Goal: Information Seeking & Learning: Learn about a topic

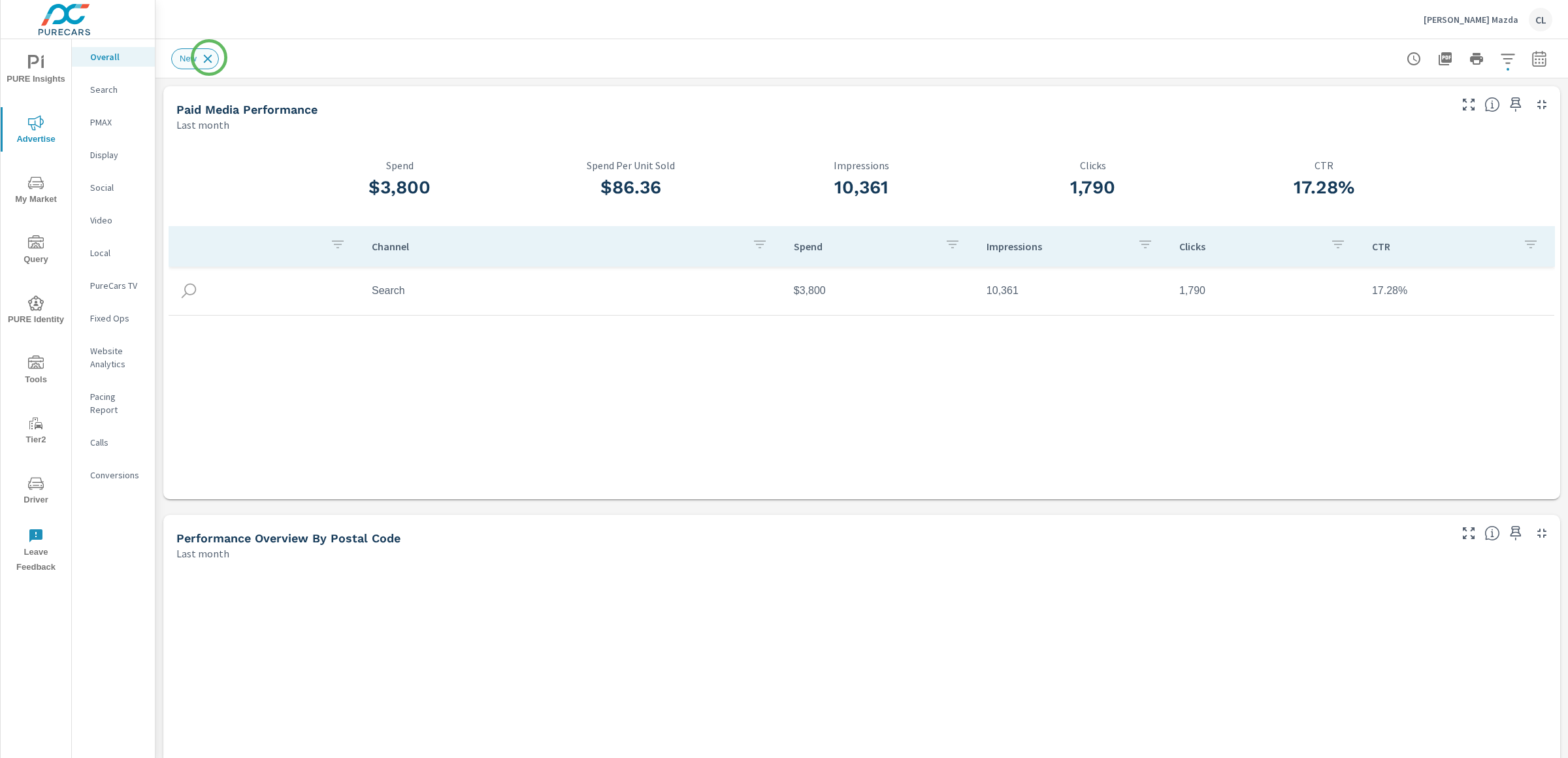
click at [208, 58] on icon at bounding box center [208, 58] width 9 height 9
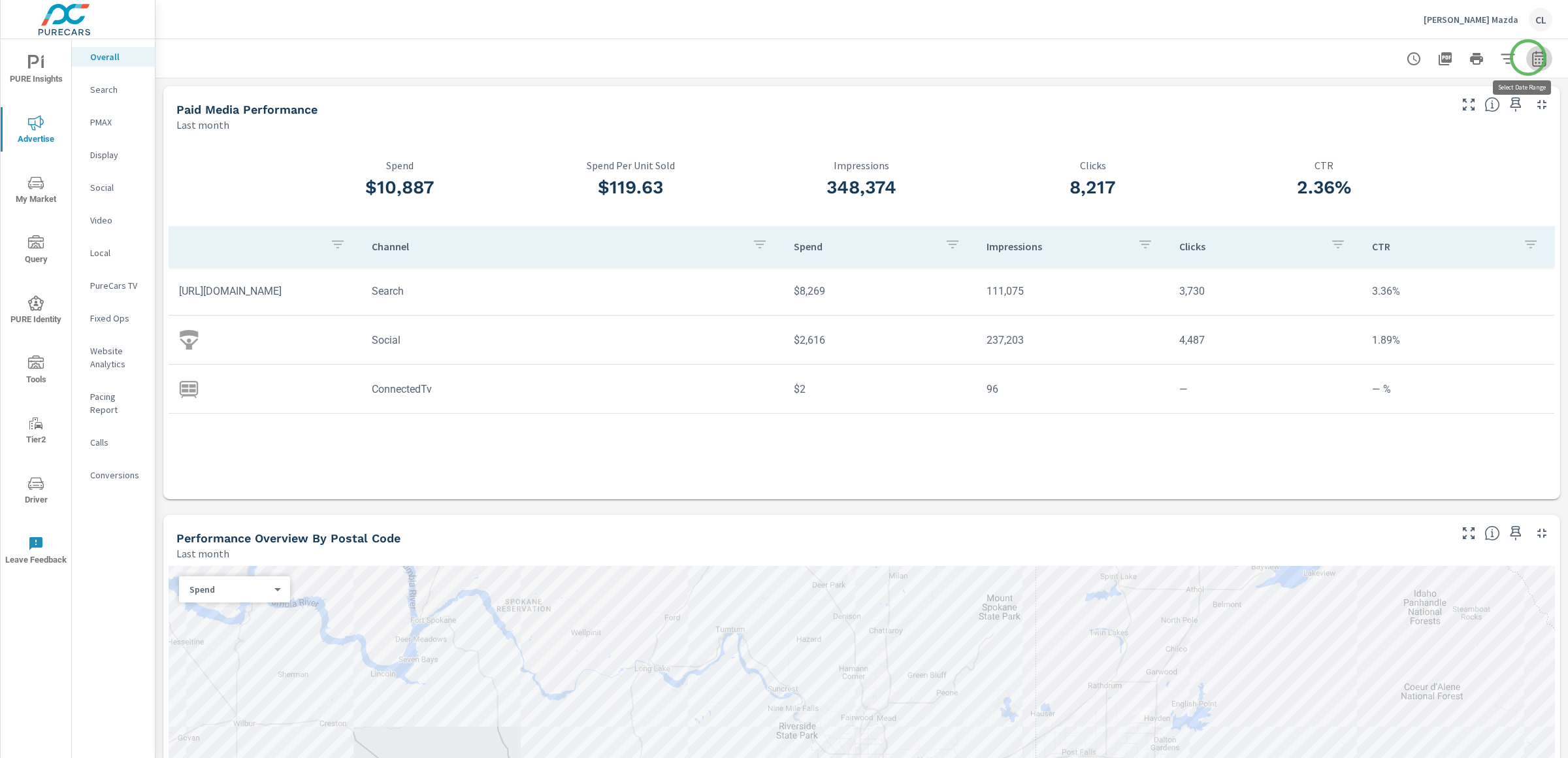
click at [1532, 57] on icon "button" at bounding box center [1539, 59] width 15 height 15
select select "Last month"
click at [1389, 149] on p "+ Add comparison" at bounding box center [1436, 147] width 167 height 15
select select "Previous period"
drag, startPoint x: 1384, startPoint y: 211, endPoint x: 1300, endPoint y: 213, distance: 84.0
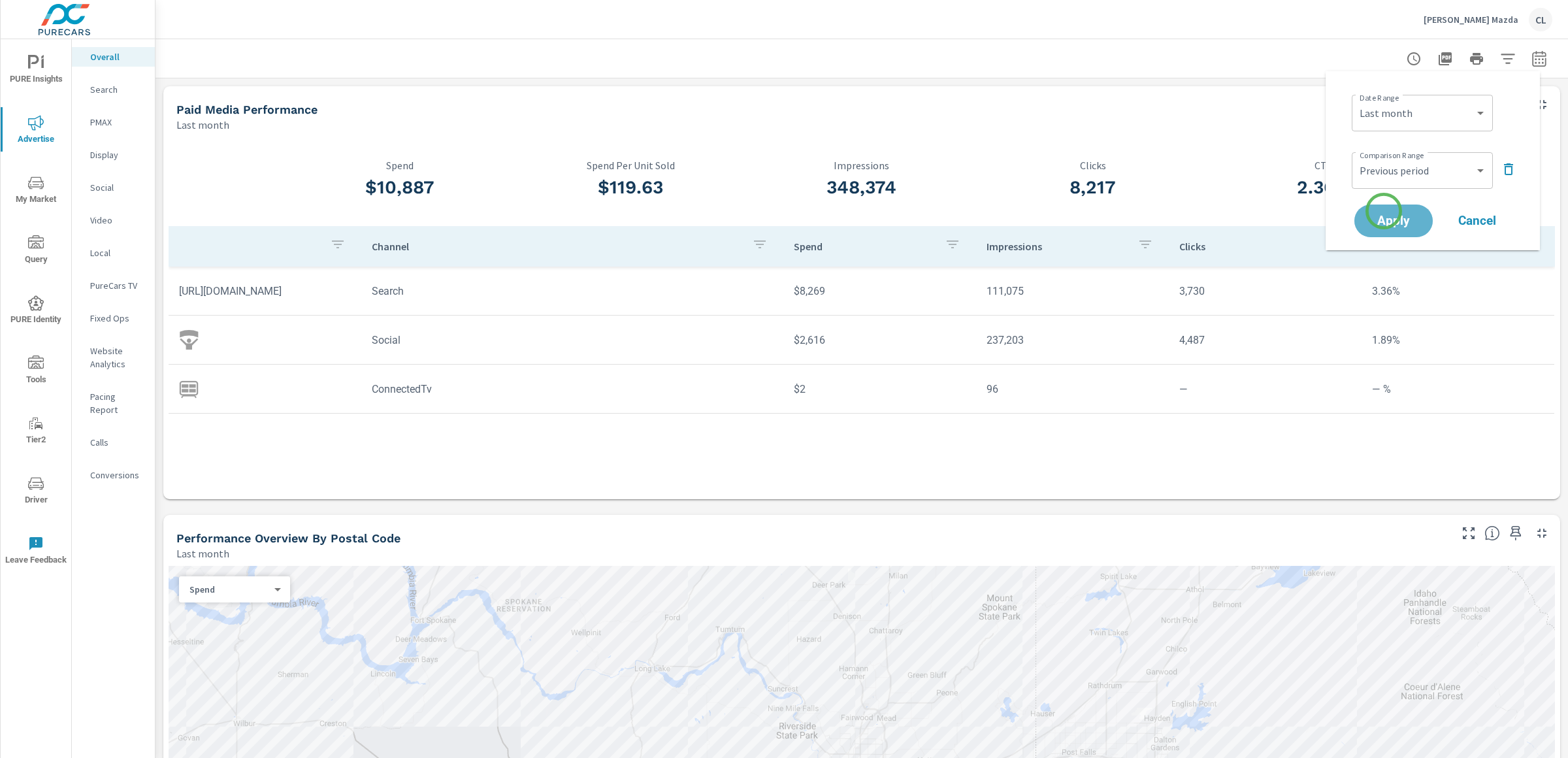
click at [1384, 211] on button "Apply" at bounding box center [1393, 220] width 78 height 32
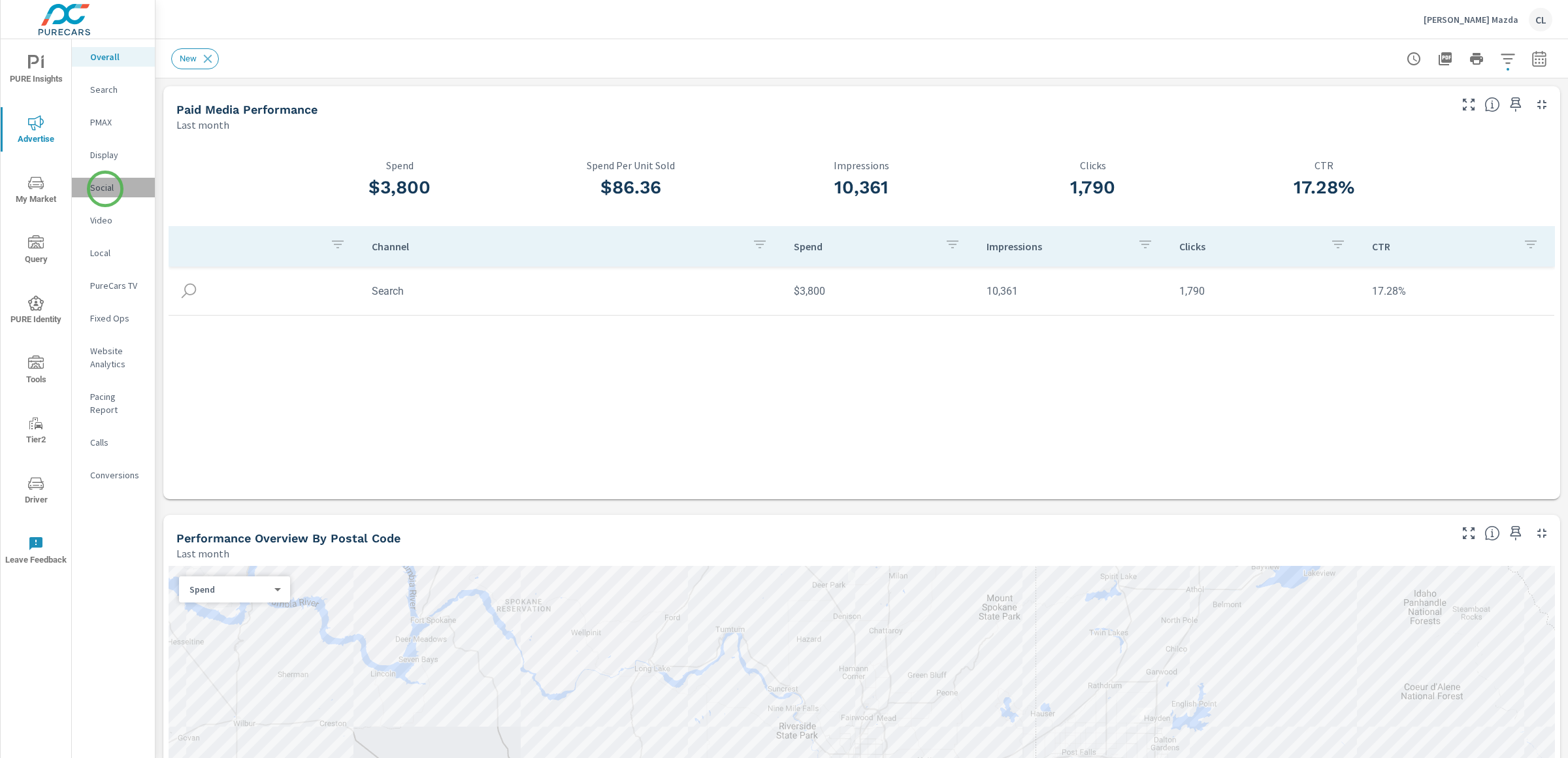
click at [105, 189] on p "Social" at bounding box center [118, 187] width 54 height 13
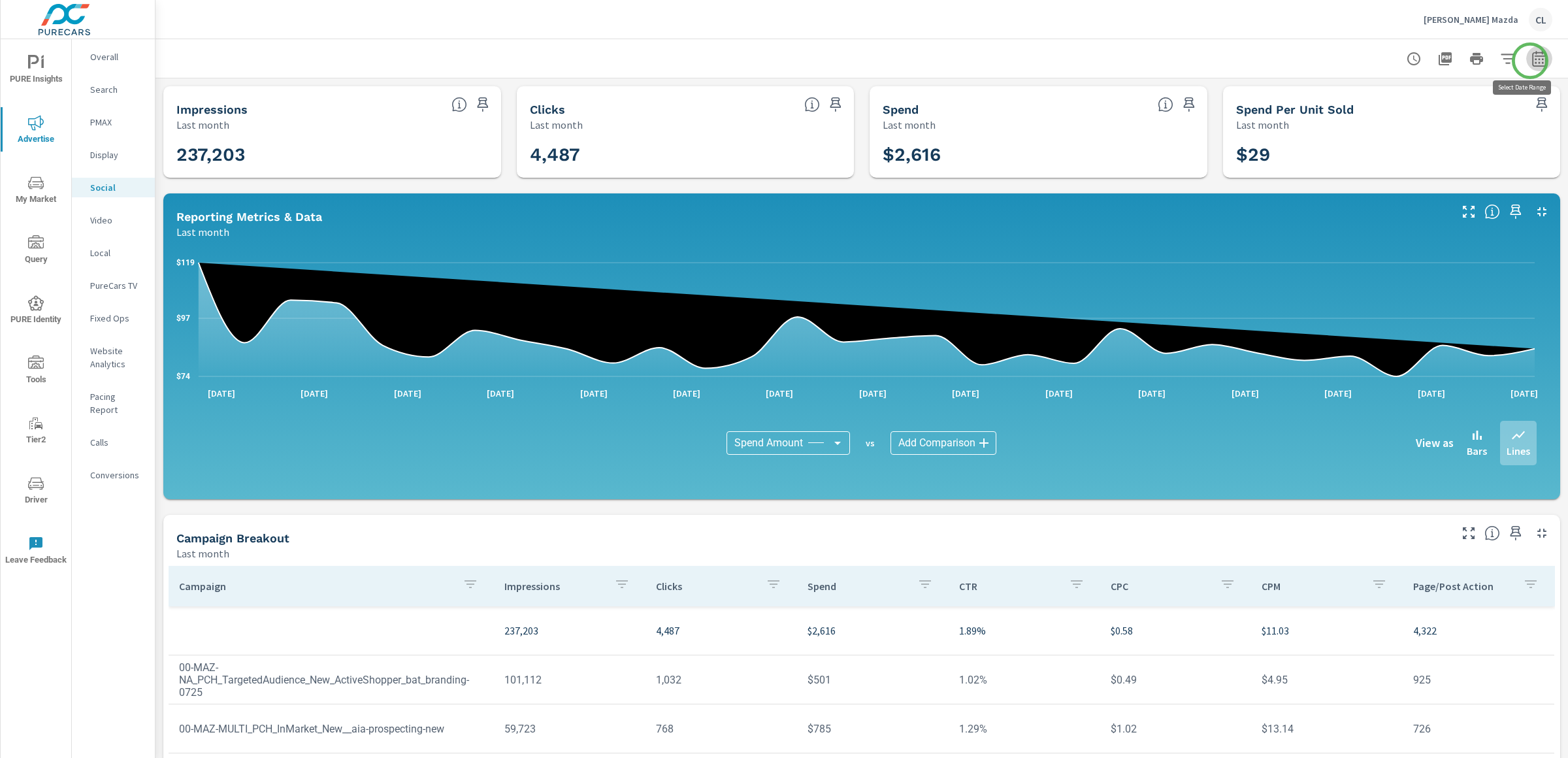
click at [1532, 61] on icon "button" at bounding box center [1539, 59] width 15 height 15
select select "Last month"
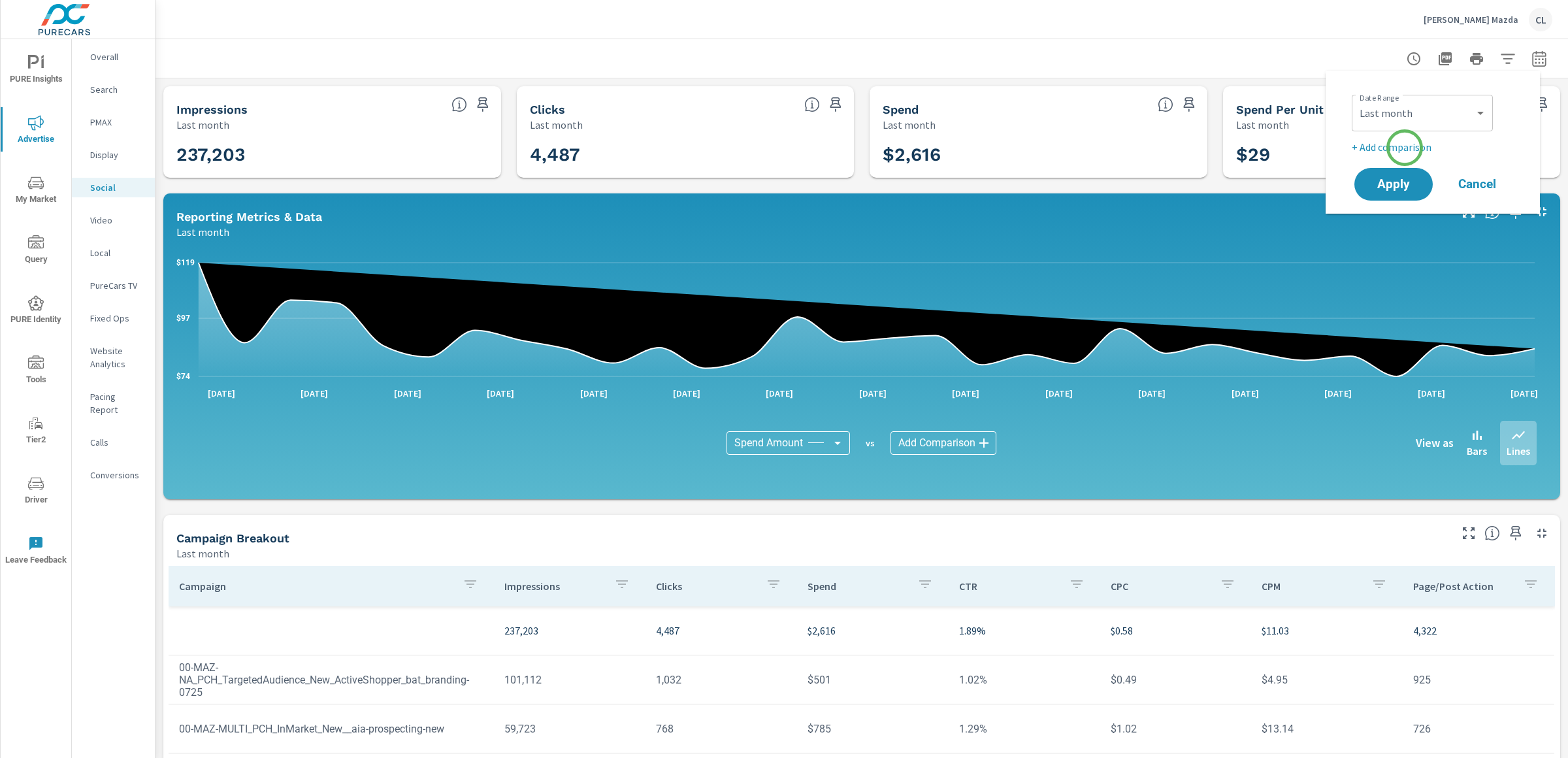
click at [1405, 148] on p "+ Add comparison" at bounding box center [1436, 147] width 167 height 15
select select "Previous period"
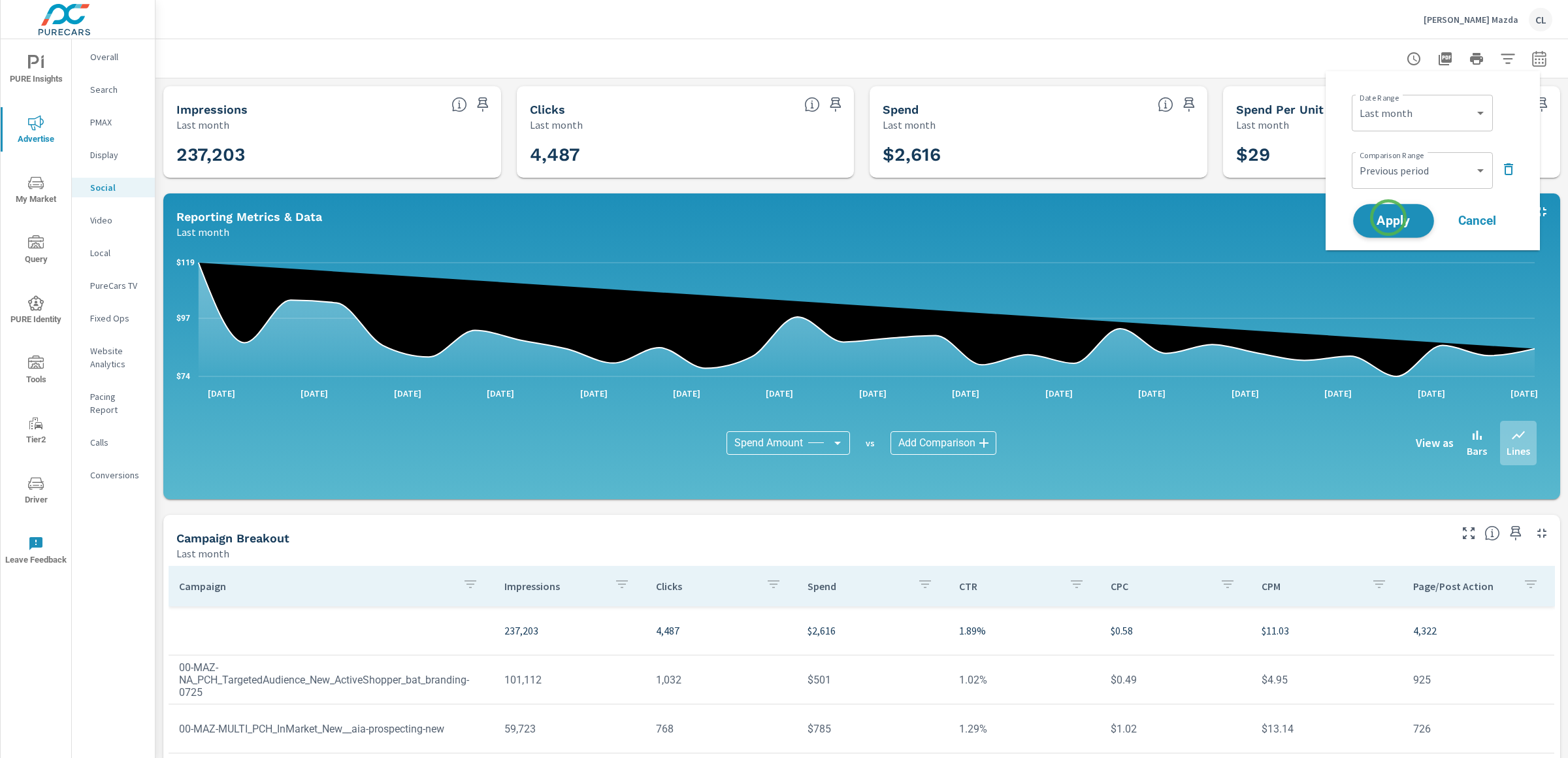
click at [1389, 219] on span "Apply" at bounding box center [1393, 221] width 53 height 12
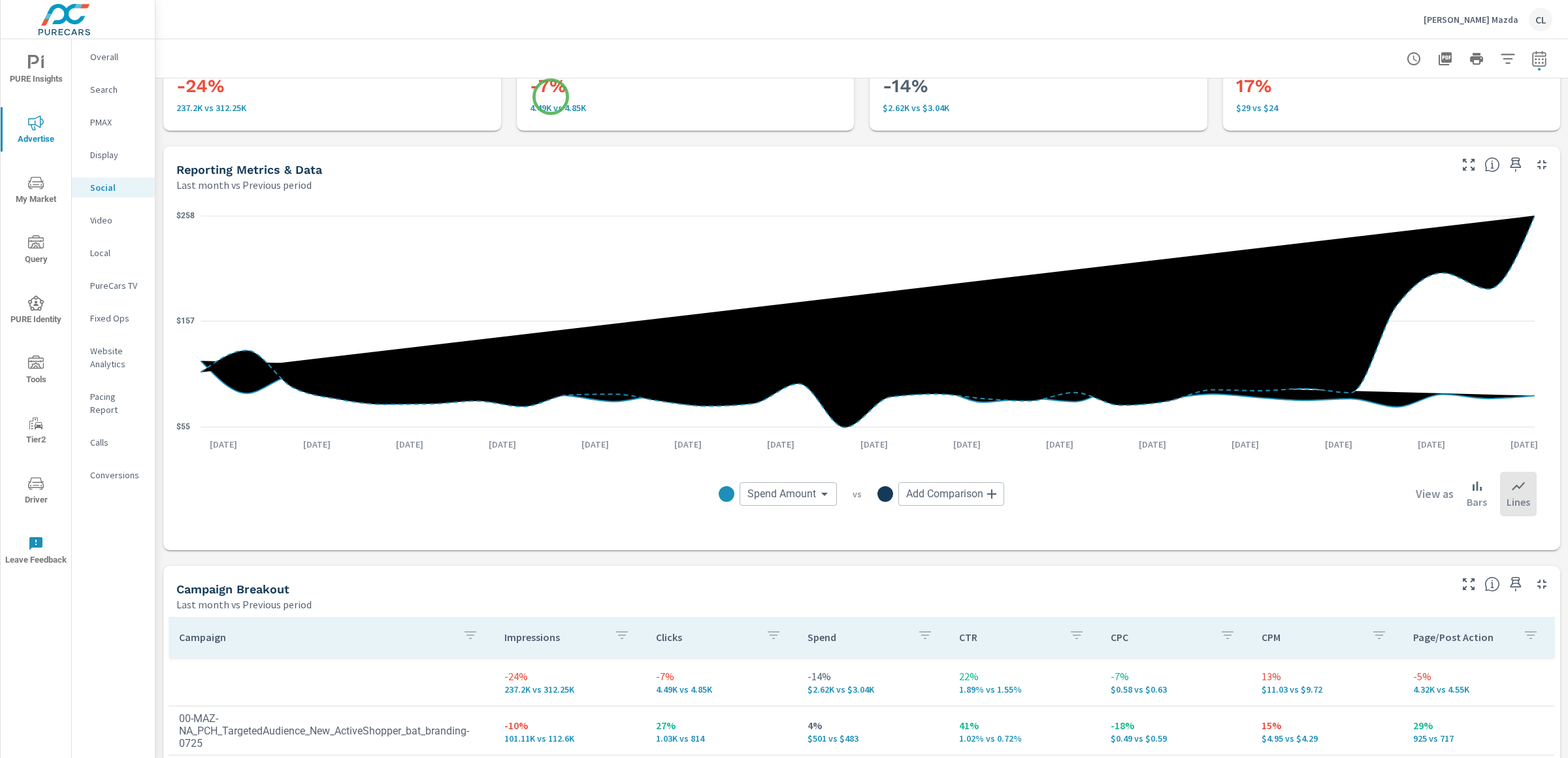
scroll to position [417, 0]
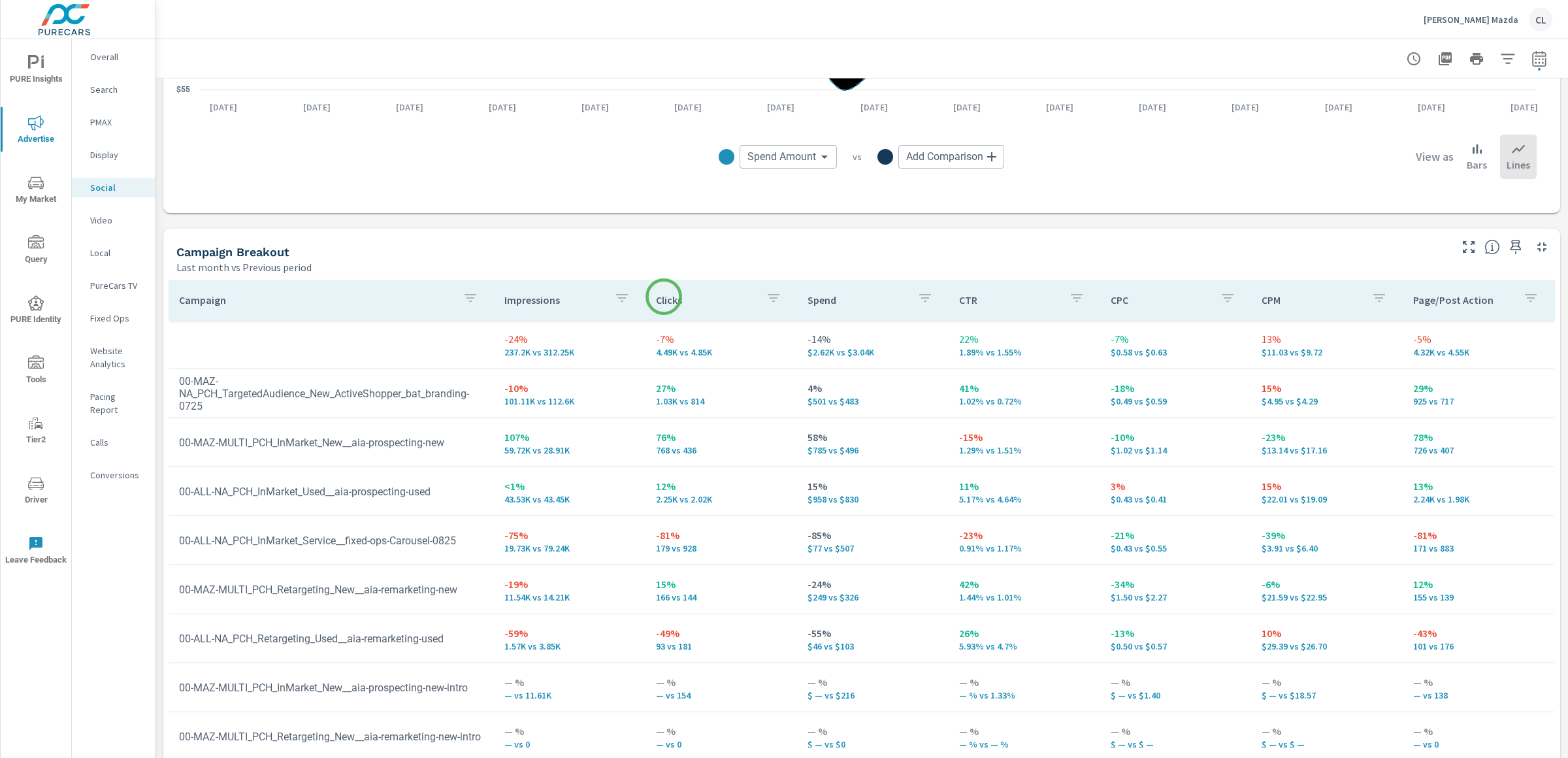
click at [664, 298] on p "Clicks" at bounding box center [705, 299] width 99 height 13
click at [664, 298] on p "Clicks" at bounding box center [698, 299] width 84 height 13
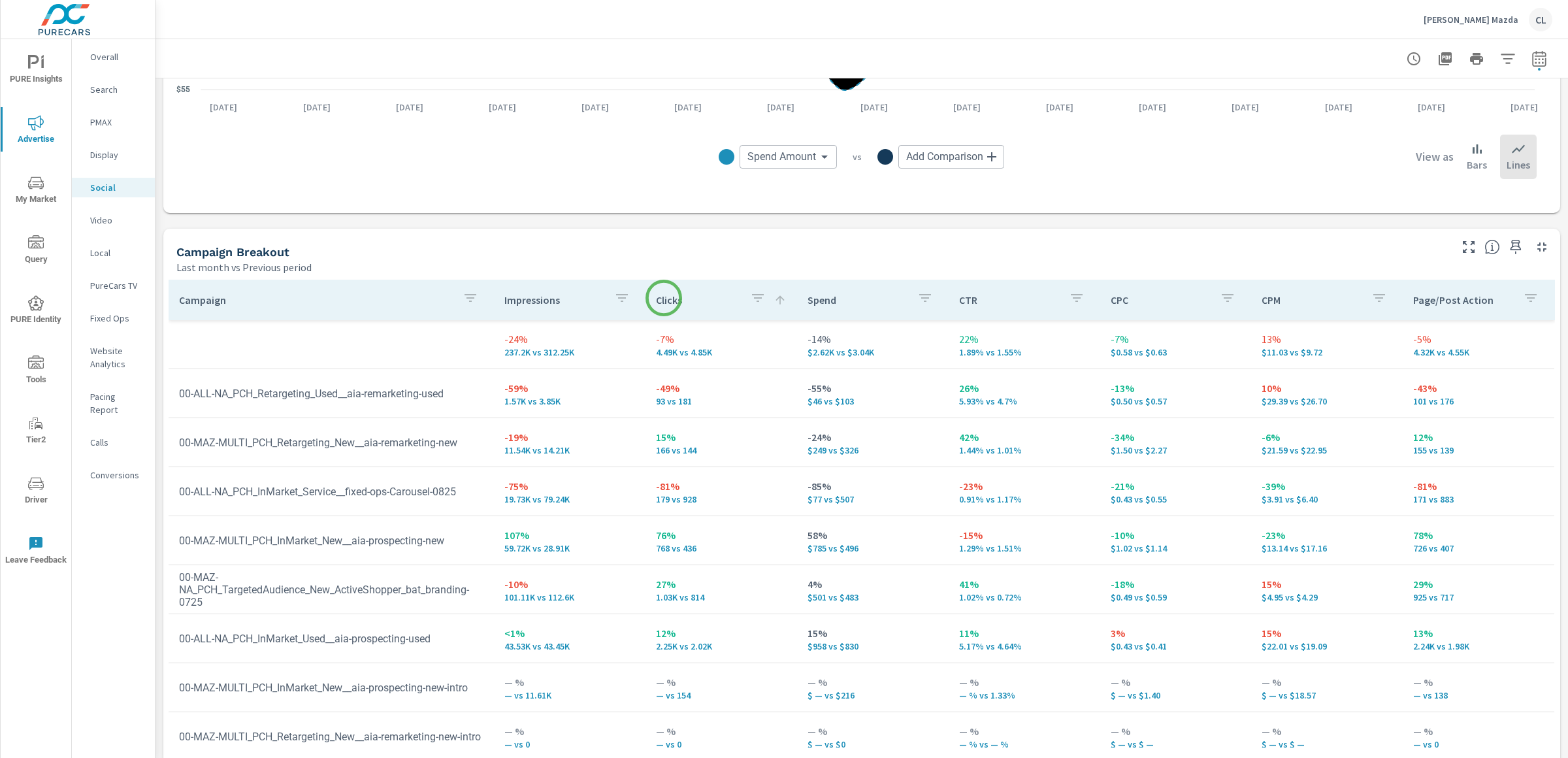
click at [664, 298] on p "Clicks" at bounding box center [698, 299] width 84 height 13
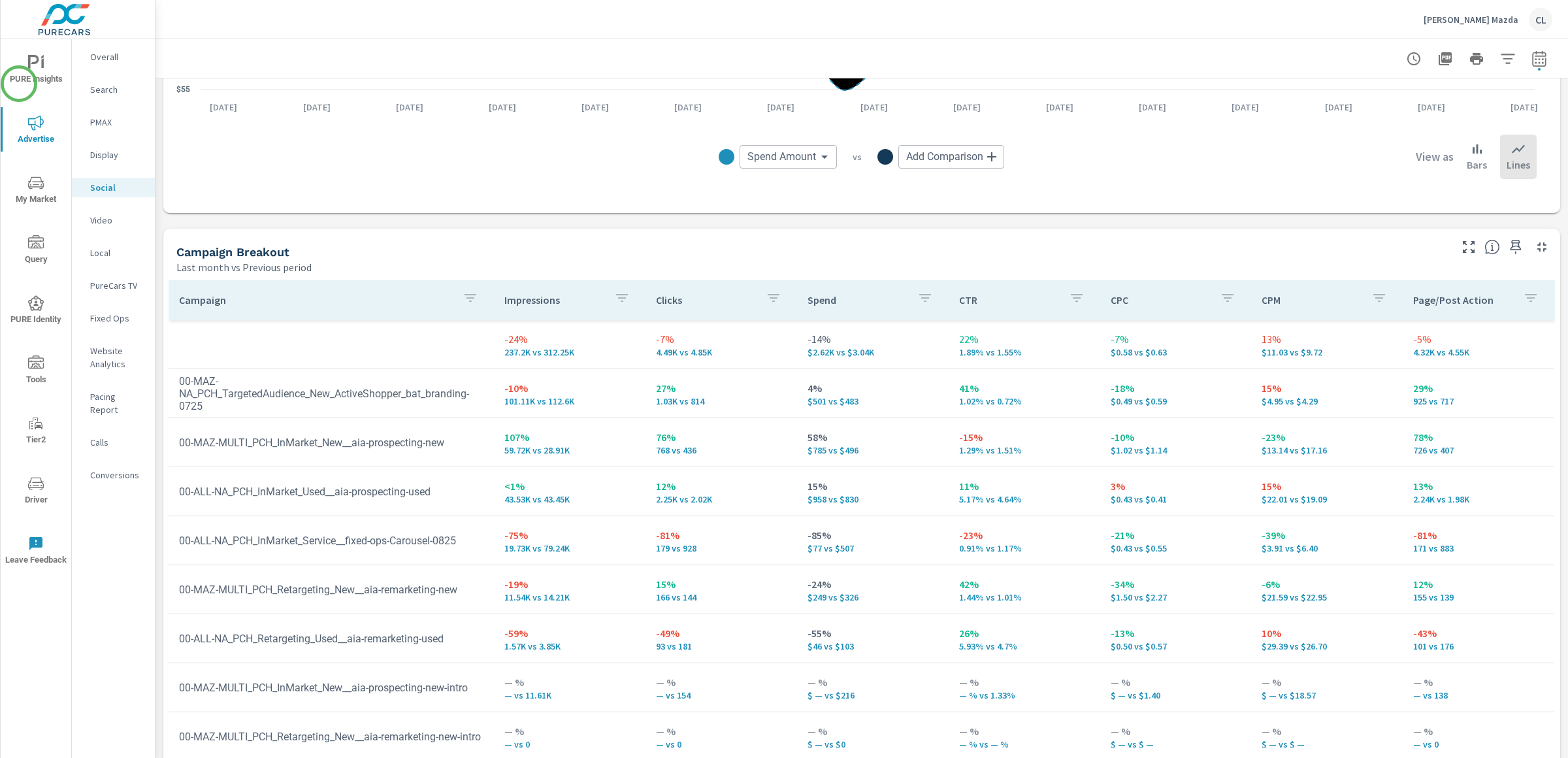
click at [21, 83] on span "PURE Insights" at bounding box center [36, 70] width 63 height 32
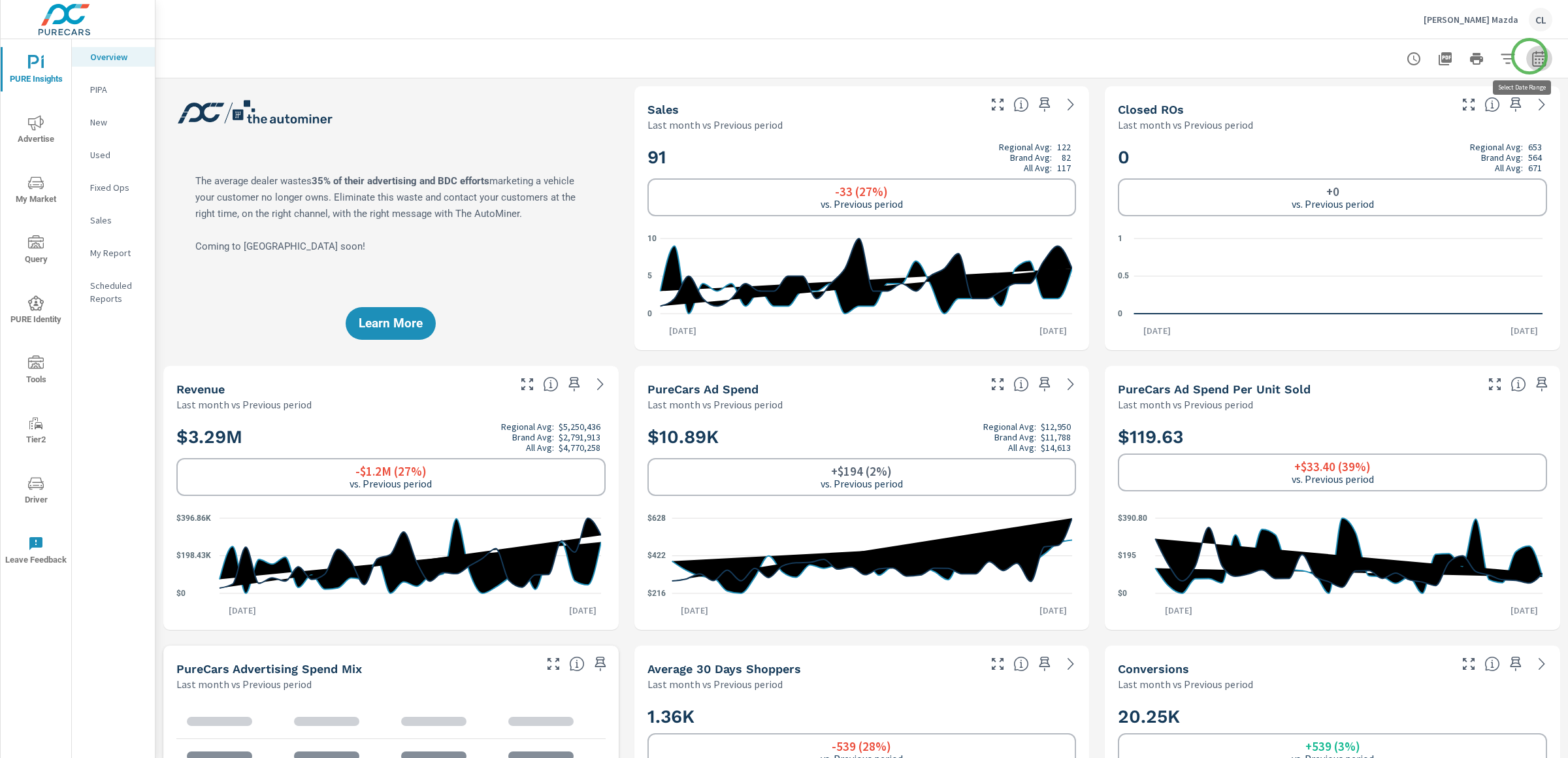
click at [1532, 56] on icon "button" at bounding box center [1539, 59] width 15 height 15
select select "Last month"
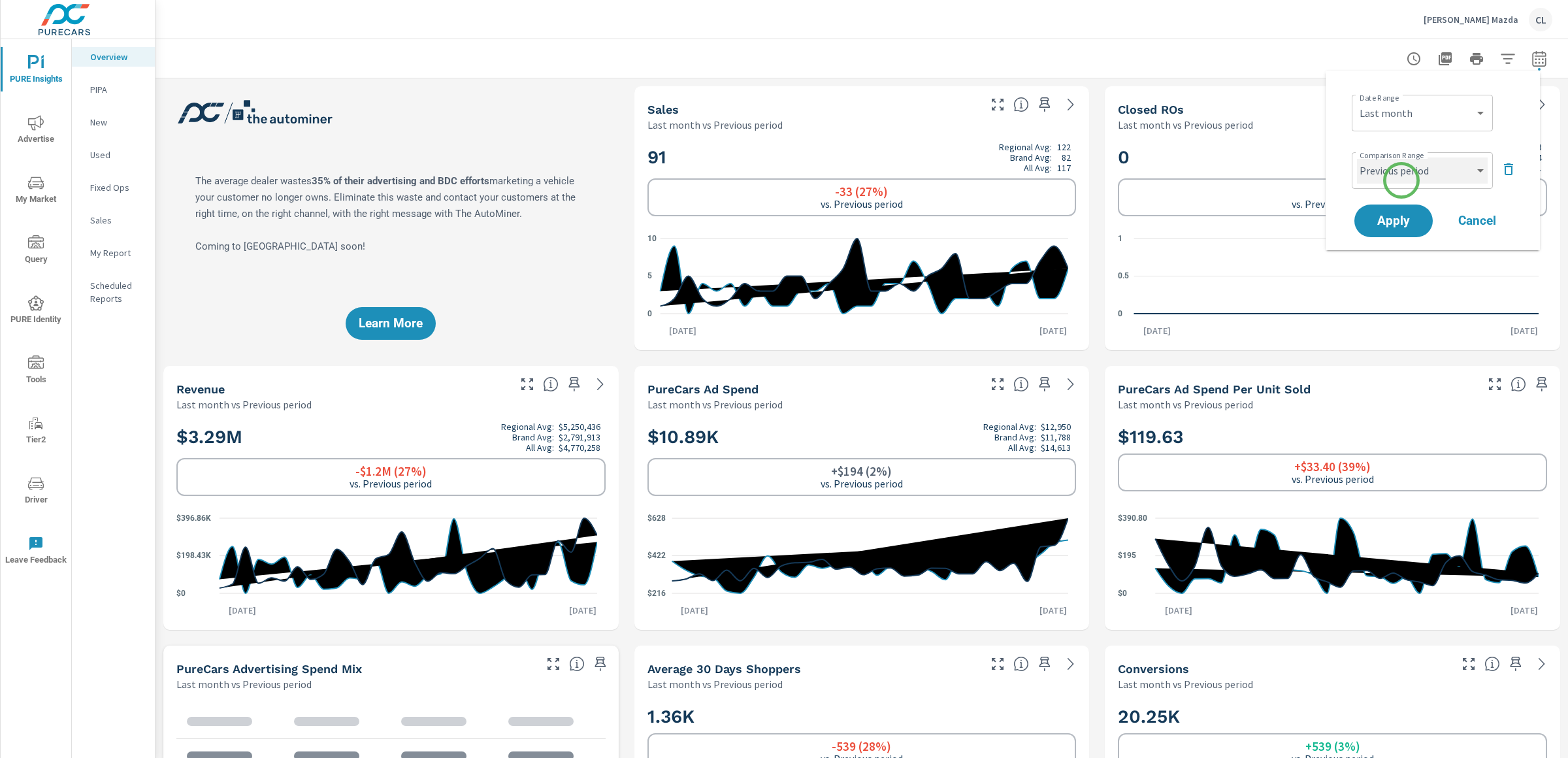
click at [1402, 176] on select "Custom Previous period Previous month Previous year" at bounding box center [1422, 171] width 131 height 26
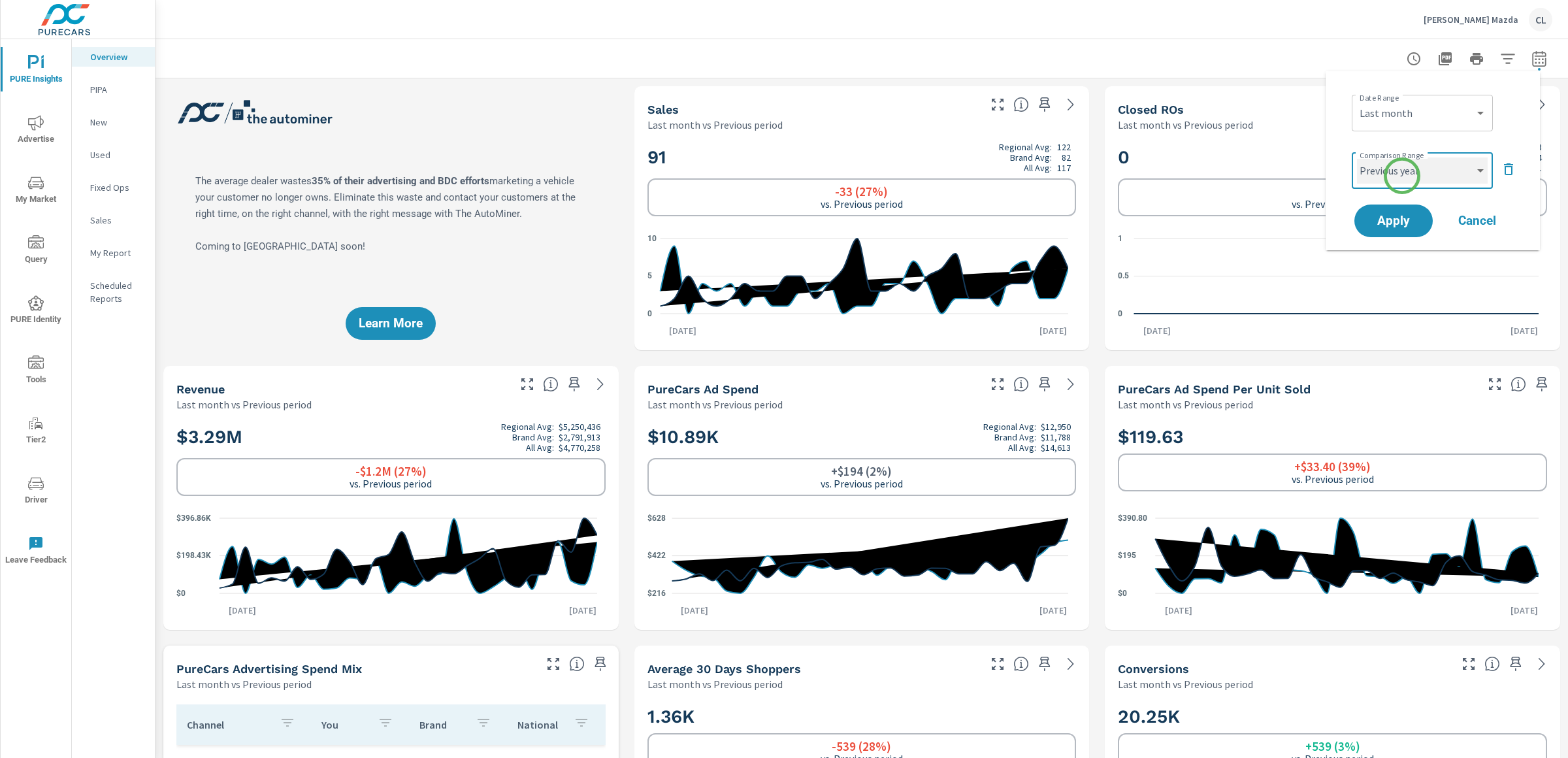
click at [1357, 158] on select "Custom Previous period Previous month Previous year" at bounding box center [1422, 171] width 131 height 26
select select "Previous year"
click at [1395, 217] on span "Apply" at bounding box center [1393, 221] width 53 height 12
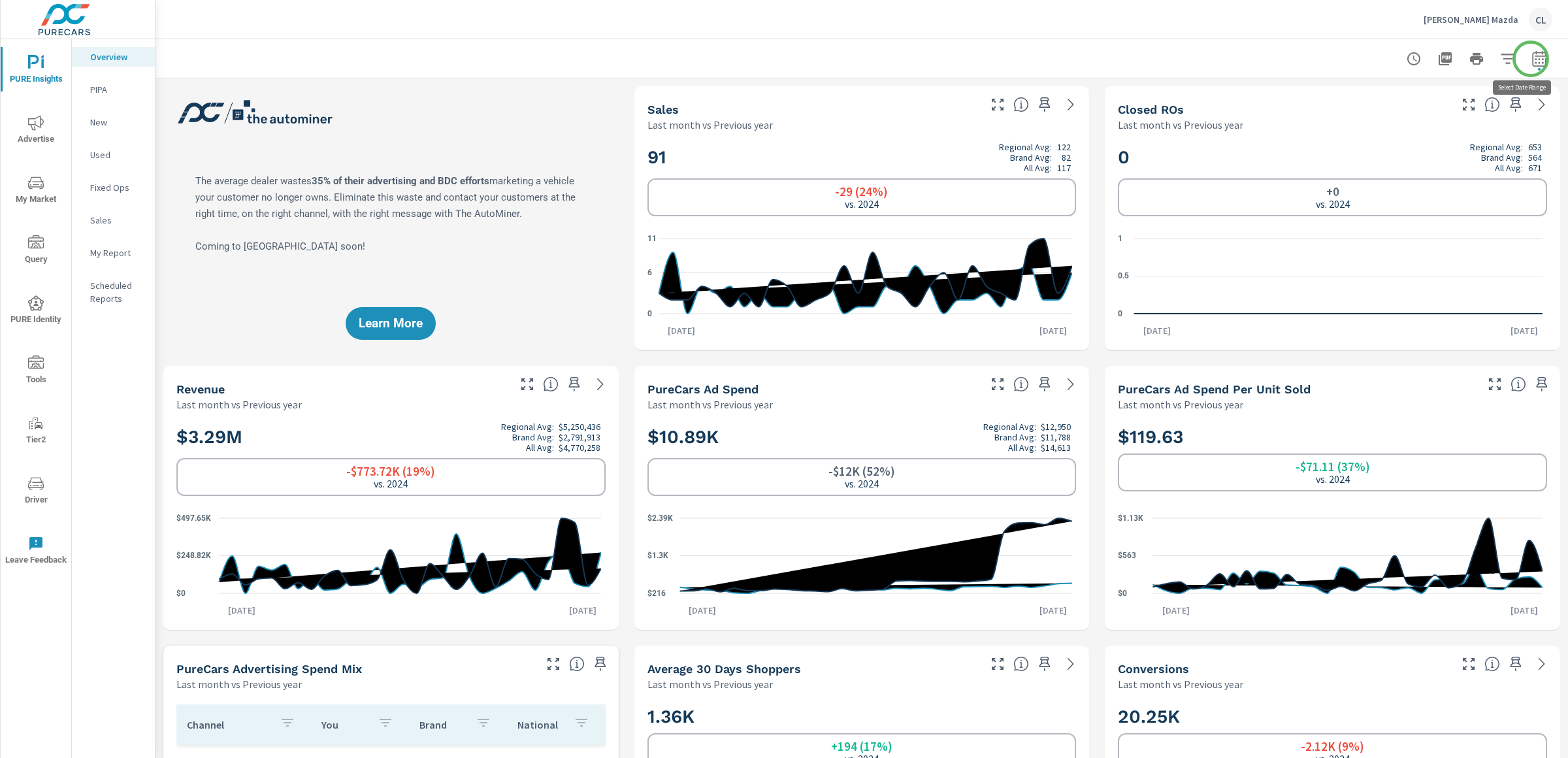
click at [1535, 59] on icon "button" at bounding box center [1539, 60] width 9 height 5
select select "Last month"
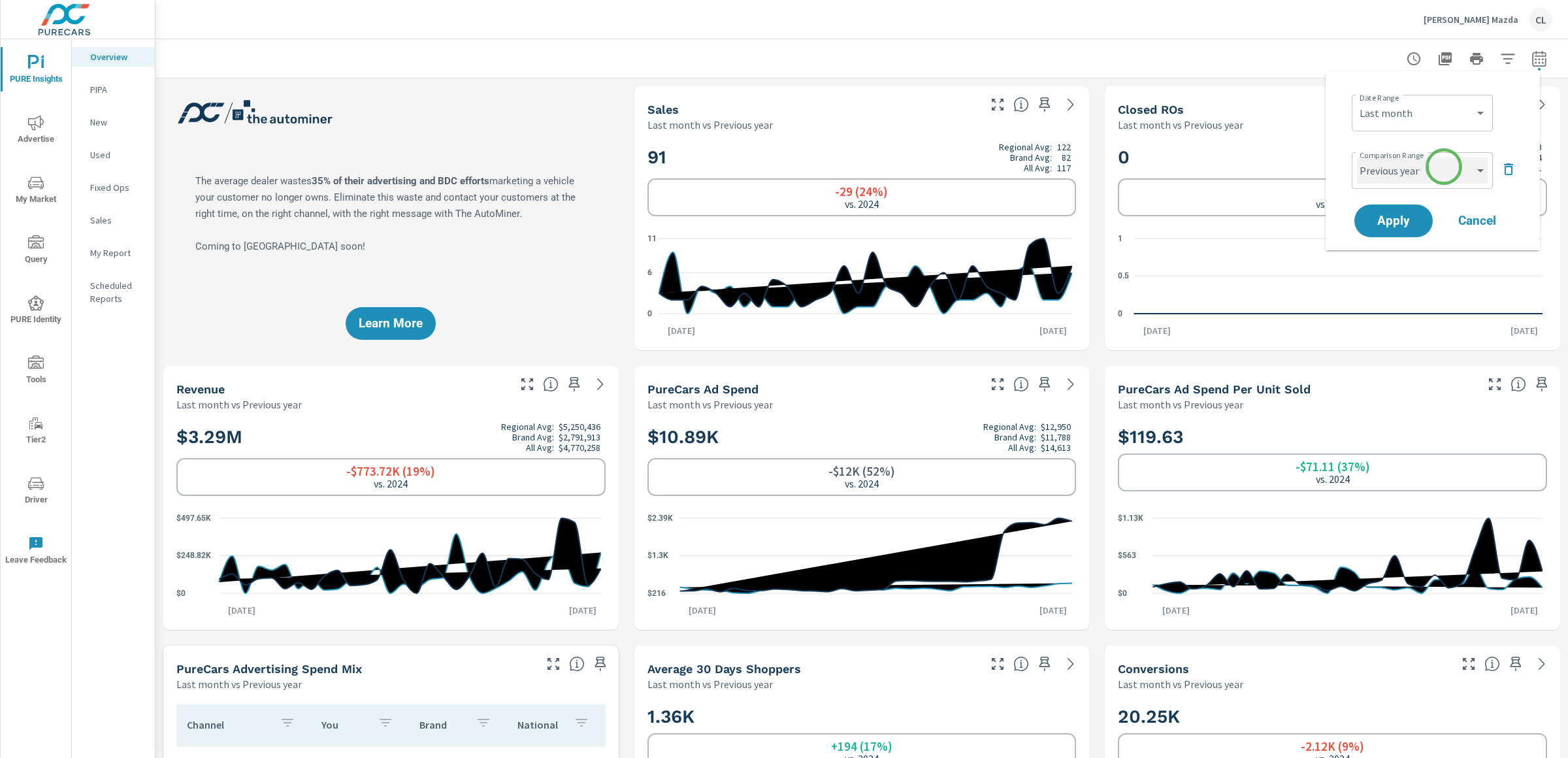
click at [1444, 167] on select "Custom Previous period Previous month Previous year" at bounding box center [1422, 171] width 131 height 26
click at [1357, 158] on select "Custom Previous period Previous month Previous year" at bounding box center [1422, 171] width 131 height 26
select select "Previous month"
click at [1393, 220] on span "Apply" at bounding box center [1393, 221] width 53 height 12
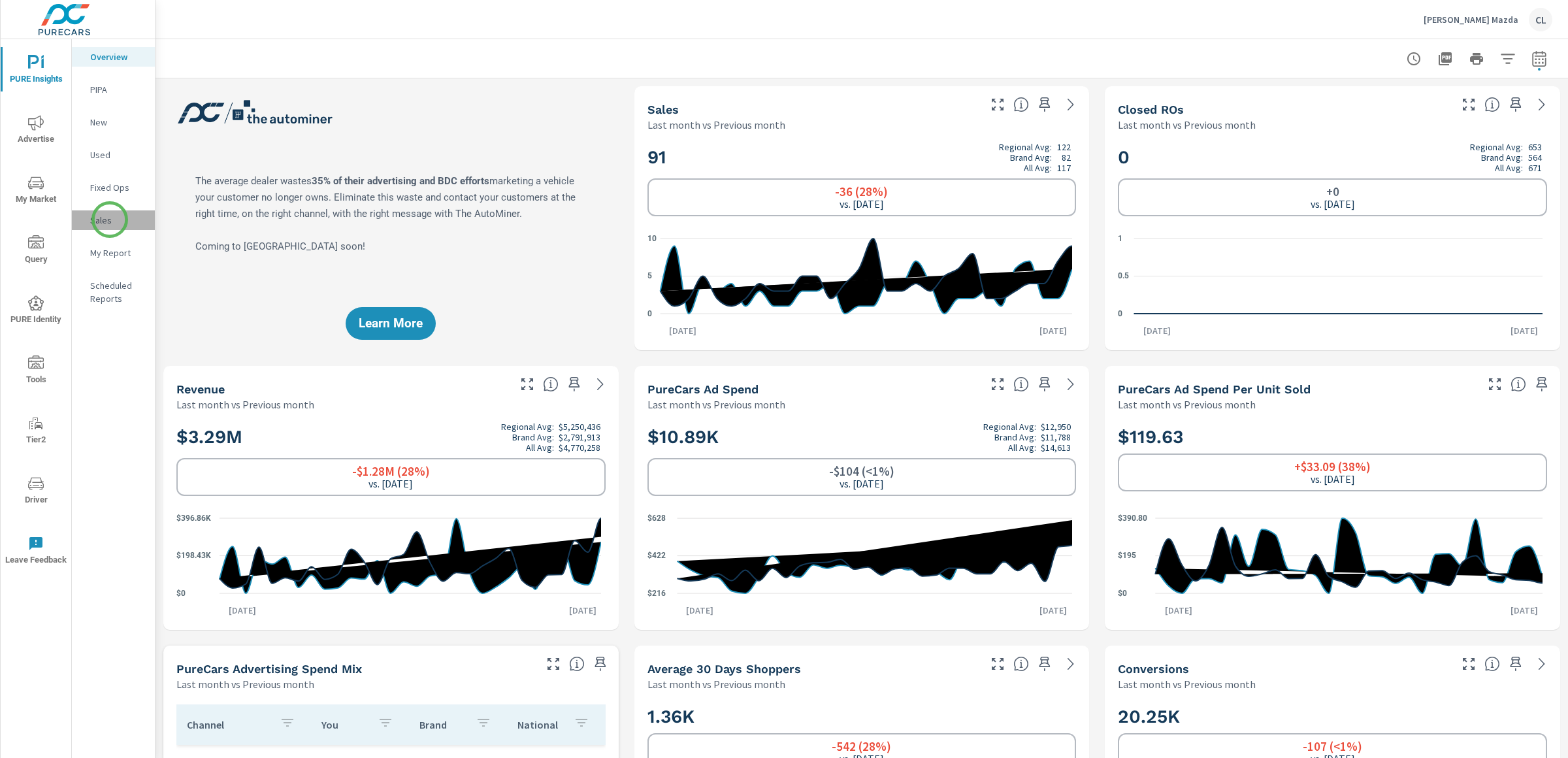
click at [110, 220] on p "Sales" at bounding box center [118, 220] width 54 height 13
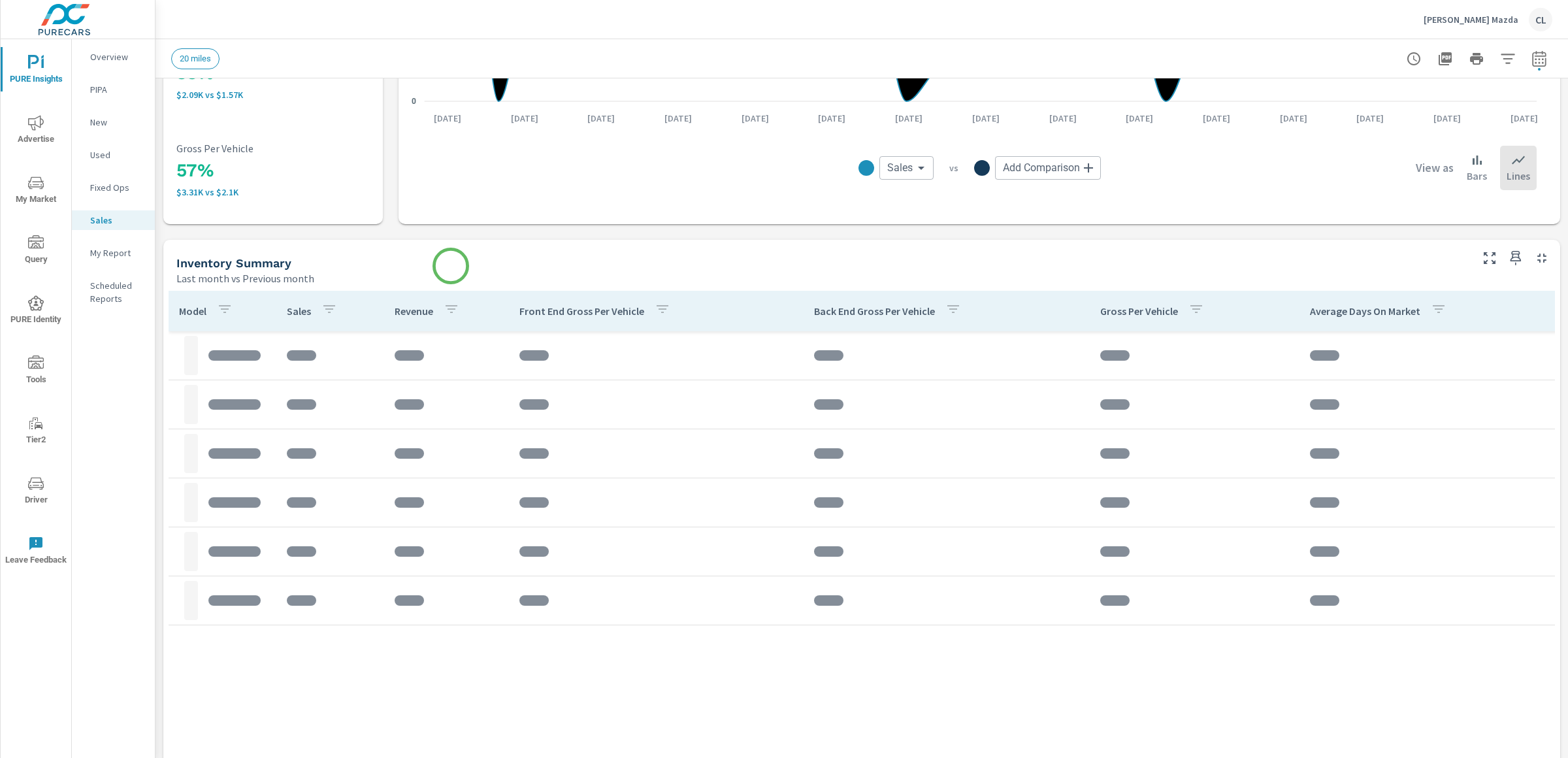
scroll to position [27, 0]
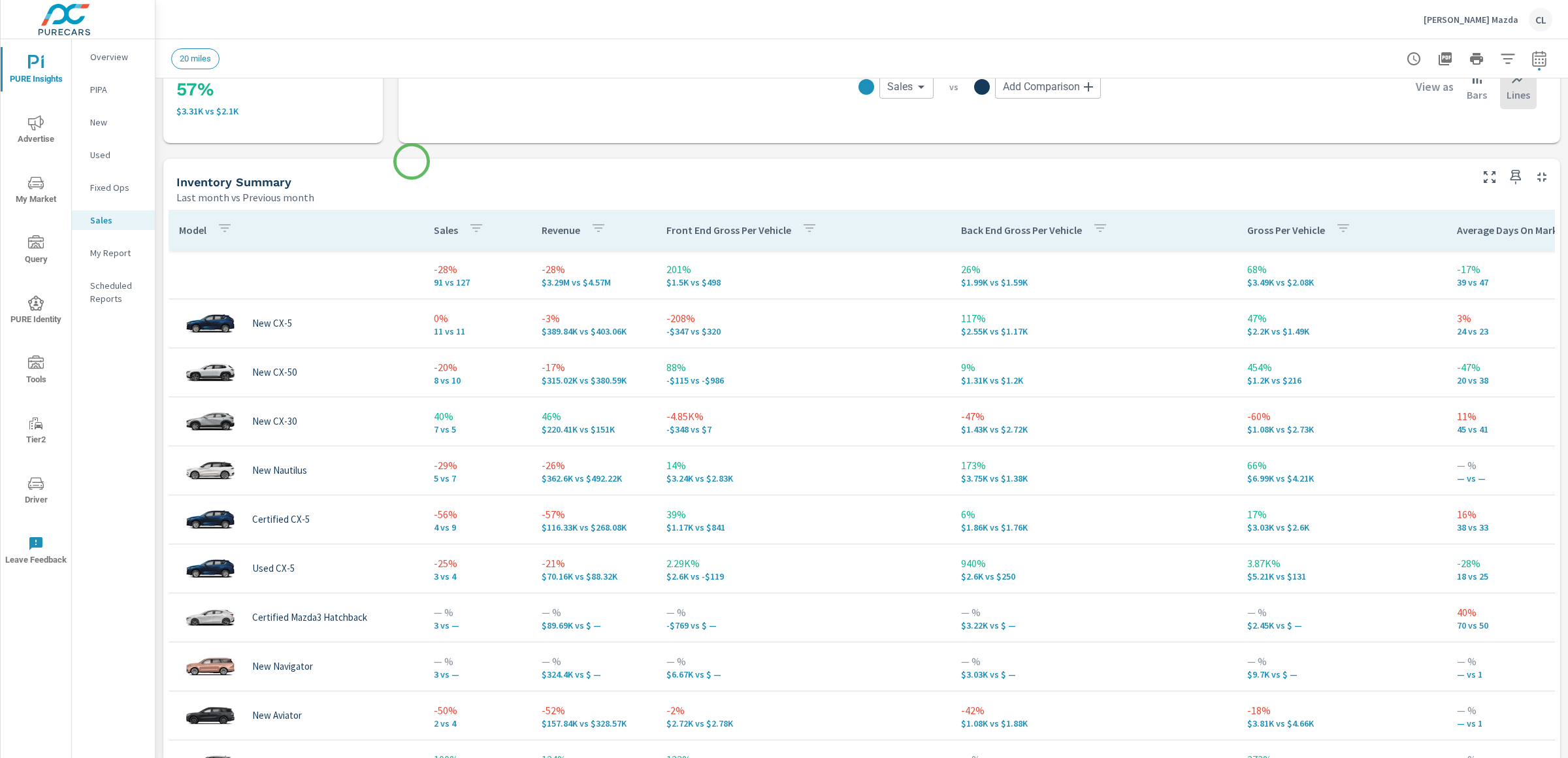
scroll to position [507, 0]
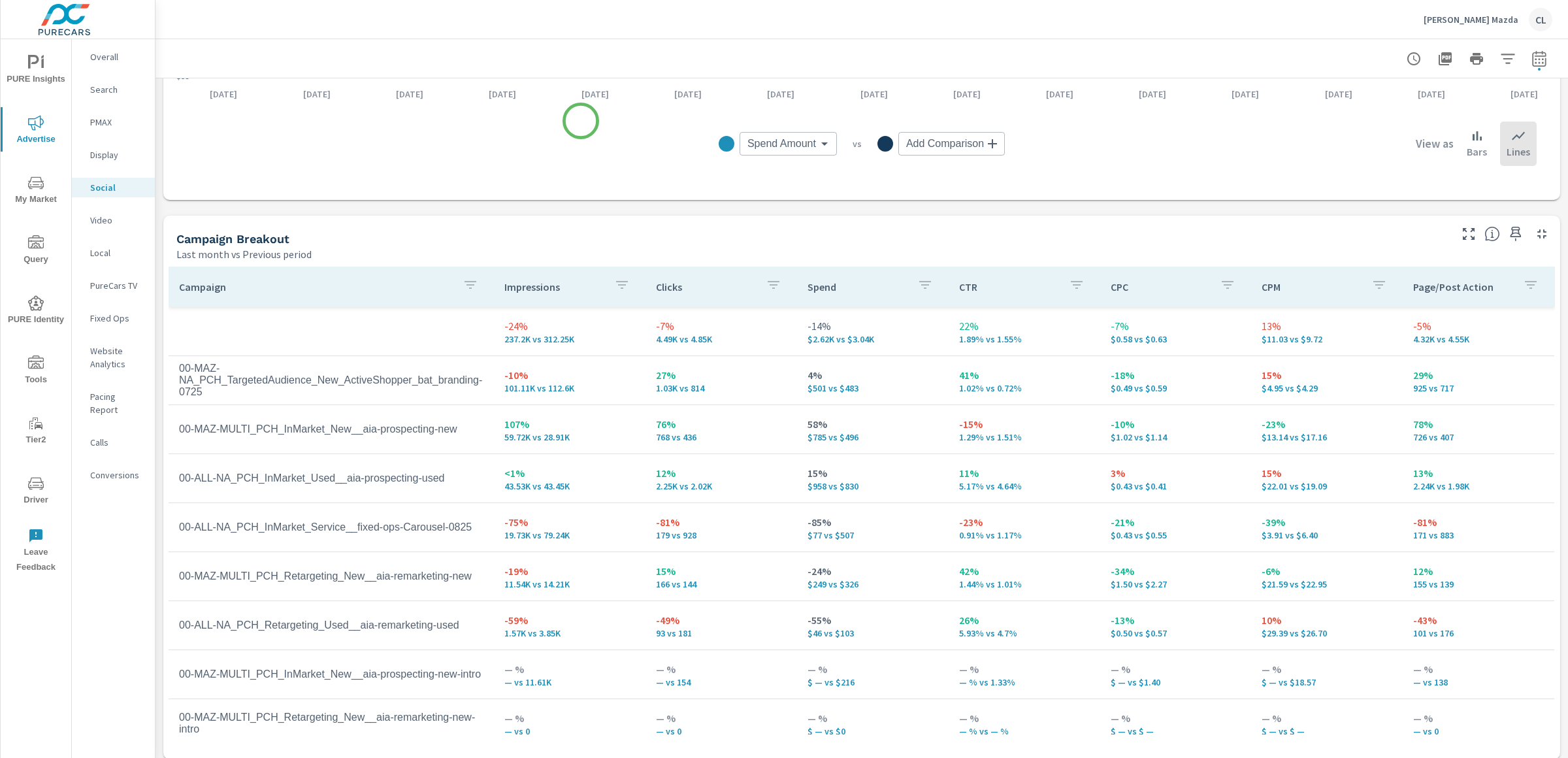
scroll to position [439, 0]
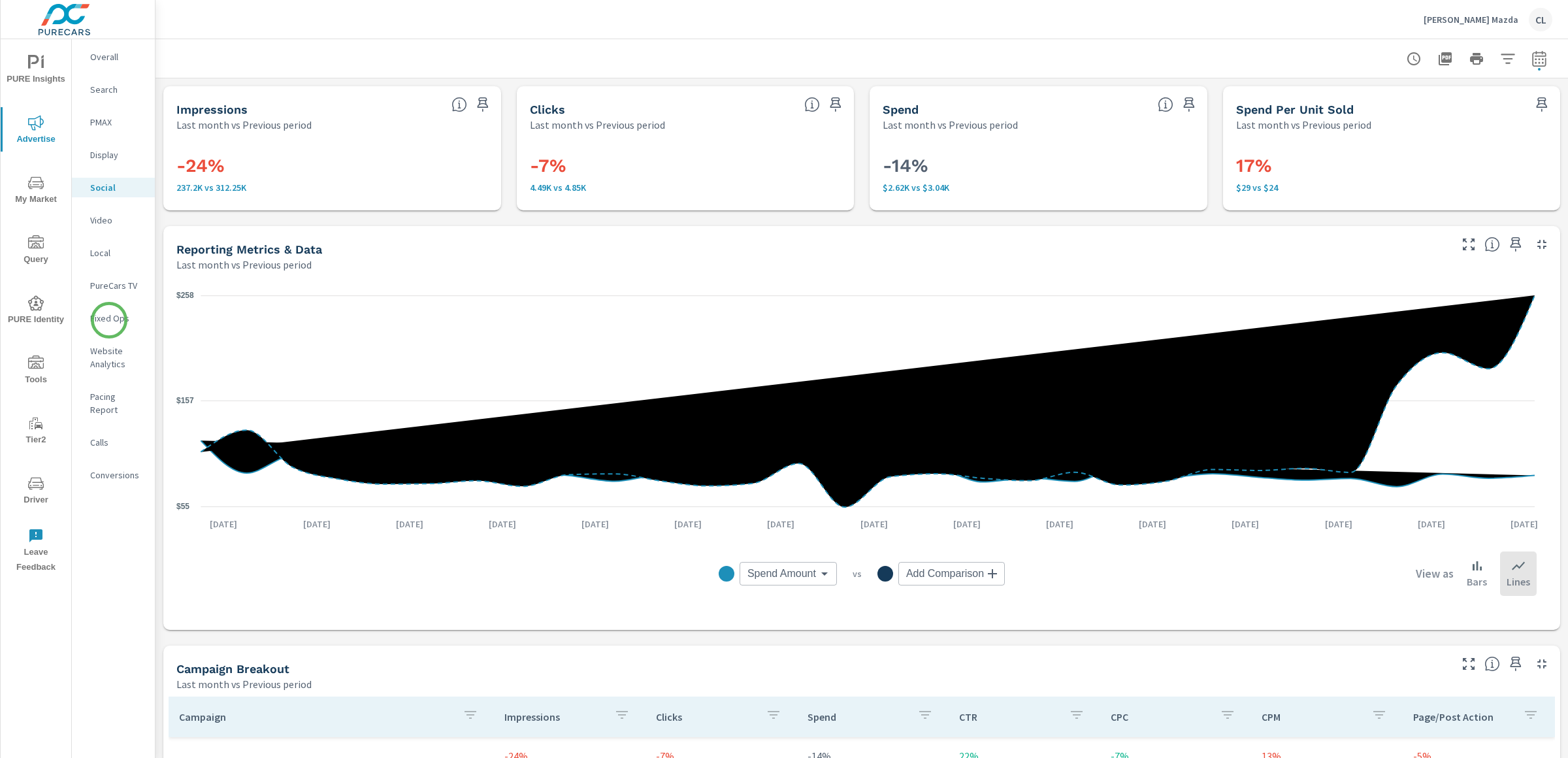
click at [108, 318] on p "Fixed Ops" at bounding box center [118, 318] width 54 height 13
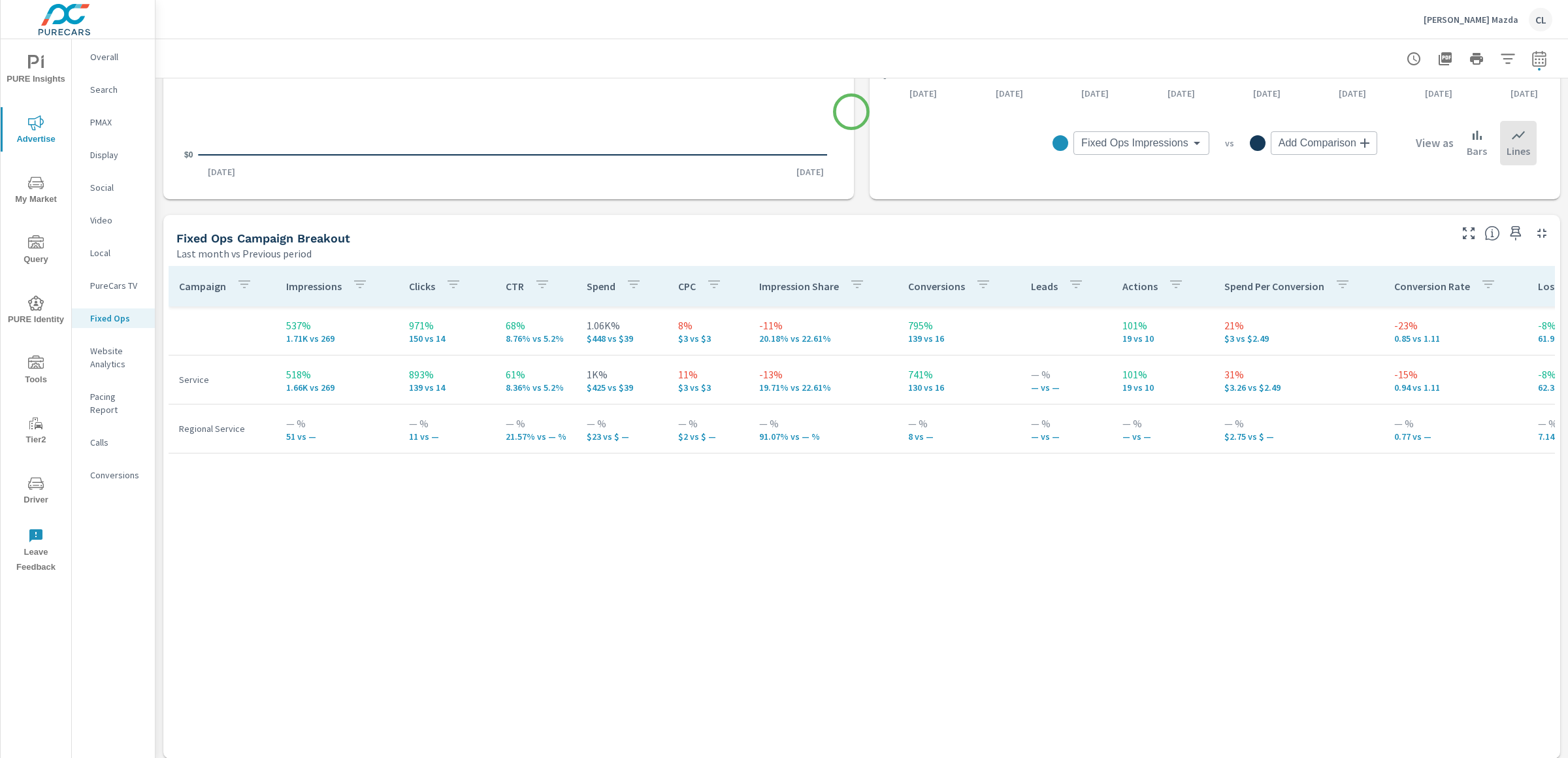
scroll to position [572, 0]
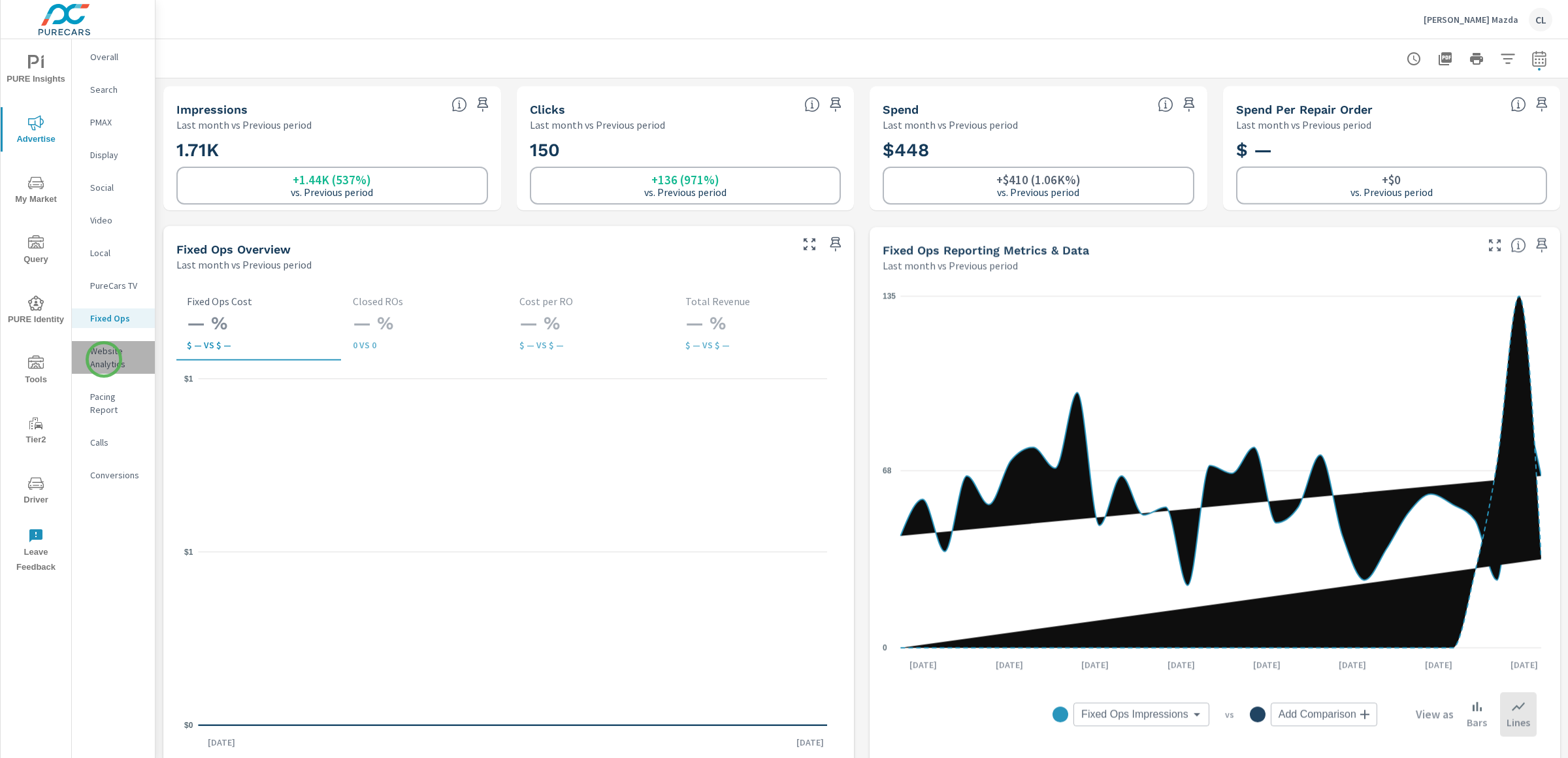
click at [104, 360] on p "Website Analytics" at bounding box center [118, 357] width 54 height 26
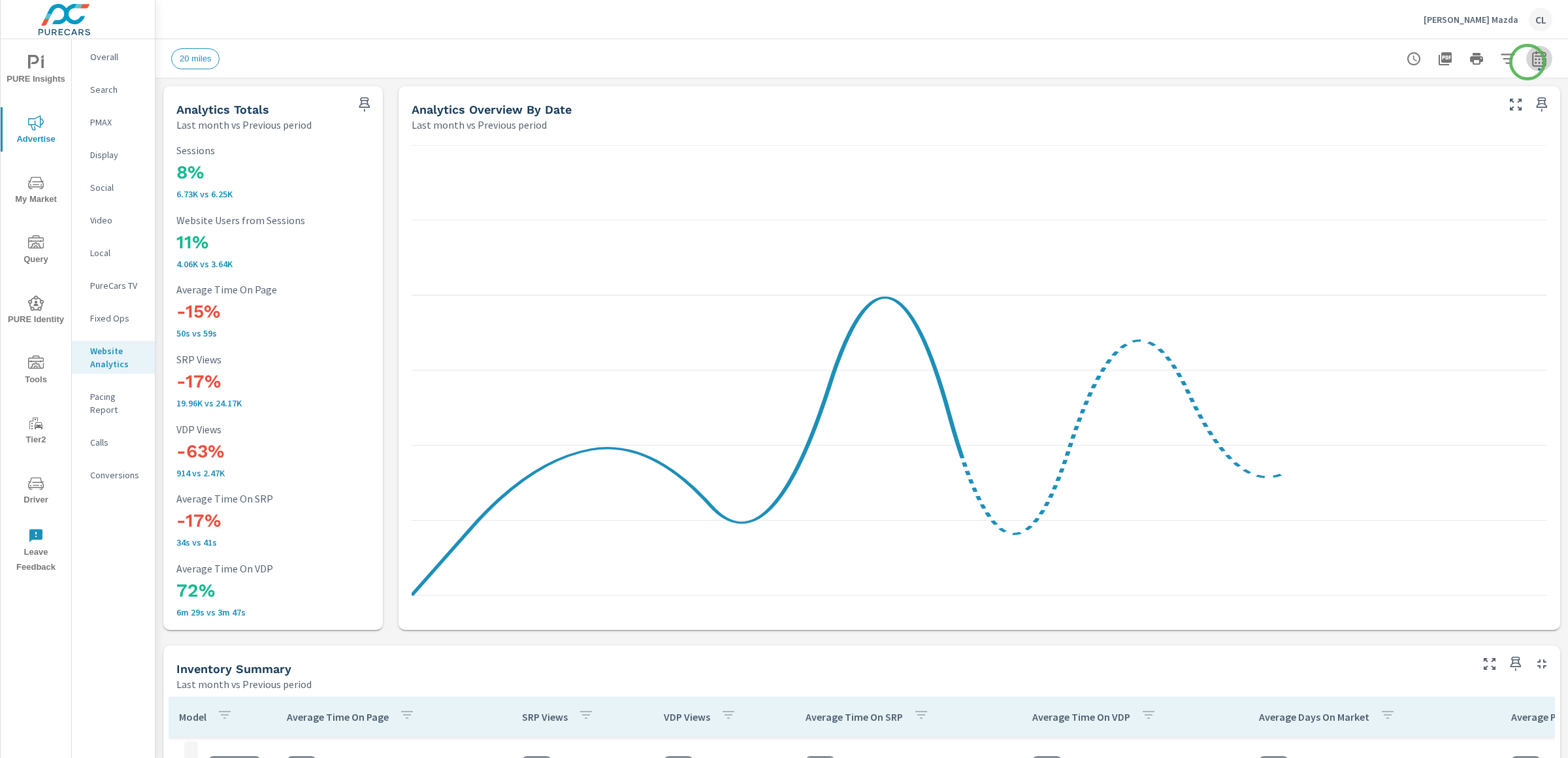
click at [1535, 62] on icon "button" at bounding box center [1539, 60] width 9 height 5
select select "Last month"
select select "Previous period"
click at [1500, 61] on icon "button" at bounding box center [1508, 59] width 15 height 15
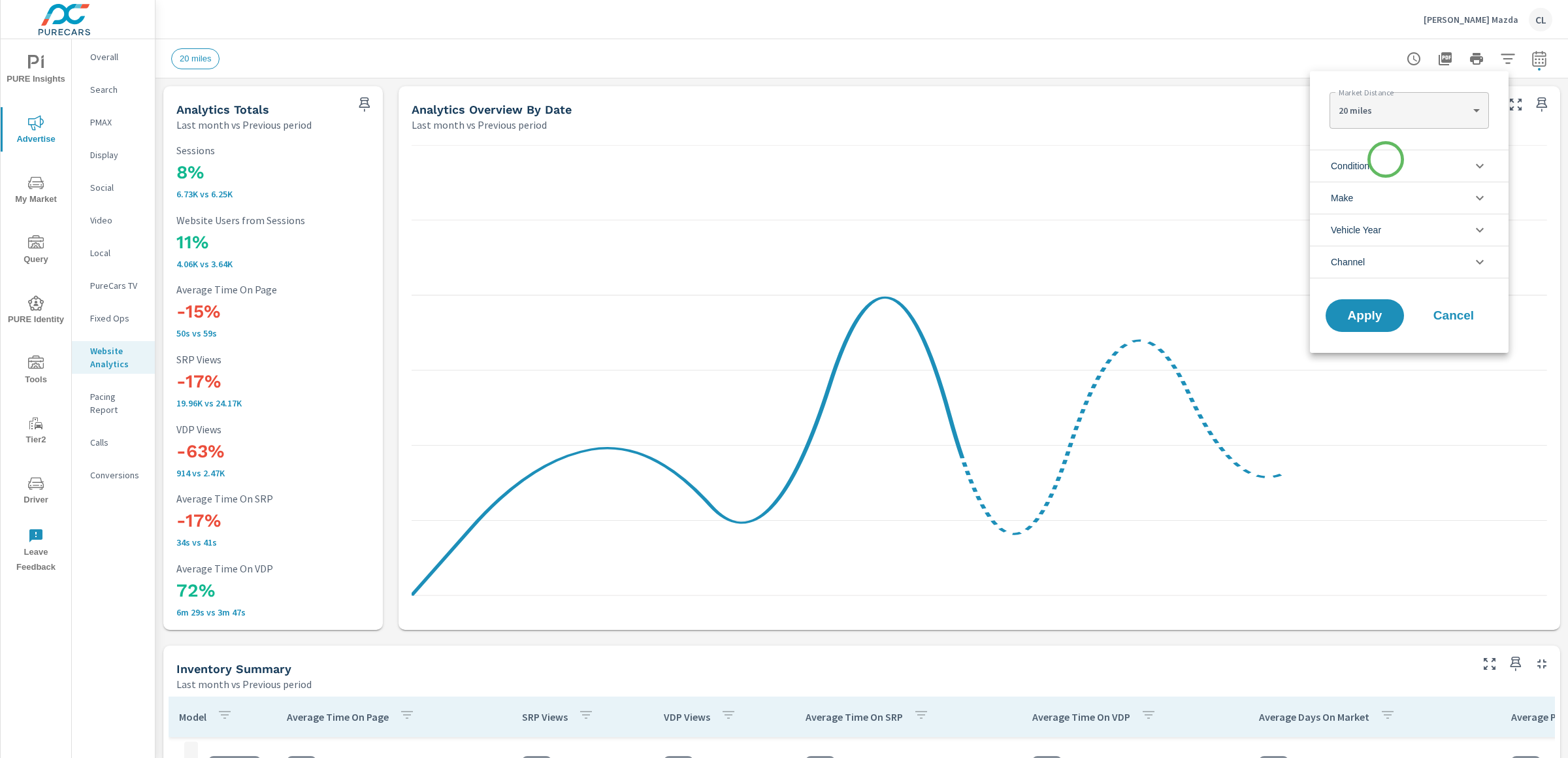
click at [1378, 175] on li "Condition" at bounding box center [1409, 165] width 199 height 32
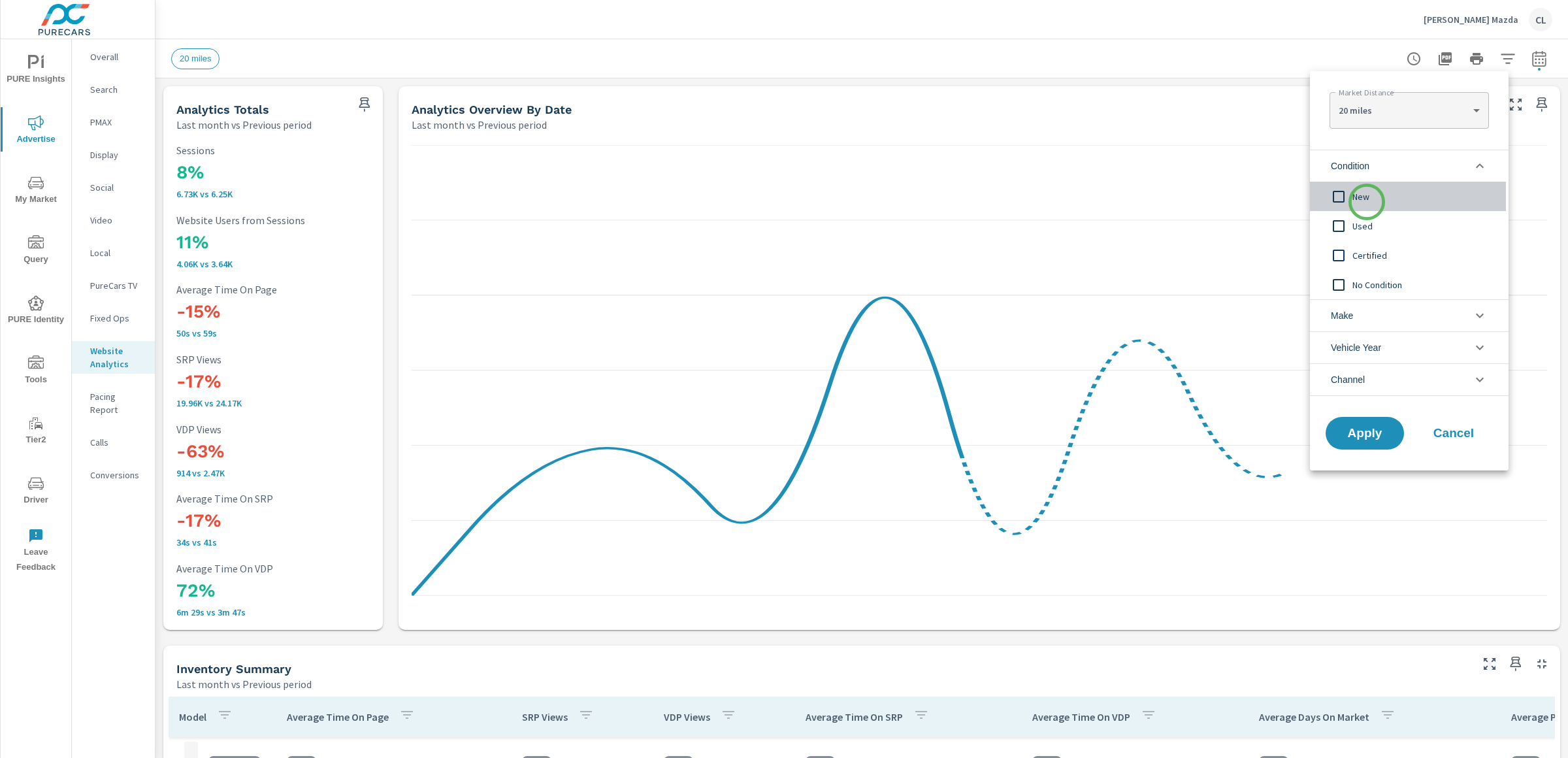
click at [1367, 202] on span "New" at bounding box center [1423, 196] width 143 height 15
click at [1384, 318] on li "Make" at bounding box center [1409, 315] width 199 height 32
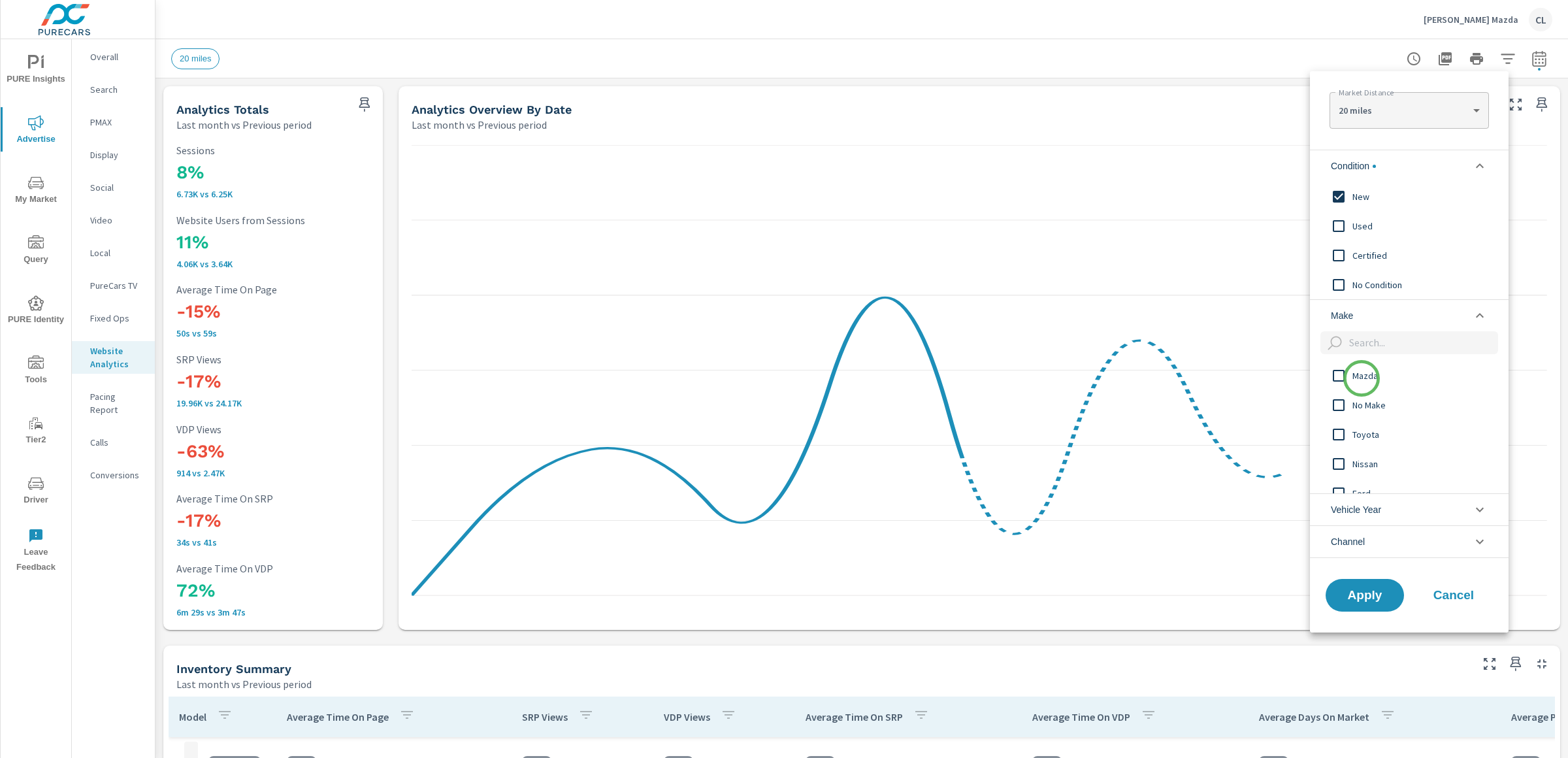
click at [1361, 378] on span "Mazda" at bounding box center [1423, 376] width 143 height 15
drag, startPoint x: 1344, startPoint y: 603, endPoint x: 1322, endPoint y: 619, distance: 27.2
click at [1322, 619] on div "Apply Cancel" at bounding box center [1409, 598] width 199 height 70
click at [1365, 591] on span "Apply" at bounding box center [1365, 595] width 53 height 12
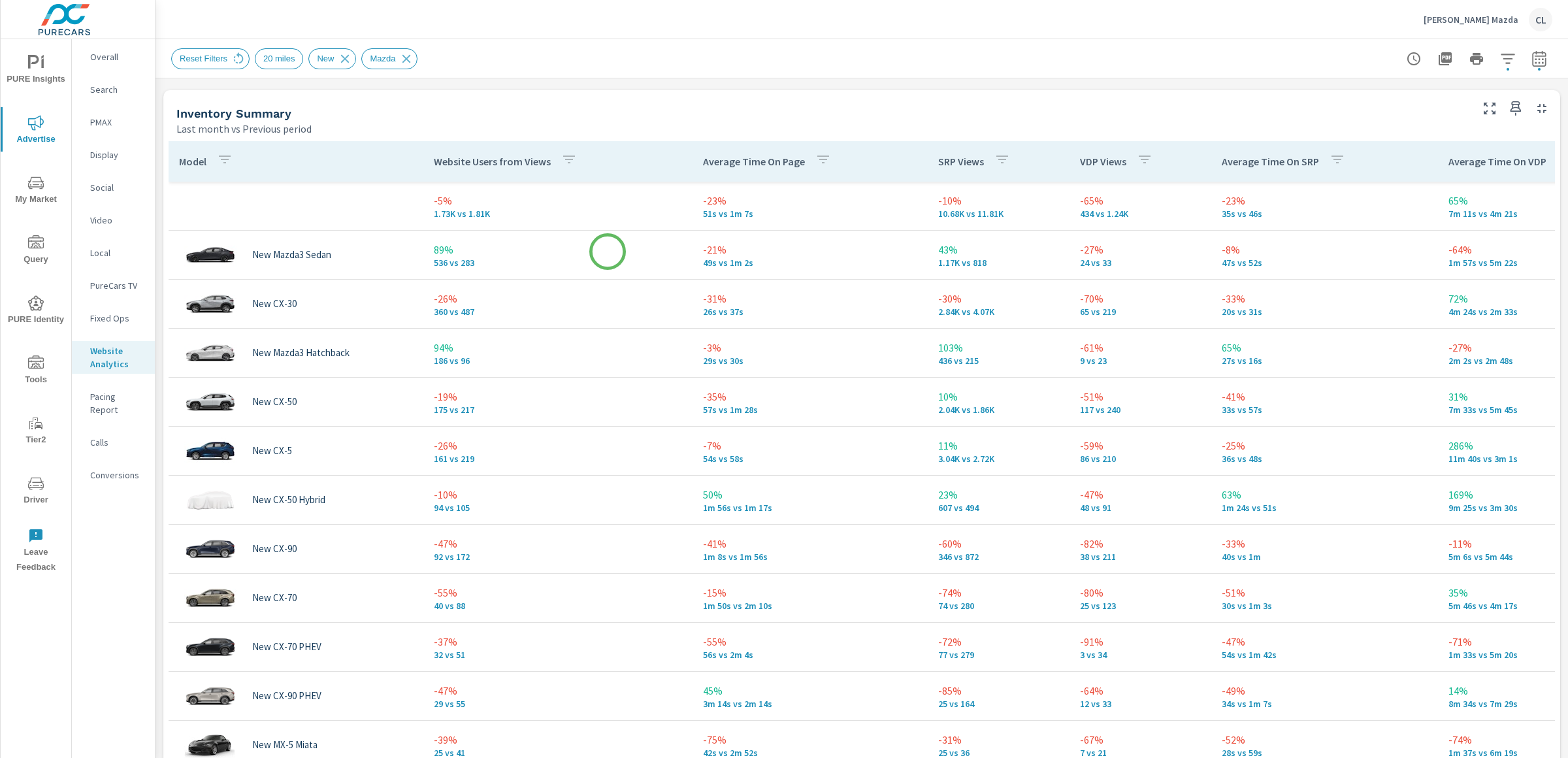
scroll to position [554, 0]
click at [1108, 159] on p "VDP Views" at bounding box center [1103, 162] width 46 height 13
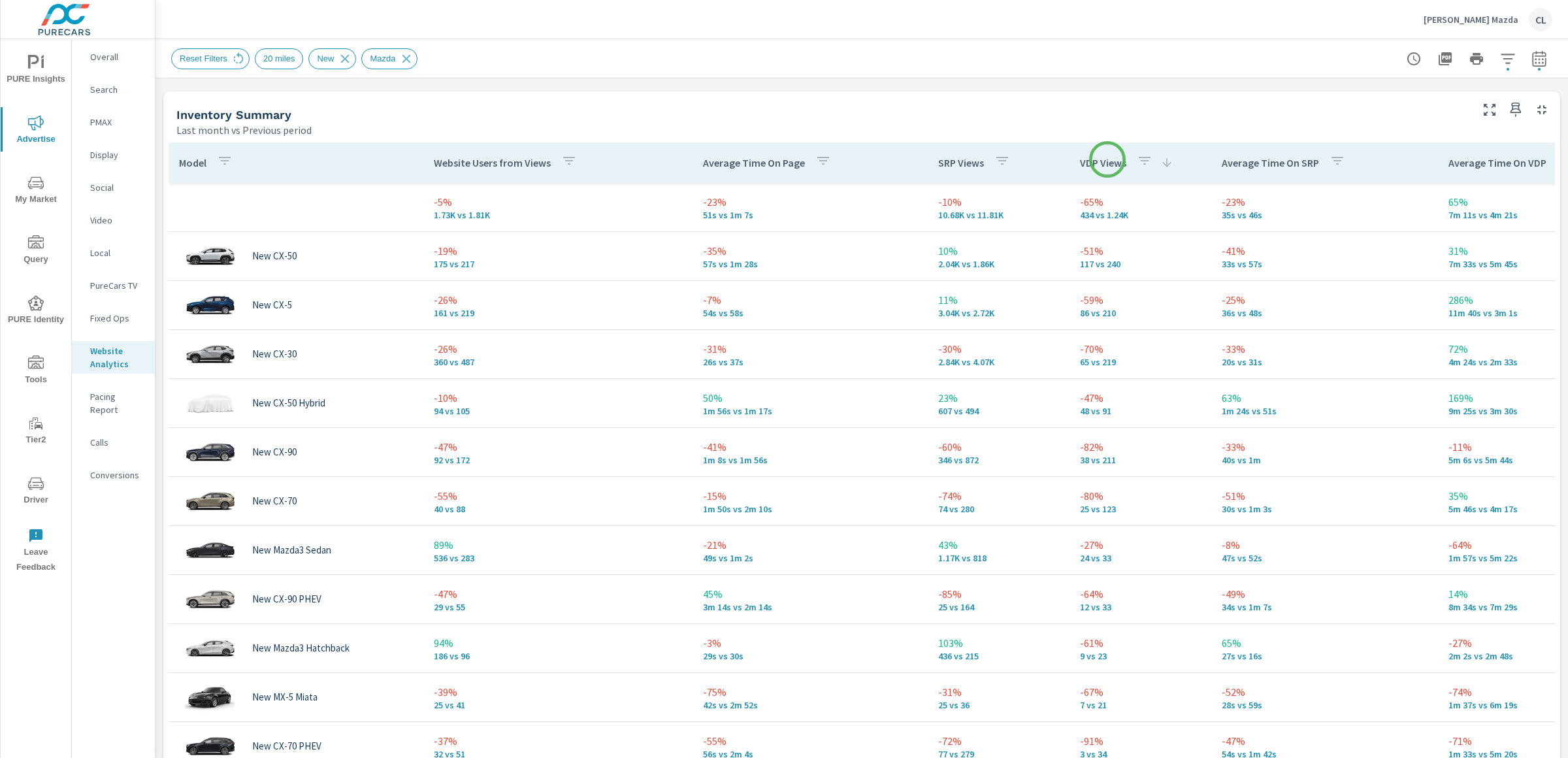
click at [1108, 159] on p "VDP Views" at bounding box center [1103, 162] width 46 height 13
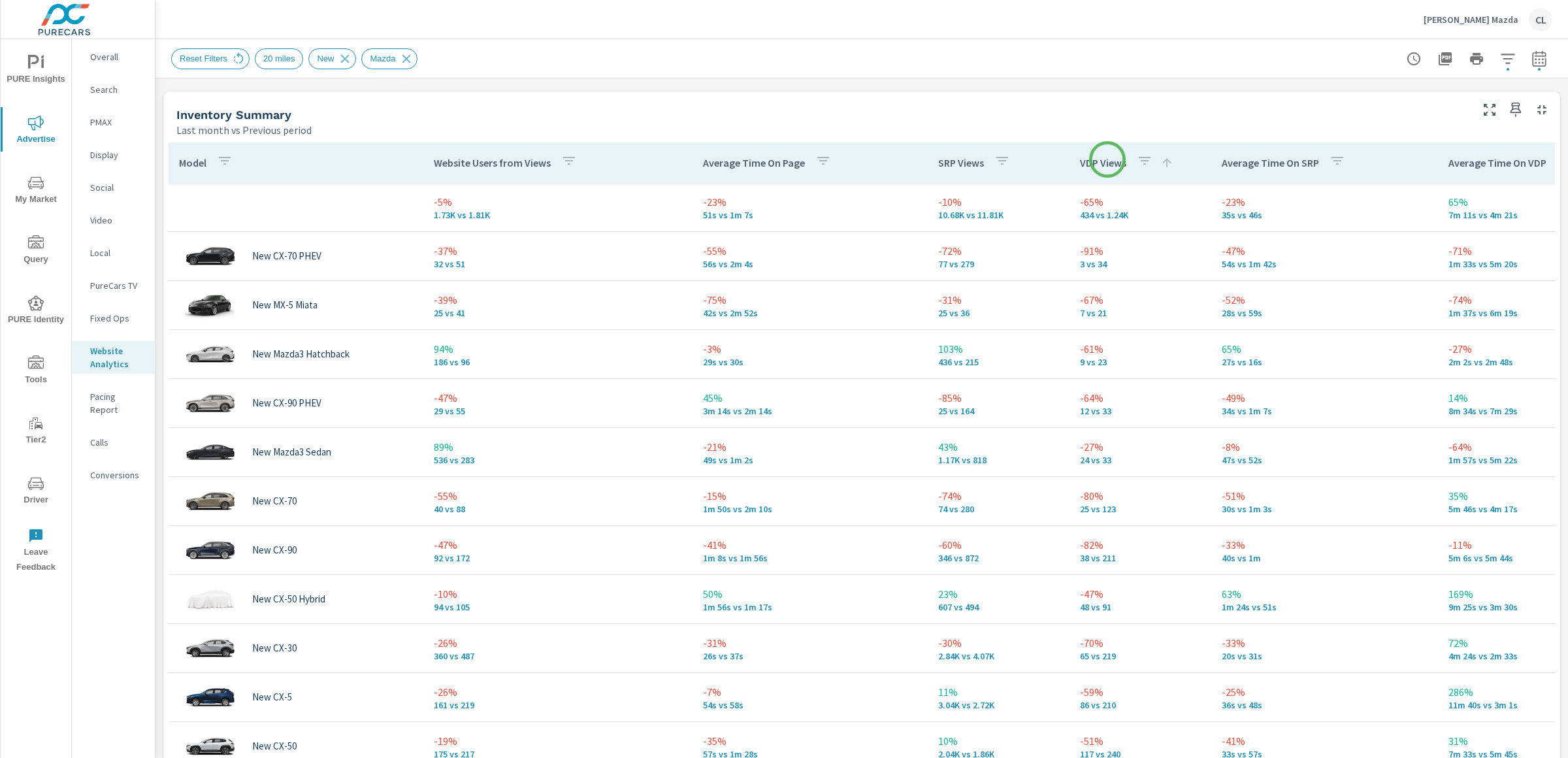
click at [1108, 159] on p "VDP Views" at bounding box center [1103, 162] width 46 height 13
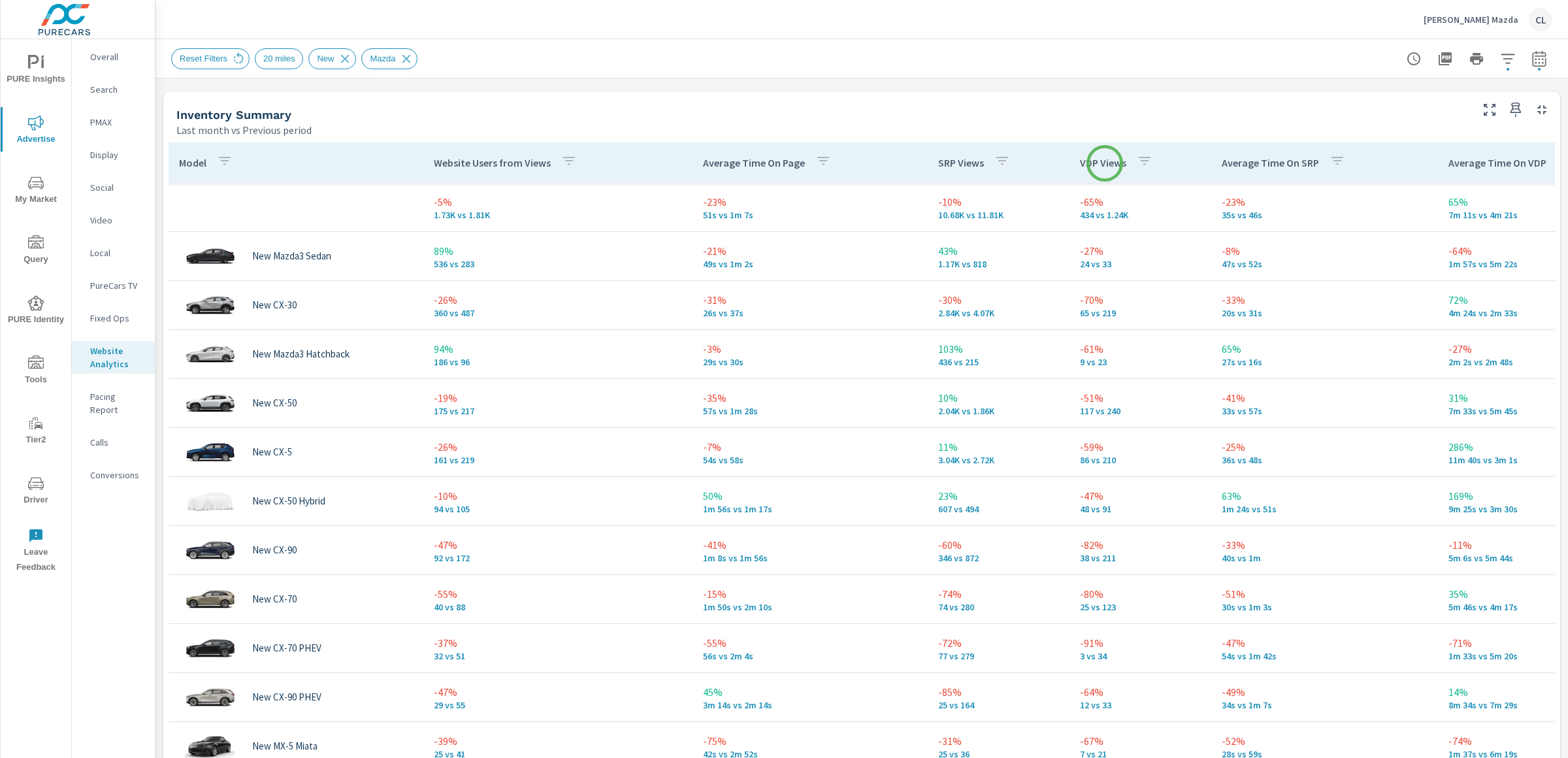
click at [1105, 162] on p "VDP Views" at bounding box center [1103, 162] width 46 height 13
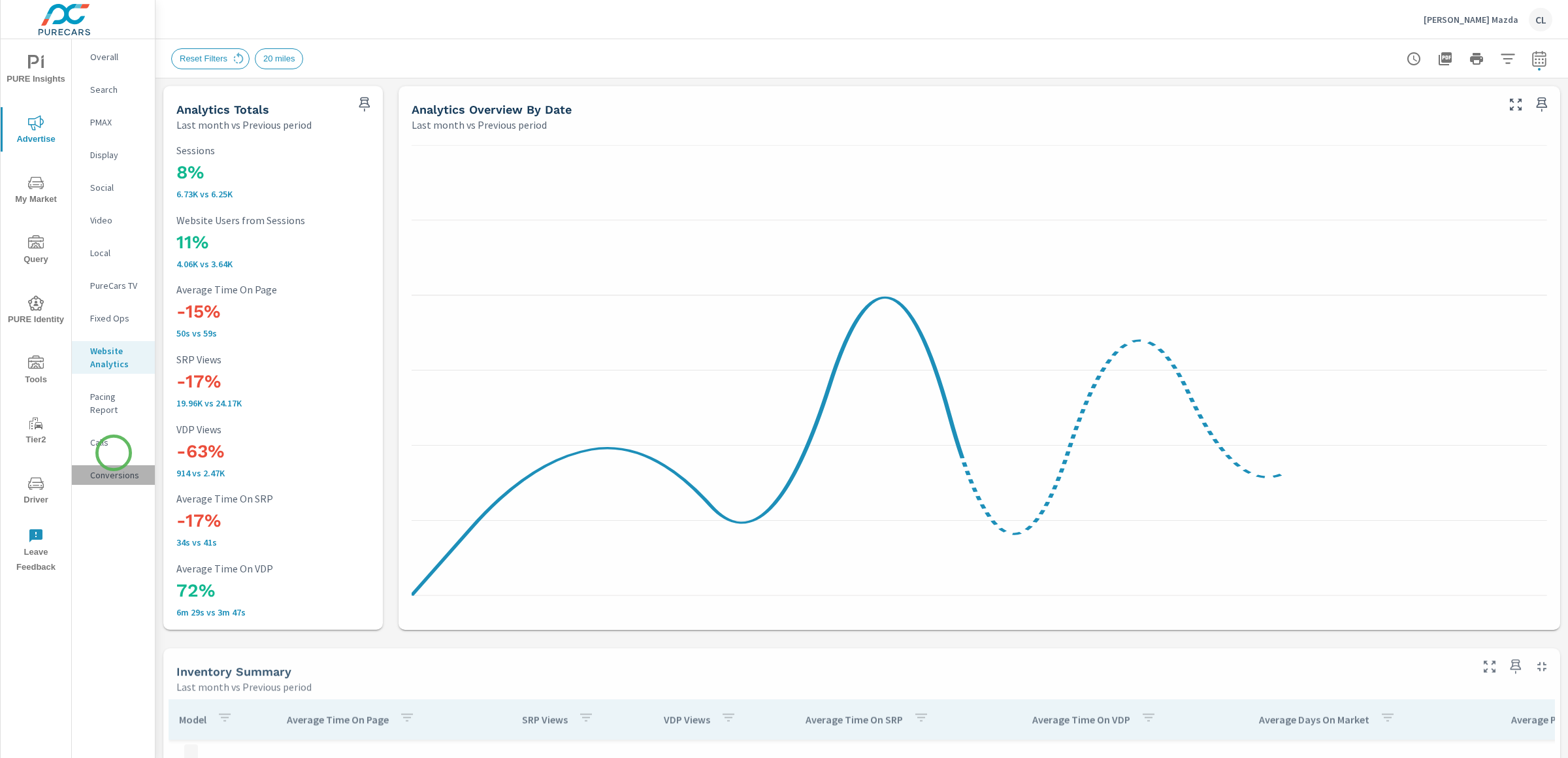
click at [114, 465] on div "Conversions" at bounding box center [113, 474] width 83 height 19
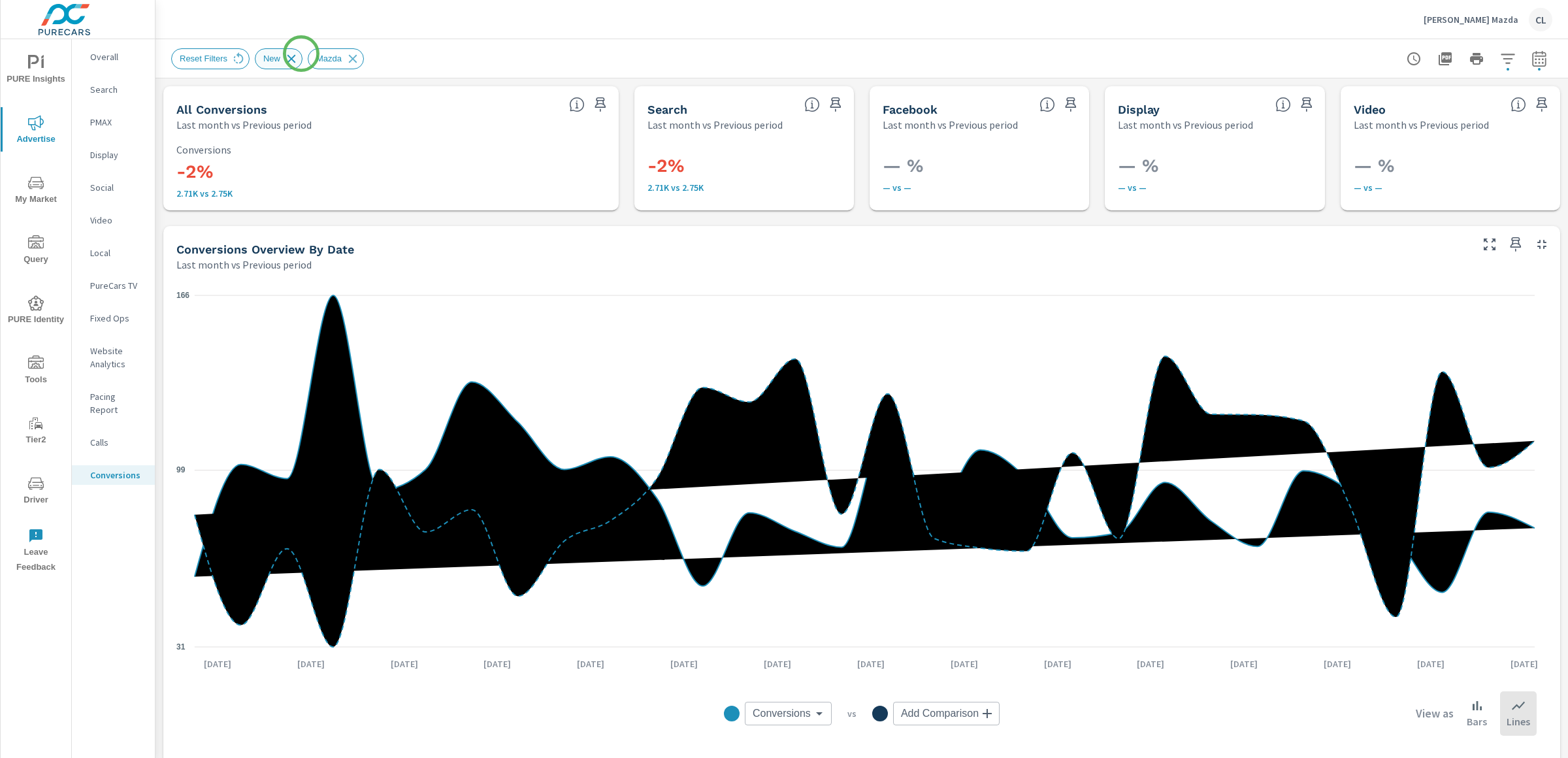
click at [298, 54] on icon at bounding box center [291, 59] width 15 height 15
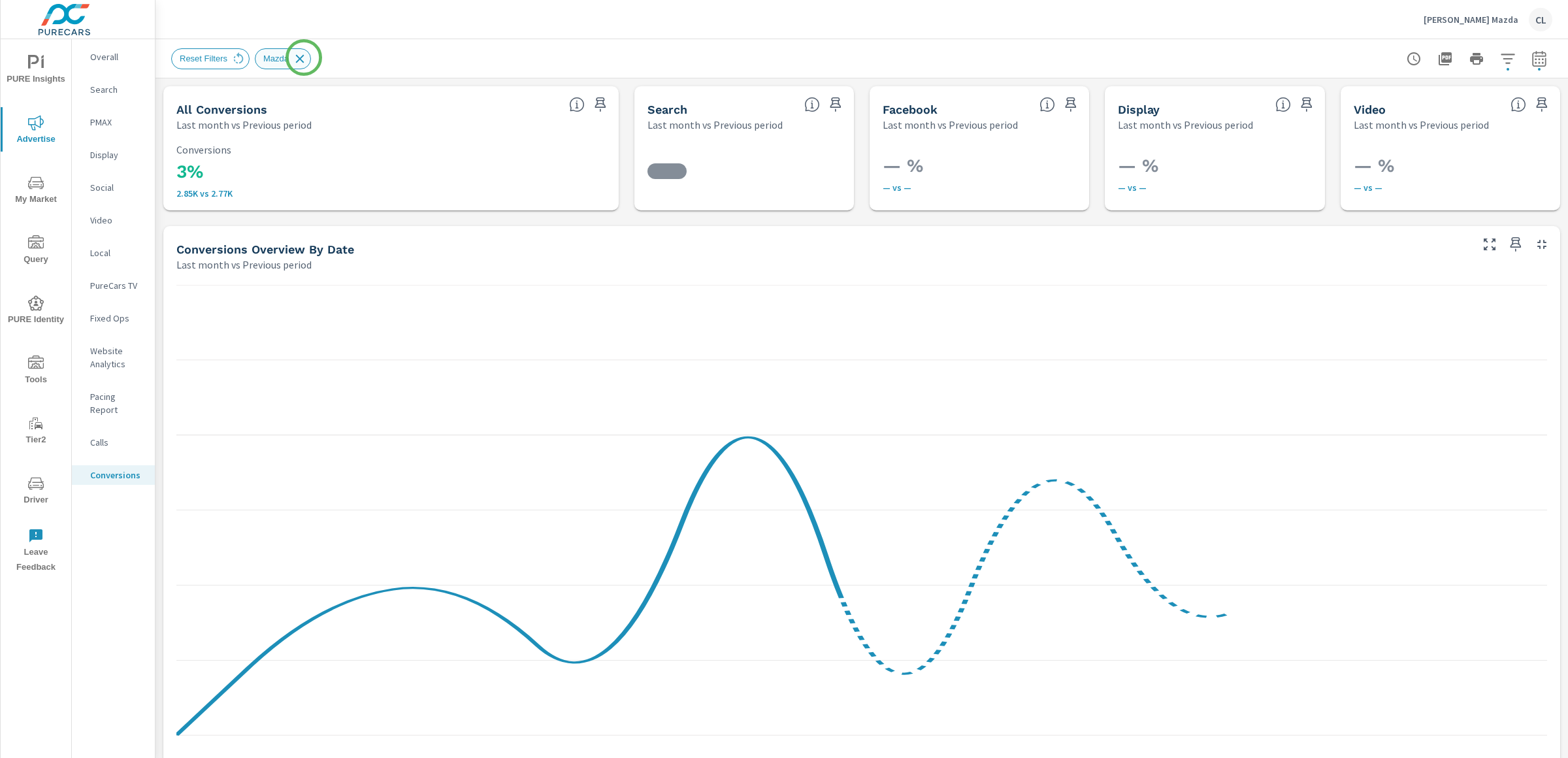
click at [304, 57] on icon at bounding box center [300, 58] width 9 height 9
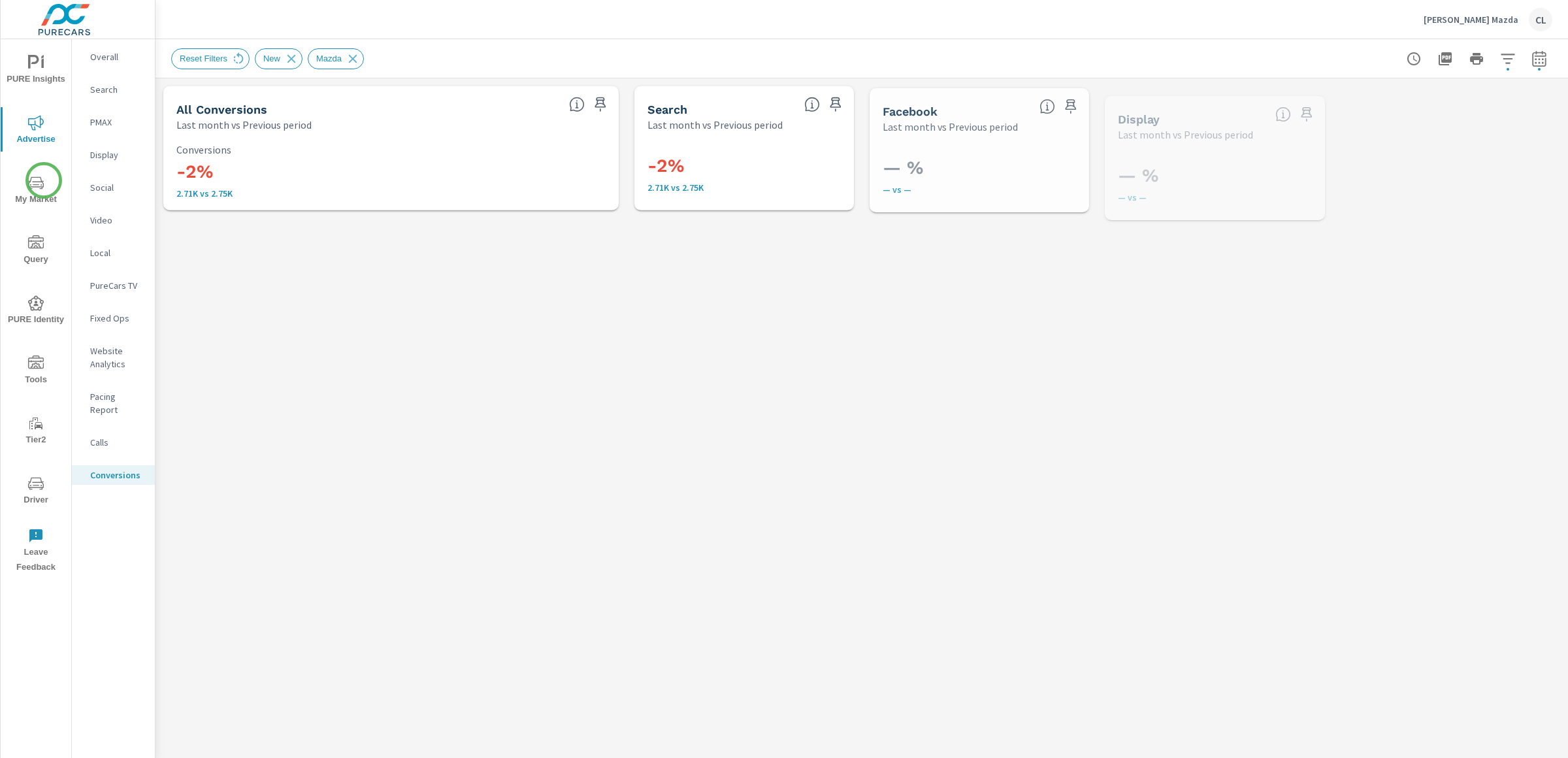
click at [44, 182] on span "My Market" at bounding box center [36, 190] width 63 height 32
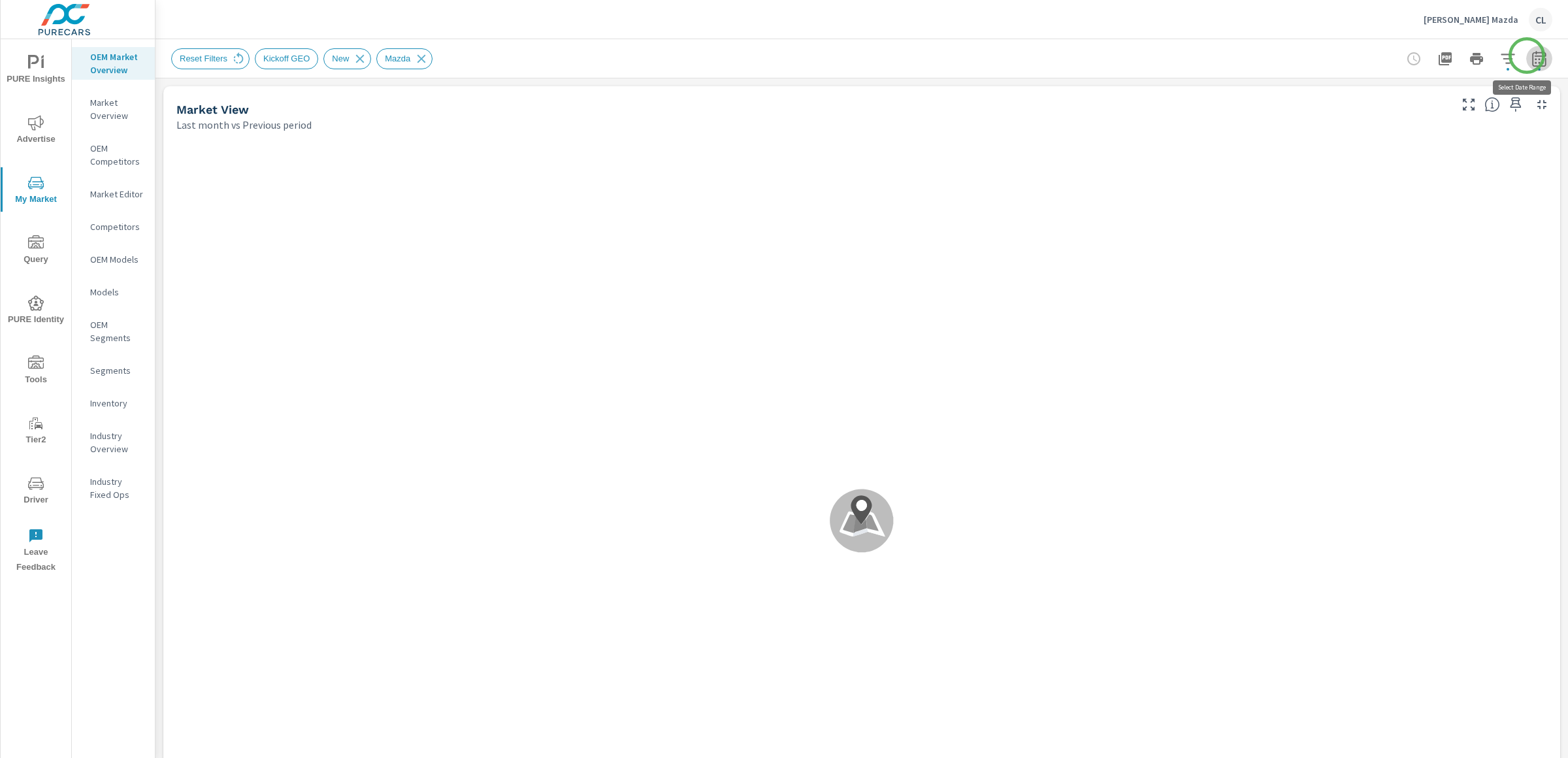
click at [1532, 56] on icon "button" at bounding box center [1539, 58] width 14 height 15
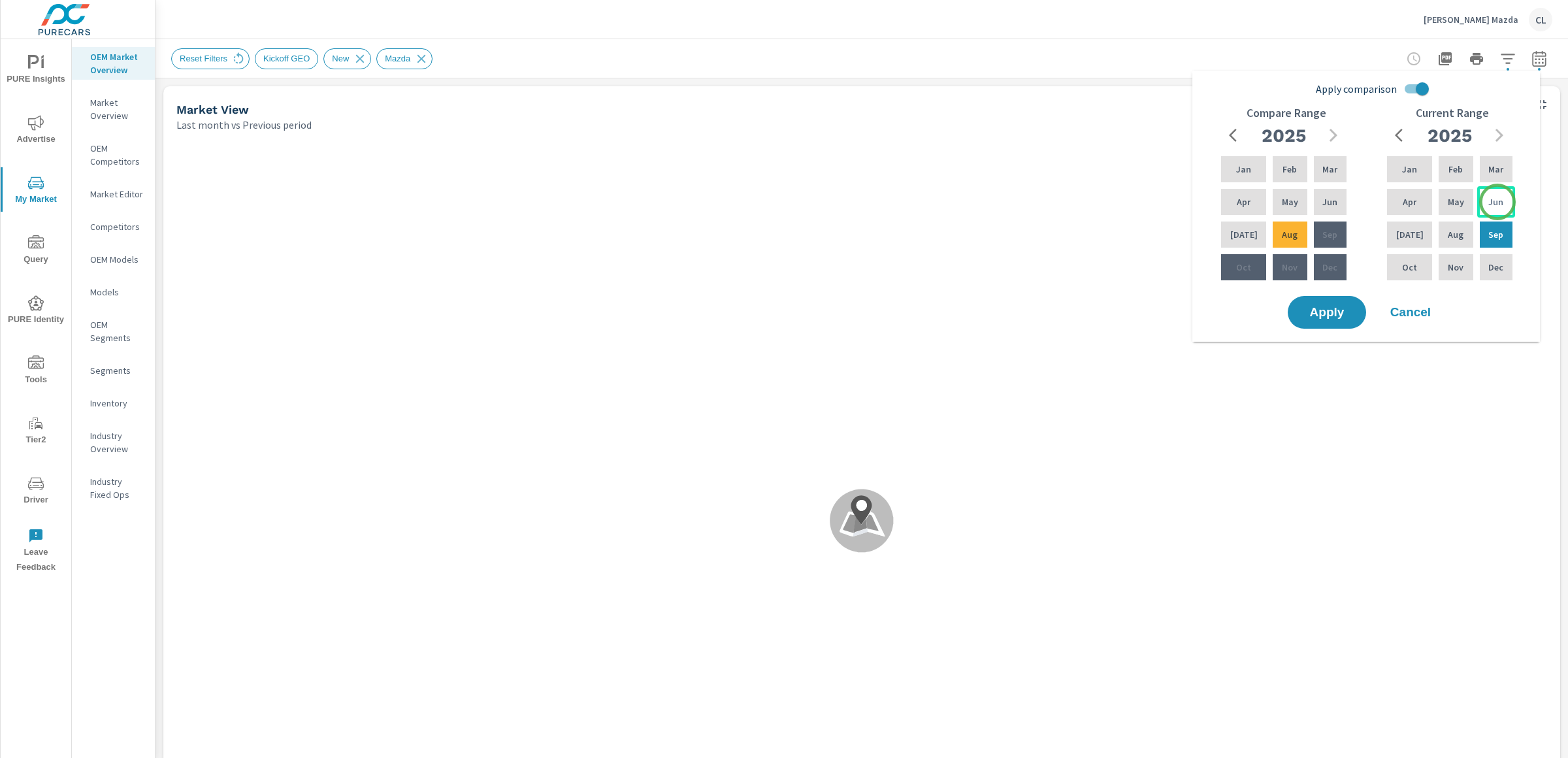
click at [1498, 202] on p "Jun" at bounding box center [1495, 202] width 15 height 13
click at [1460, 230] on div "Aug" at bounding box center [1456, 234] width 39 height 32
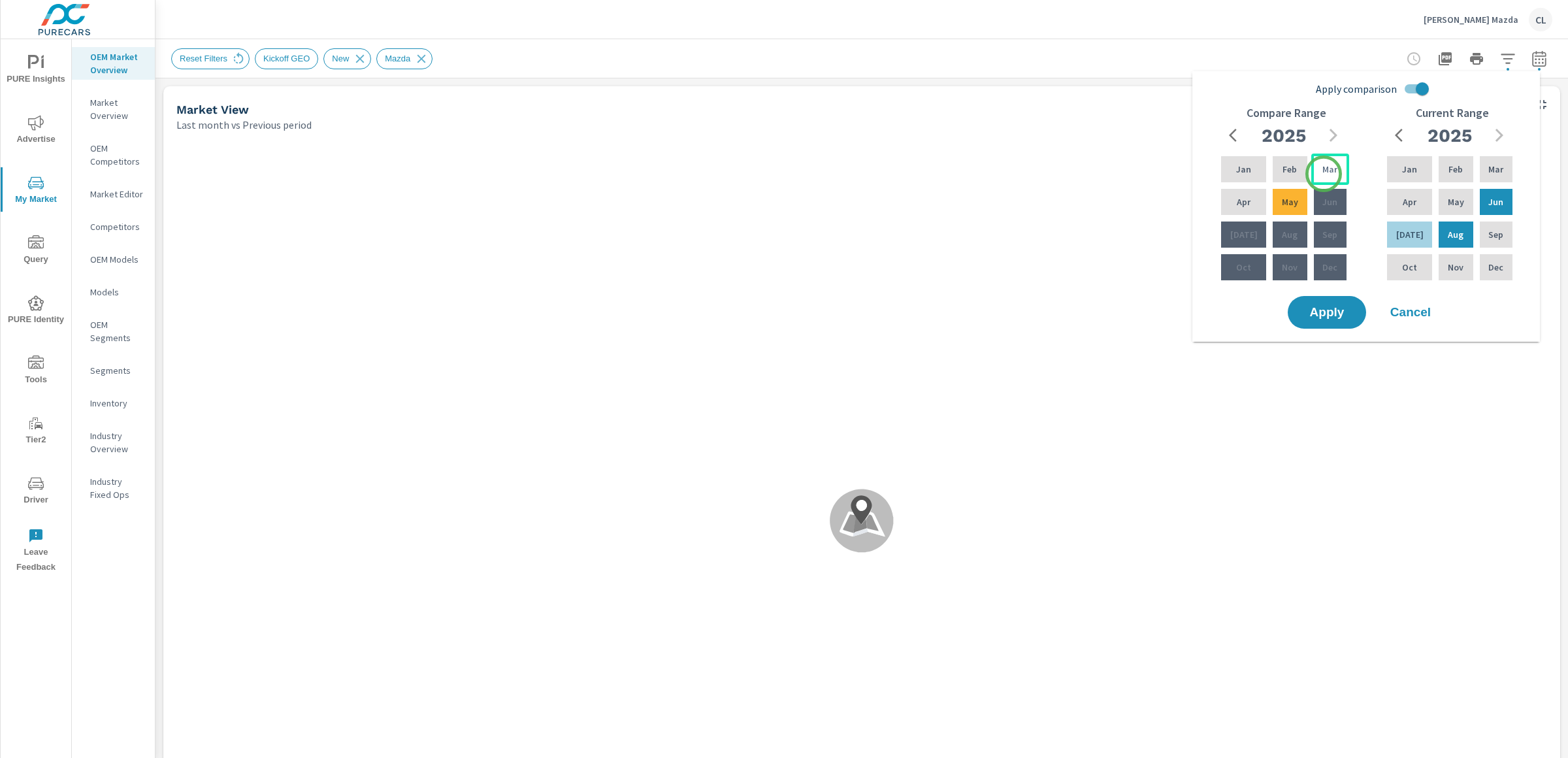
click at [1324, 174] on p "Mar" at bounding box center [1330, 169] width 15 height 13
click at [1286, 202] on p "May" at bounding box center [1290, 202] width 16 height 13
click at [1334, 309] on span "Apply" at bounding box center [1327, 312] width 53 height 12
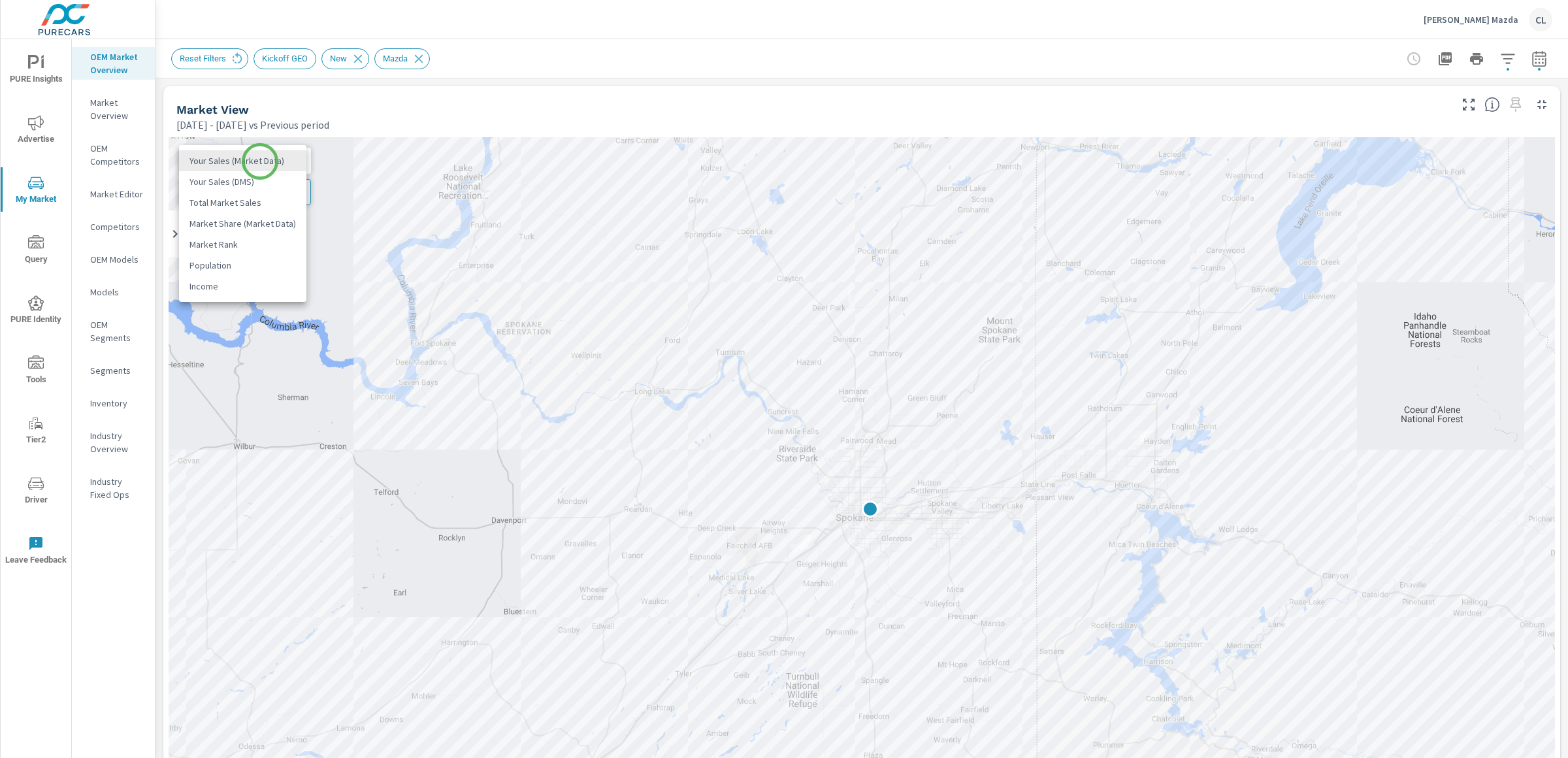
click at [260, 162] on body "PURE Insights Advertise My Market Query PURE Identity Tools Tier2 Driver Leave …" at bounding box center [784, 379] width 1568 height 758
click at [253, 199] on li "Total Market Sales" at bounding box center [242, 202] width 128 height 21
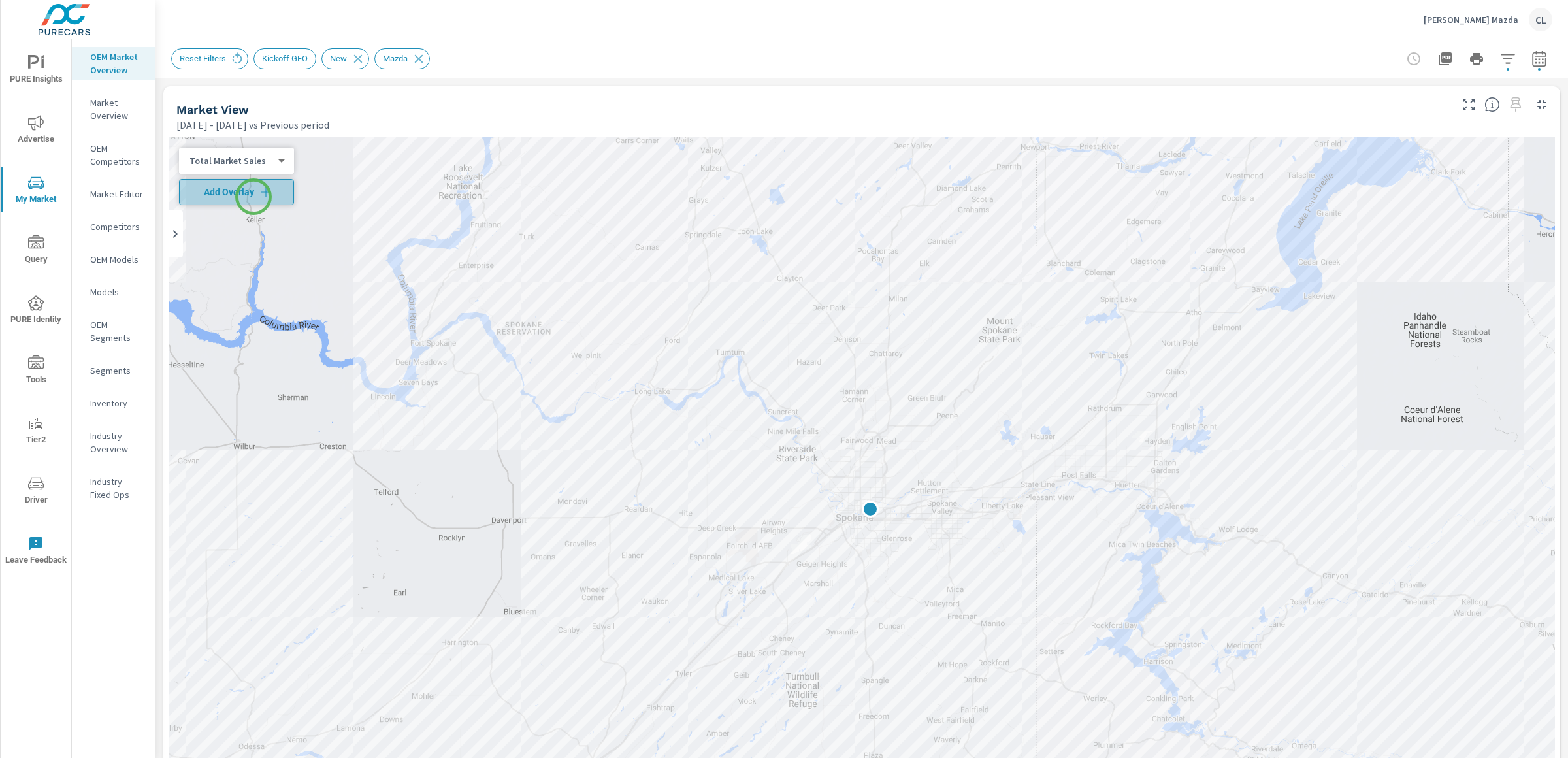
click at [254, 196] on span "Add Overlay" at bounding box center [236, 192] width 103 height 13
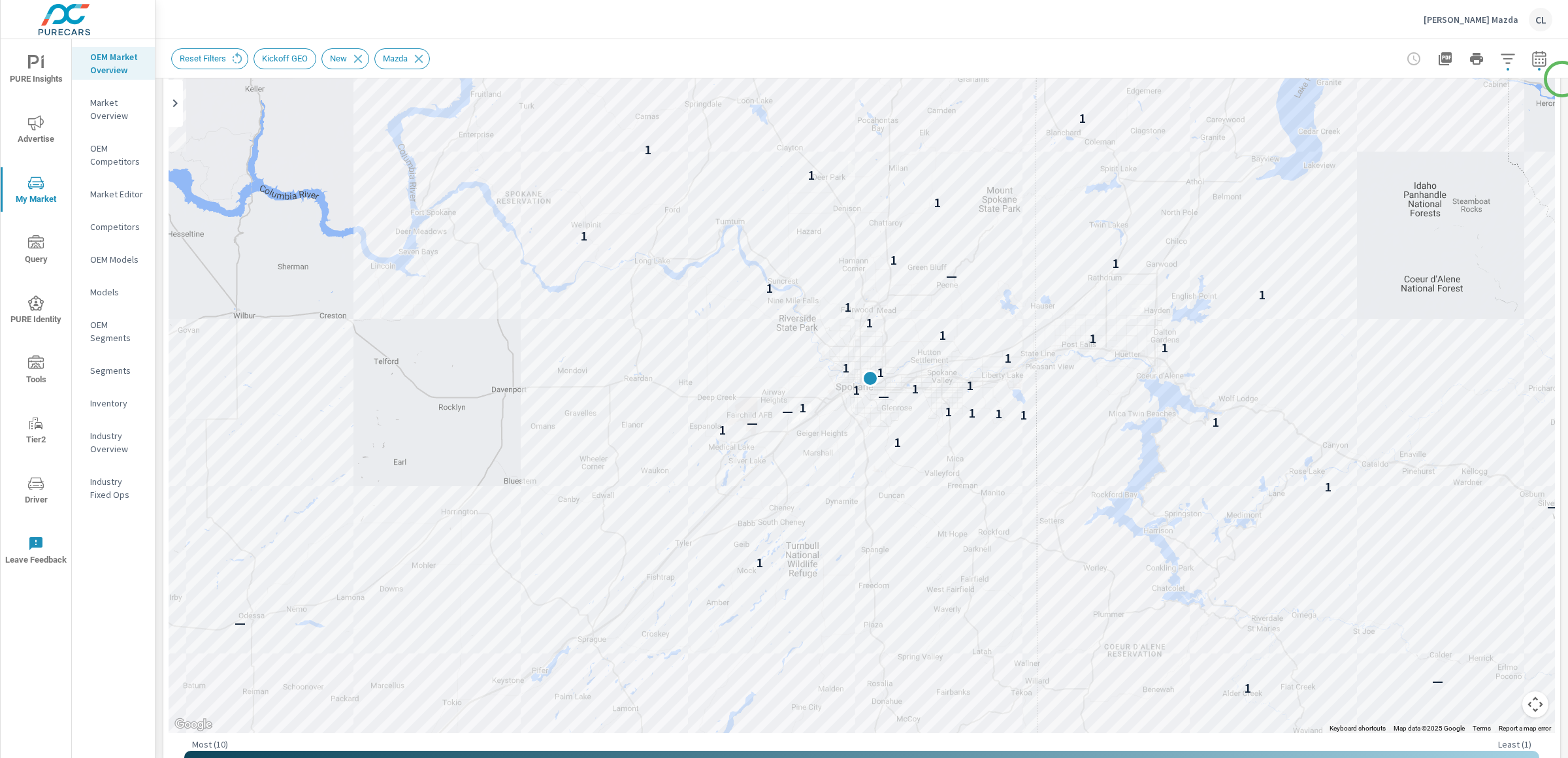
scroll to position [118, 0]
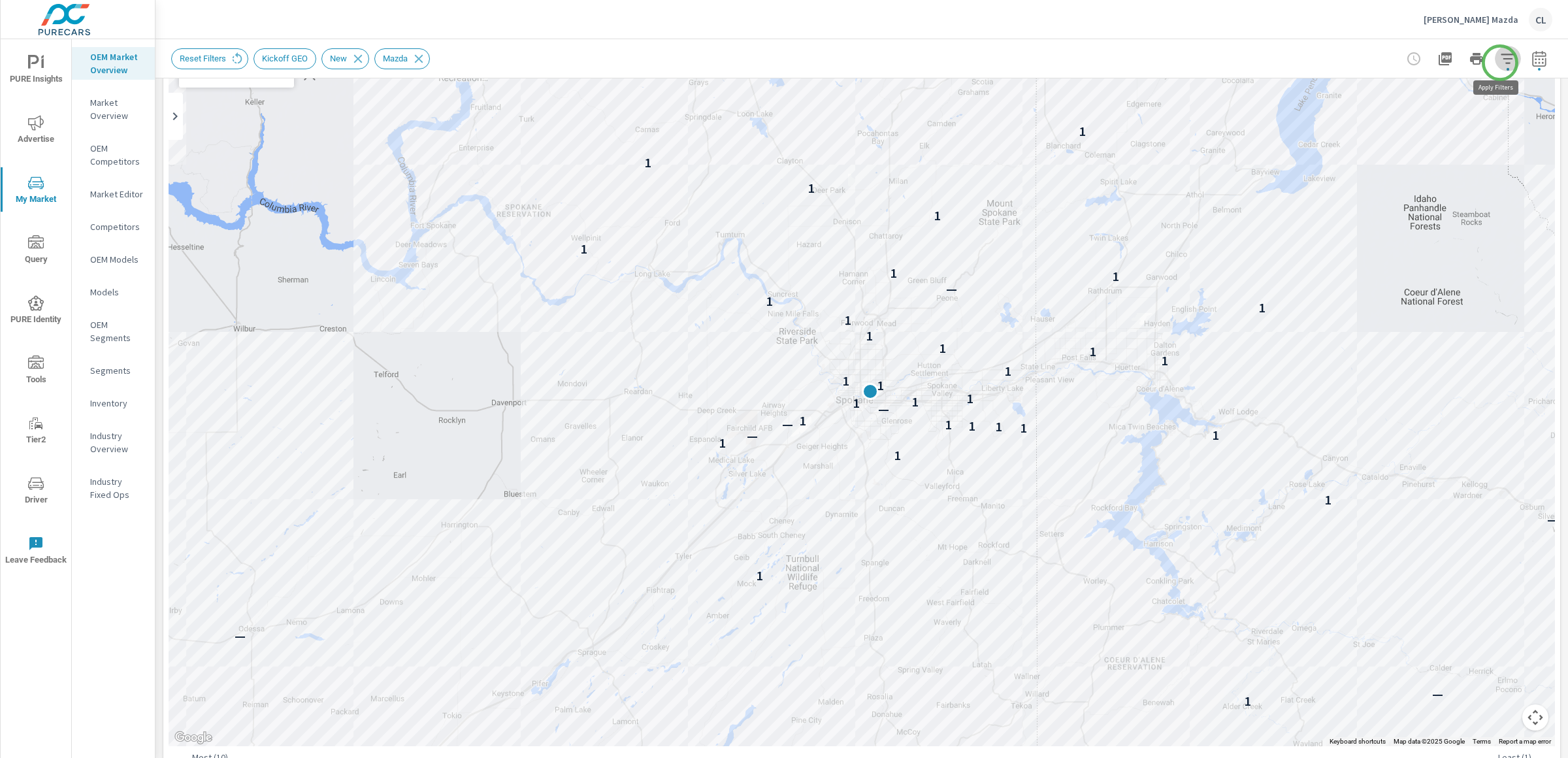
click at [1500, 63] on icon "button" at bounding box center [1508, 59] width 15 height 15
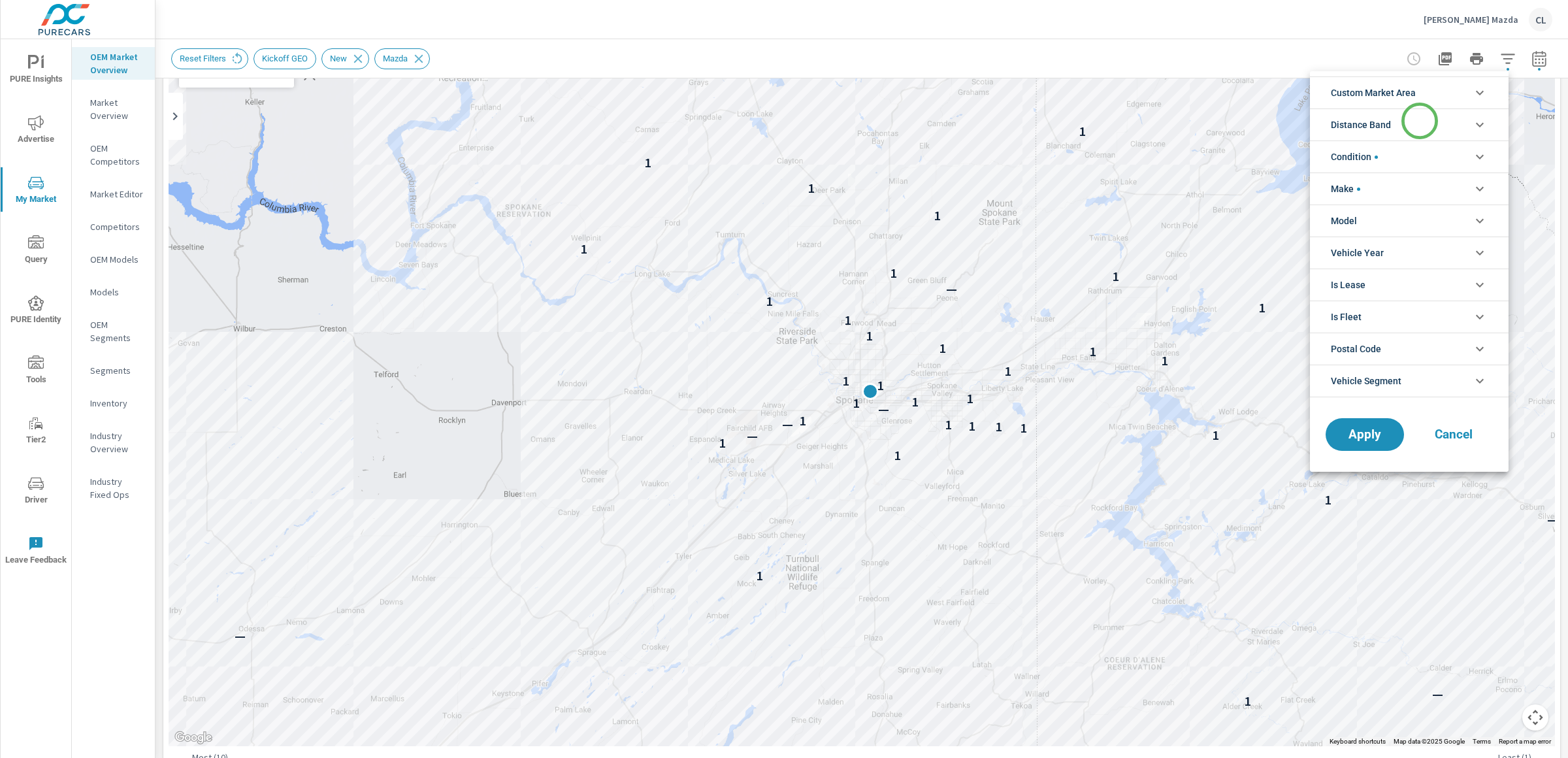
click at [1419, 121] on li "Distance Band" at bounding box center [1409, 124] width 199 height 32
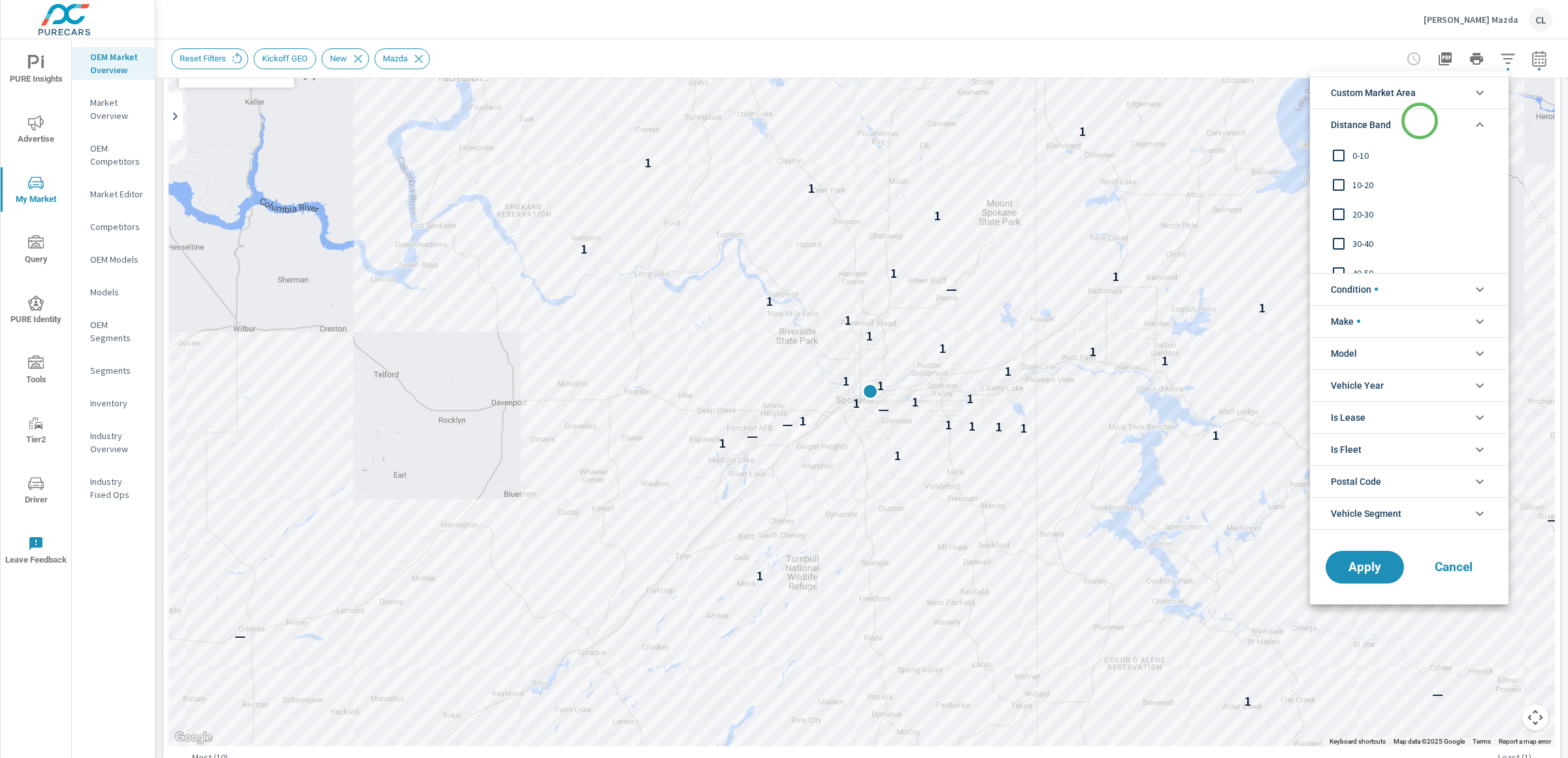
click at [1419, 121] on li "Distance Band" at bounding box center [1409, 124] width 199 height 32
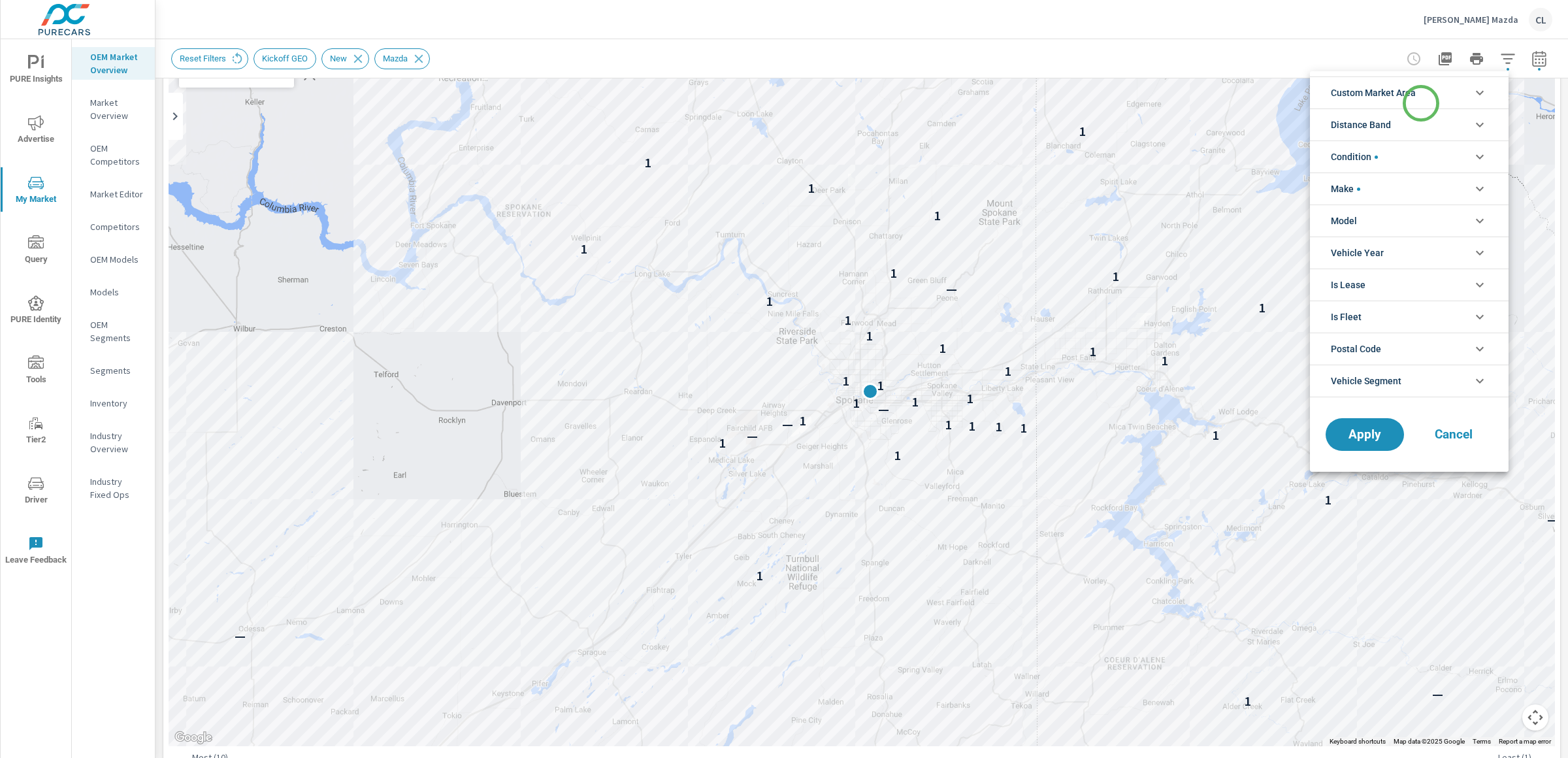
click at [1421, 103] on li "Custom Market Area" at bounding box center [1409, 92] width 199 height 32
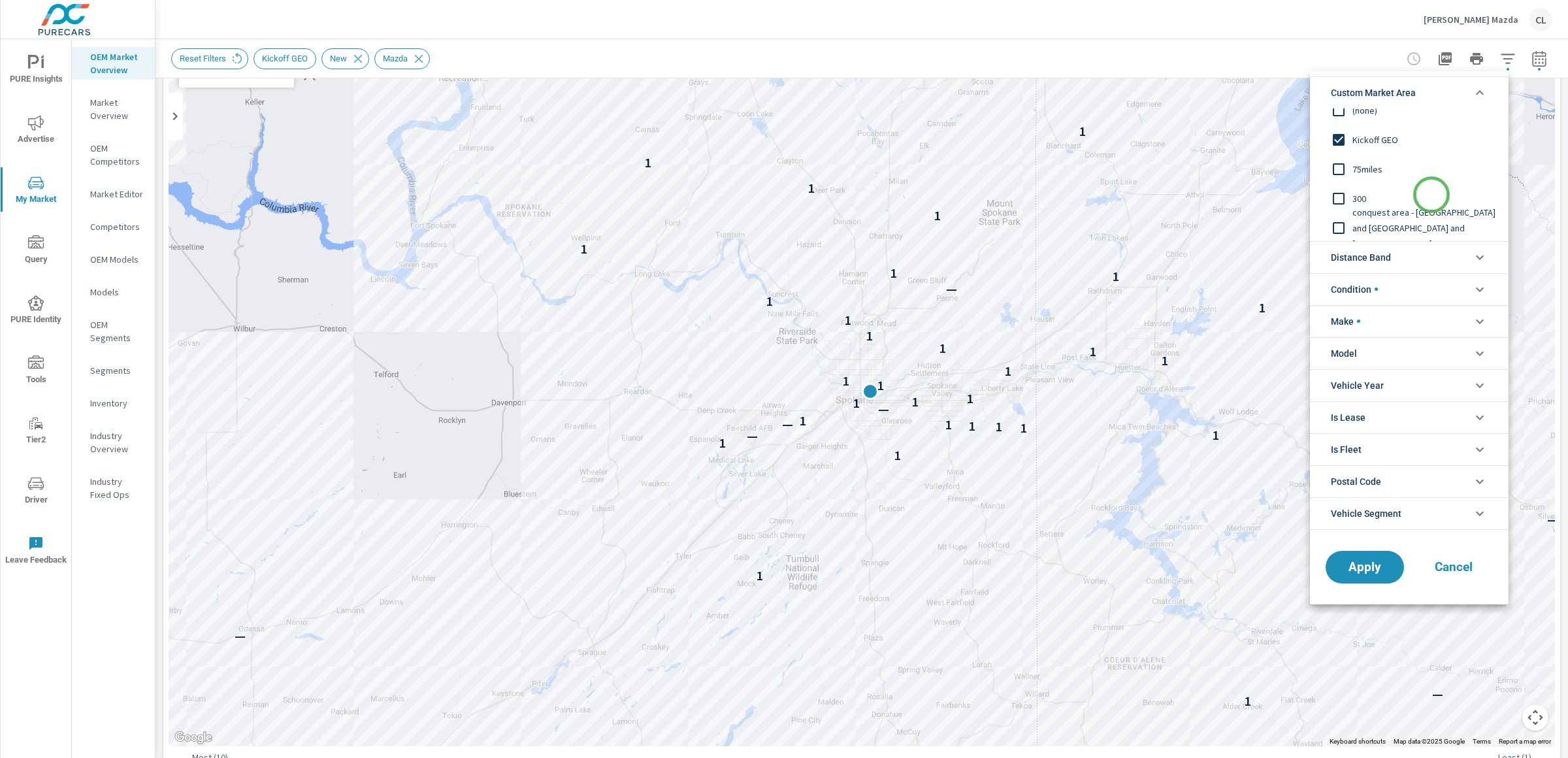
scroll to position [15, 0]
click at [1424, 90] on li "Custom Market Area" at bounding box center [1409, 92] width 199 height 32
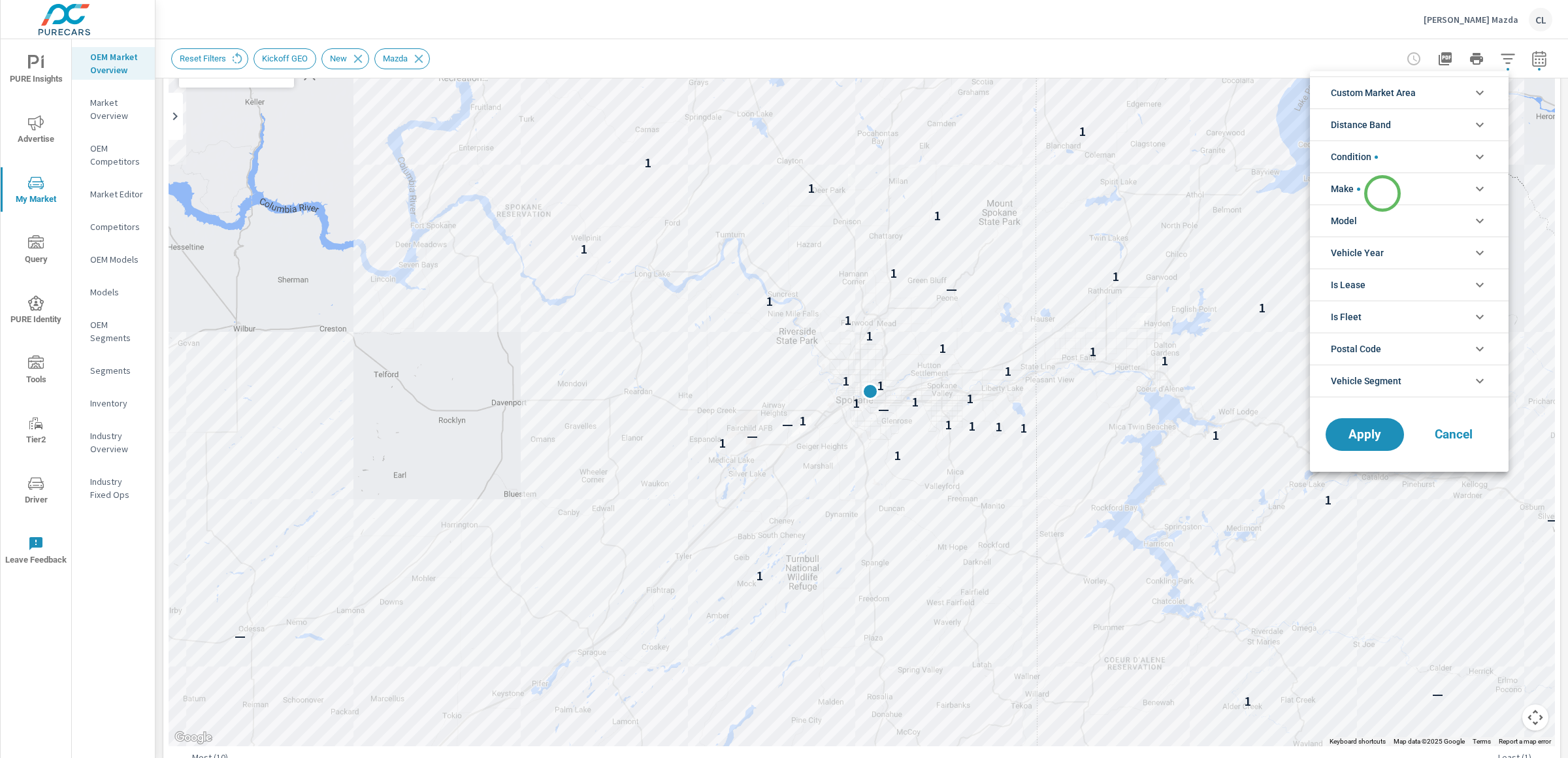
click at [1382, 193] on li "Make" at bounding box center [1409, 188] width 199 height 32
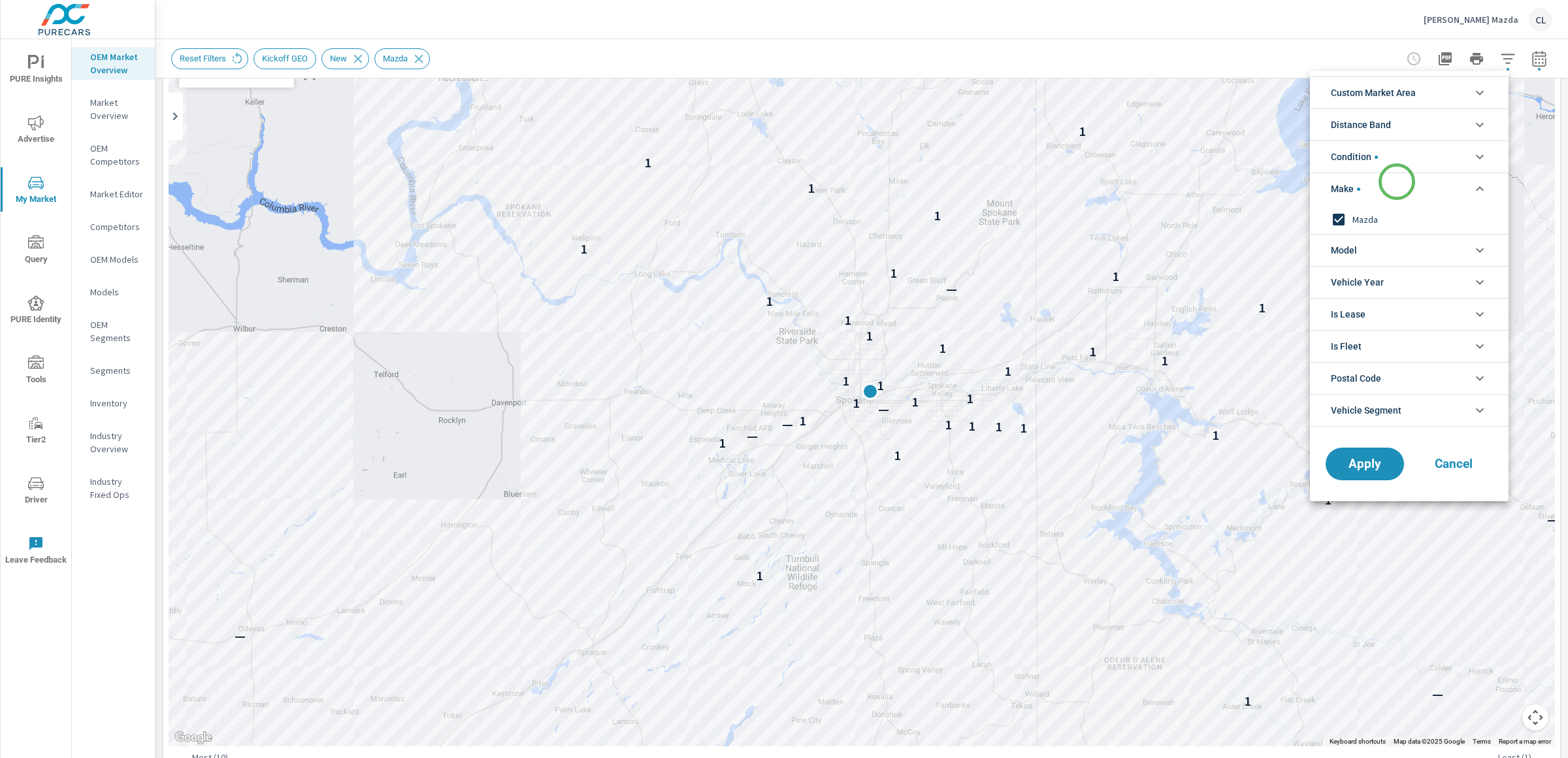
click at [1397, 180] on li "Make" at bounding box center [1409, 188] width 199 height 32
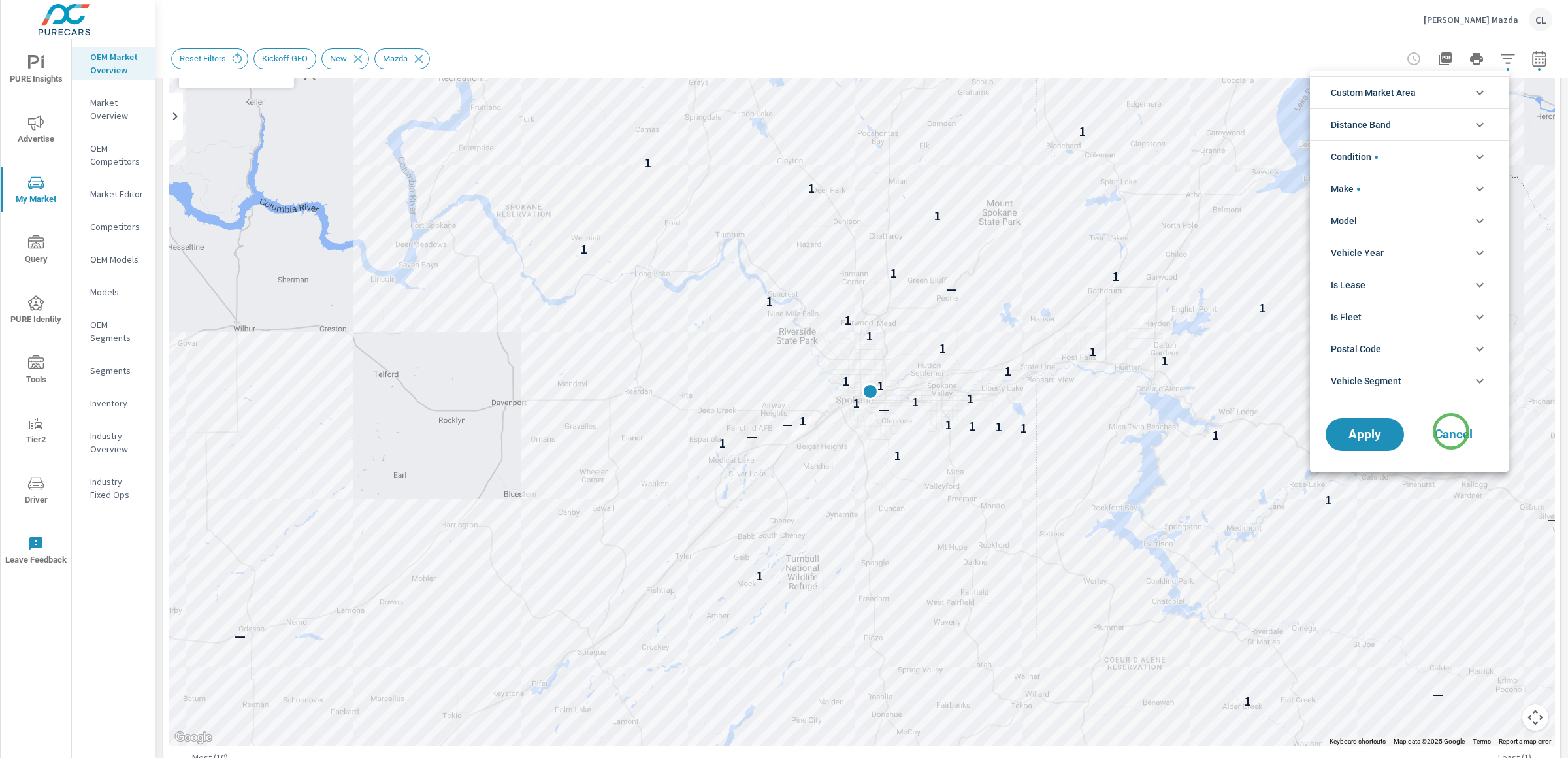
click at [1451, 431] on span "Cancel" at bounding box center [1454, 434] width 53 height 12
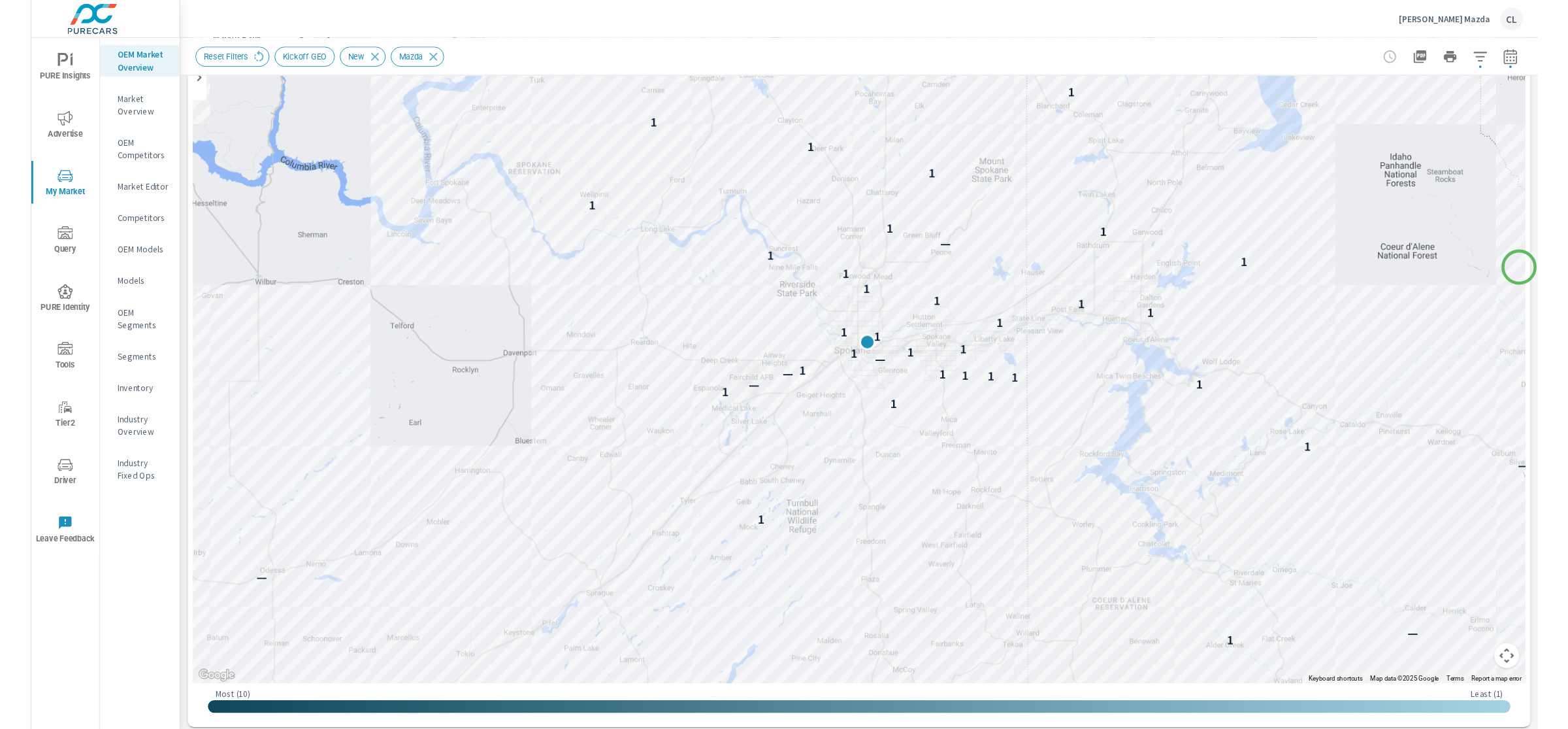
scroll to position [175, 0]
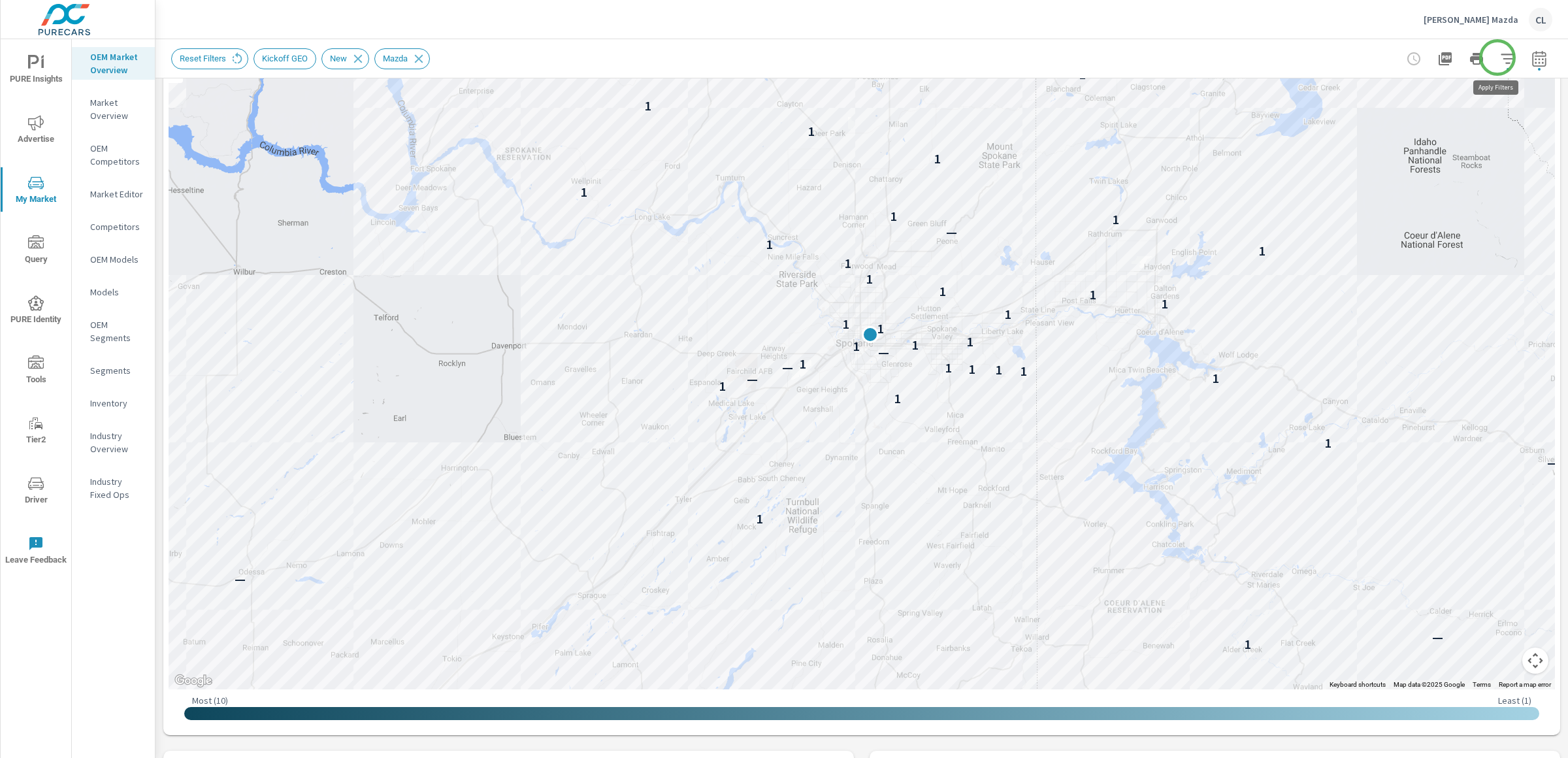
click at [1500, 56] on icon "button" at bounding box center [1508, 59] width 15 height 15
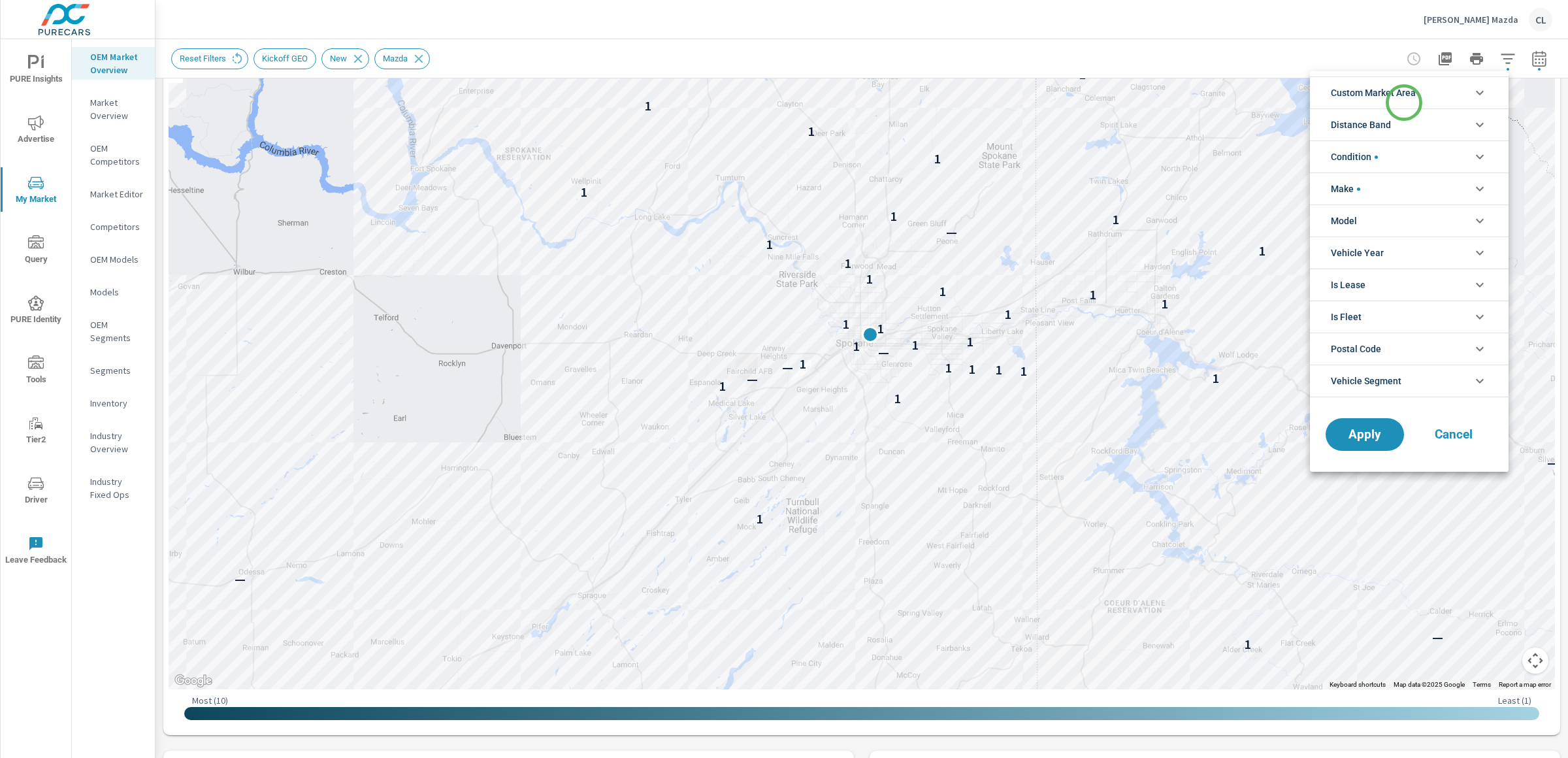
click at [1404, 103] on span "Custom Market Area" at bounding box center [1374, 93] width 85 height 32
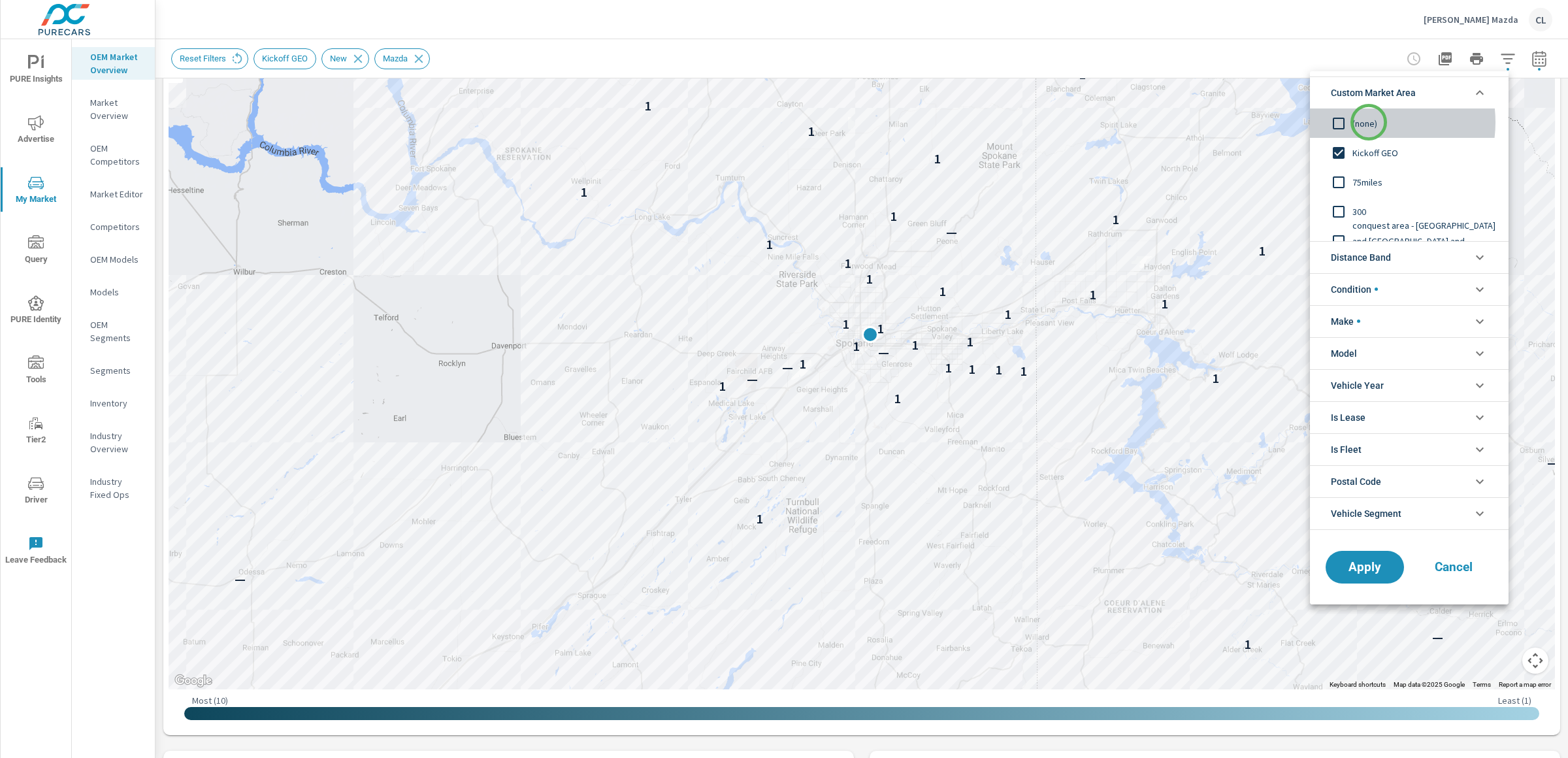
click at [1369, 122] on span "(none)" at bounding box center [1423, 124] width 143 height 15
click at [1390, 257] on span "Distance Band" at bounding box center [1361, 258] width 60 height 32
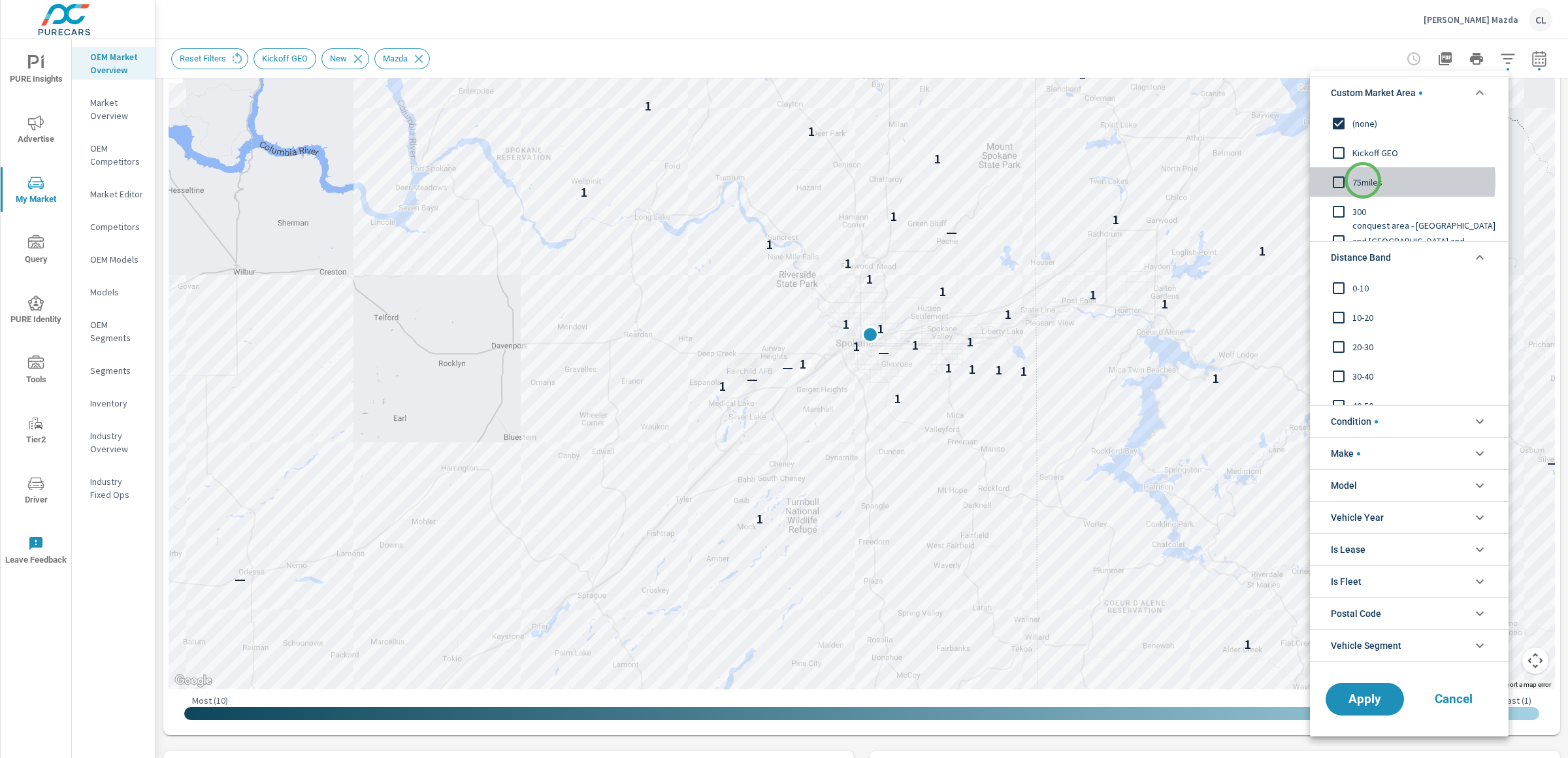
click at [1363, 180] on span "75miles" at bounding box center [1423, 183] width 143 height 15
click at [1353, 703] on span "Apply" at bounding box center [1365, 699] width 53 height 12
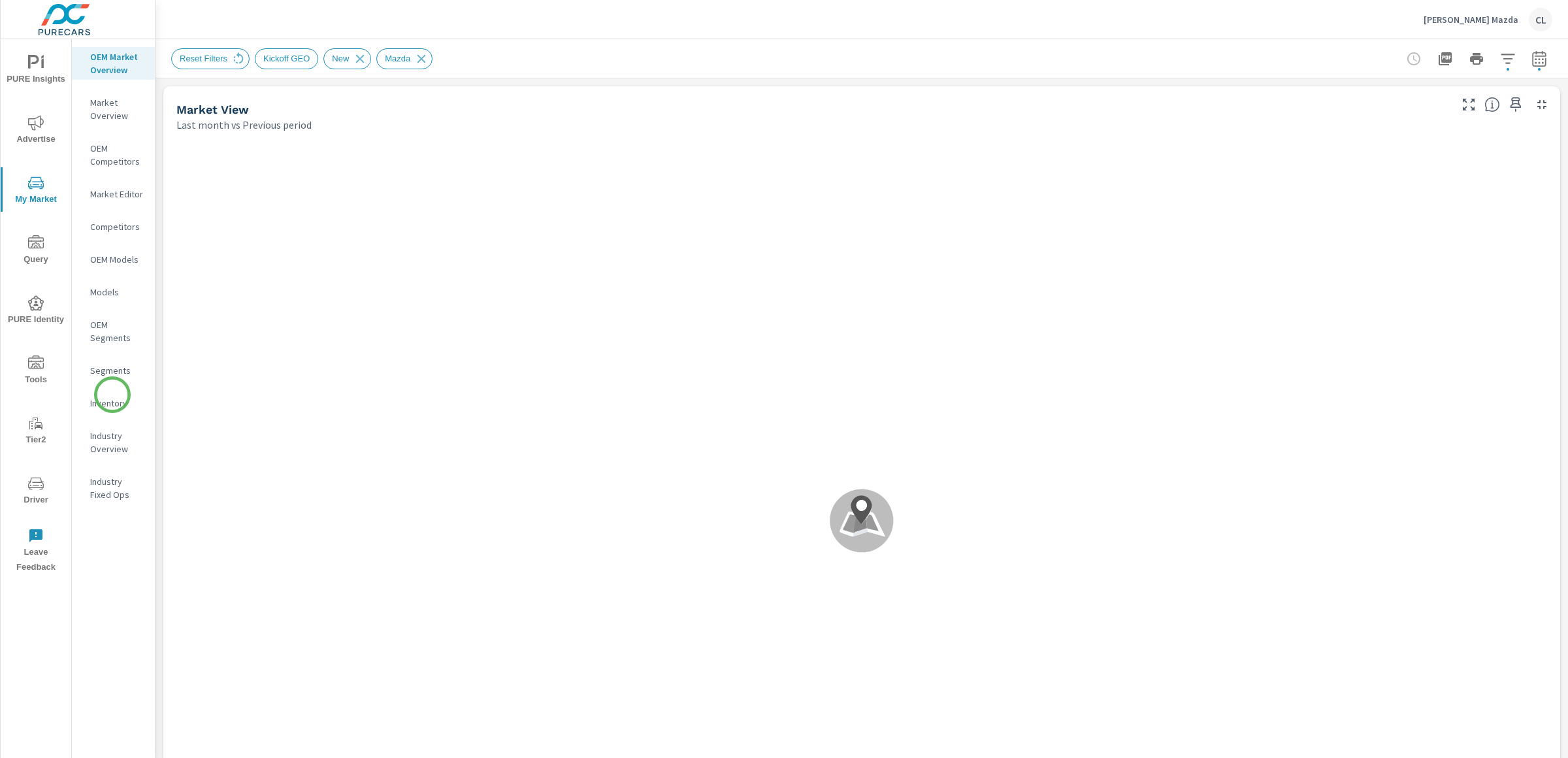
click at [111, 398] on p "Inventory" at bounding box center [118, 403] width 54 height 13
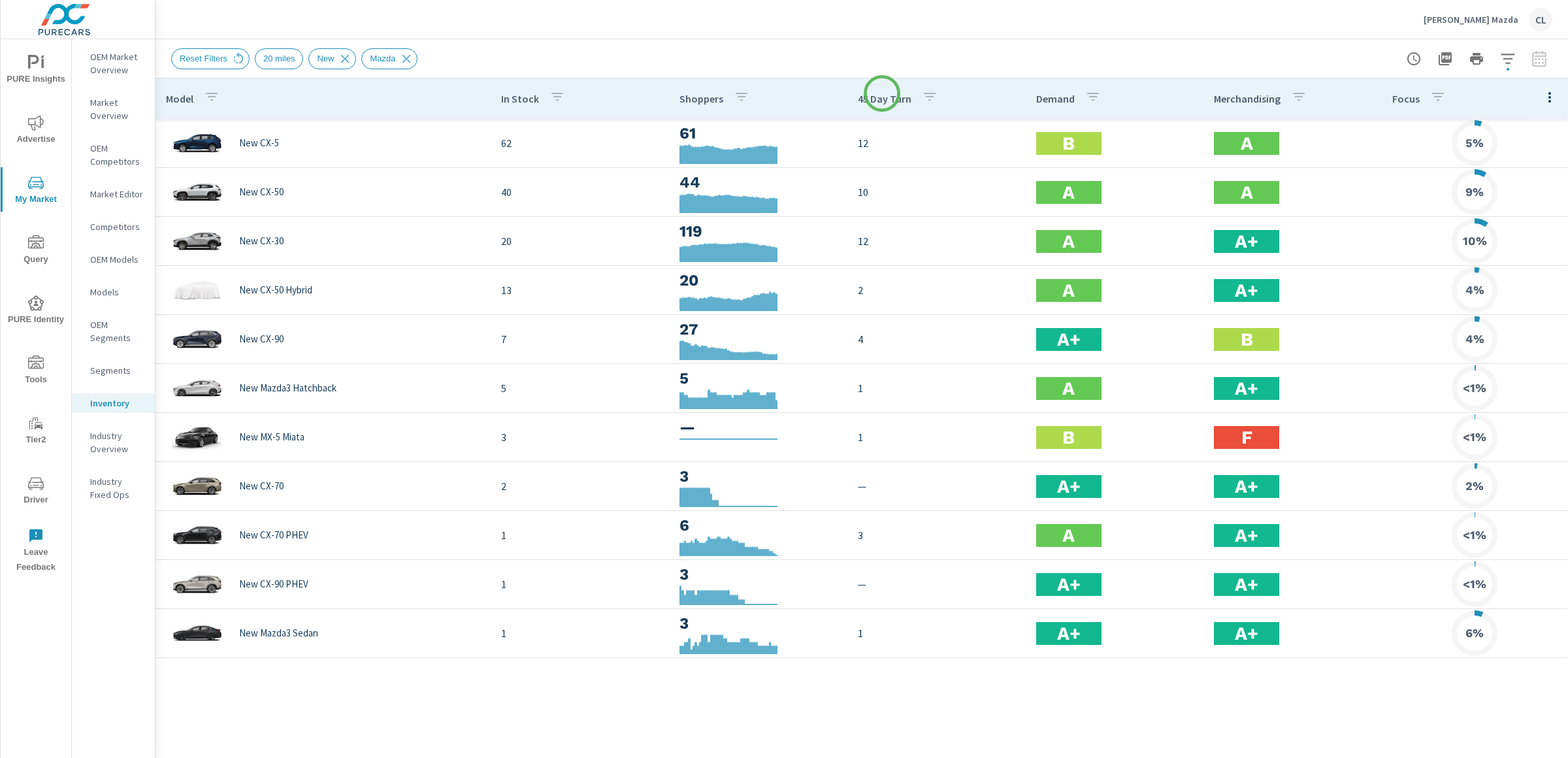
click at [882, 97] on p "45 Day Turn" at bounding box center [884, 98] width 53 height 13
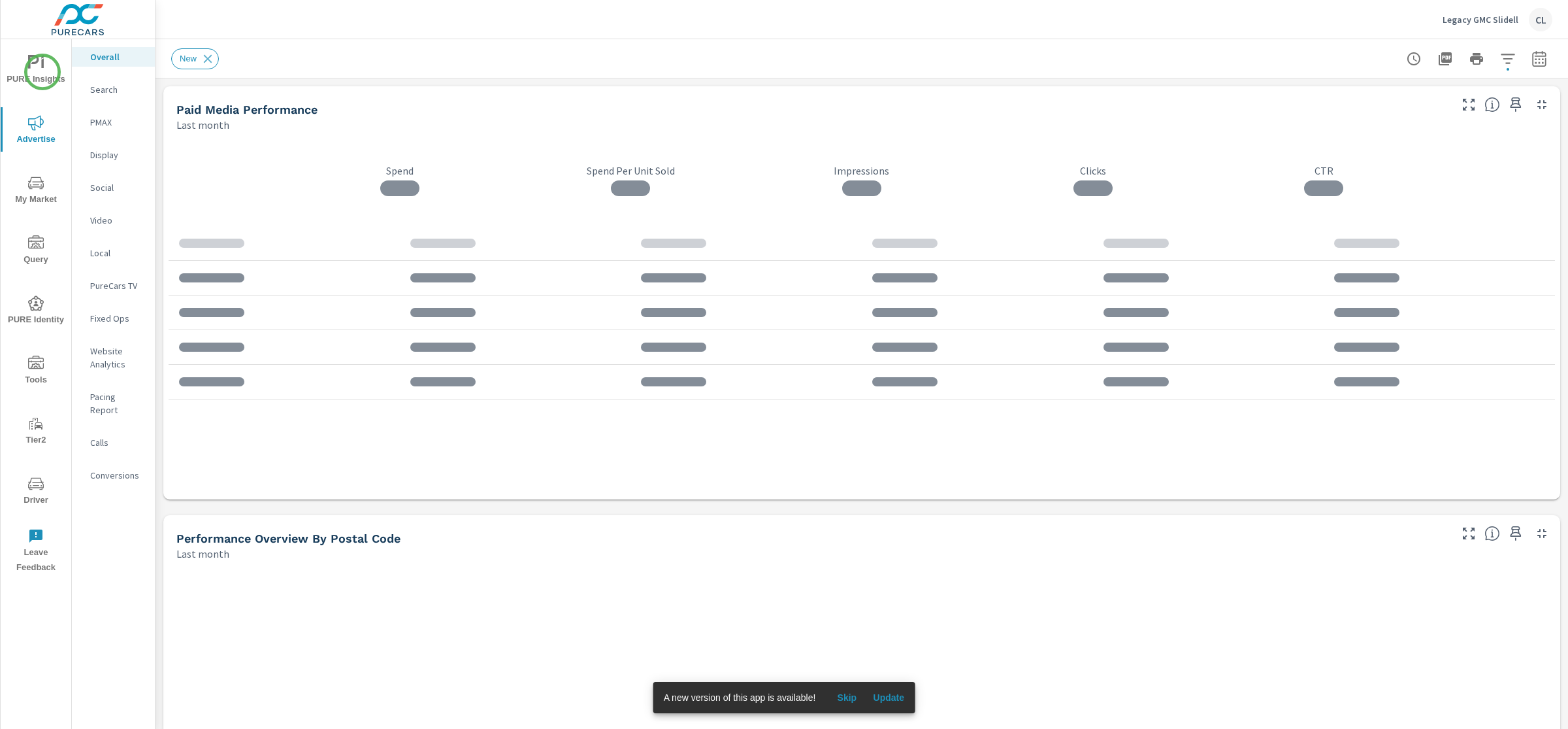
click at [42, 72] on span "PURE Insights" at bounding box center [36, 70] width 63 height 32
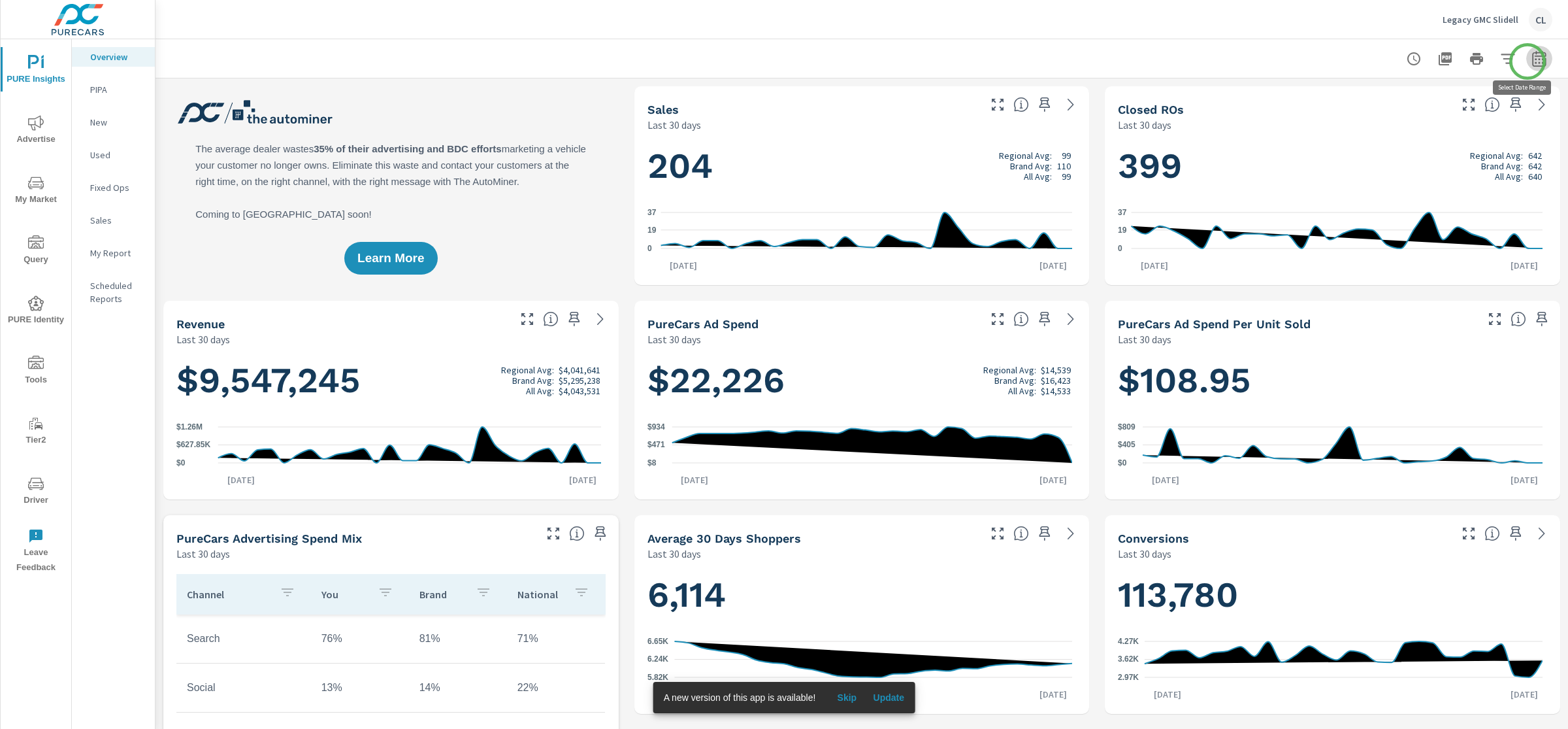
click at [1535, 61] on icon "button" at bounding box center [1539, 60] width 9 height 5
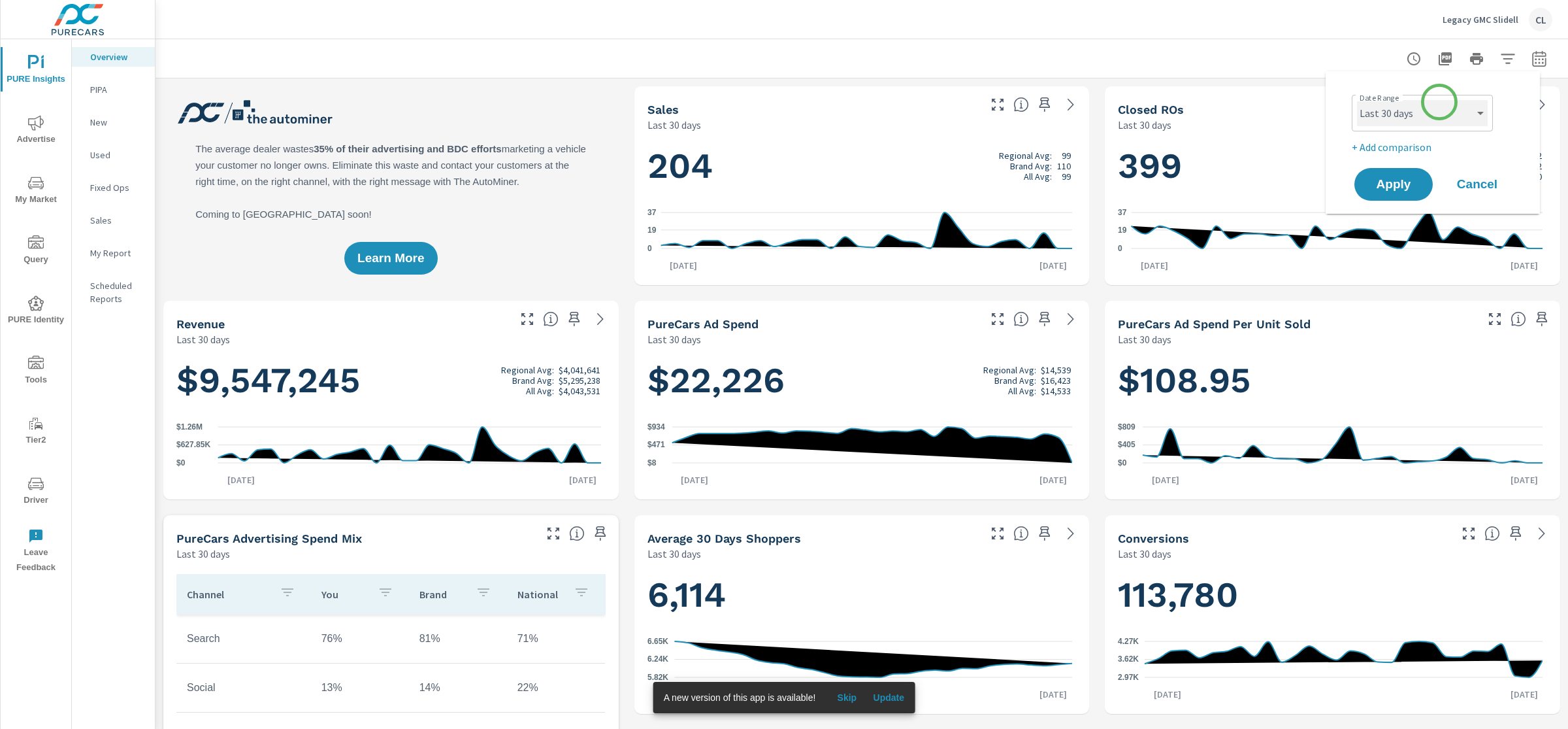
click at [1430, 111] on select "Custom [DATE] Last week Last 7 days Last 14 days Last 30 days Last 45 days Last…" at bounding box center [1422, 113] width 131 height 26
select select "Last month"
click at [1357, 100] on select "Custom [DATE] Last week Last 7 days Last 14 days Last 30 days Last 45 days Last…" at bounding box center [1422, 113] width 131 height 26
click at [1396, 152] on p "+ Add comparison" at bounding box center [1436, 147] width 167 height 15
select select "Previous period"
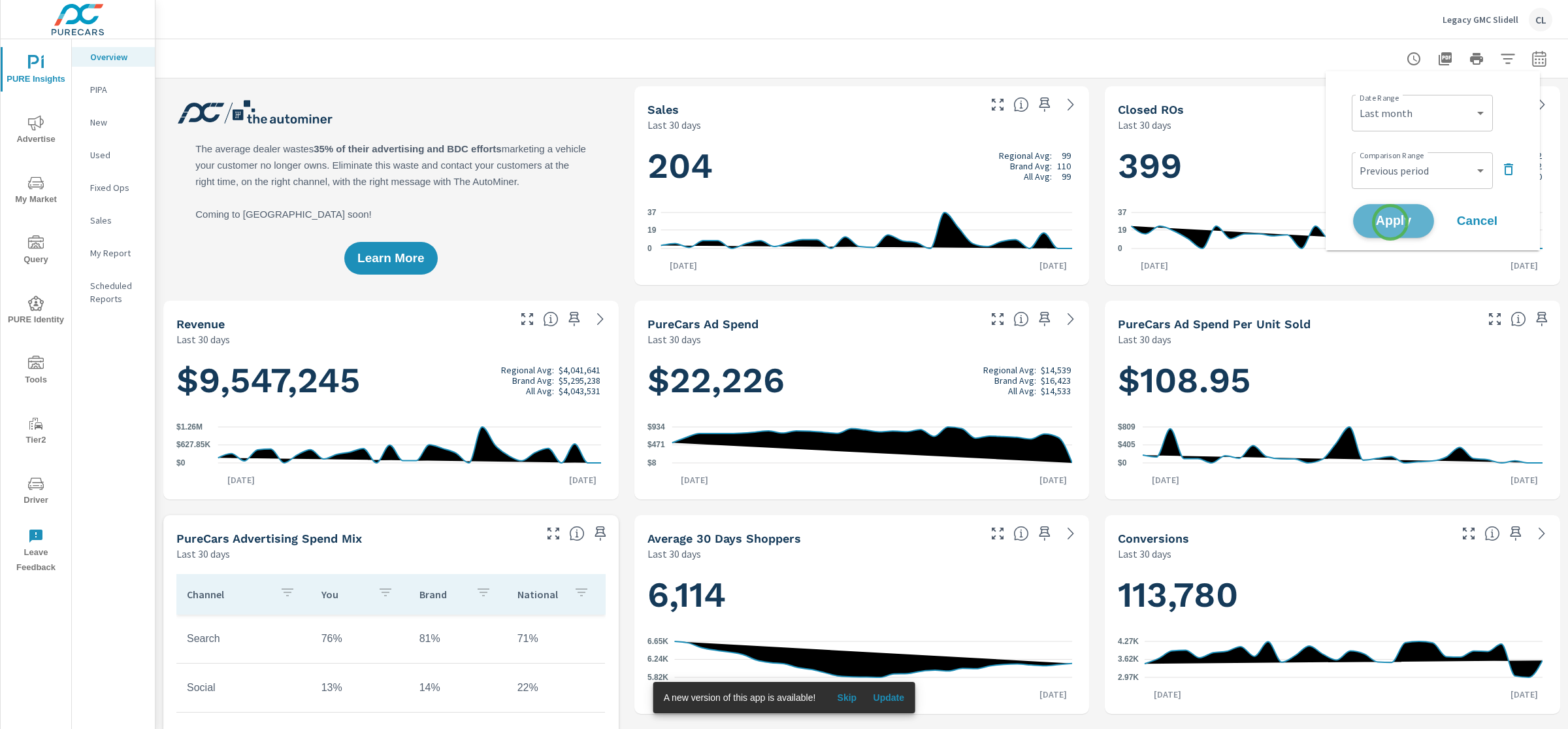
click at [1390, 222] on span "Apply" at bounding box center [1393, 221] width 53 height 12
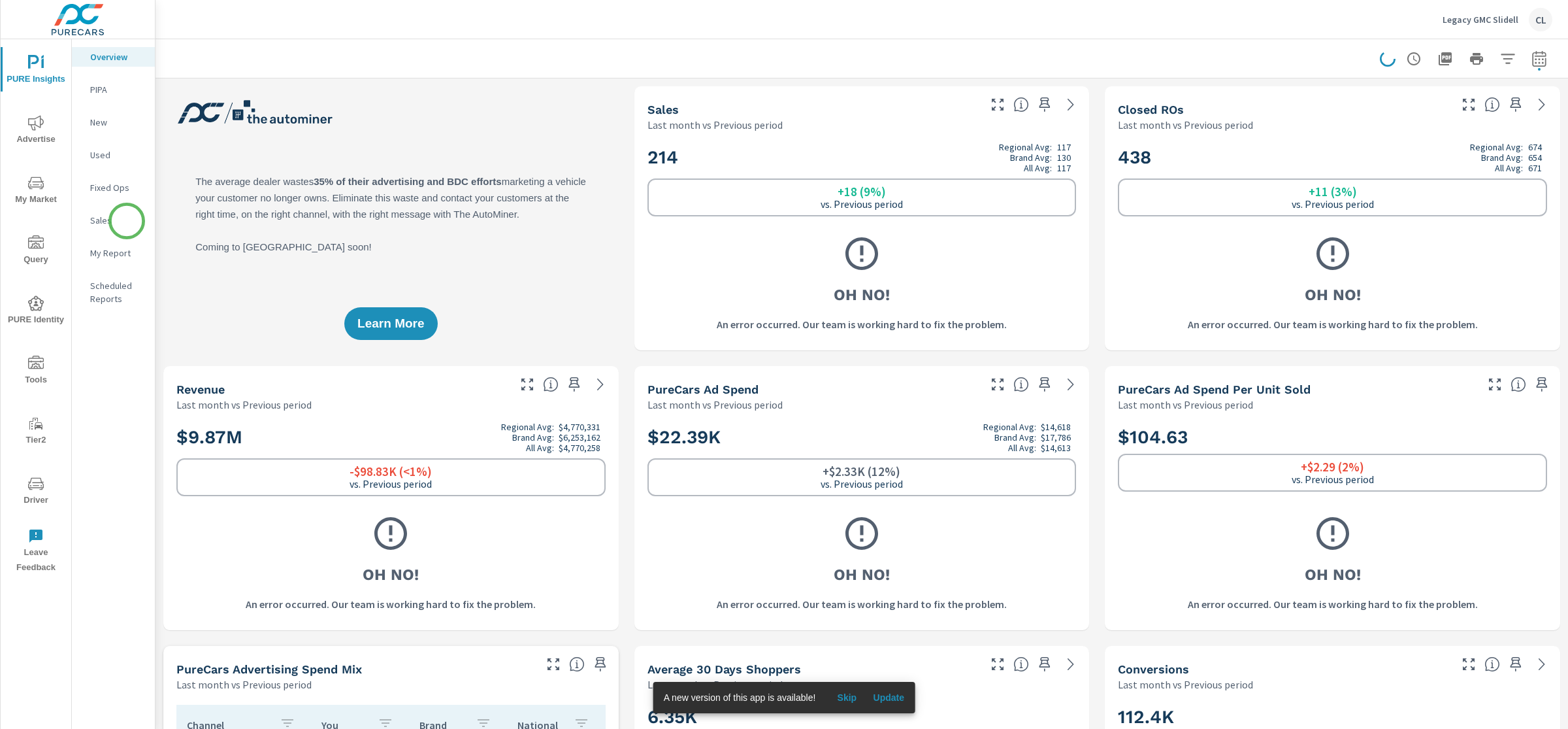
click at [123, 221] on p "Sales" at bounding box center [118, 220] width 54 height 13
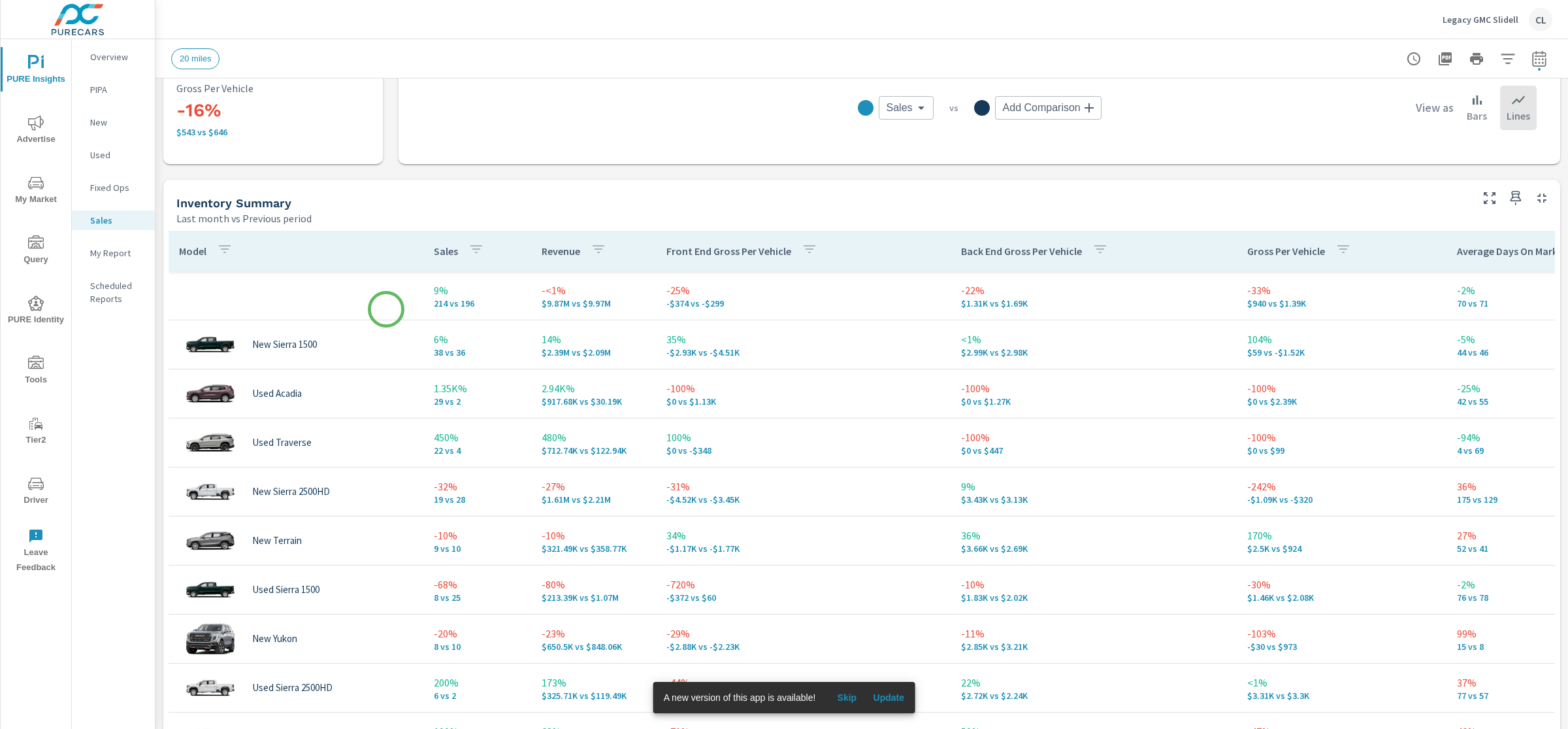
scroll to position [476, 0]
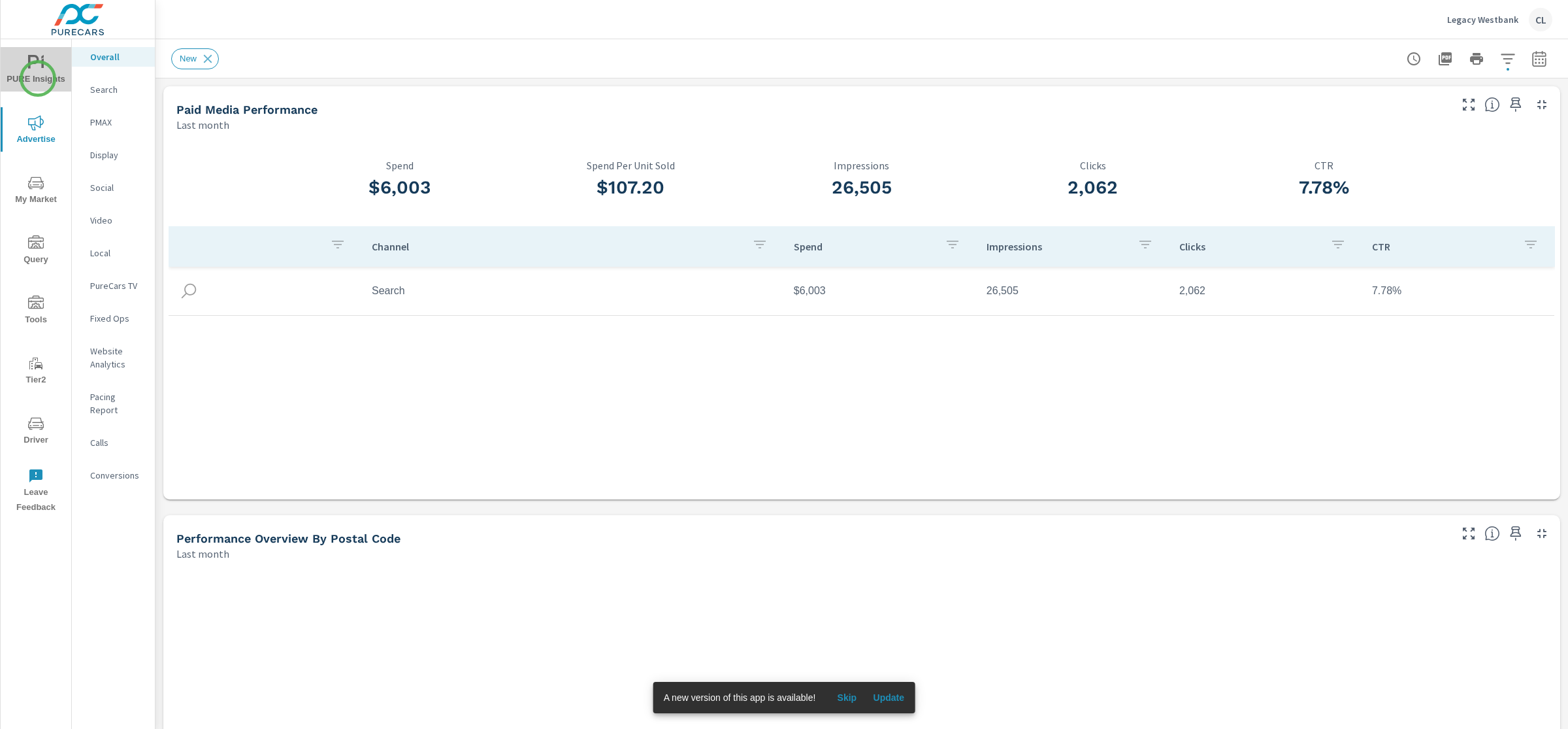
click at [38, 78] on span "PURE Insights" at bounding box center [36, 70] width 63 height 32
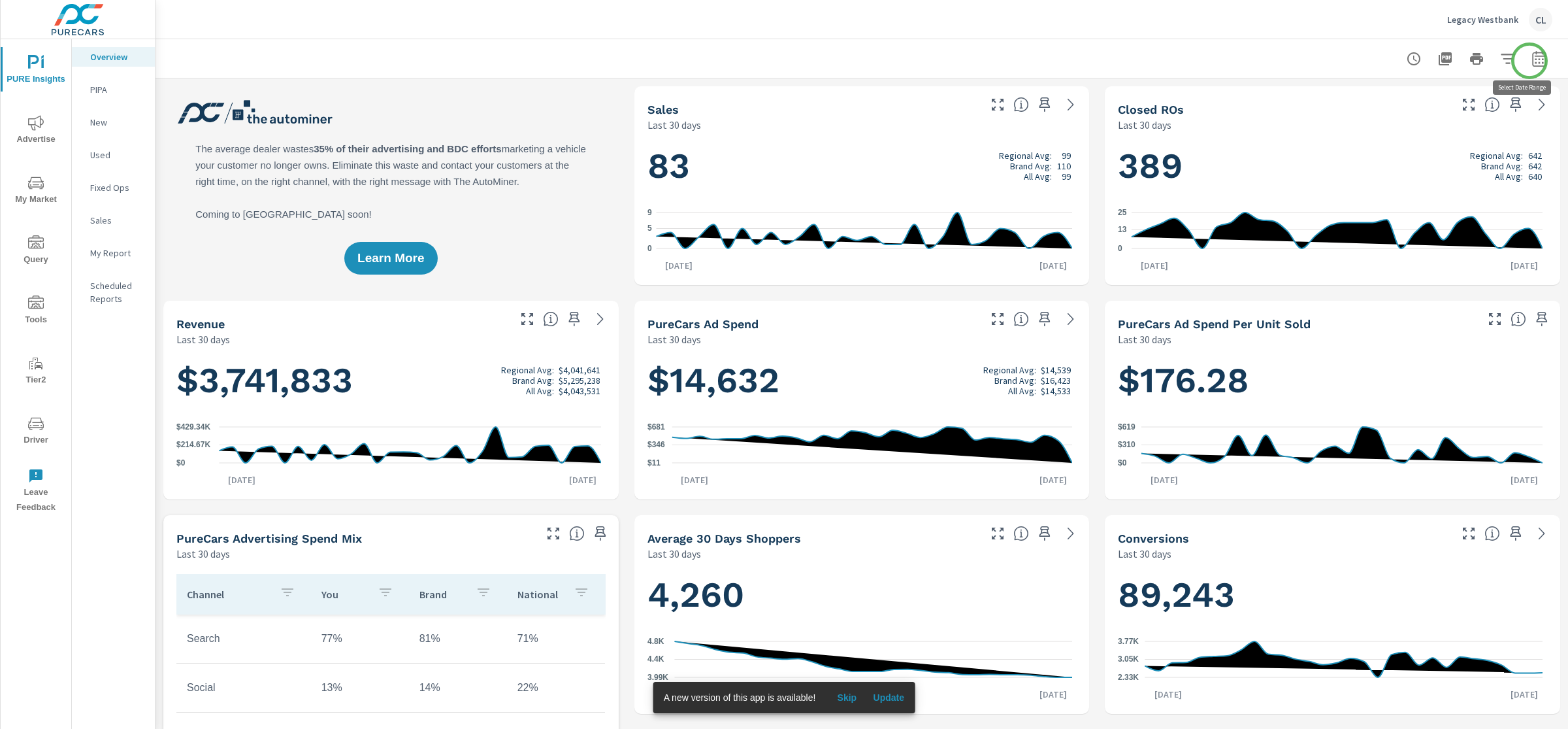
click at [1532, 61] on icon "button" at bounding box center [1539, 59] width 15 height 15
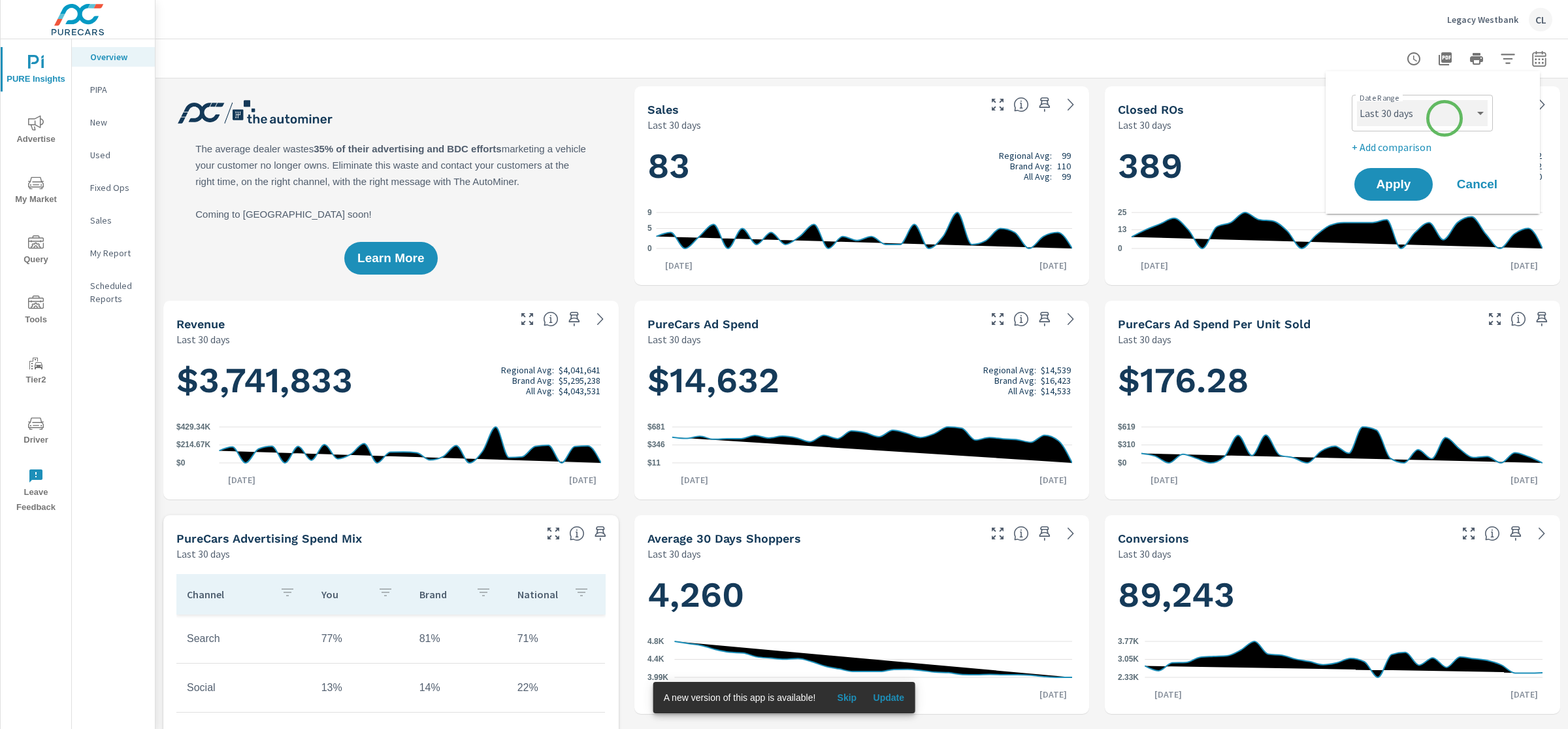
click at [1445, 118] on select "Custom [DATE] Last week Last 7 days Last 14 days Last 30 days Last 45 days Last…" at bounding box center [1422, 113] width 131 height 26
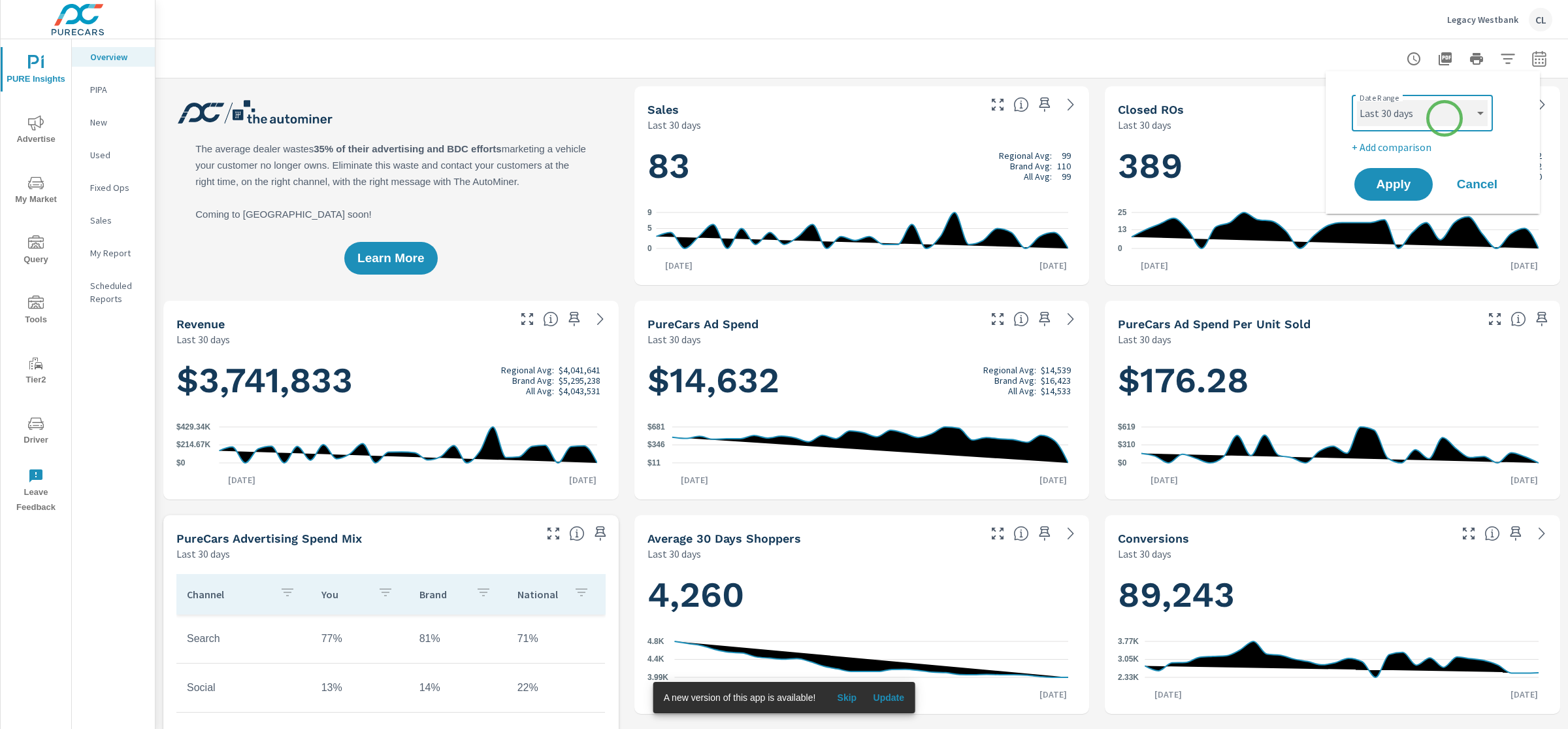
select select "Last month"
click at [1357, 100] on select "Custom [DATE] Last week Last 7 days Last 14 days Last 30 days Last 45 days Last…" at bounding box center [1422, 113] width 131 height 26
click at [1416, 145] on p "+ Add comparison" at bounding box center [1436, 147] width 167 height 15
select select "Previous period"
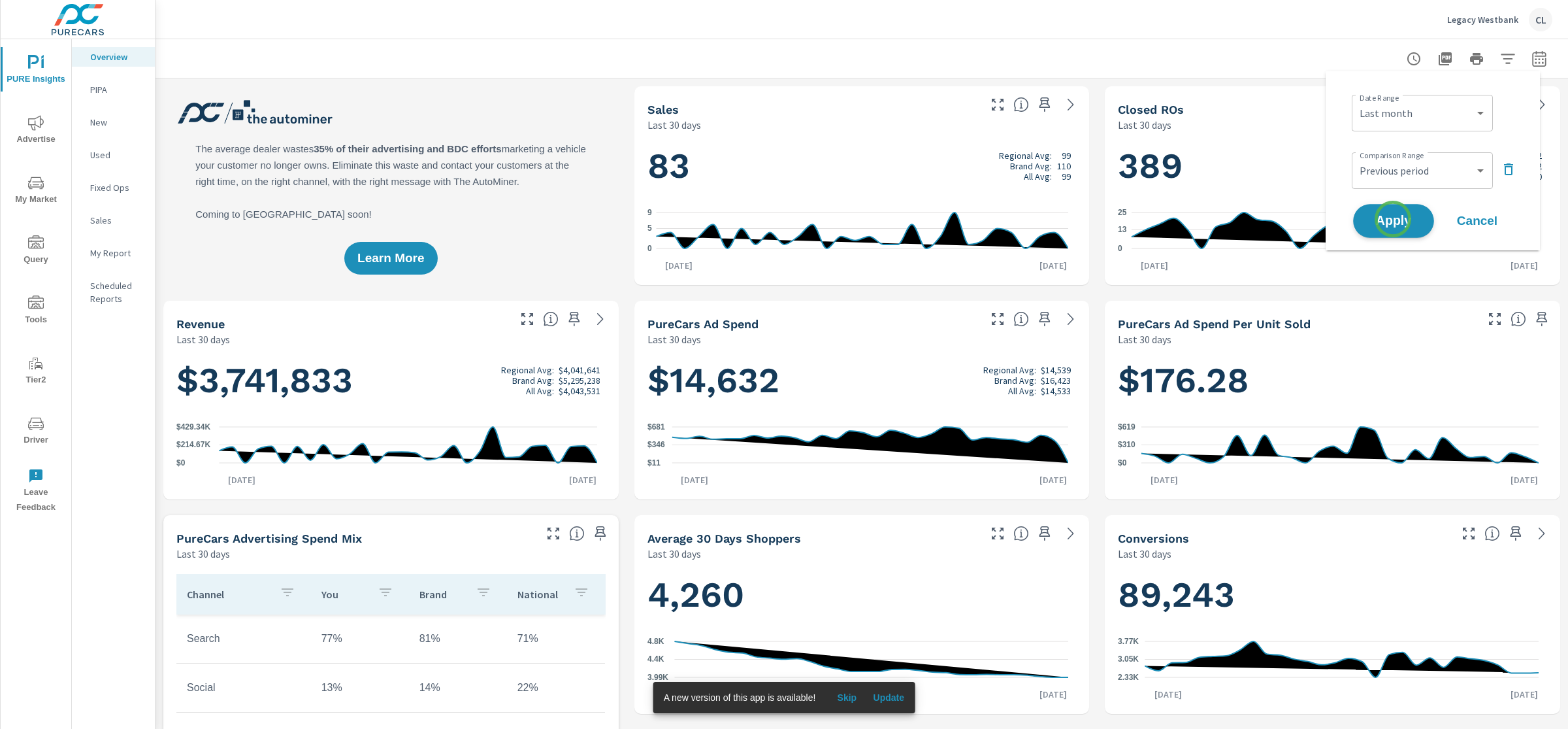
click at [1392, 221] on span "Apply" at bounding box center [1393, 221] width 53 height 12
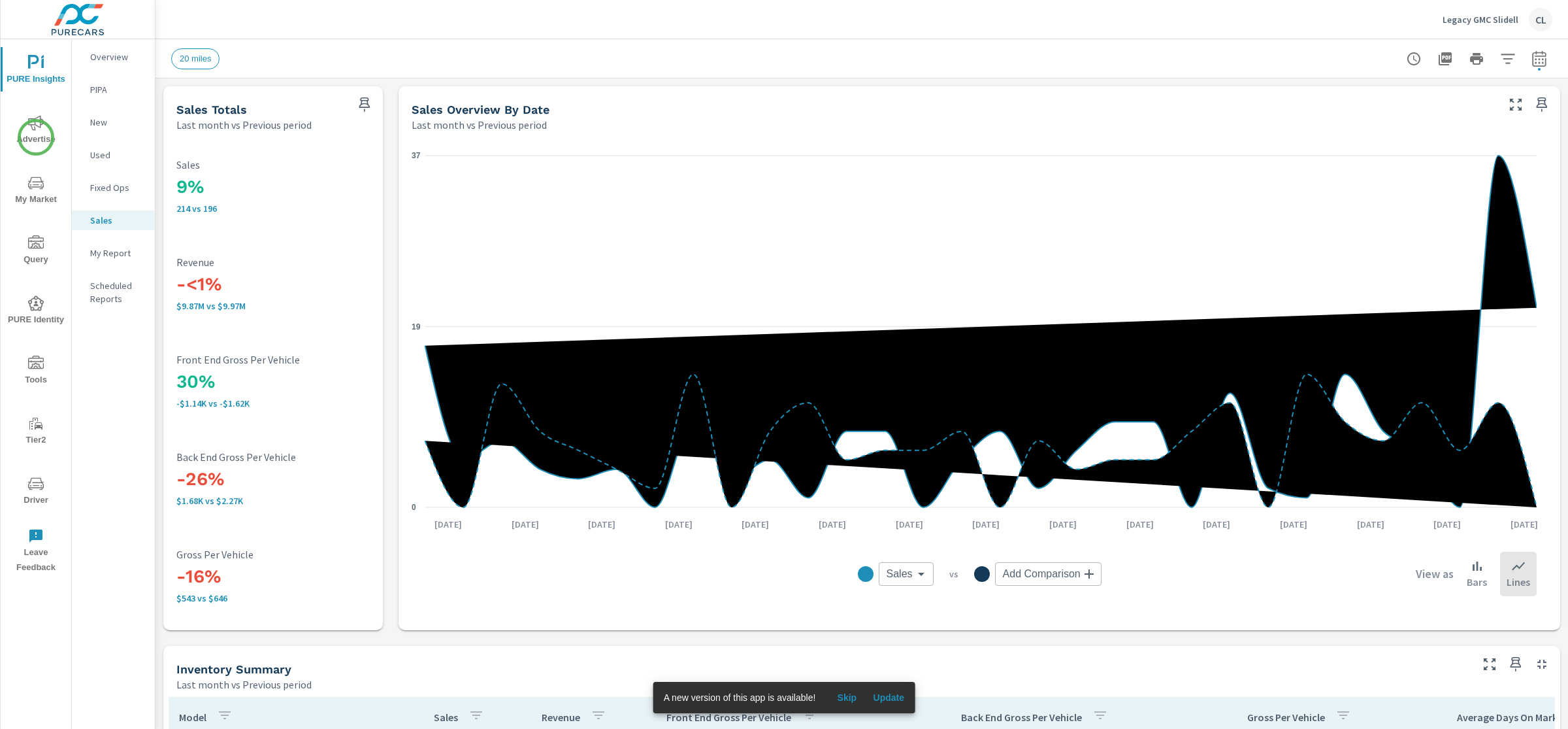
click at [42, 125] on icon "nav menu" at bounding box center [36, 123] width 15 height 15
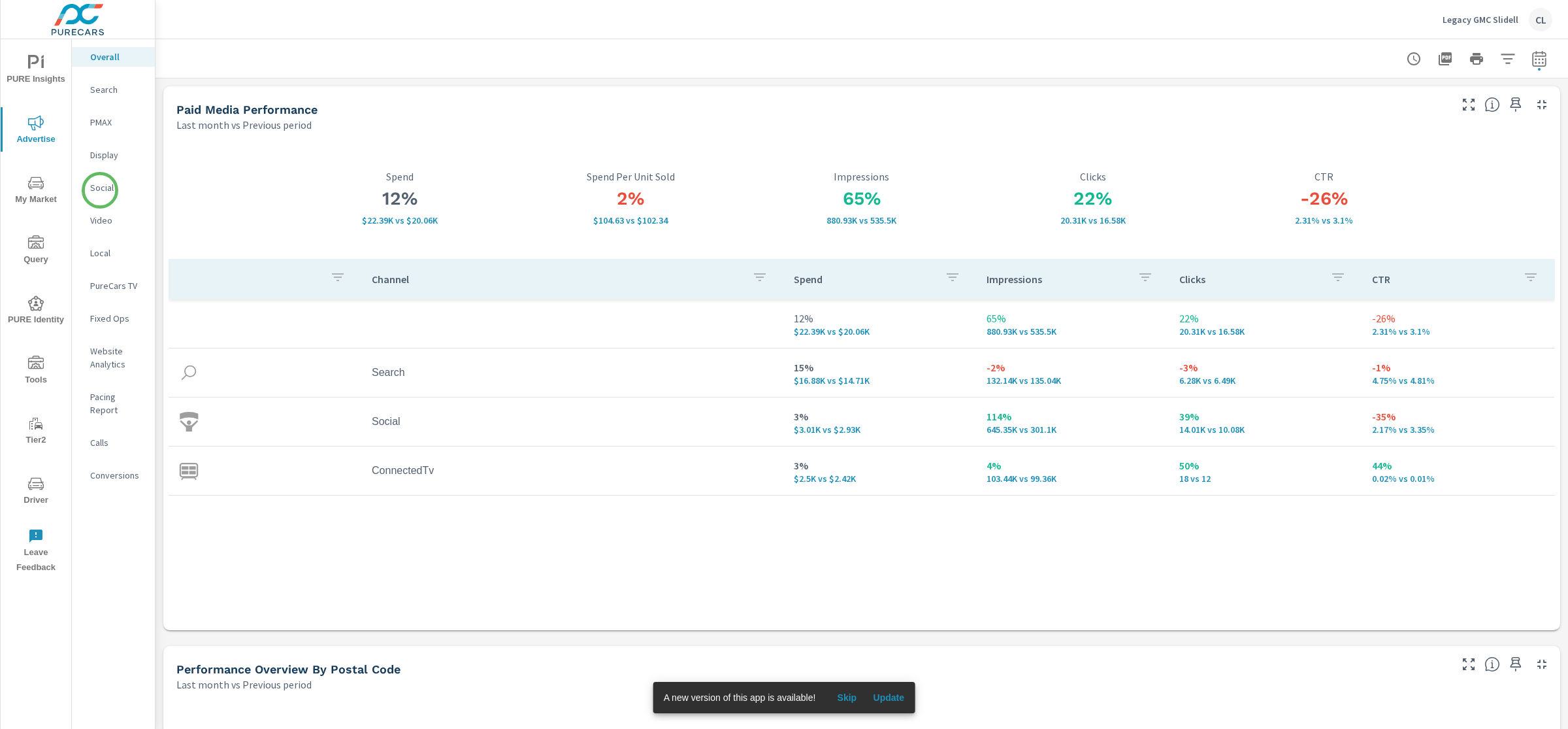
click at [100, 190] on p "Social" at bounding box center [118, 187] width 54 height 13
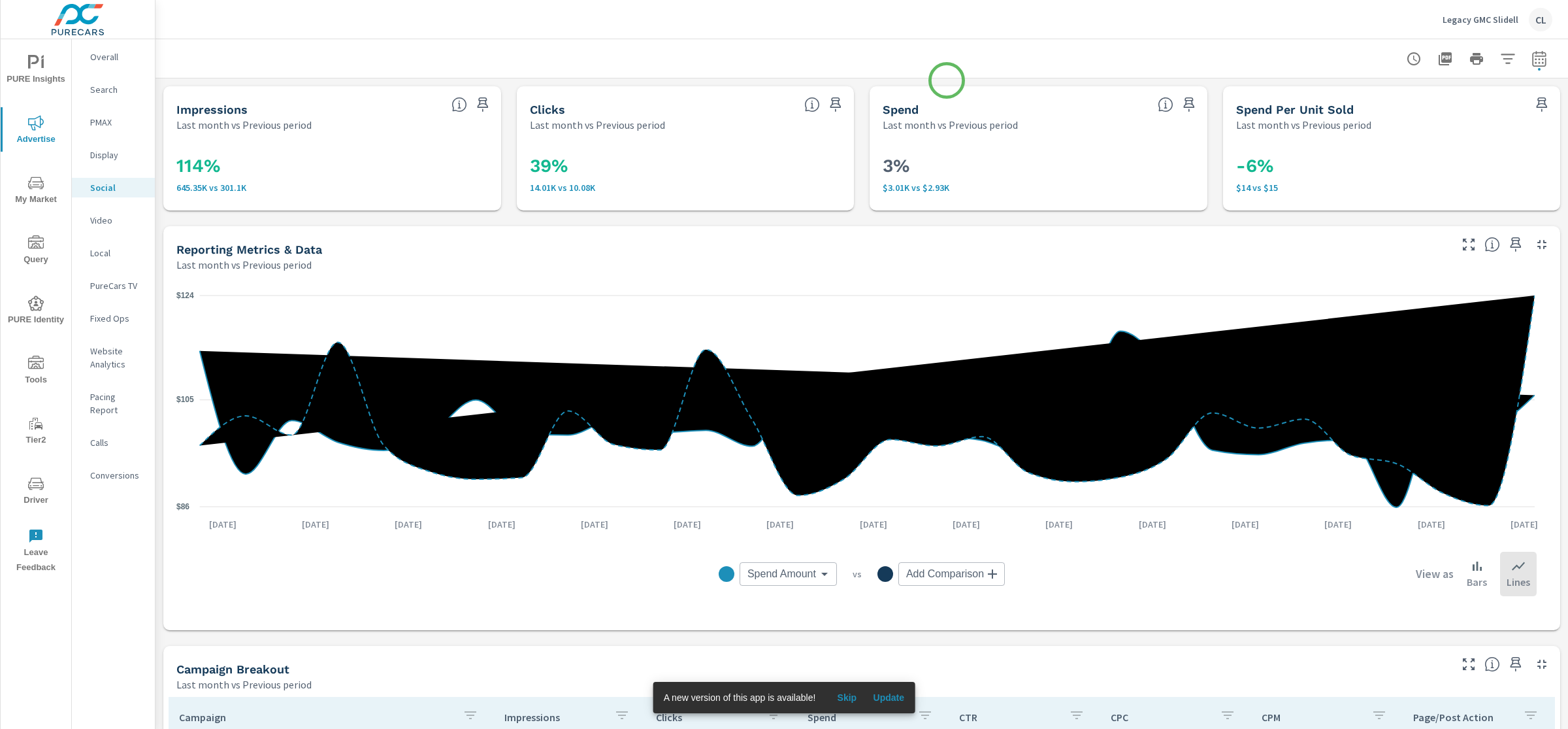
scroll to position [449, 0]
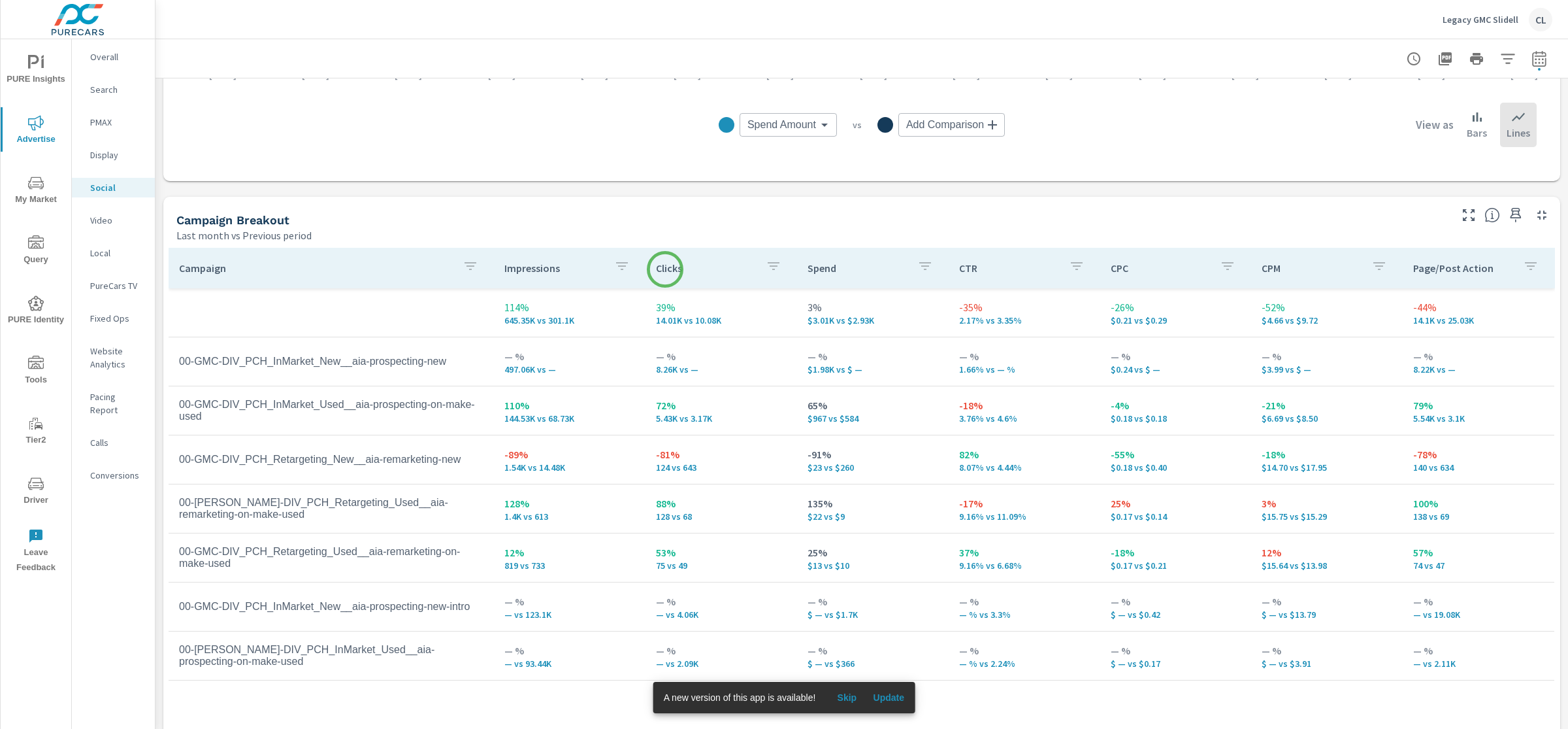
click at [665, 269] on p "Clicks" at bounding box center [705, 268] width 99 height 13
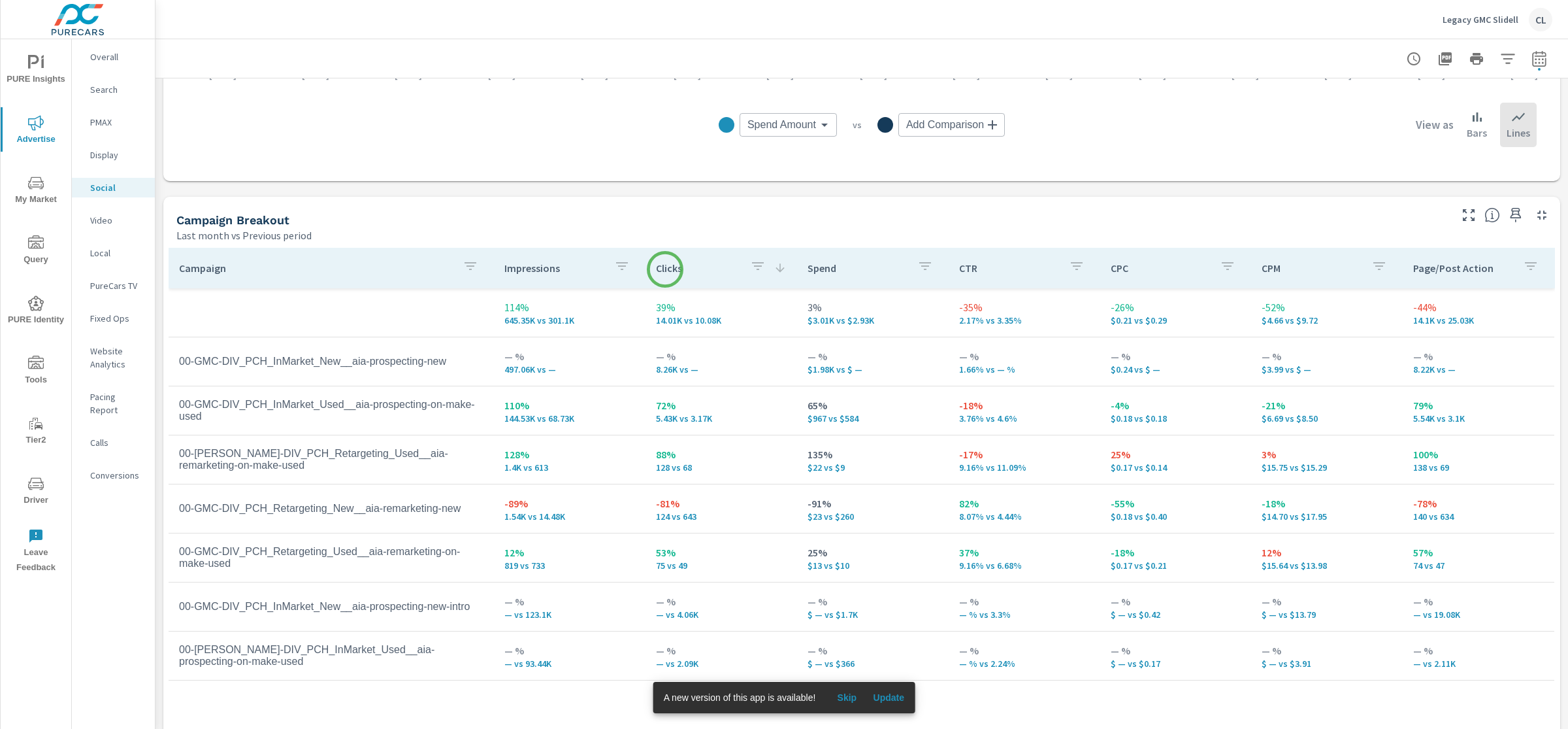
click at [665, 269] on p "Clicks" at bounding box center [698, 268] width 84 height 13
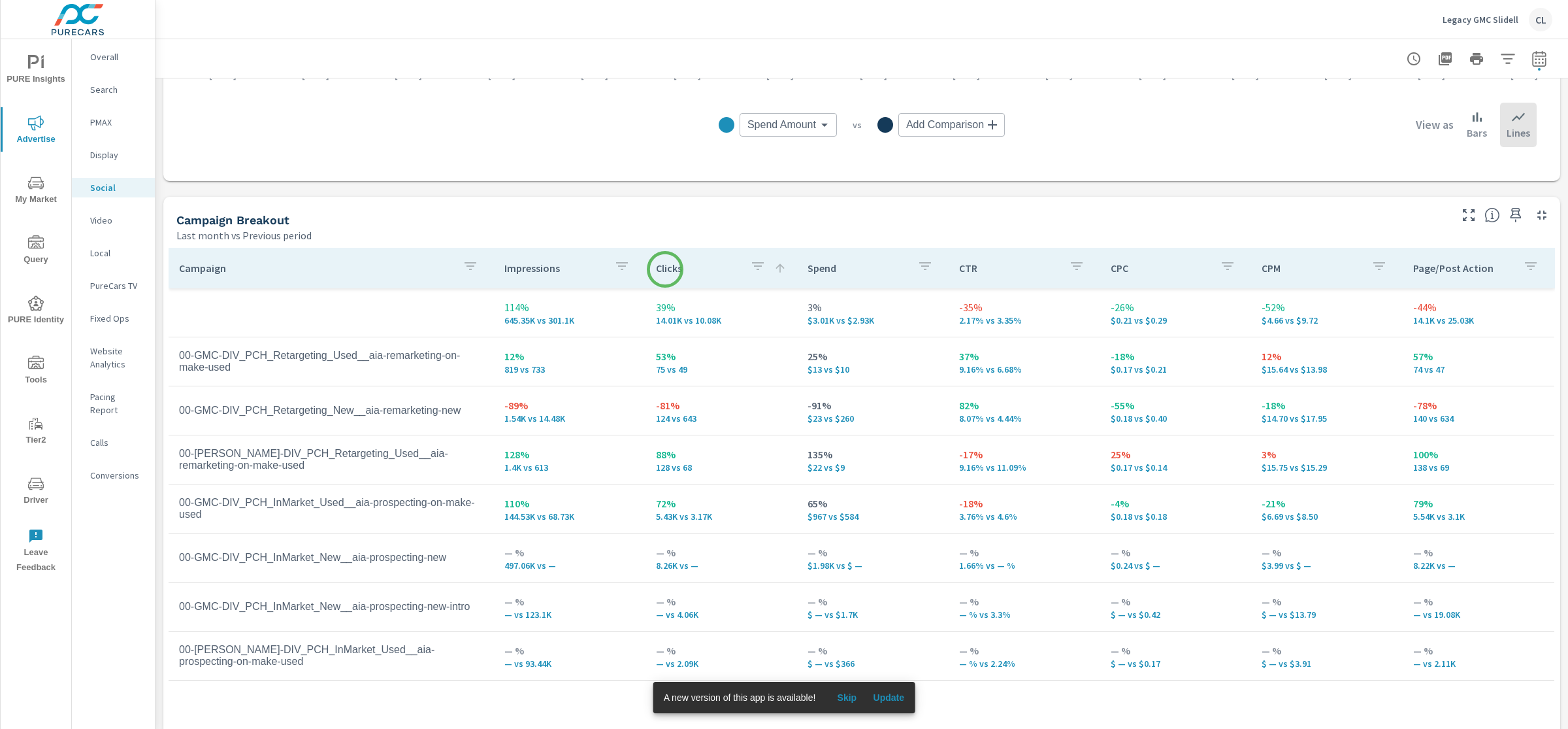
click at [665, 269] on p "Clicks" at bounding box center [698, 268] width 84 height 13
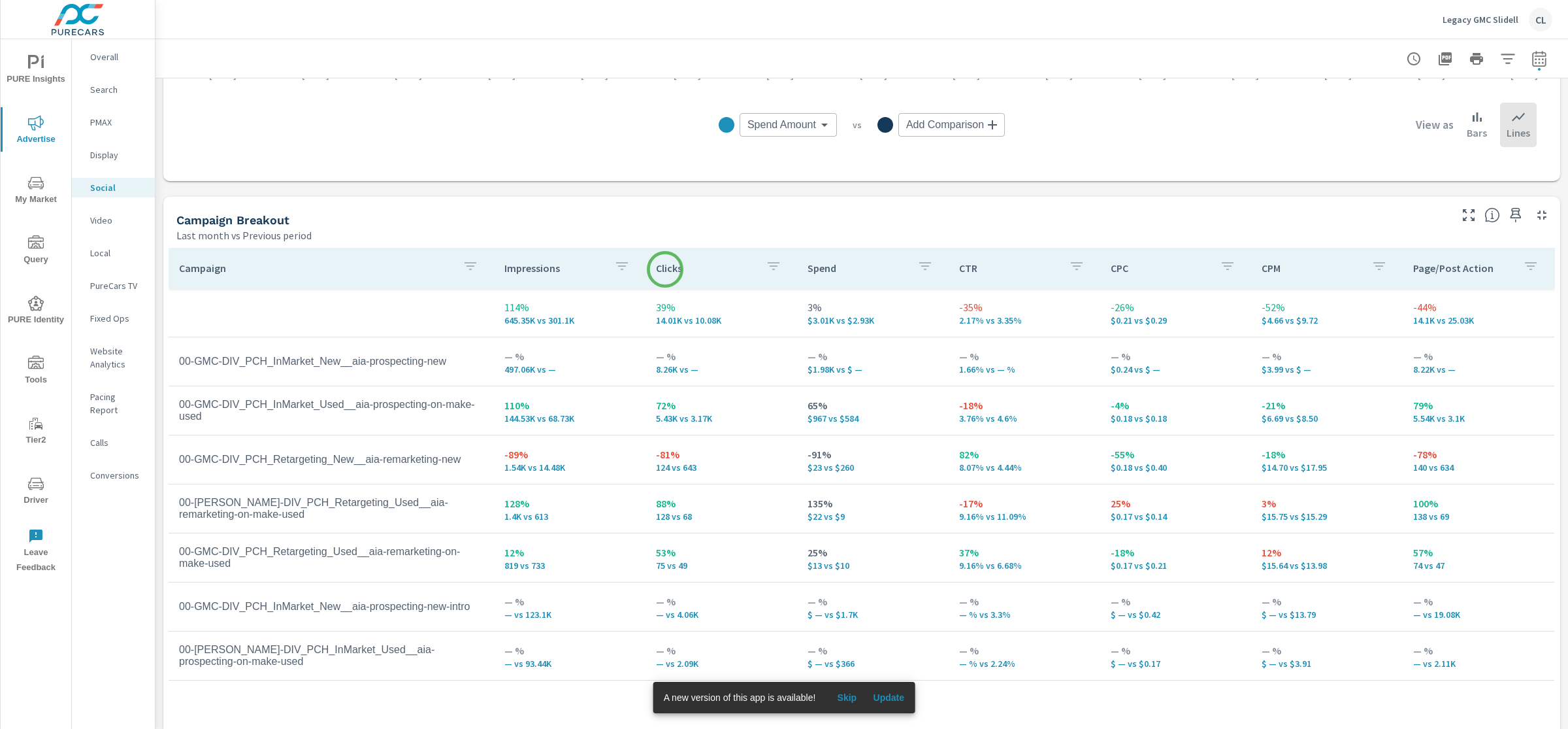
click at [665, 269] on p "Clicks" at bounding box center [705, 268] width 99 height 13
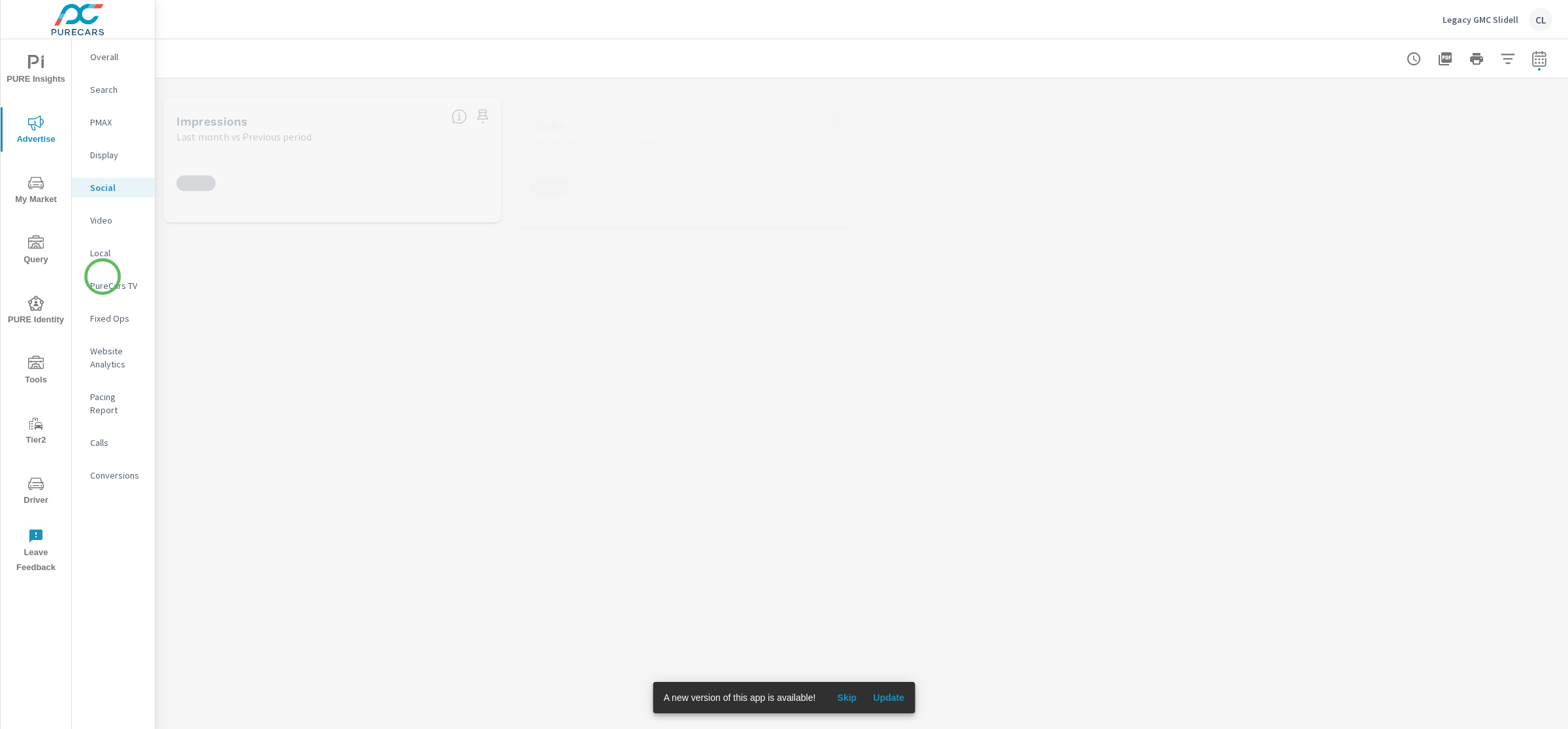
click at [103, 279] on p "PureCars TV" at bounding box center [118, 286] width 54 height 13
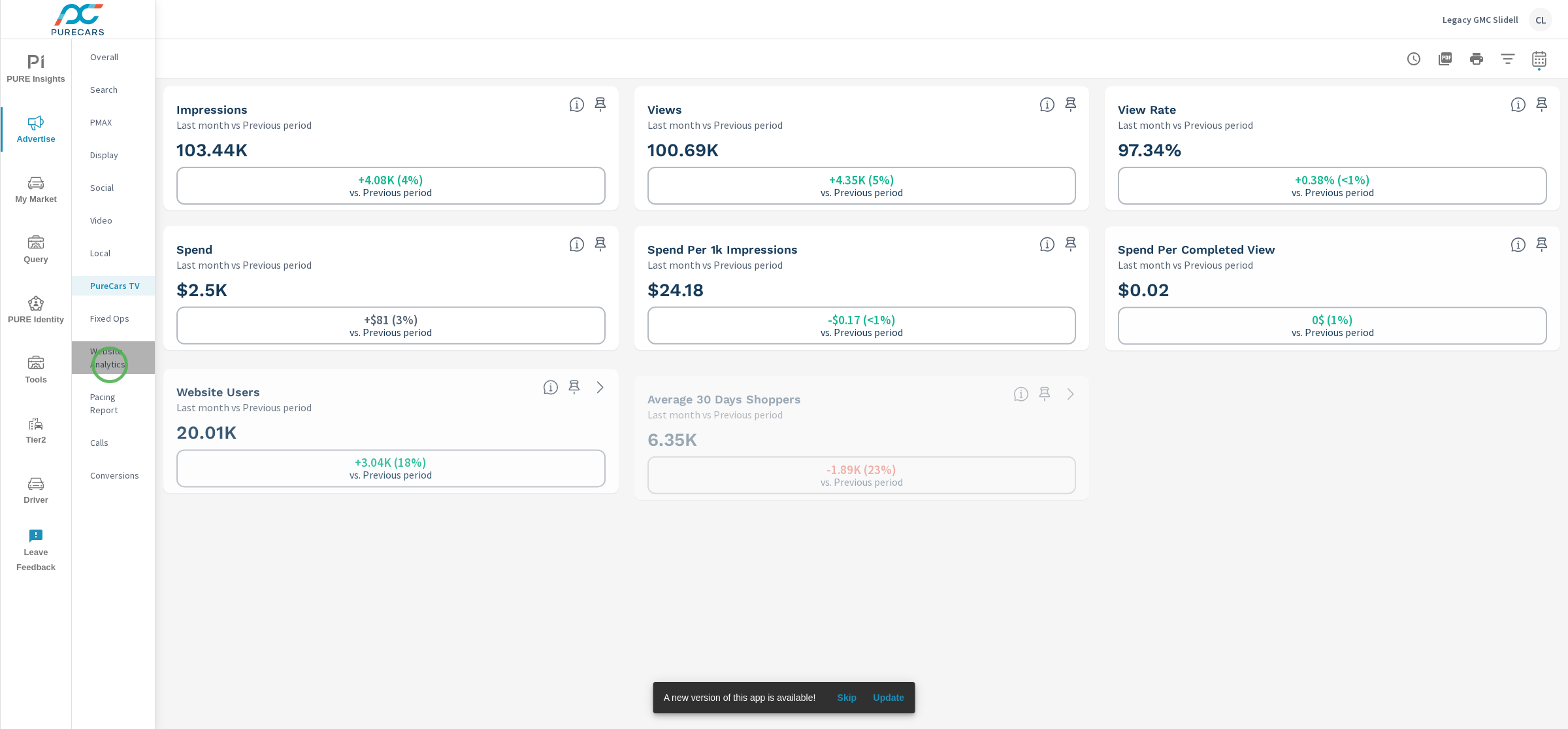
click at [110, 364] on p "Website Analytics" at bounding box center [118, 358] width 54 height 26
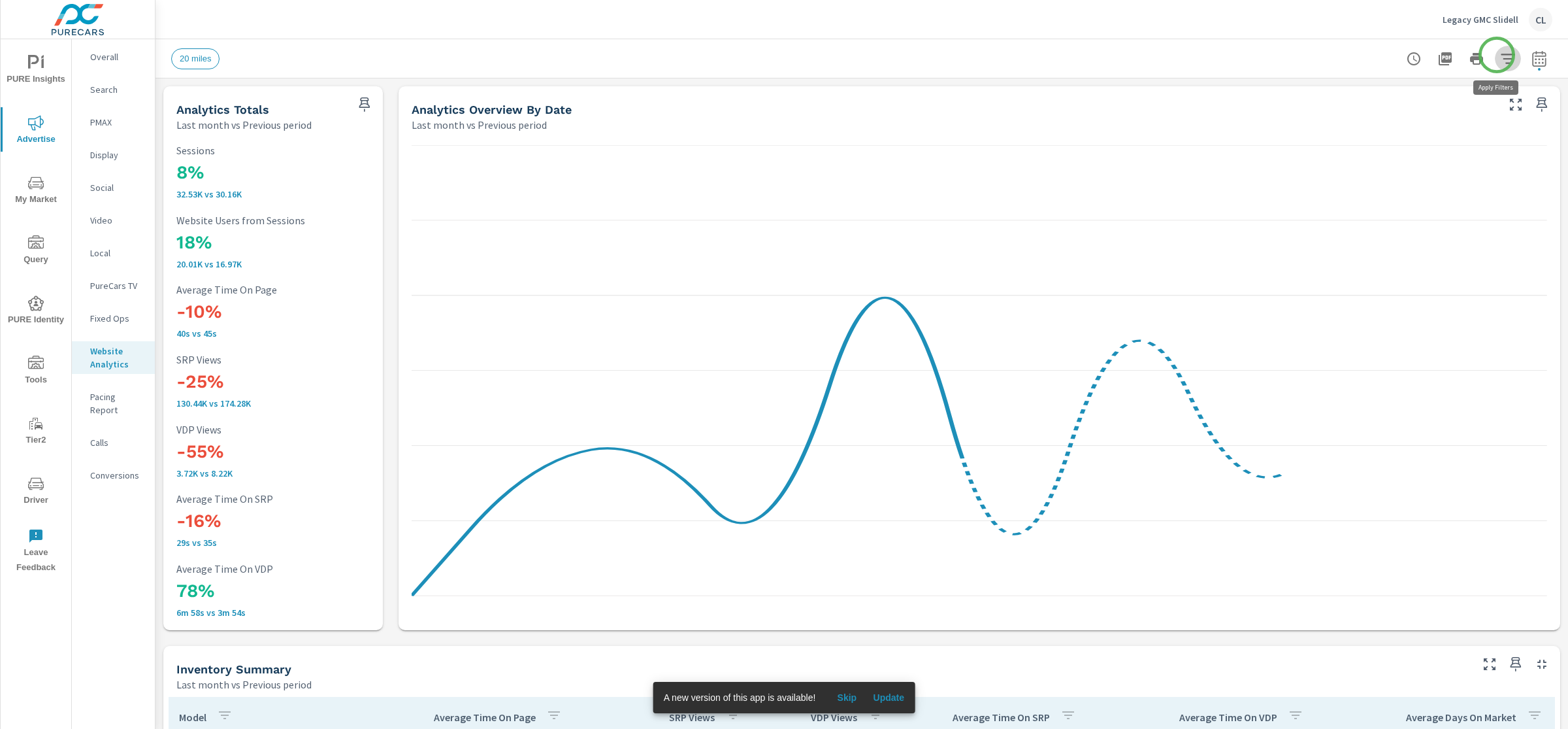
click at [1500, 55] on icon "button" at bounding box center [1508, 59] width 15 height 15
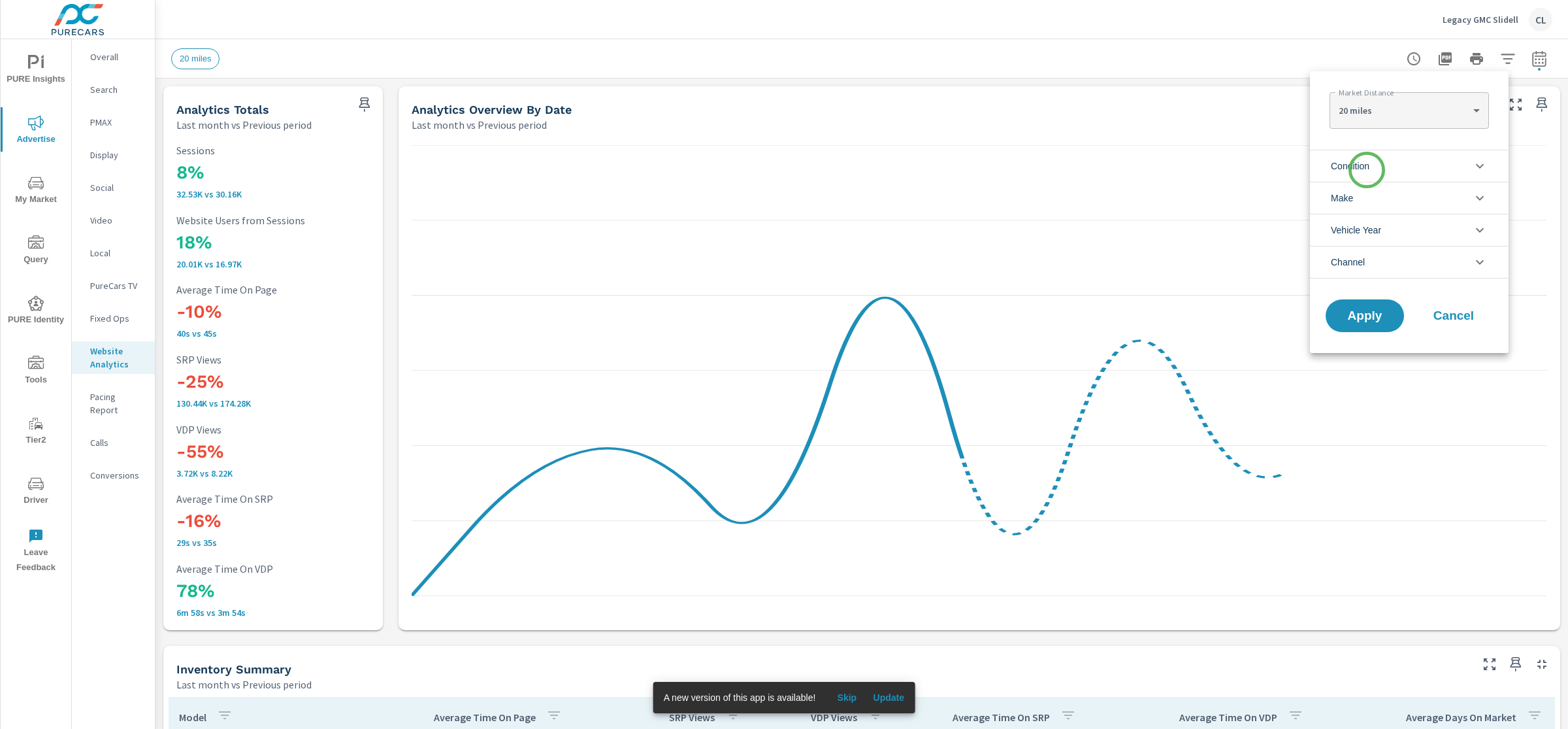
click at [1367, 170] on span "Condition" at bounding box center [1351, 166] width 39 height 32
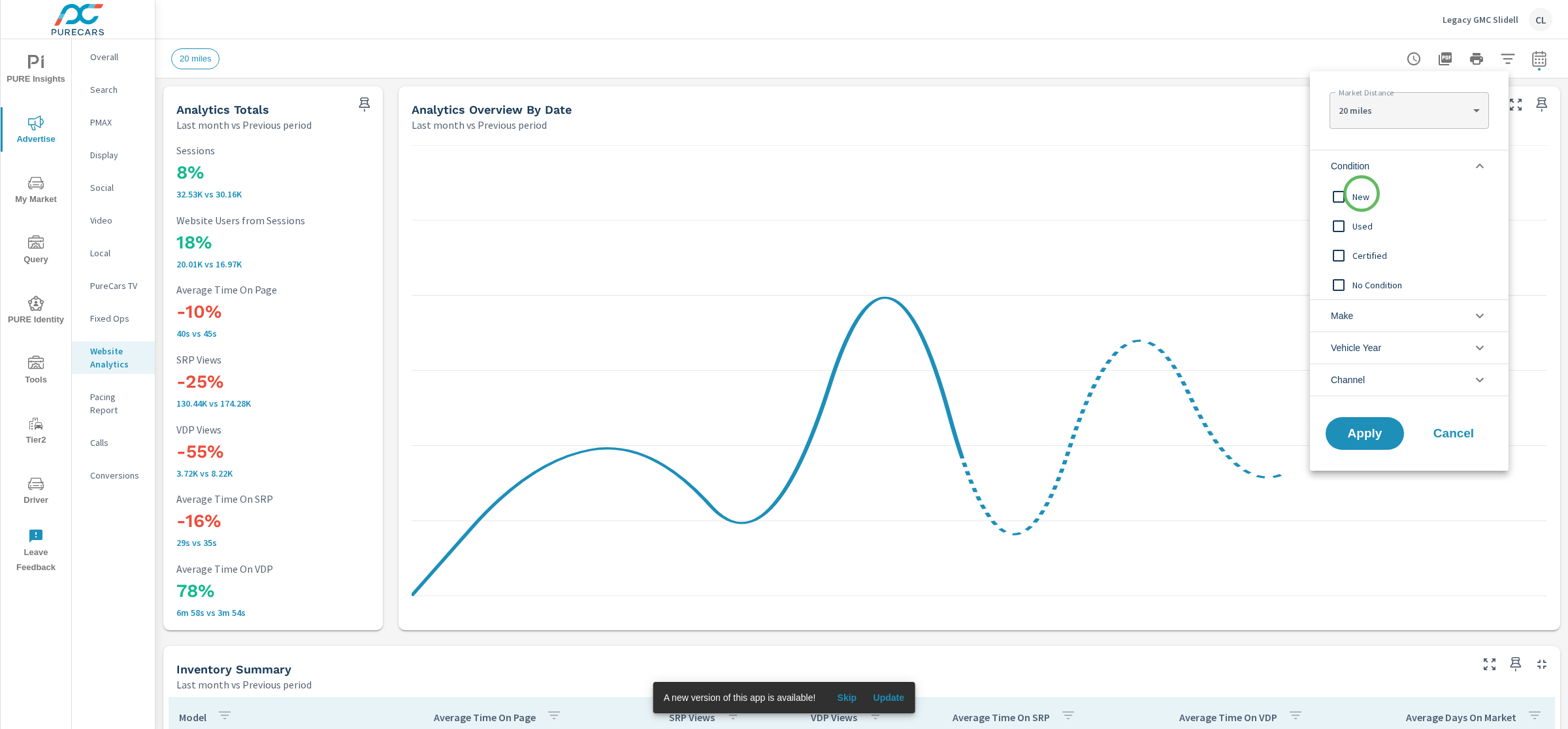
click at [1361, 196] on span "New" at bounding box center [1423, 197] width 143 height 15
click at [1361, 320] on li "Make" at bounding box center [1409, 315] width 199 height 32
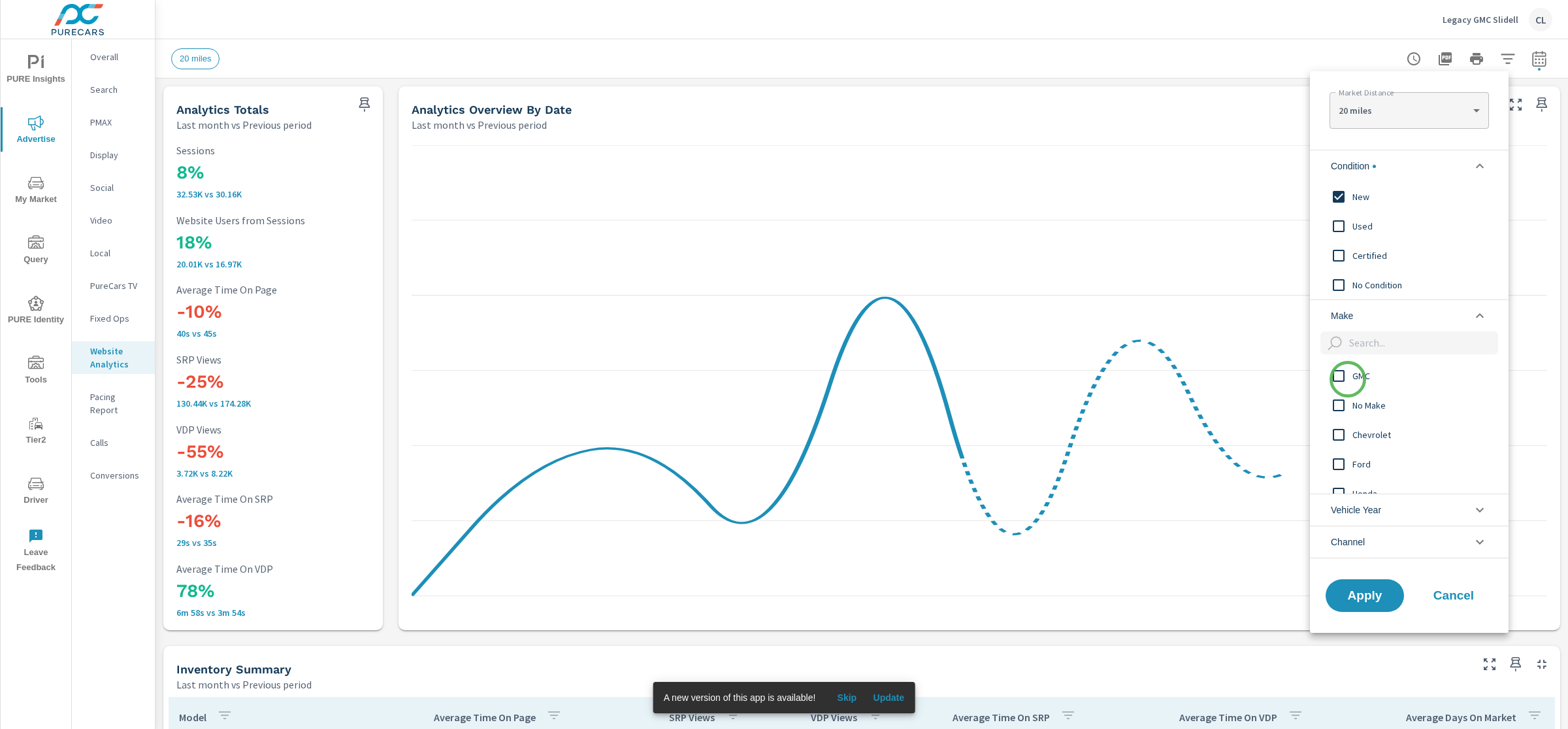
click at [1348, 382] on input "filter options" at bounding box center [1338, 375] width 27 height 27
click at [1371, 596] on span "Apply" at bounding box center [1365, 595] width 53 height 12
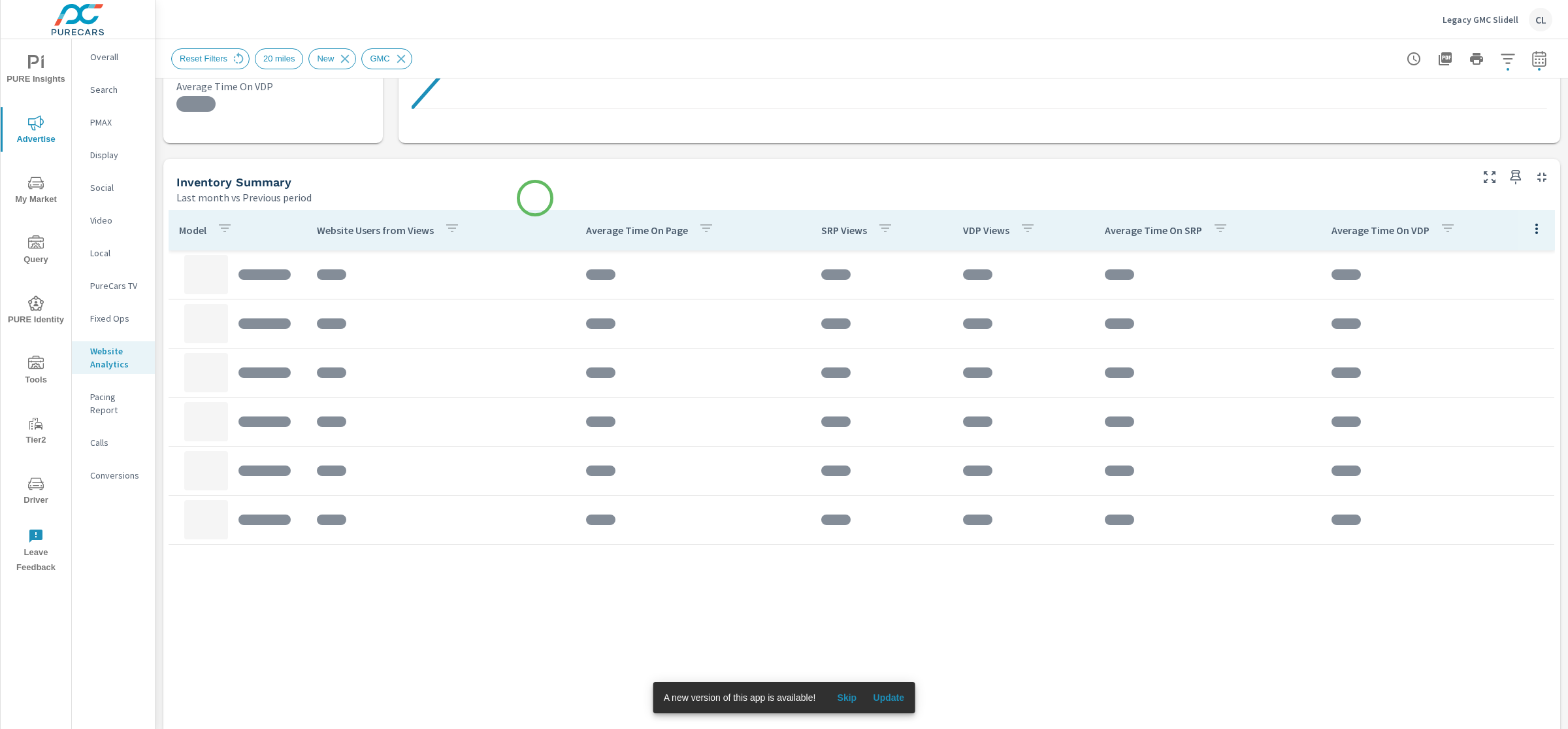
scroll to position [488, 0]
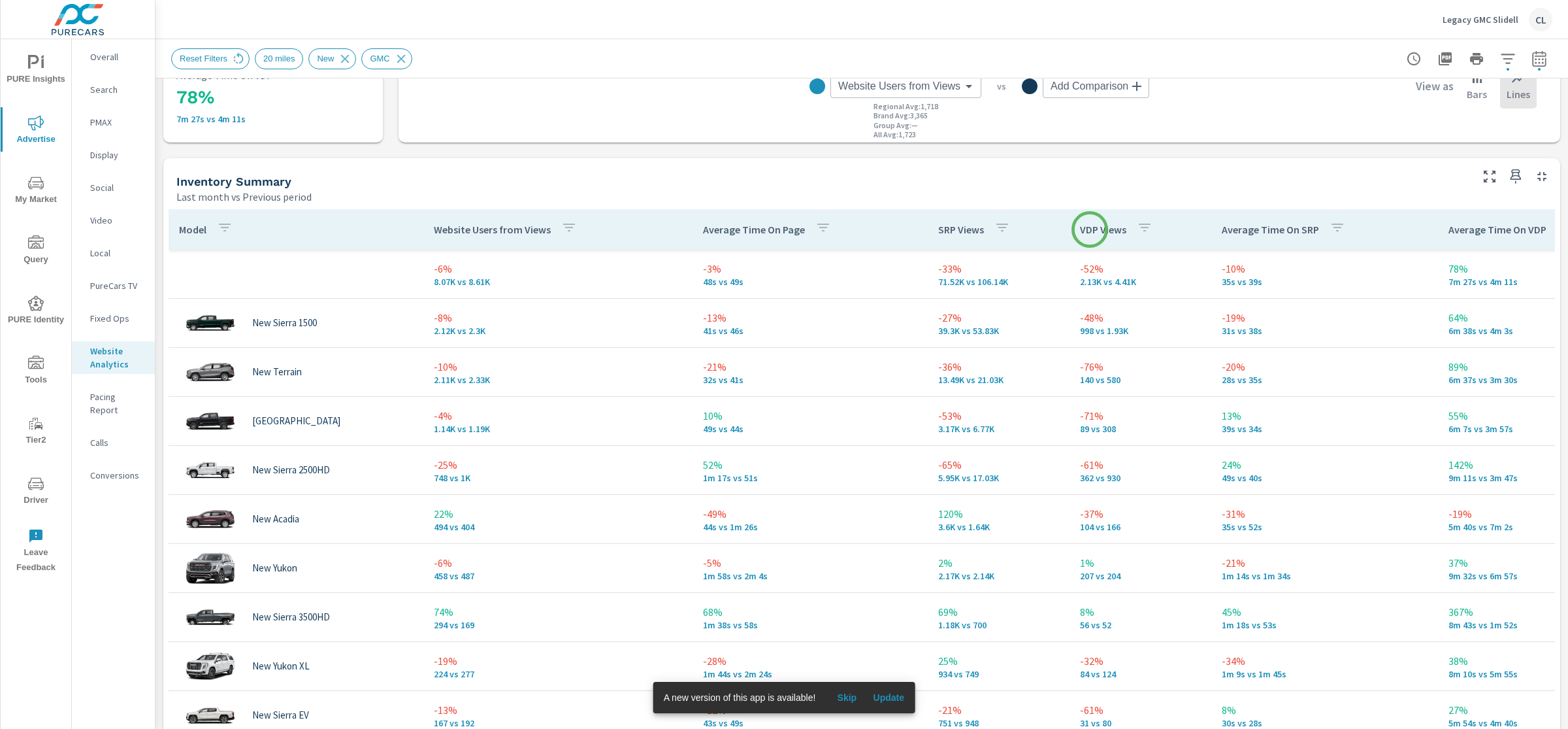
click at [1091, 229] on p "VDP Views" at bounding box center [1103, 229] width 46 height 13
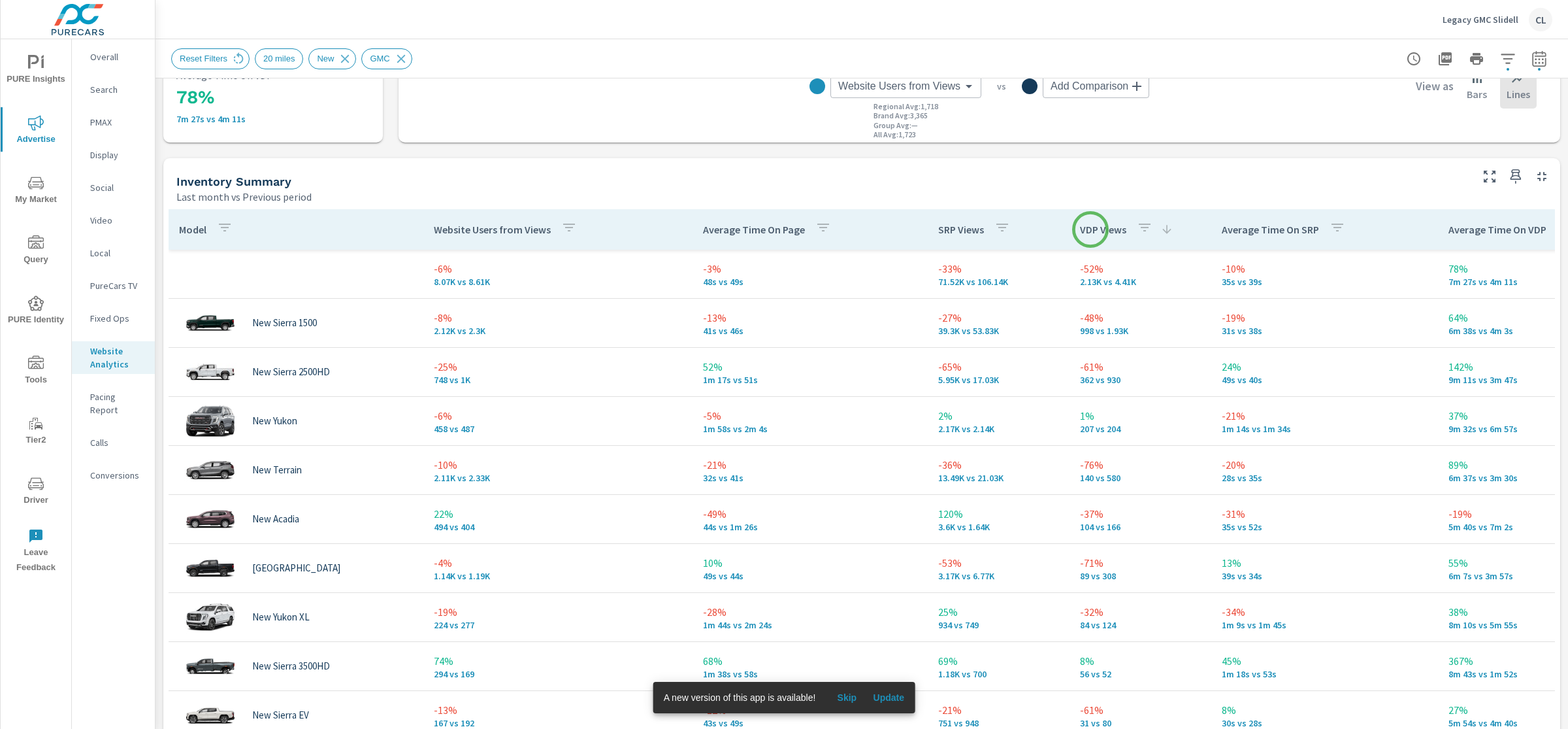
click at [1091, 229] on p "VDP Views" at bounding box center [1103, 229] width 46 height 13
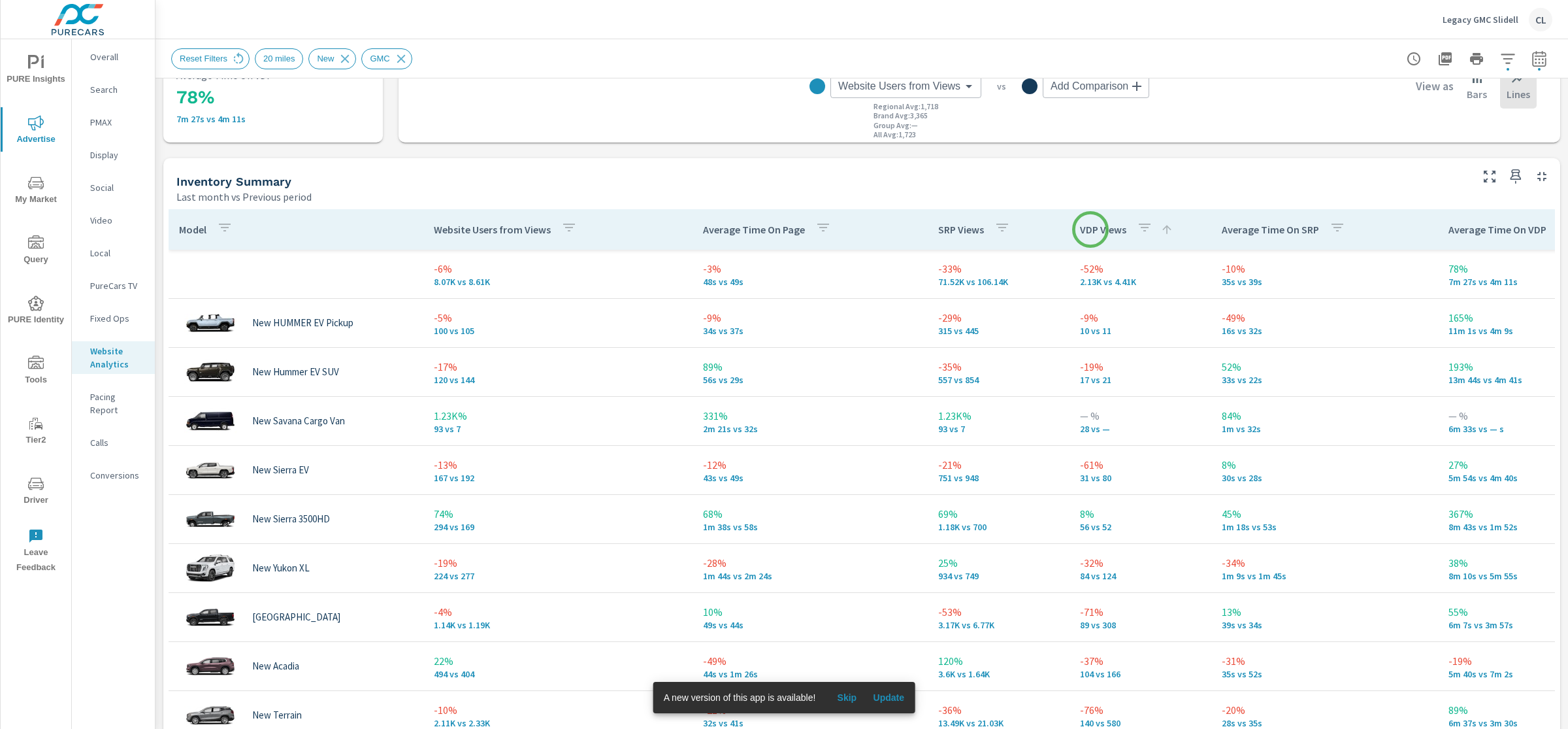
click at [1091, 229] on p "VDP Views" at bounding box center [1103, 229] width 46 height 13
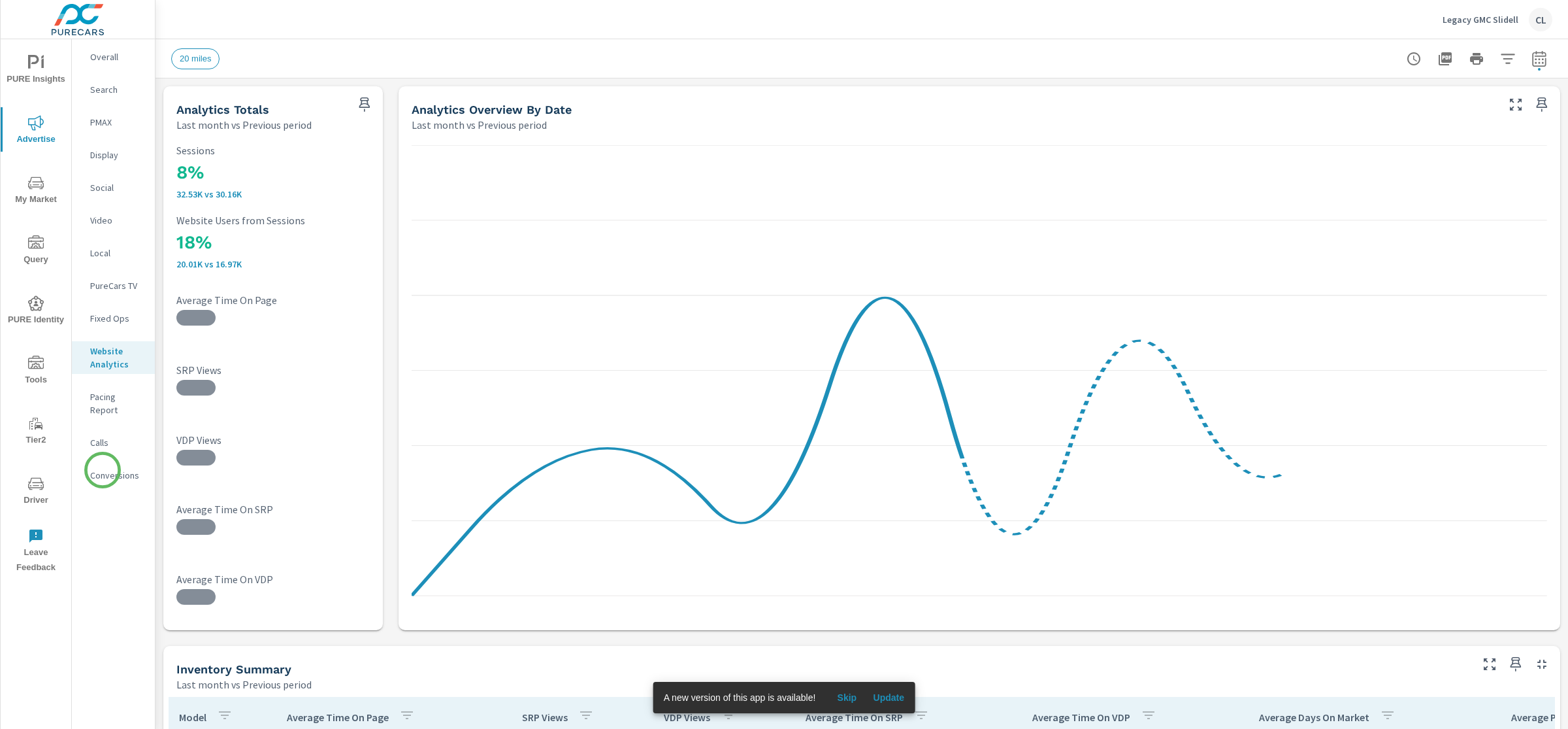
click at [123, 469] on p "Conversions" at bounding box center [118, 475] width 54 height 13
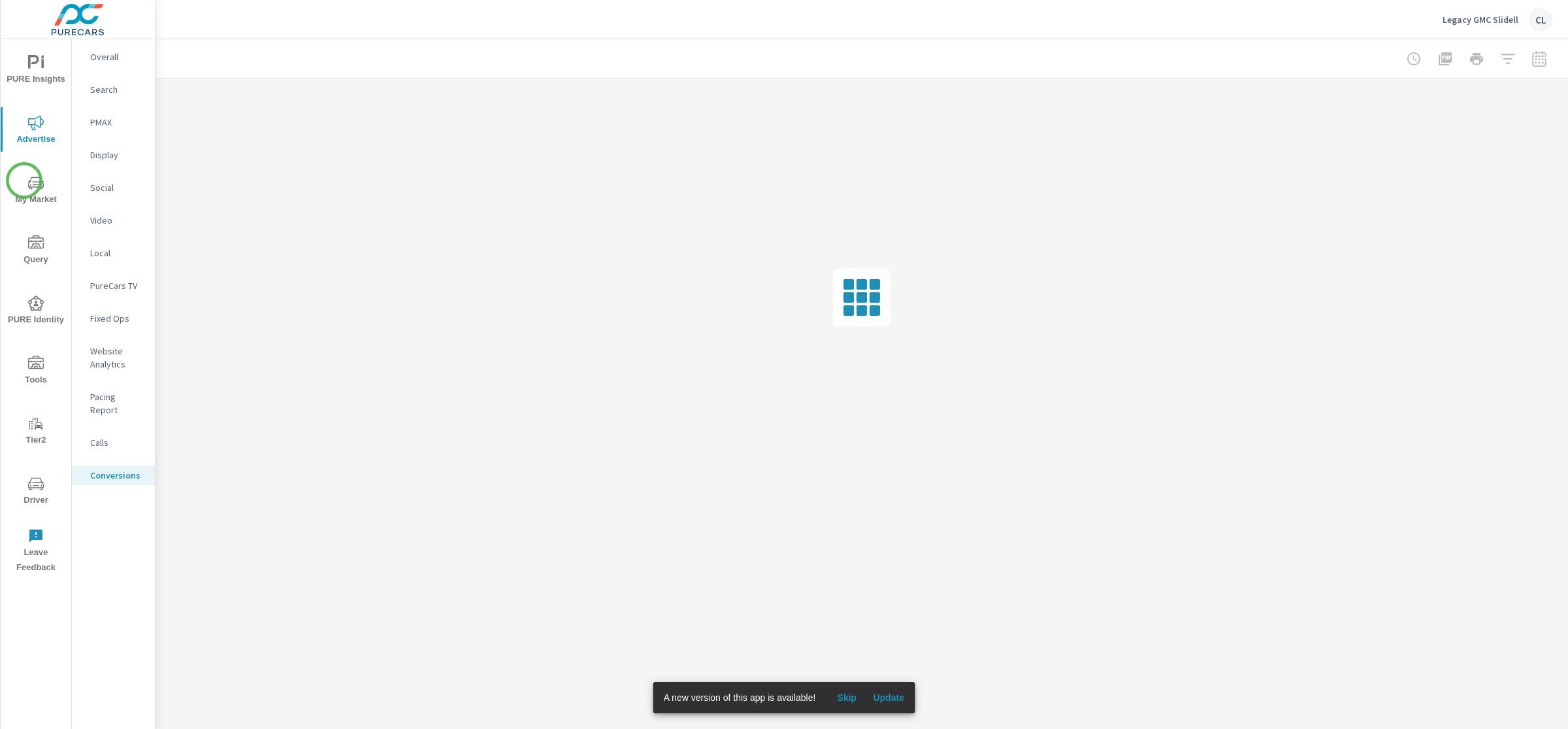
click at [28, 183] on icon "nav menu" at bounding box center [36, 183] width 15 height 15
click at [107, 398] on p "Inventory" at bounding box center [118, 403] width 54 height 13
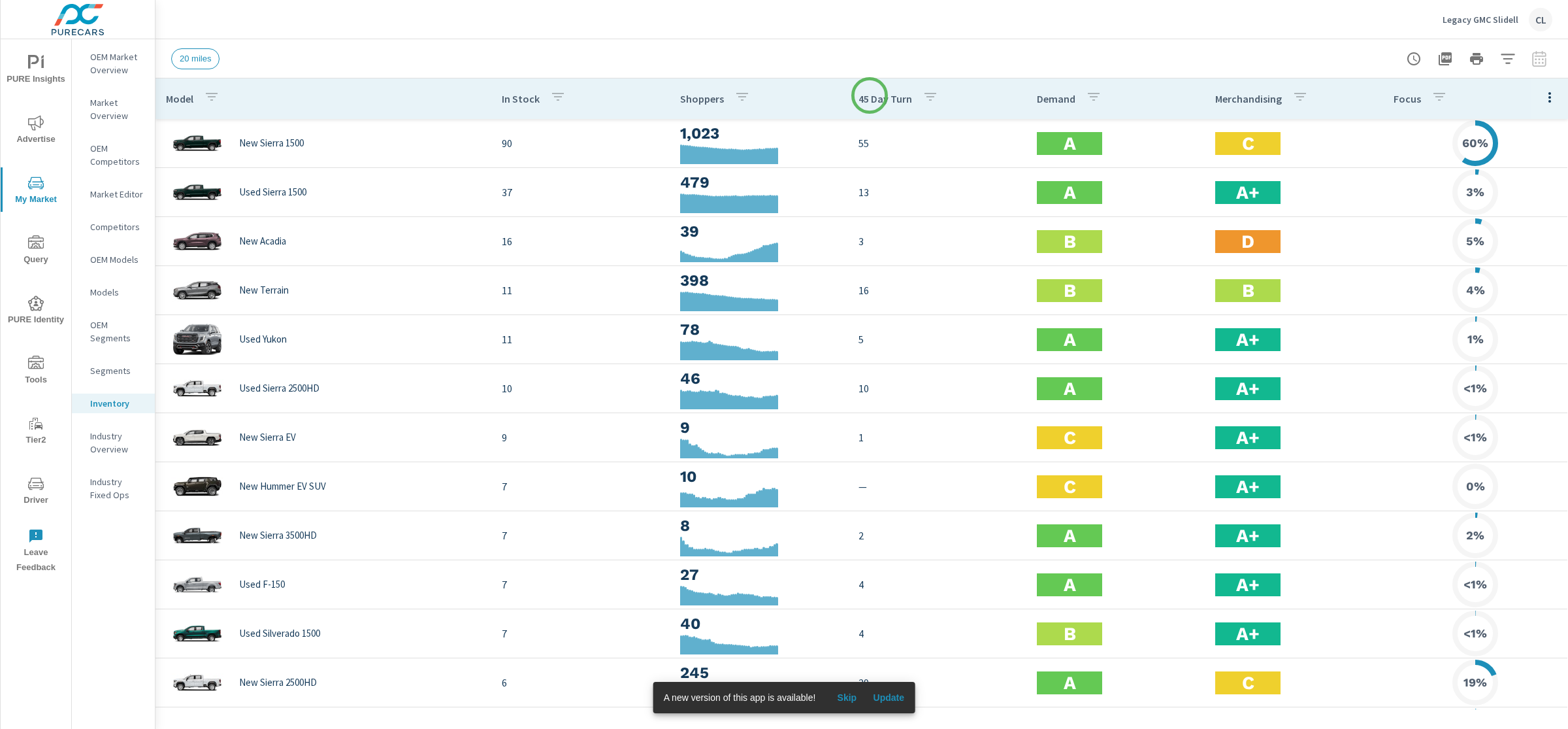
click at [869, 95] on p "45 Day Turn" at bounding box center [885, 98] width 53 height 13
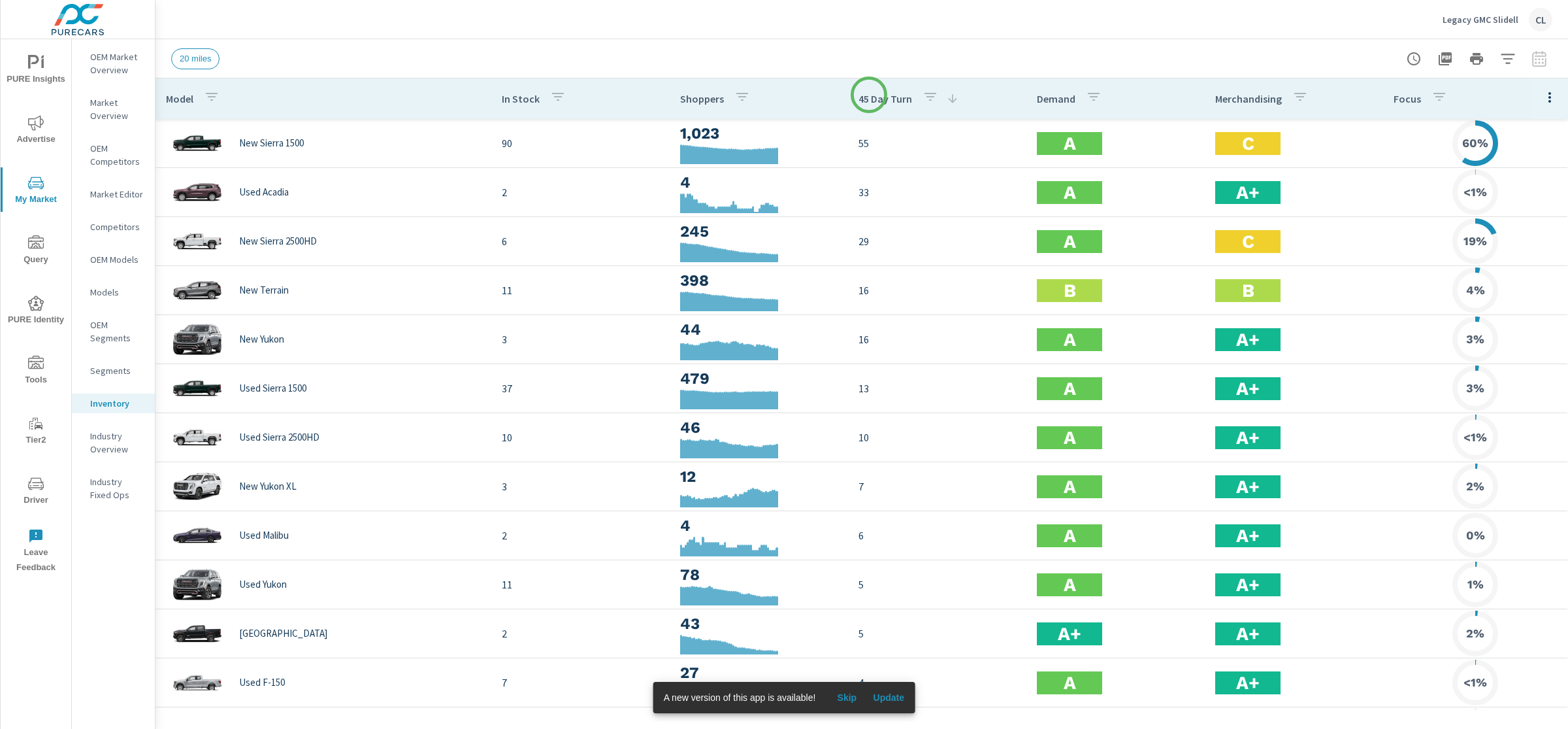
click at [869, 94] on p "45 Day Turn" at bounding box center [885, 98] width 53 height 13
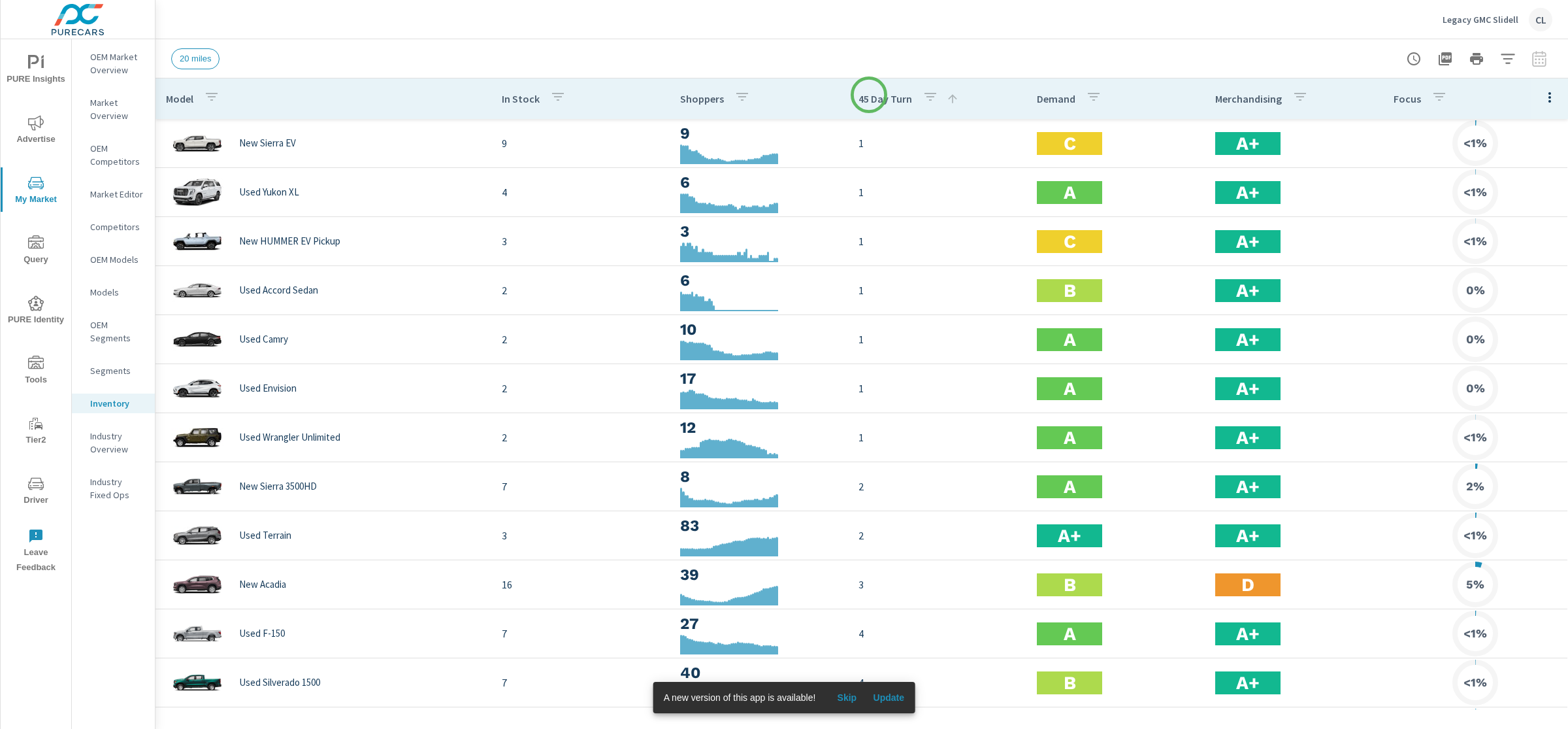
click at [869, 94] on p "45 Day Turn" at bounding box center [885, 98] width 53 height 13
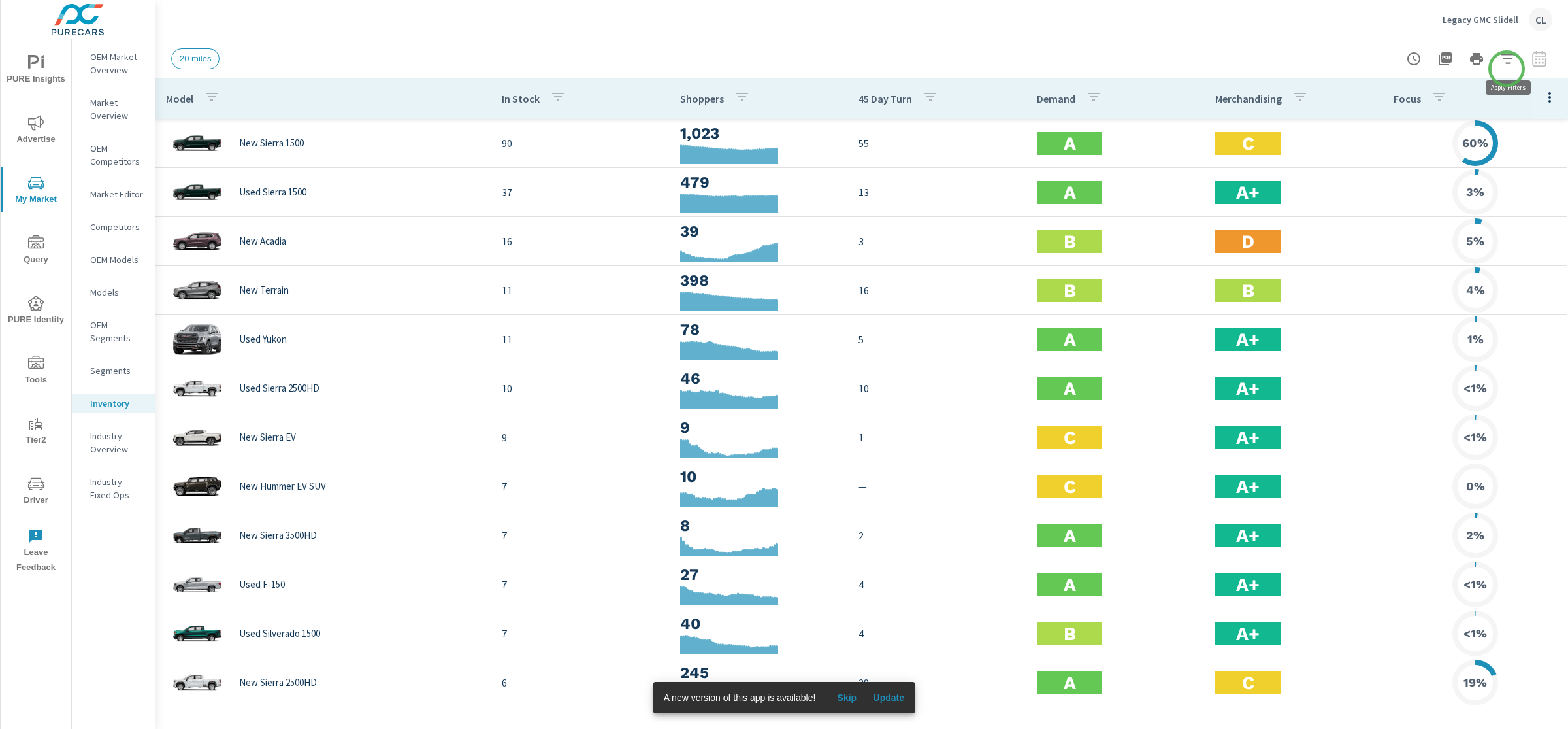
click at [1508, 67] on button "button" at bounding box center [1508, 59] width 26 height 26
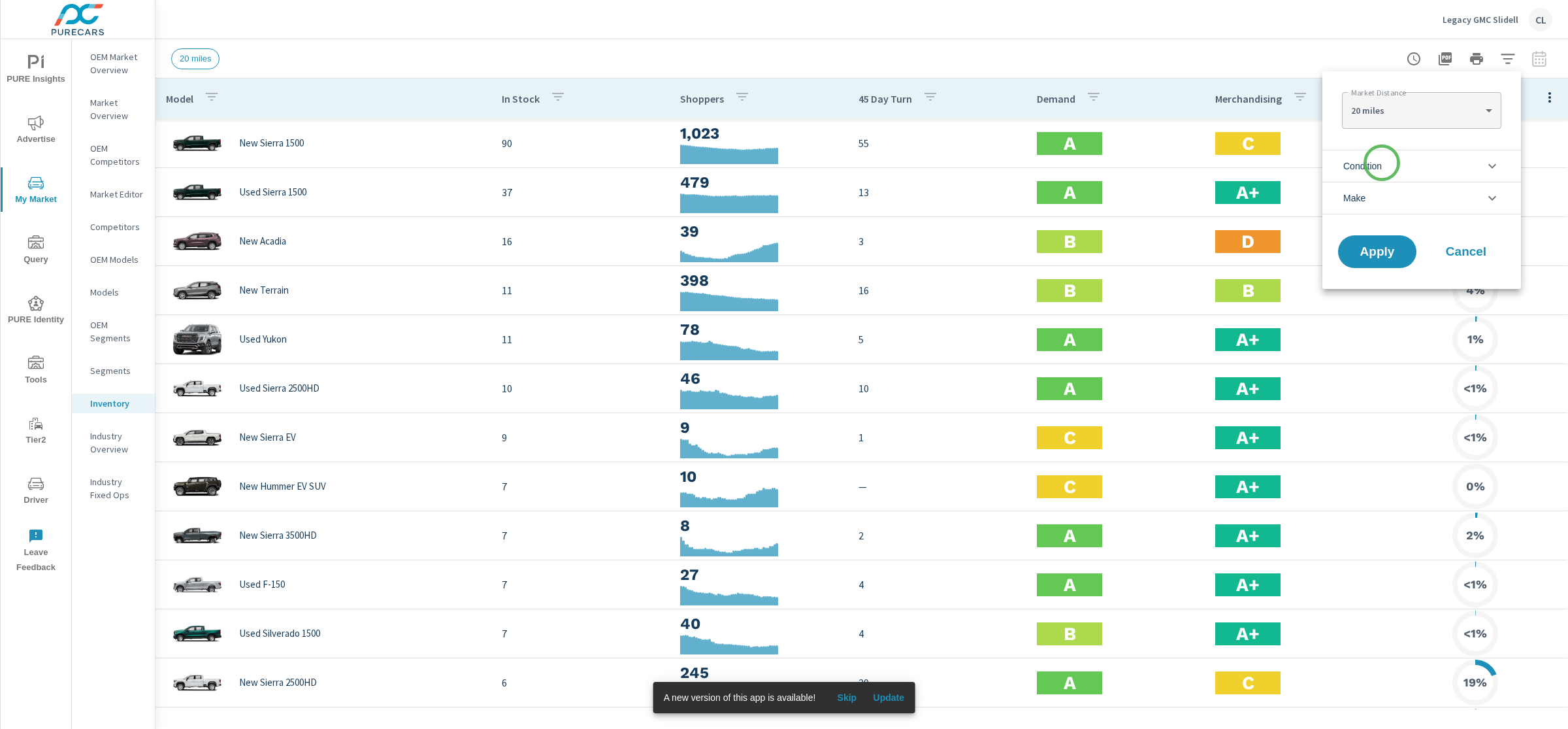
click at [1382, 163] on span "Condition" at bounding box center [1363, 166] width 39 height 32
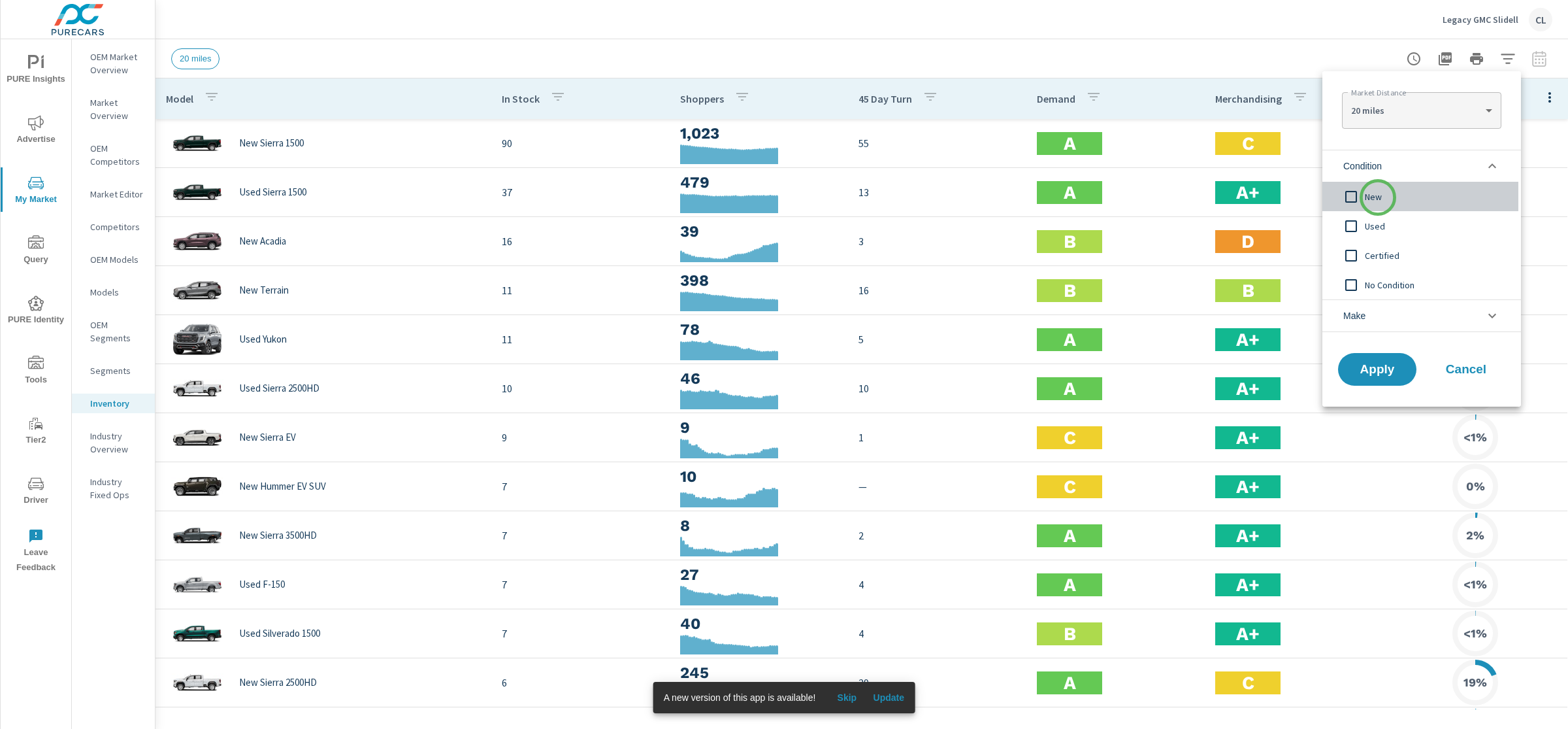
click at [1378, 197] on span "New" at bounding box center [1436, 197] width 143 height 15
click at [1370, 320] on li "Make" at bounding box center [1422, 316] width 199 height 33
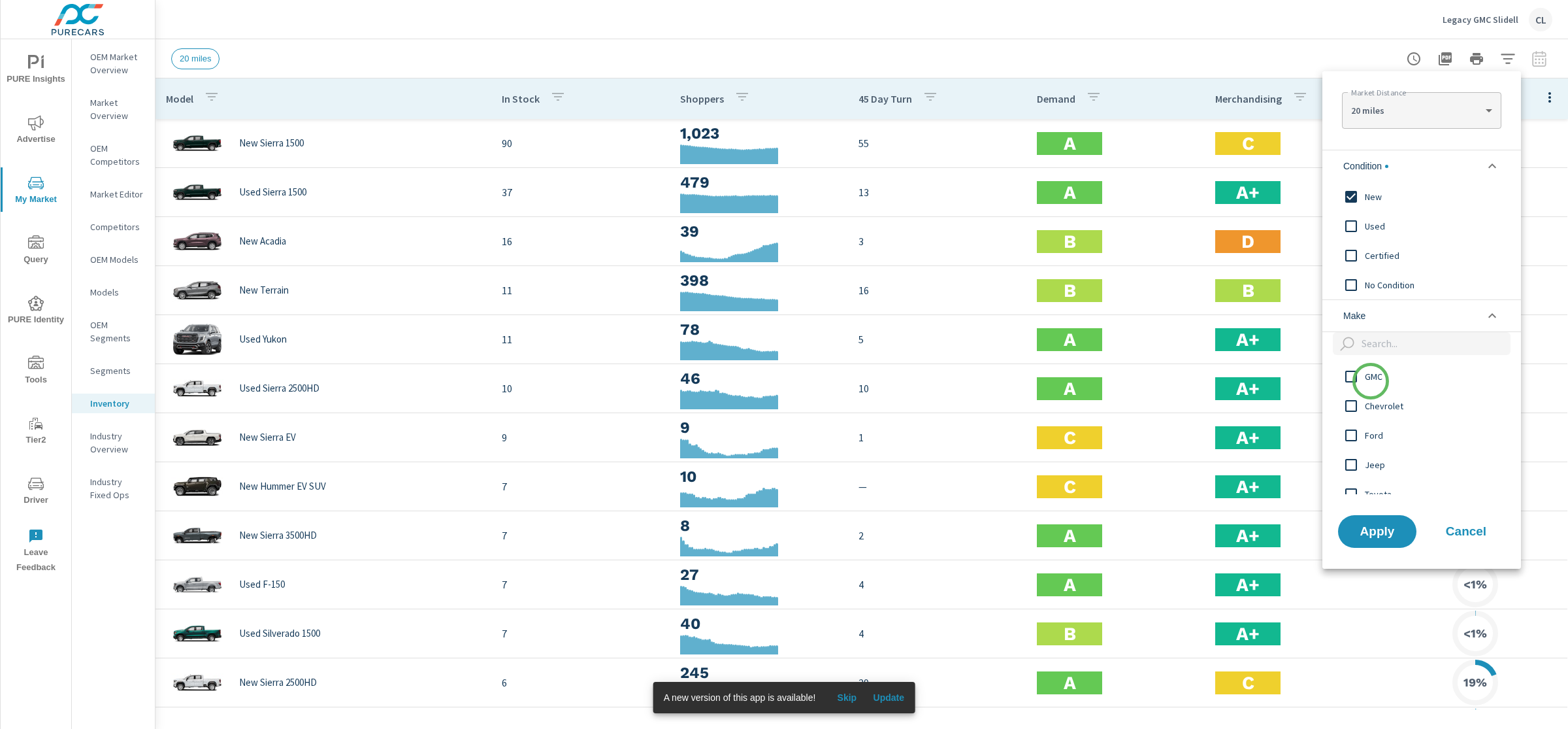
click at [1371, 377] on span "GMC" at bounding box center [1436, 376] width 143 height 15
click at [1375, 529] on span "Apply" at bounding box center [1377, 531] width 53 height 12
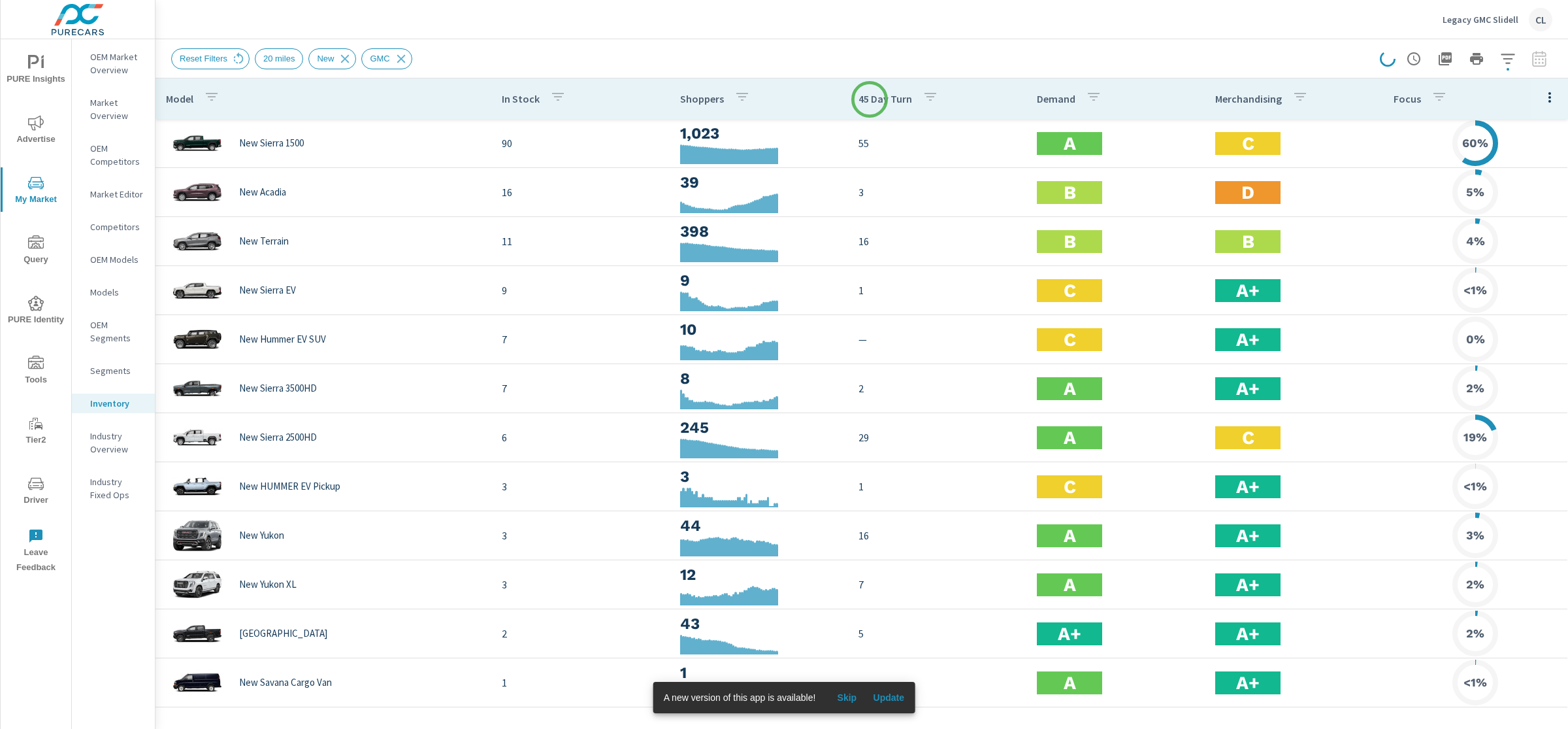
click at [869, 99] on p "45 Day Turn" at bounding box center [885, 98] width 53 height 13
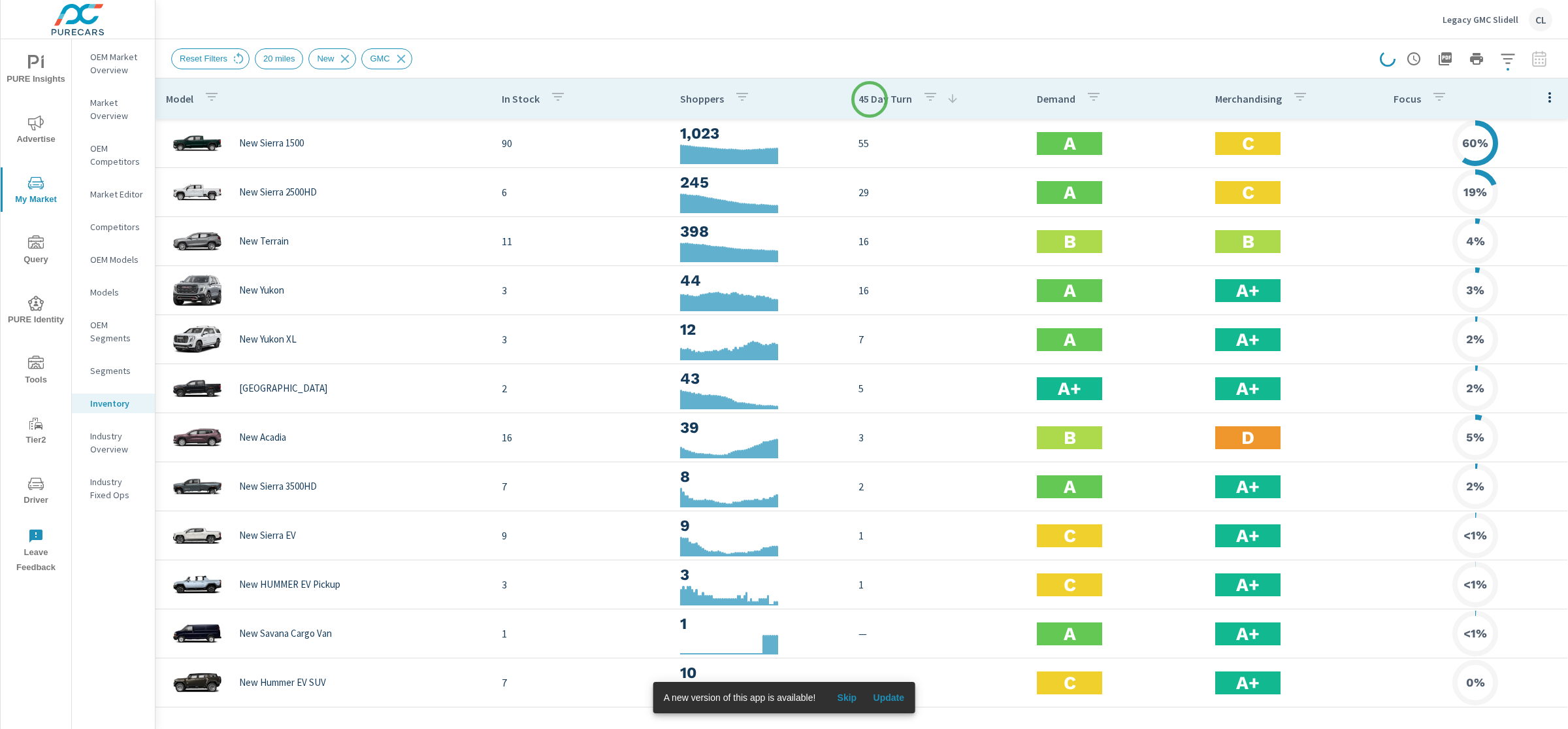
click at [869, 99] on p "45 Day Turn" at bounding box center [885, 98] width 53 height 13
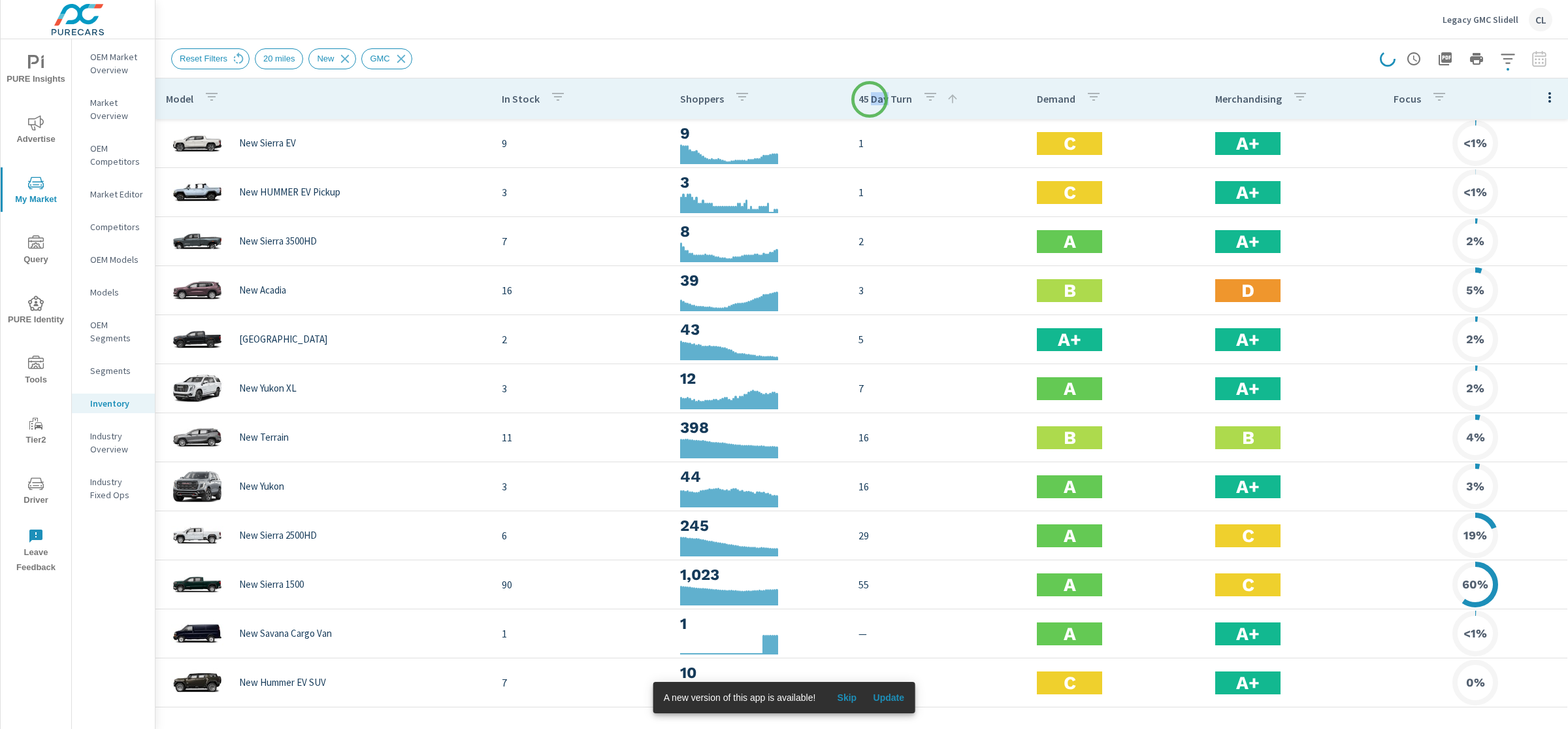
click at [869, 99] on p "45 Day Turn" at bounding box center [885, 98] width 53 height 13
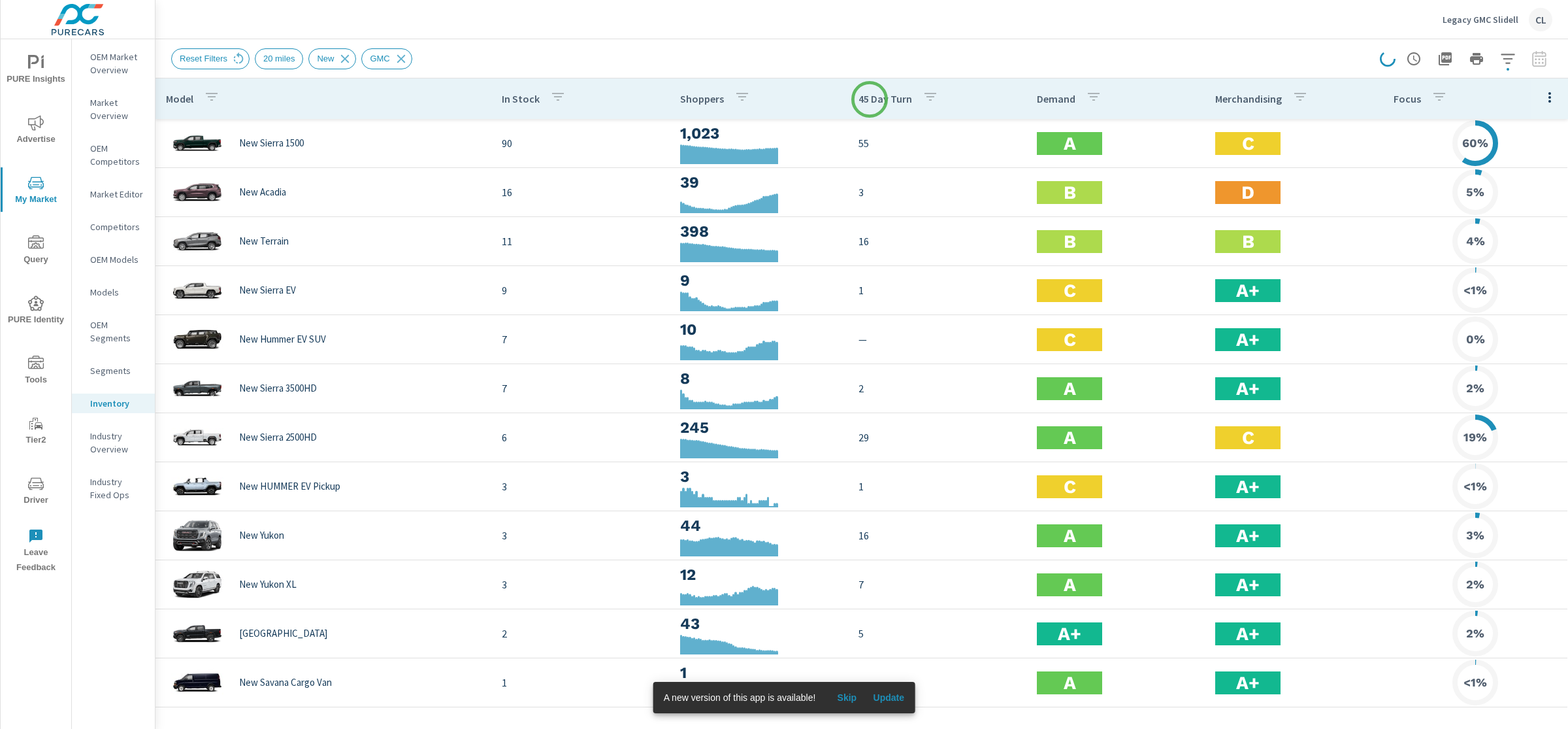
click at [869, 99] on p "45 Day Turn" at bounding box center [885, 98] width 53 height 13
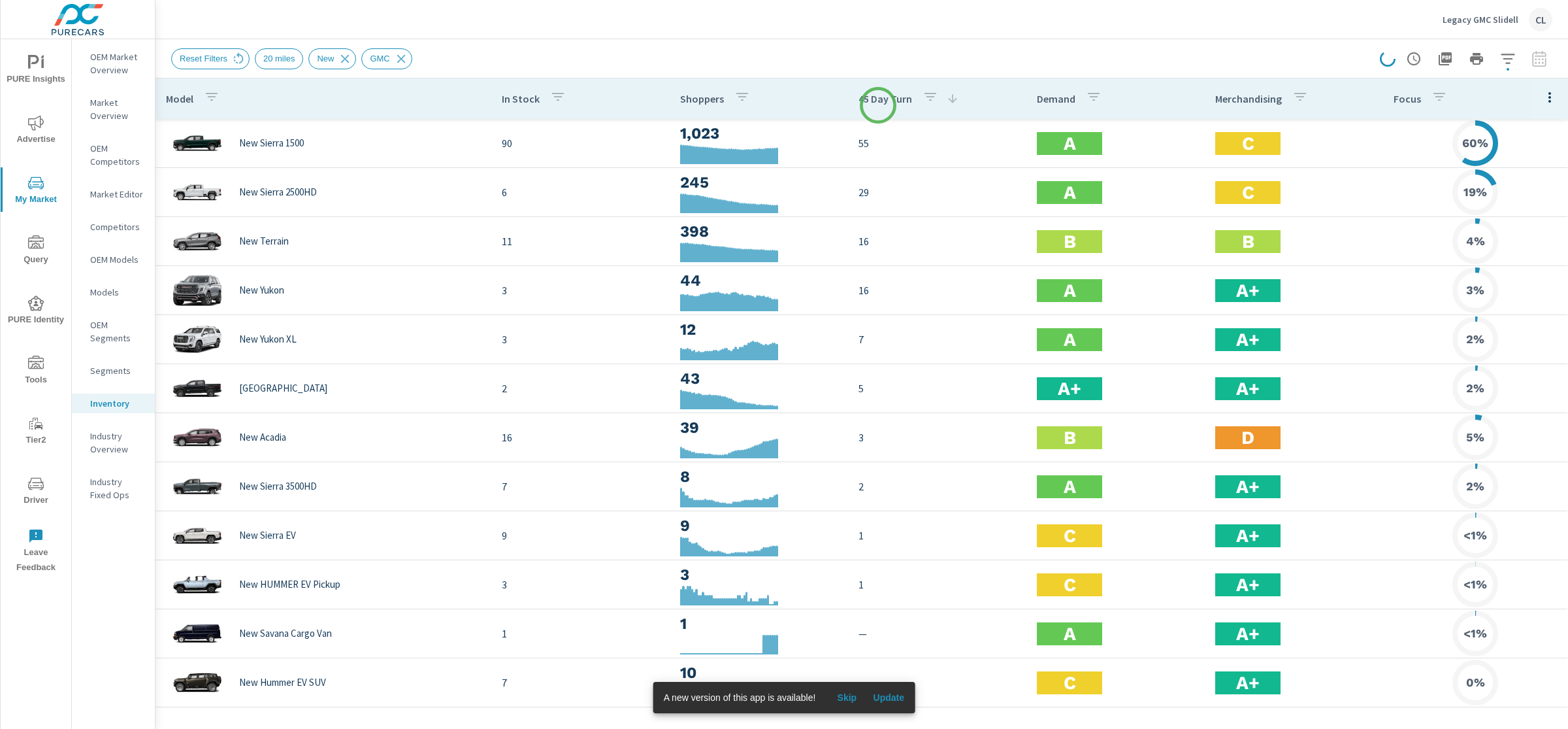
click at [877, 104] on div "45 Day Turn" at bounding box center [909, 98] width 101 height 30
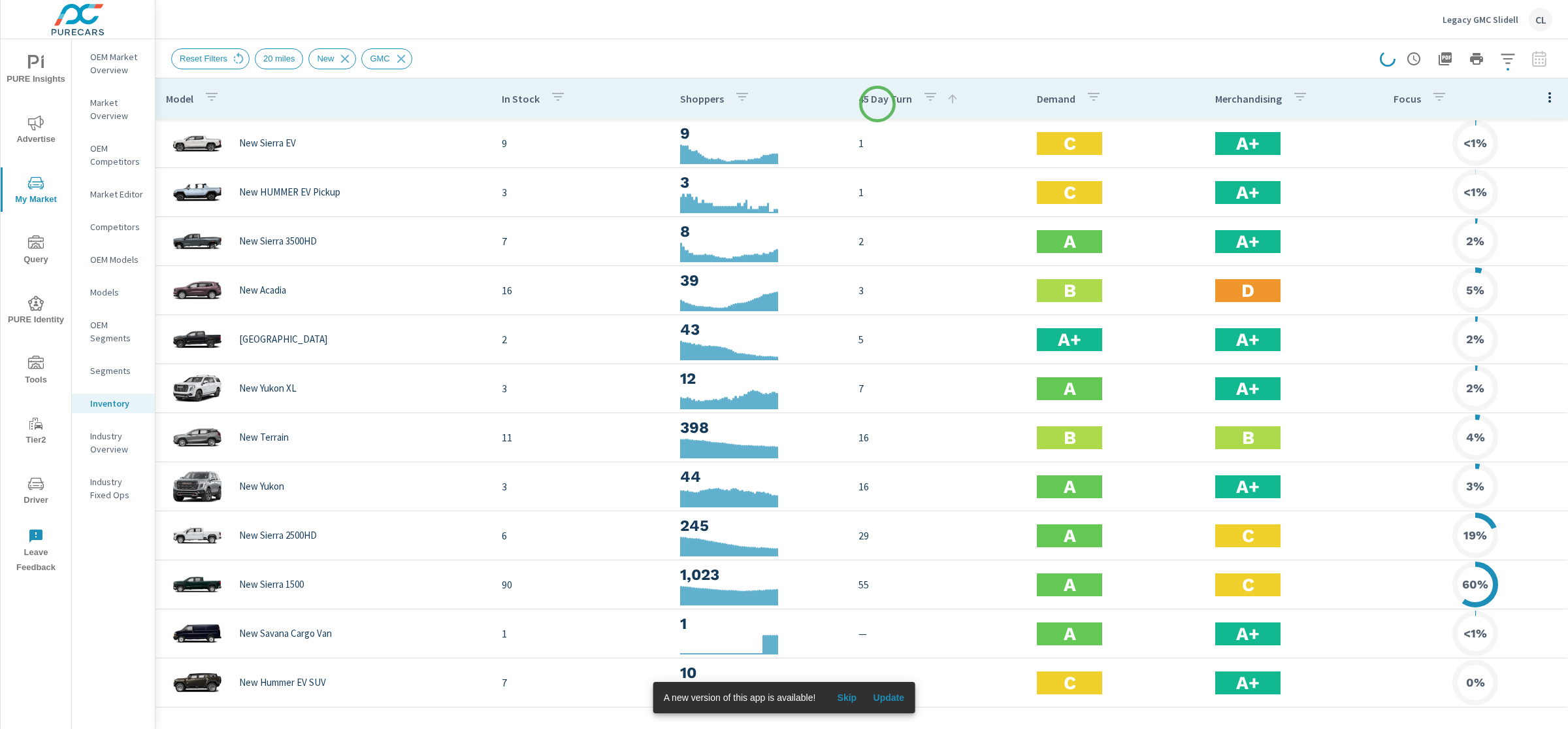
click at [877, 104] on p "45 Day Turn" at bounding box center [885, 98] width 53 height 13
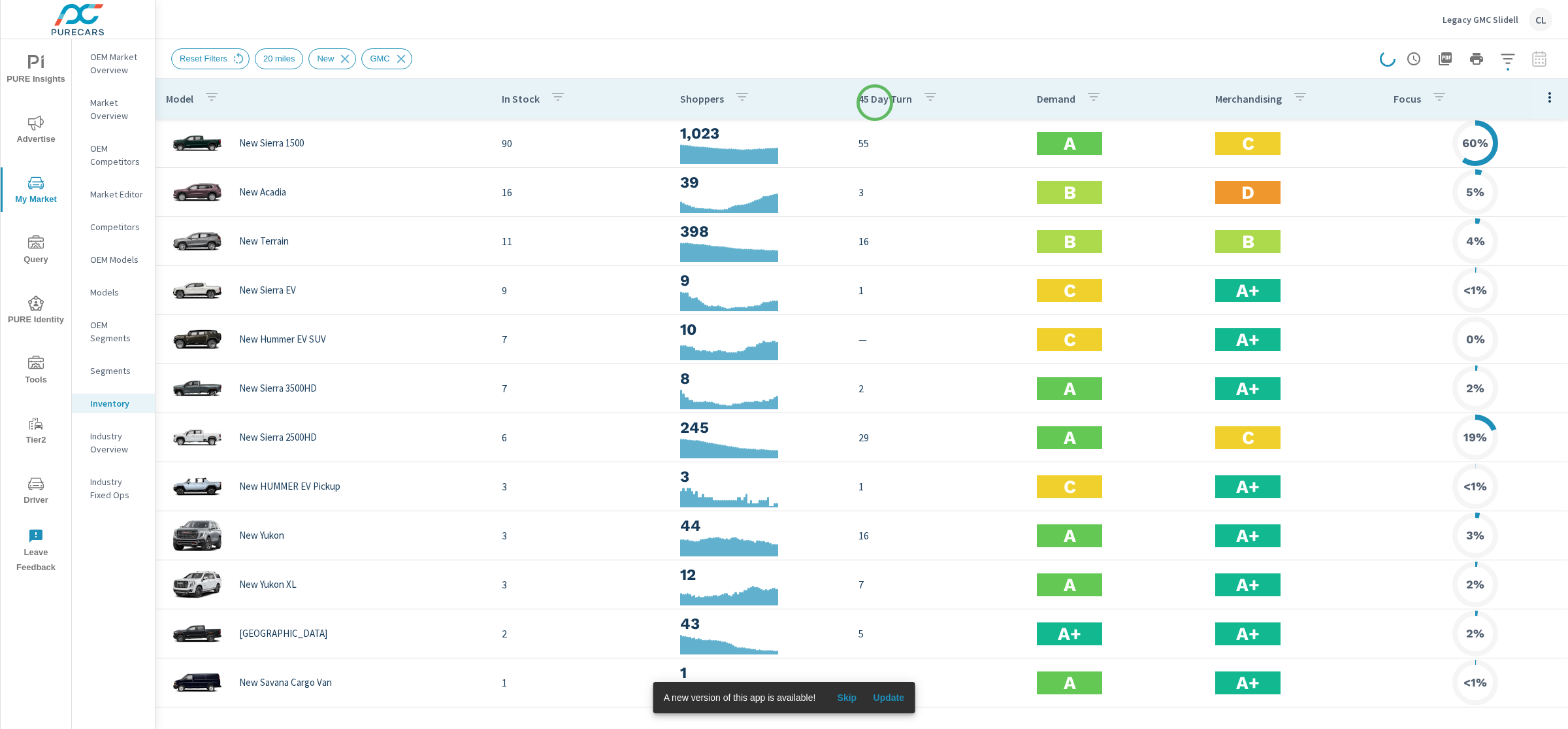
click at [875, 103] on p "45 Day Turn" at bounding box center [885, 98] width 53 height 13
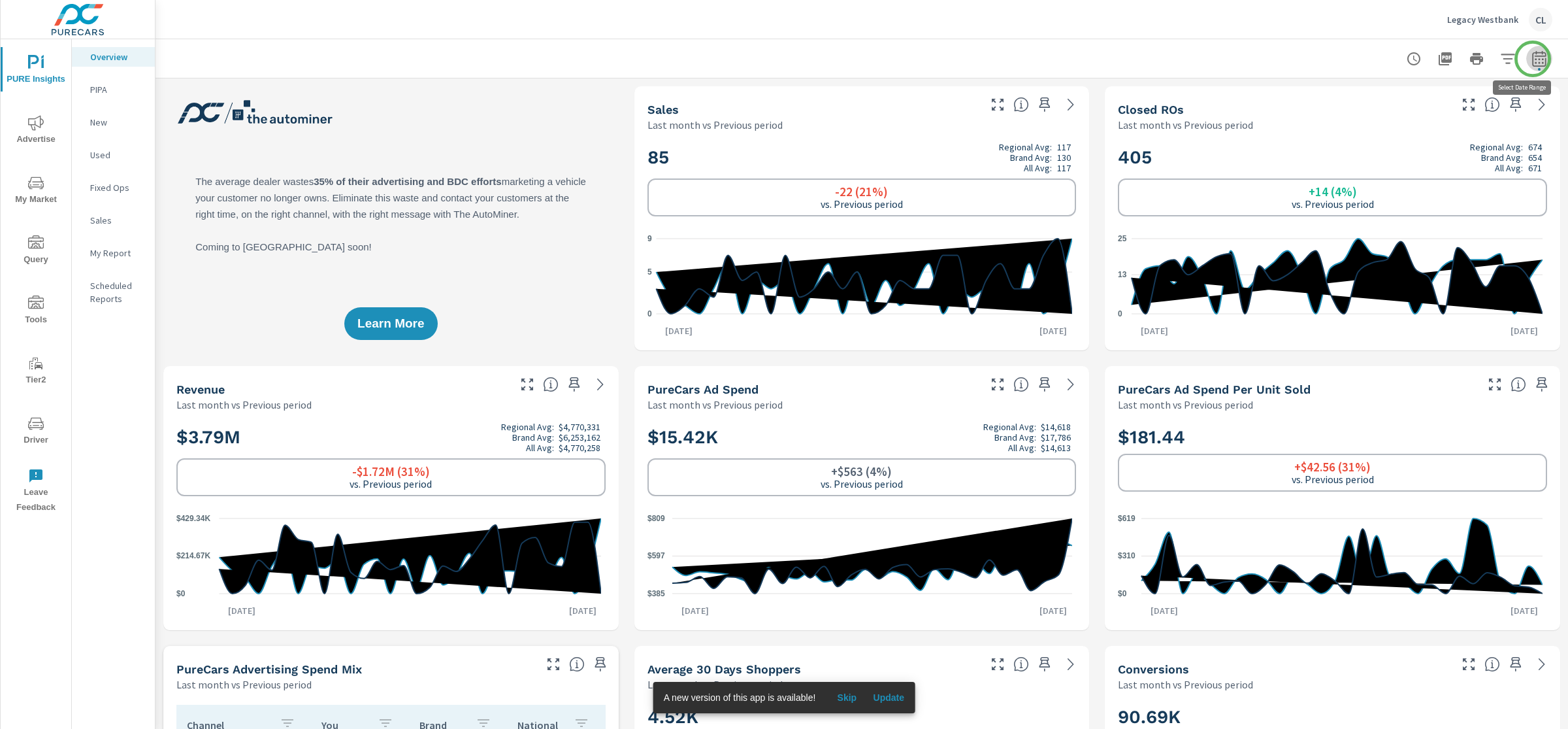
click at [1533, 59] on icon "button" at bounding box center [1539, 58] width 14 height 15
select select "Last month"
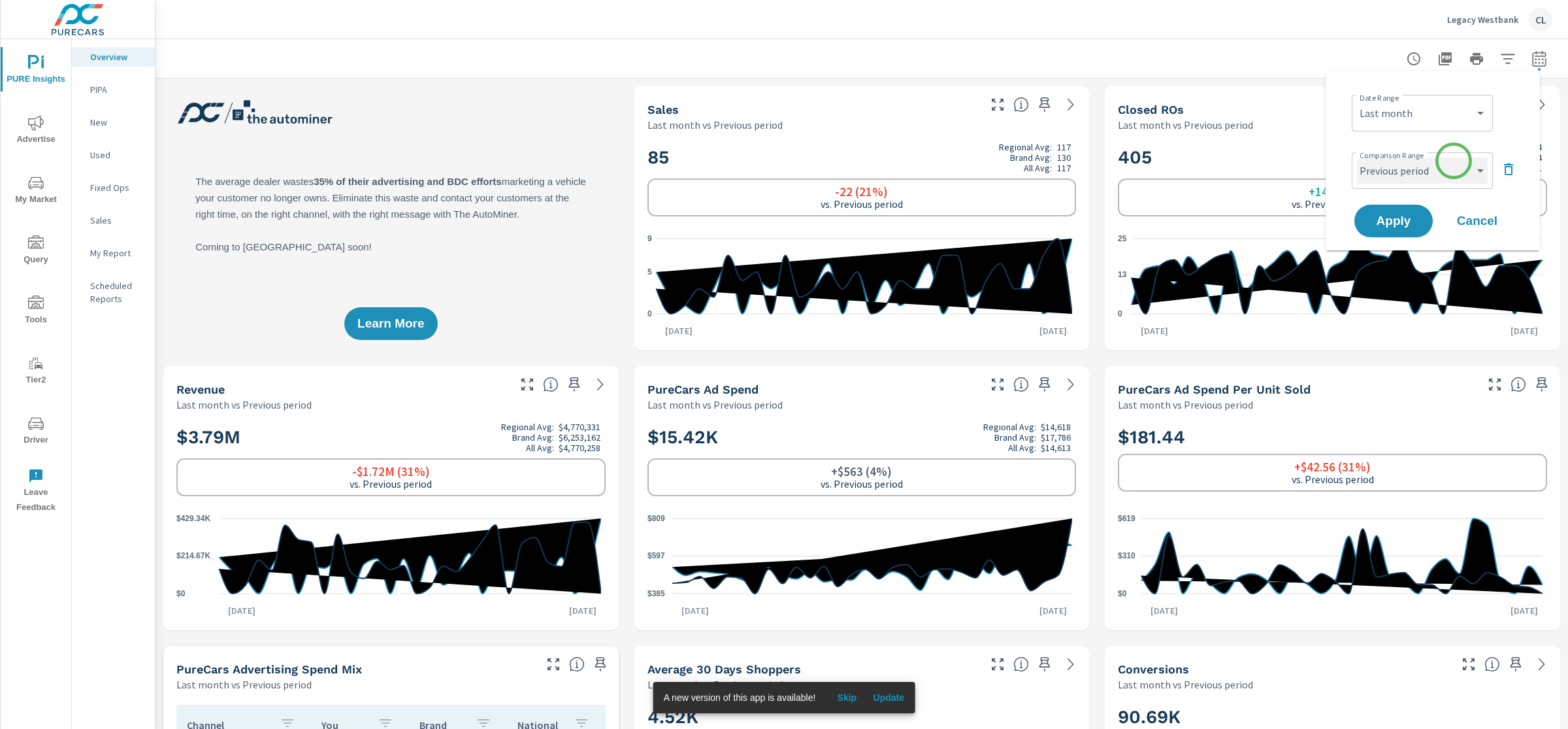
click at [1449, 166] on select "Custom Previous period Previous month Previous year" at bounding box center [1422, 171] width 131 height 26
select select "Previous year"
click at [1357, 158] on select "Custom Previous period Previous month Previous year" at bounding box center [1422, 171] width 131 height 26
click at [1412, 224] on span "Apply" at bounding box center [1393, 221] width 53 height 12
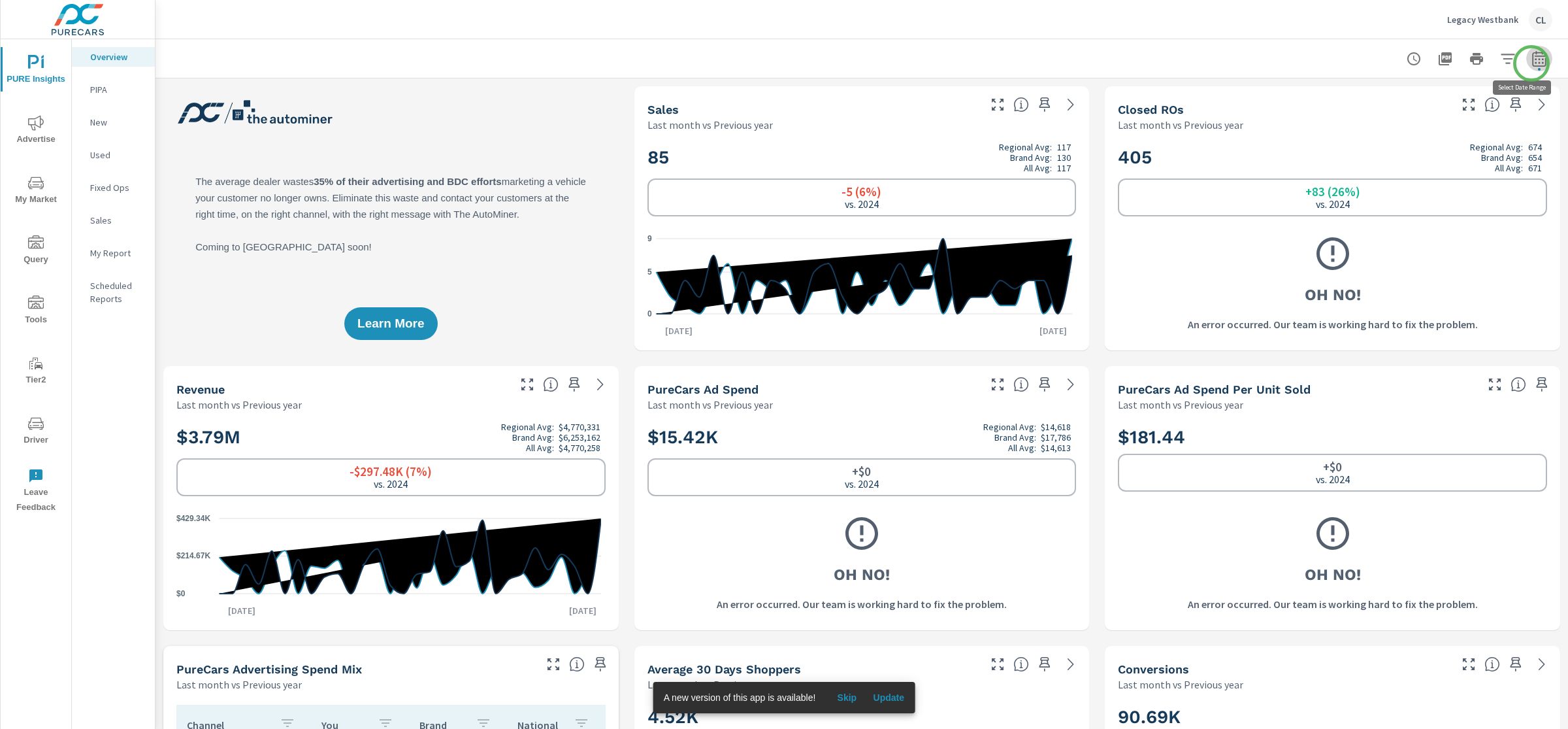
click at [1532, 63] on icon "button" at bounding box center [1539, 59] width 15 height 15
select select "Last month"
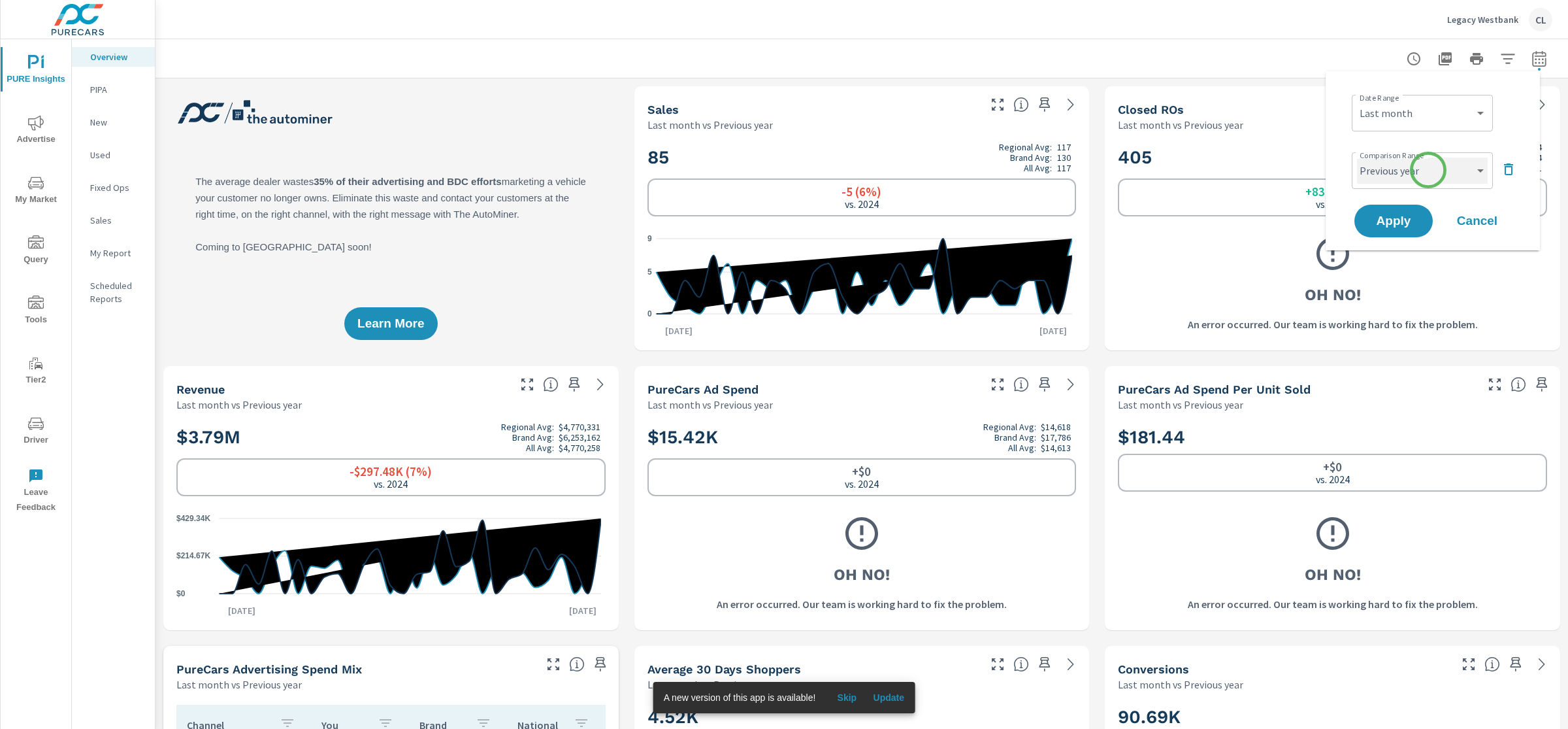
click at [1428, 170] on select "Custom Previous period Previous month Previous year" at bounding box center [1422, 171] width 131 height 26
select select "Previous month"
click at [1357, 158] on select "Custom Previous period Previous month Previous year" at bounding box center [1422, 171] width 131 height 26
click at [1401, 221] on span "Apply" at bounding box center [1393, 221] width 53 height 12
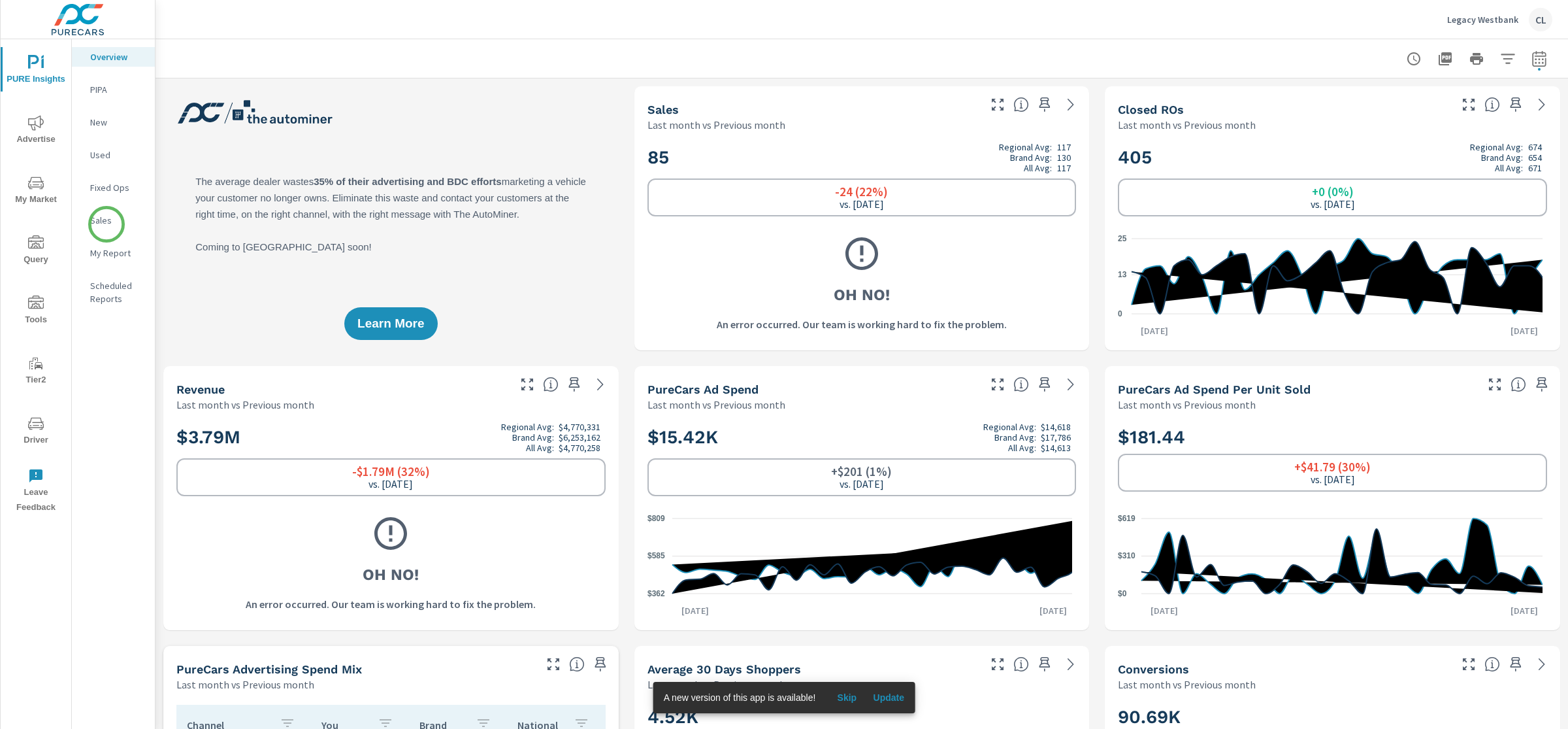
click at [107, 224] on p "Sales" at bounding box center [118, 220] width 54 height 13
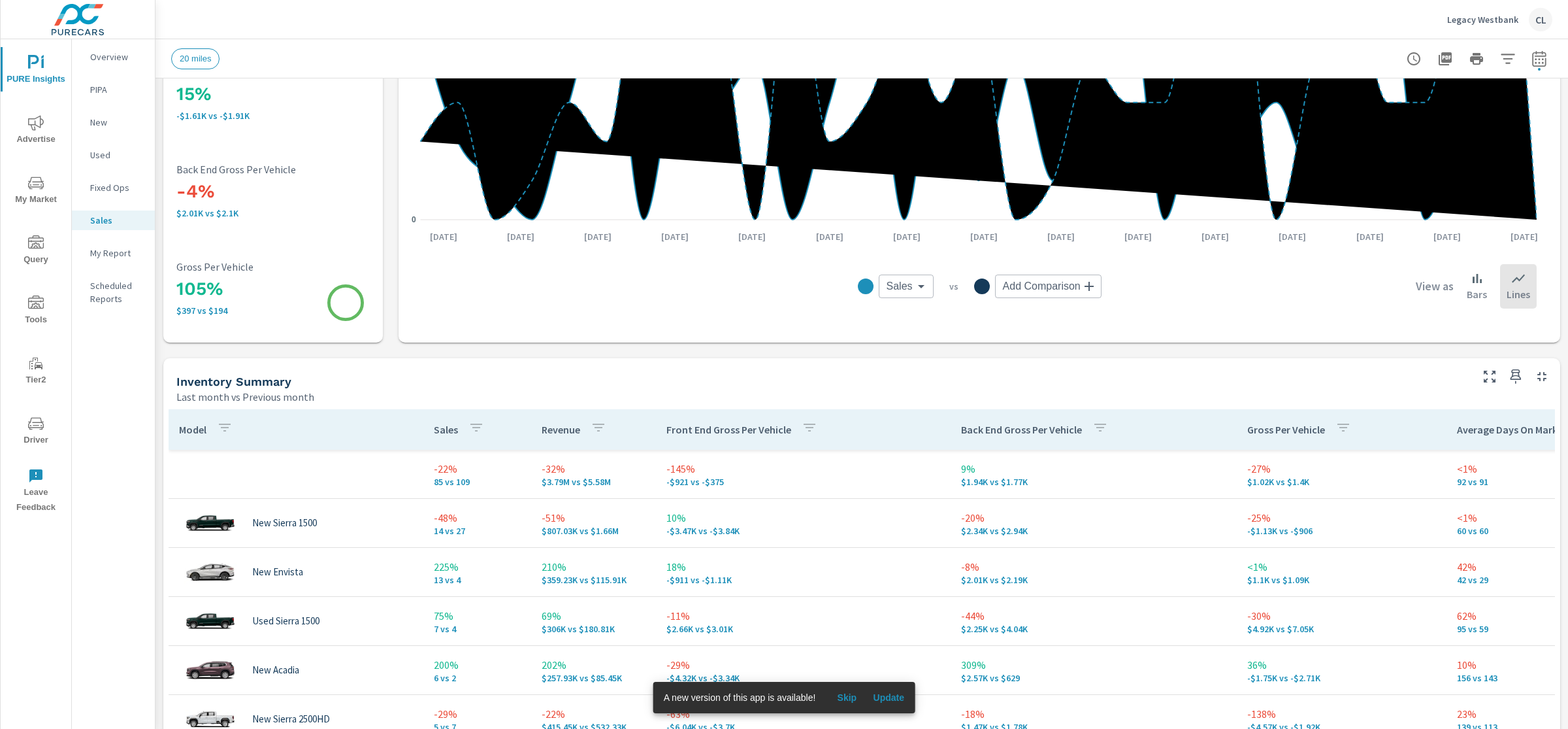
scroll to position [305, 0]
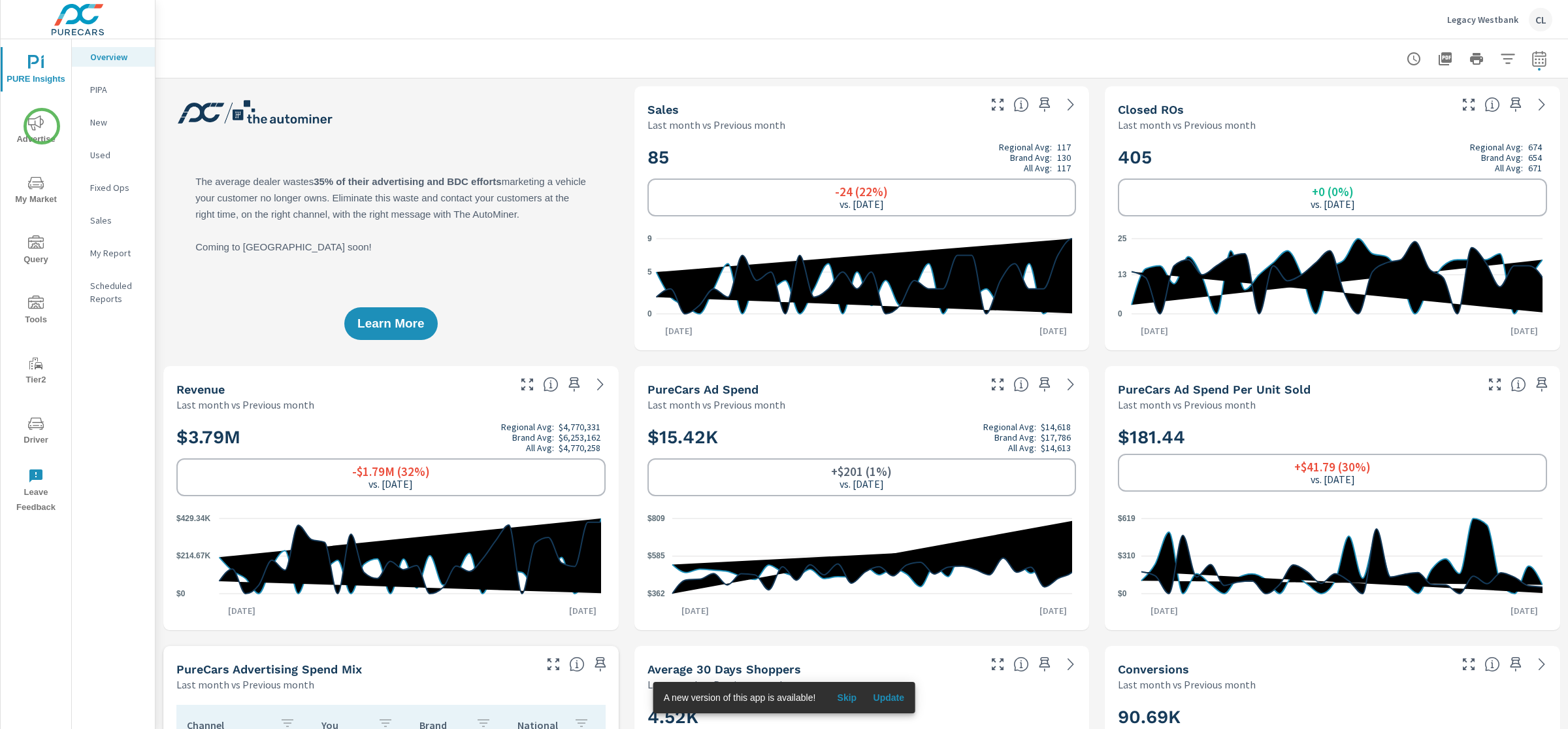
click at [42, 126] on icon "nav menu" at bounding box center [36, 123] width 15 height 15
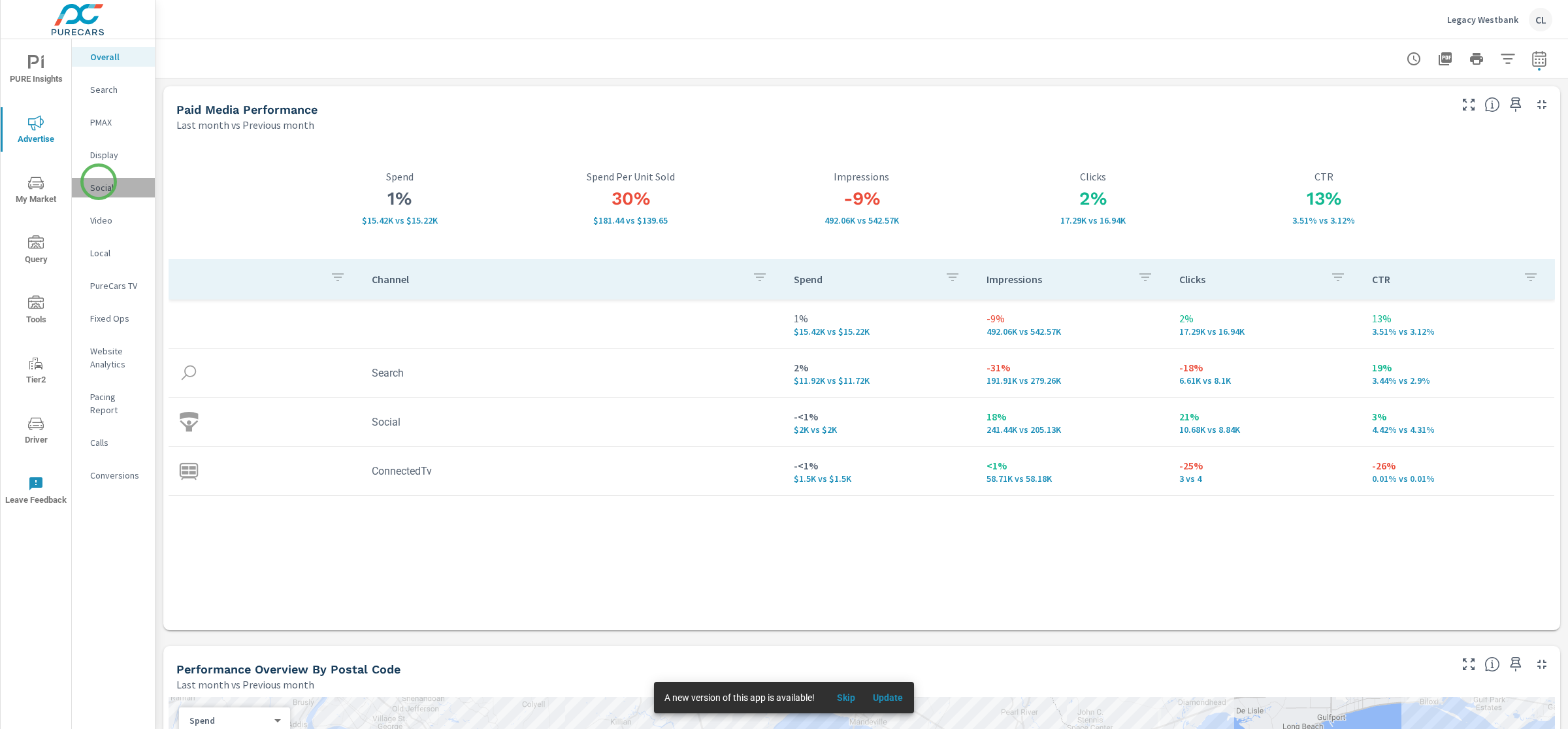
click at [99, 182] on p "Social" at bounding box center [118, 187] width 54 height 13
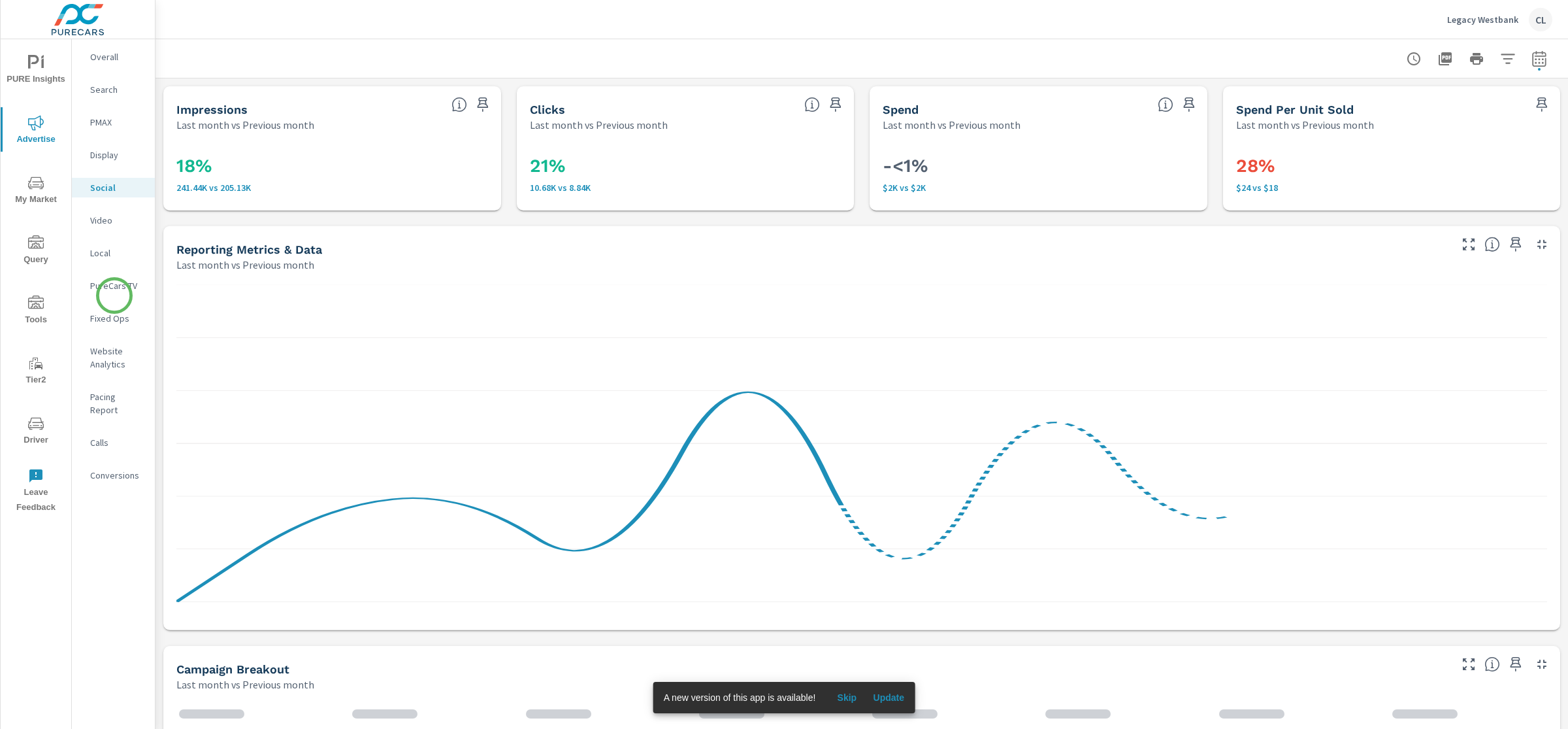
click at [115, 290] on div "PureCars TV" at bounding box center [113, 285] width 83 height 19
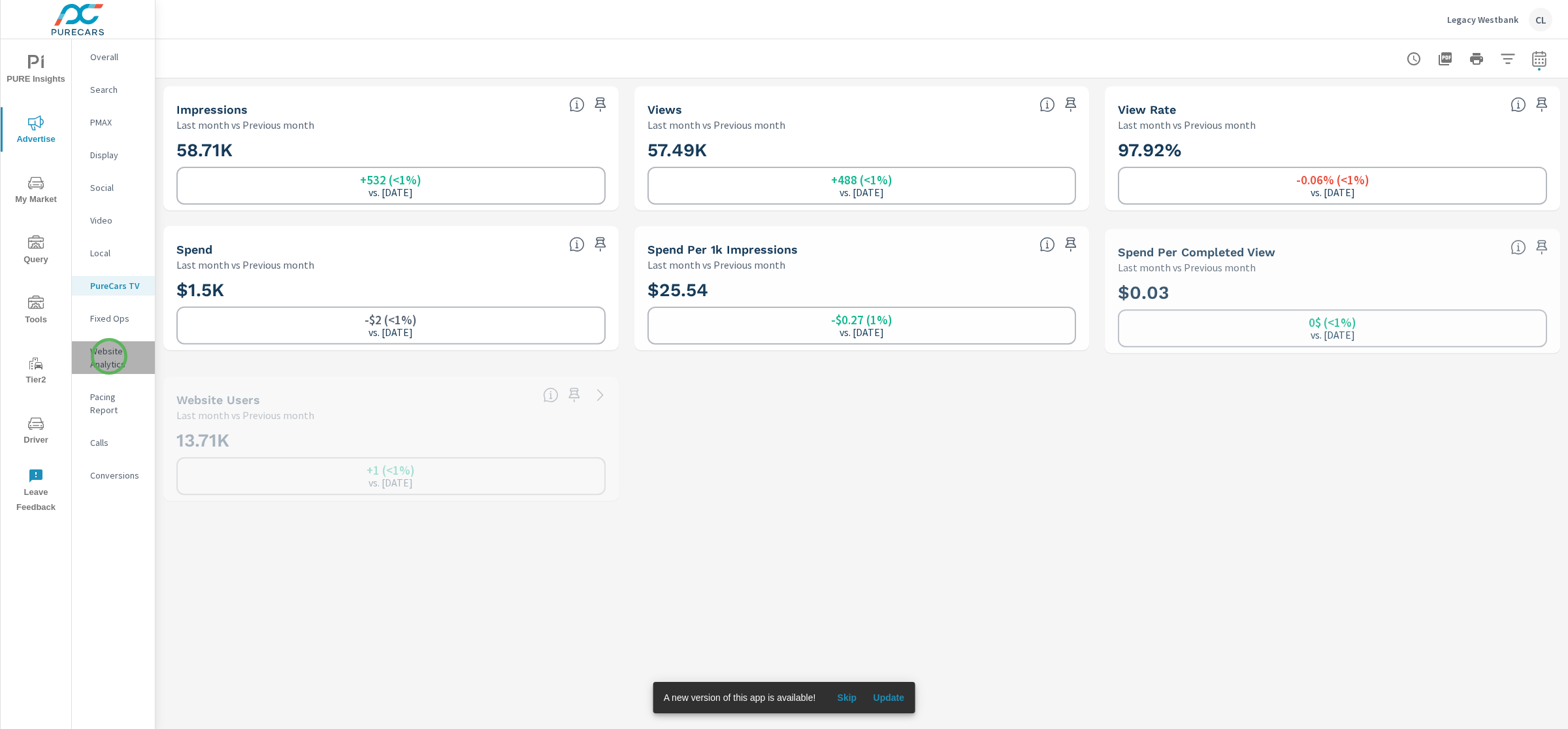
click at [109, 356] on p "Website Analytics" at bounding box center [118, 358] width 54 height 26
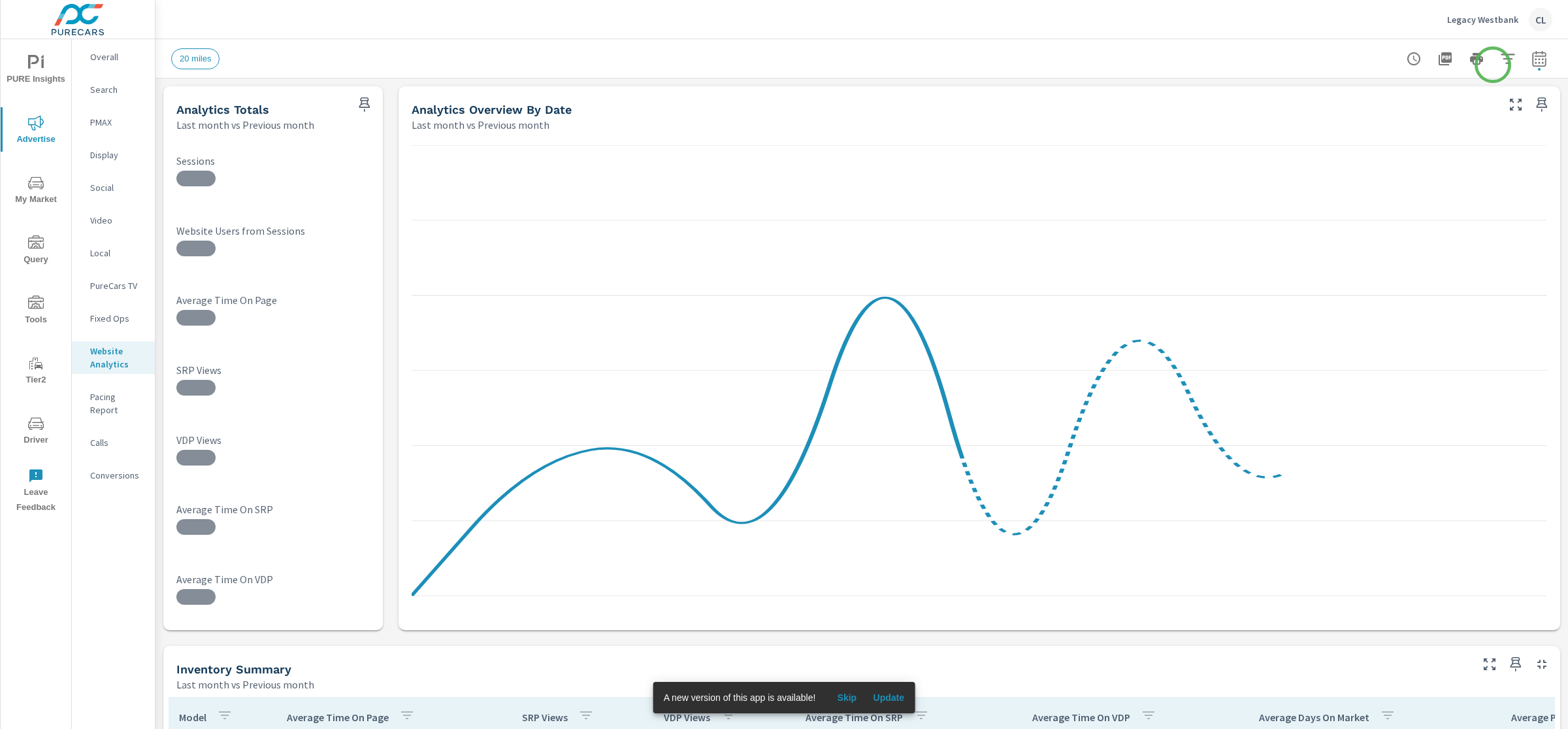
click at [1500, 56] on icon "button" at bounding box center [1508, 59] width 15 height 15
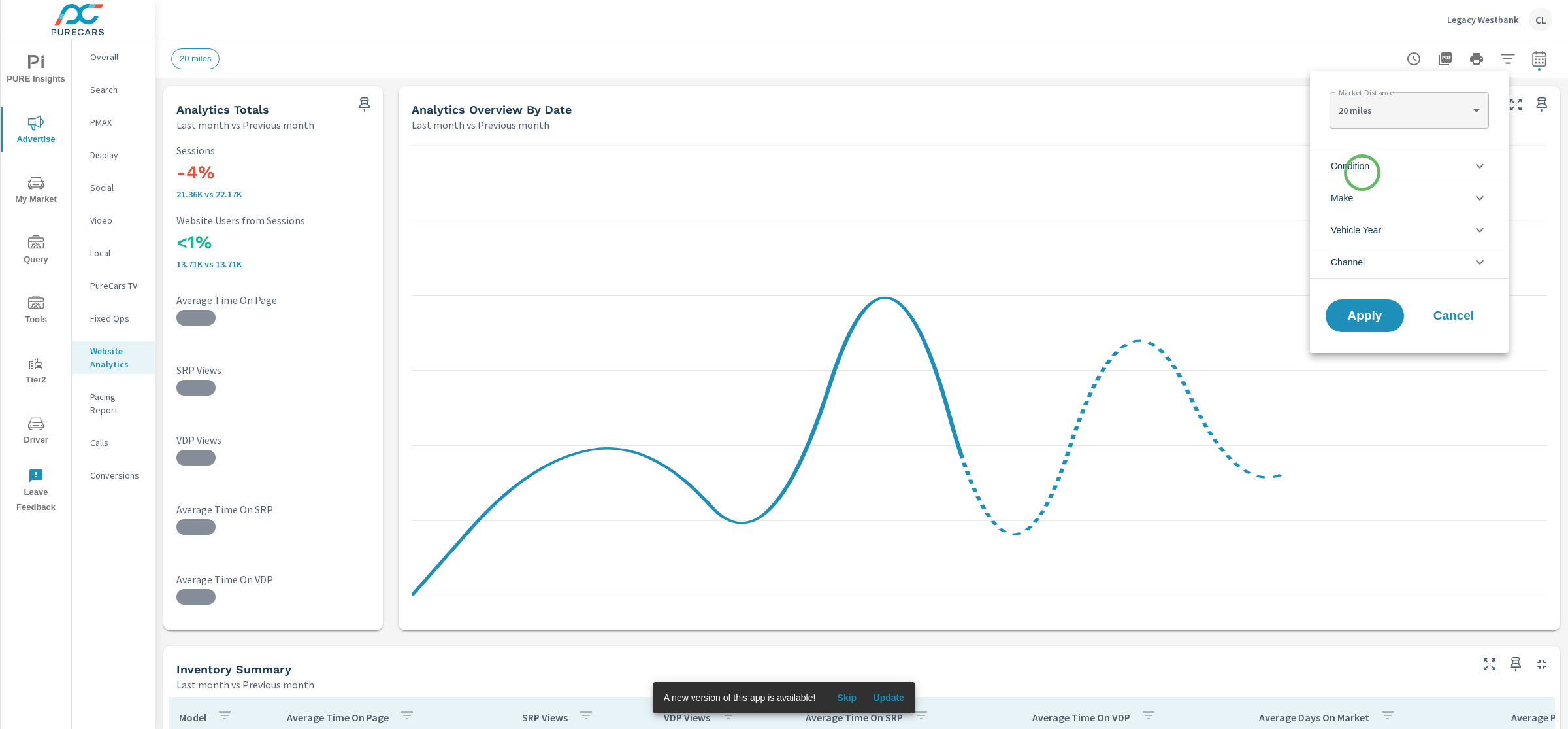
click at [1363, 174] on span "Condition" at bounding box center [1351, 166] width 39 height 32
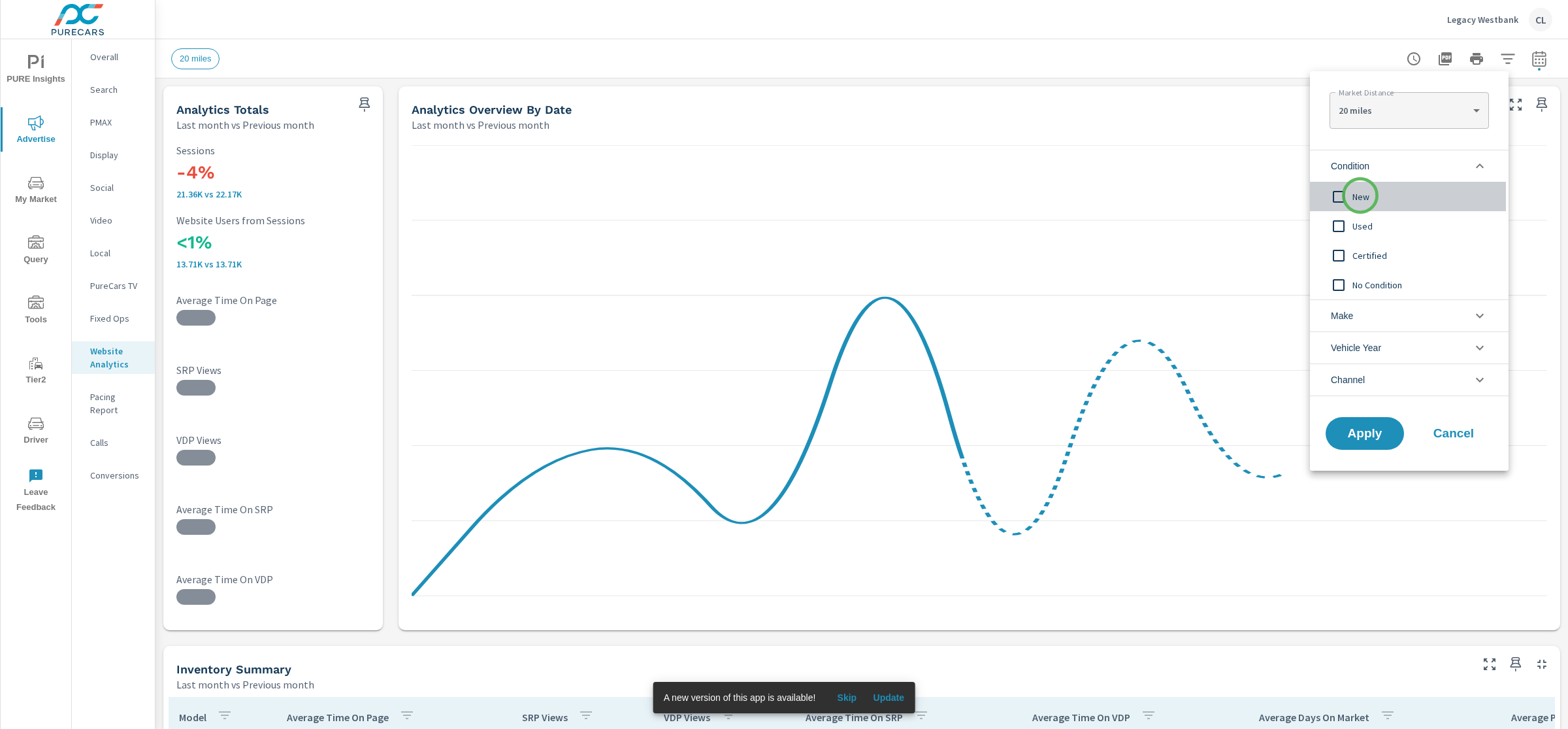
click at [1361, 196] on span "New" at bounding box center [1423, 197] width 143 height 15
click at [1368, 327] on li "Make" at bounding box center [1409, 315] width 199 height 32
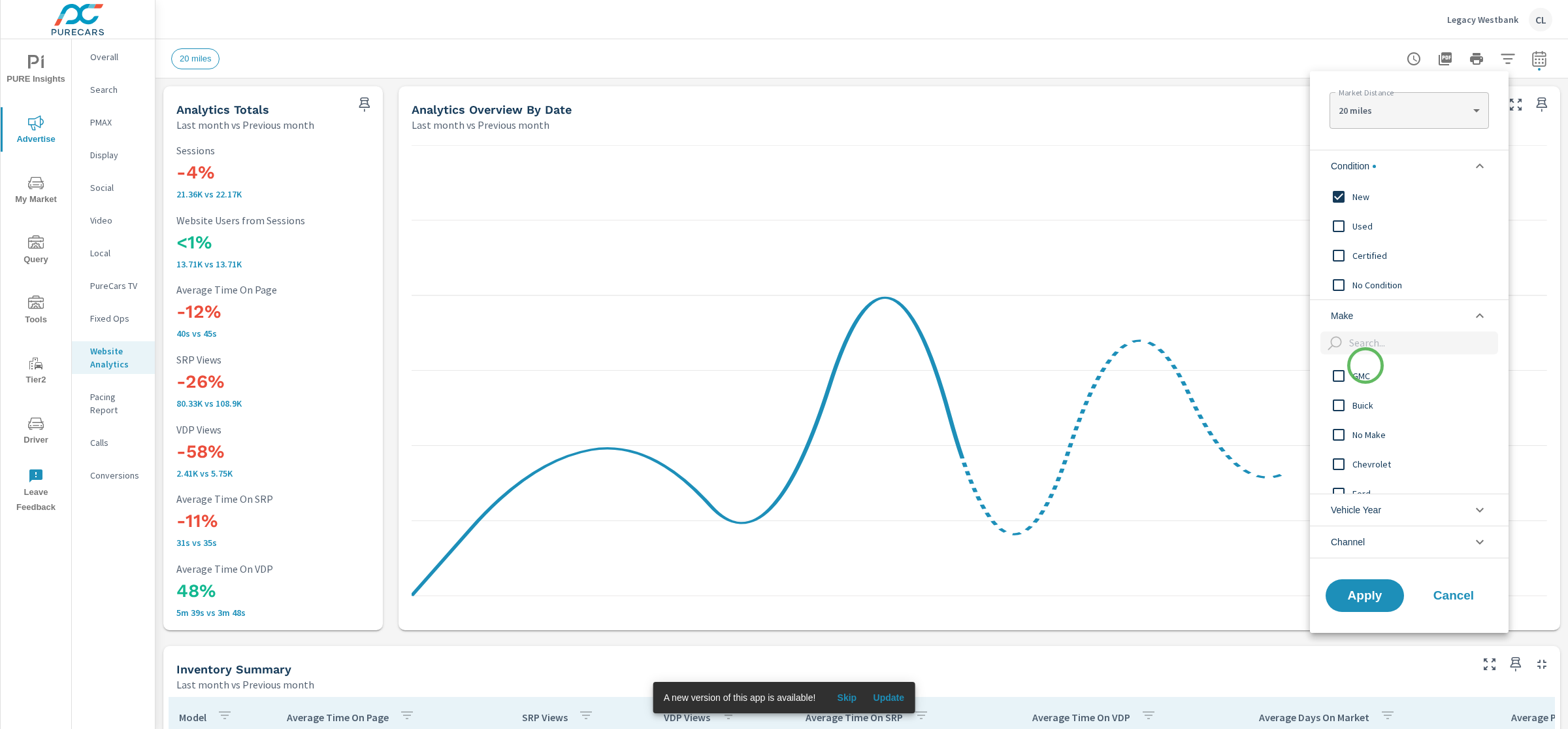
click at [1365, 365] on div "GMC" at bounding box center [1408, 375] width 196 height 29
click at [1365, 402] on span "Buick" at bounding box center [1423, 406] width 143 height 15
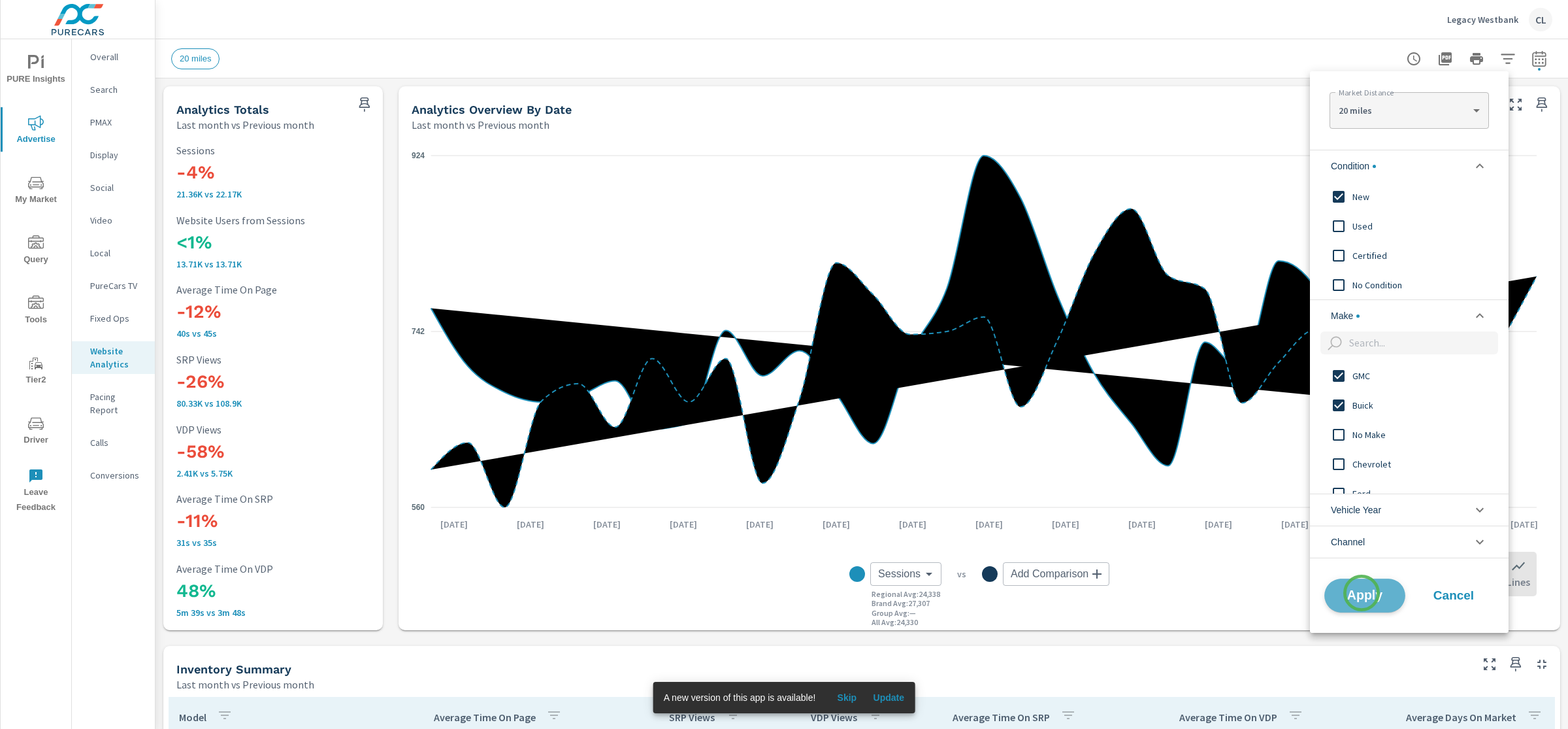
click at [1361, 593] on span "Apply" at bounding box center [1365, 595] width 53 height 12
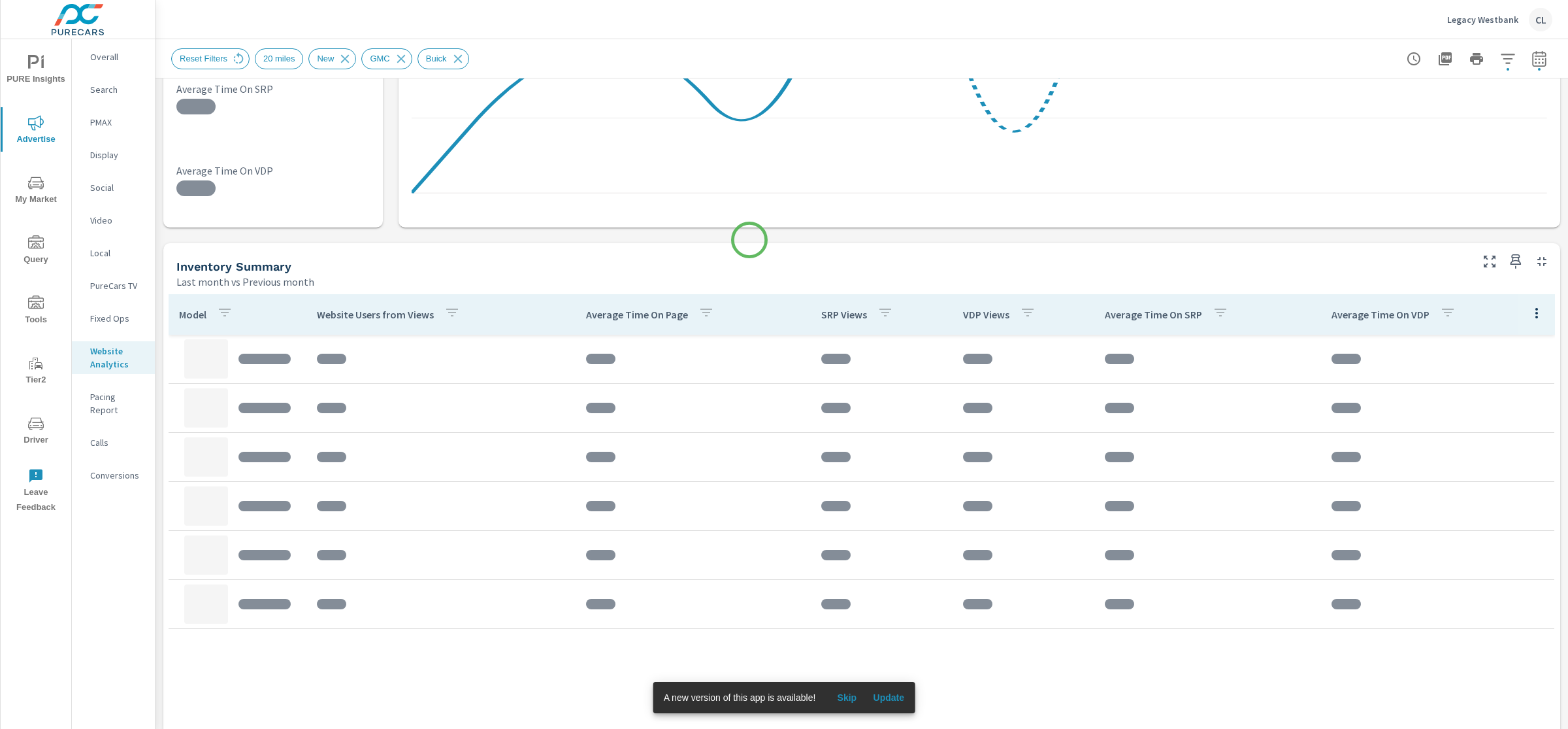
scroll to position [432, 0]
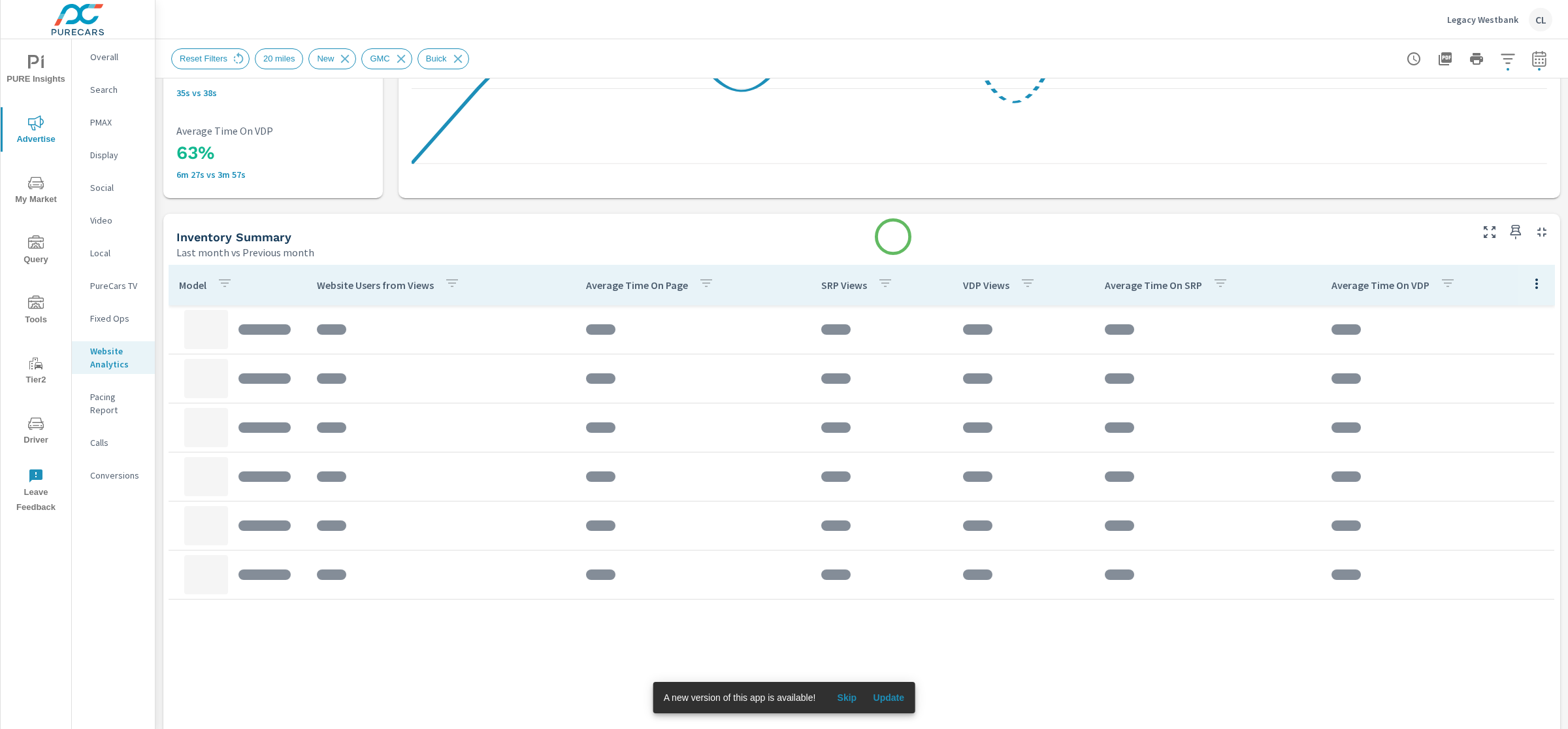
click at [893, 237] on div "Inventory Summary" at bounding box center [822, 236] width 1293 height 15
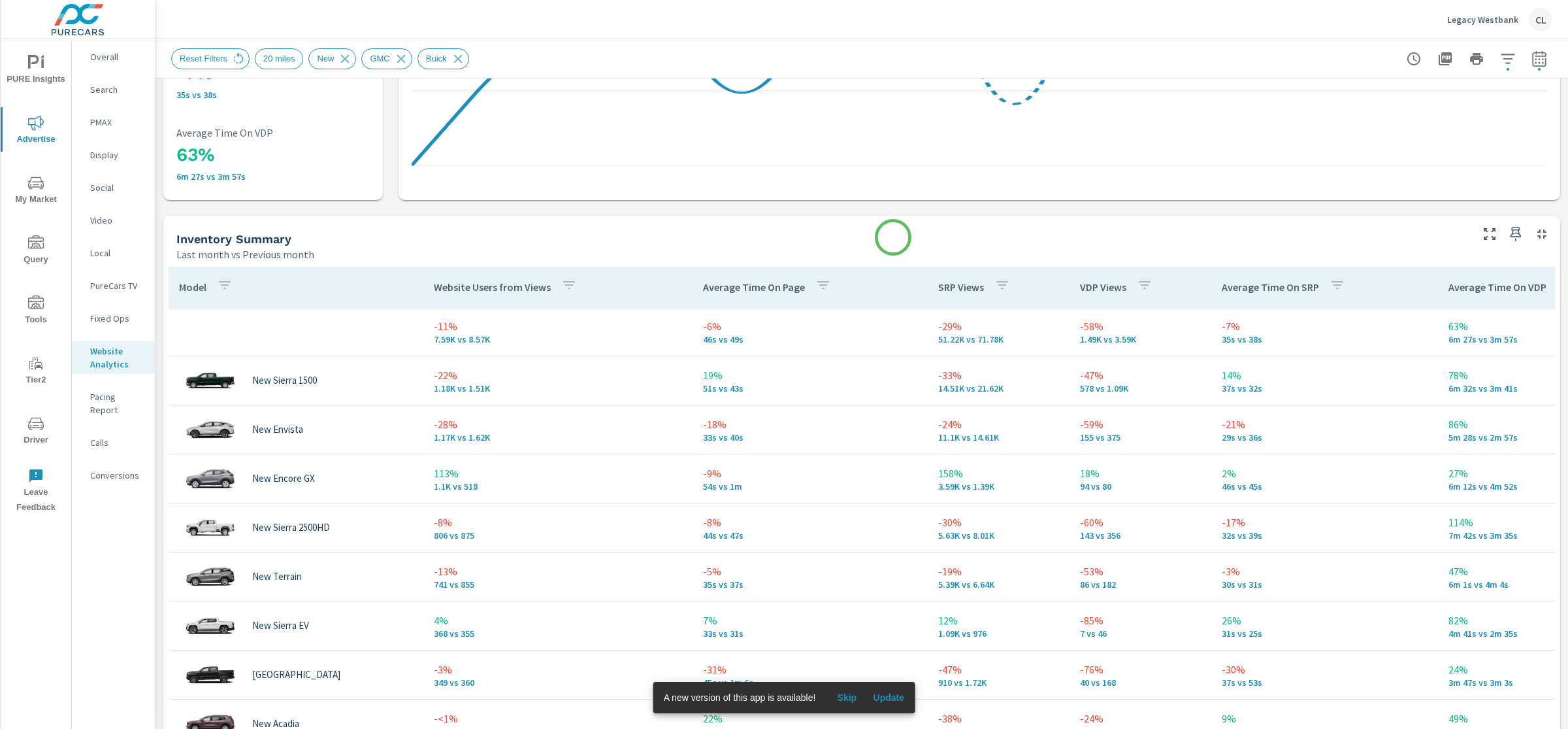
scroll to position [414, 0]
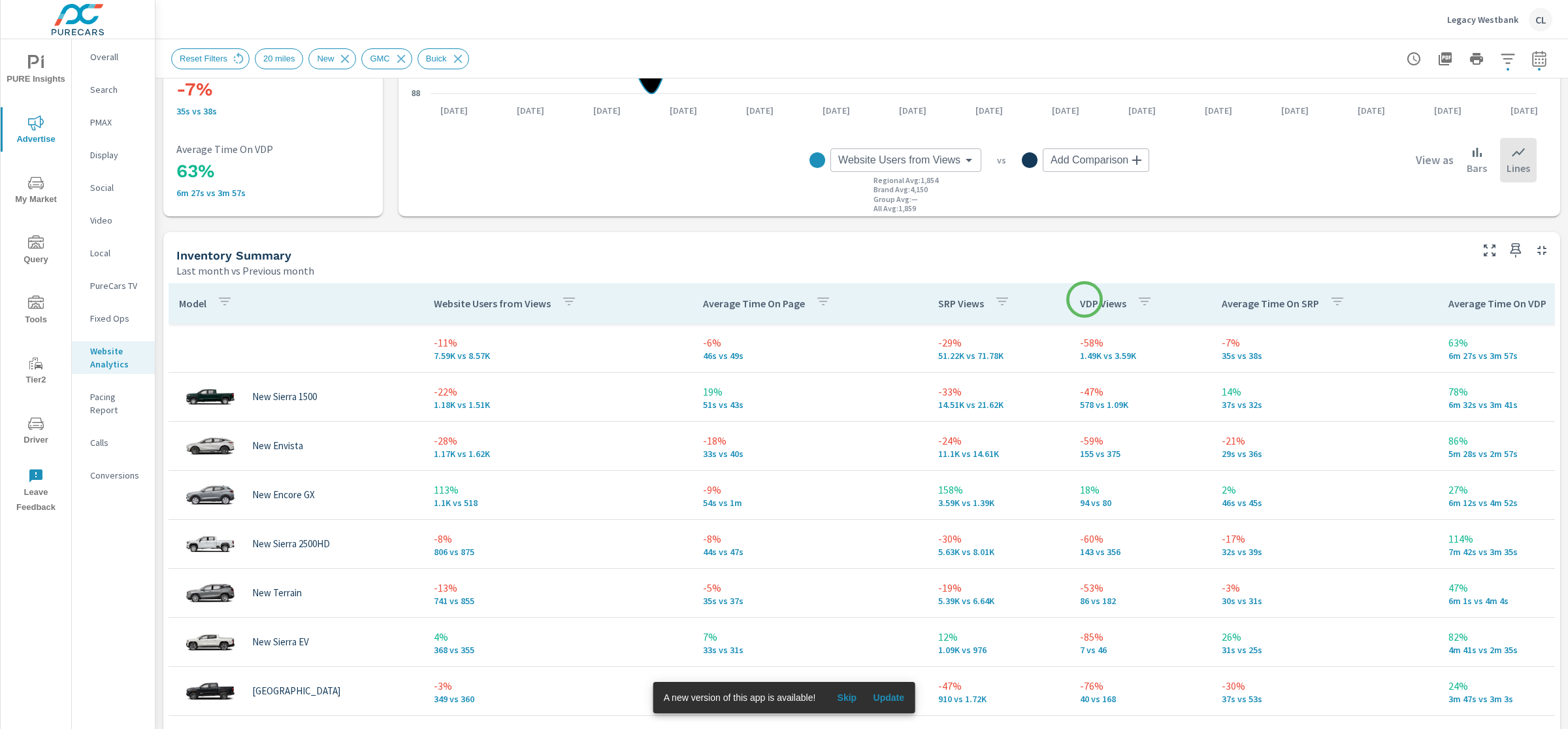
click at [1088, 303] on p "VDP Views" at bounding box center [1103, 303] width 46 height 13
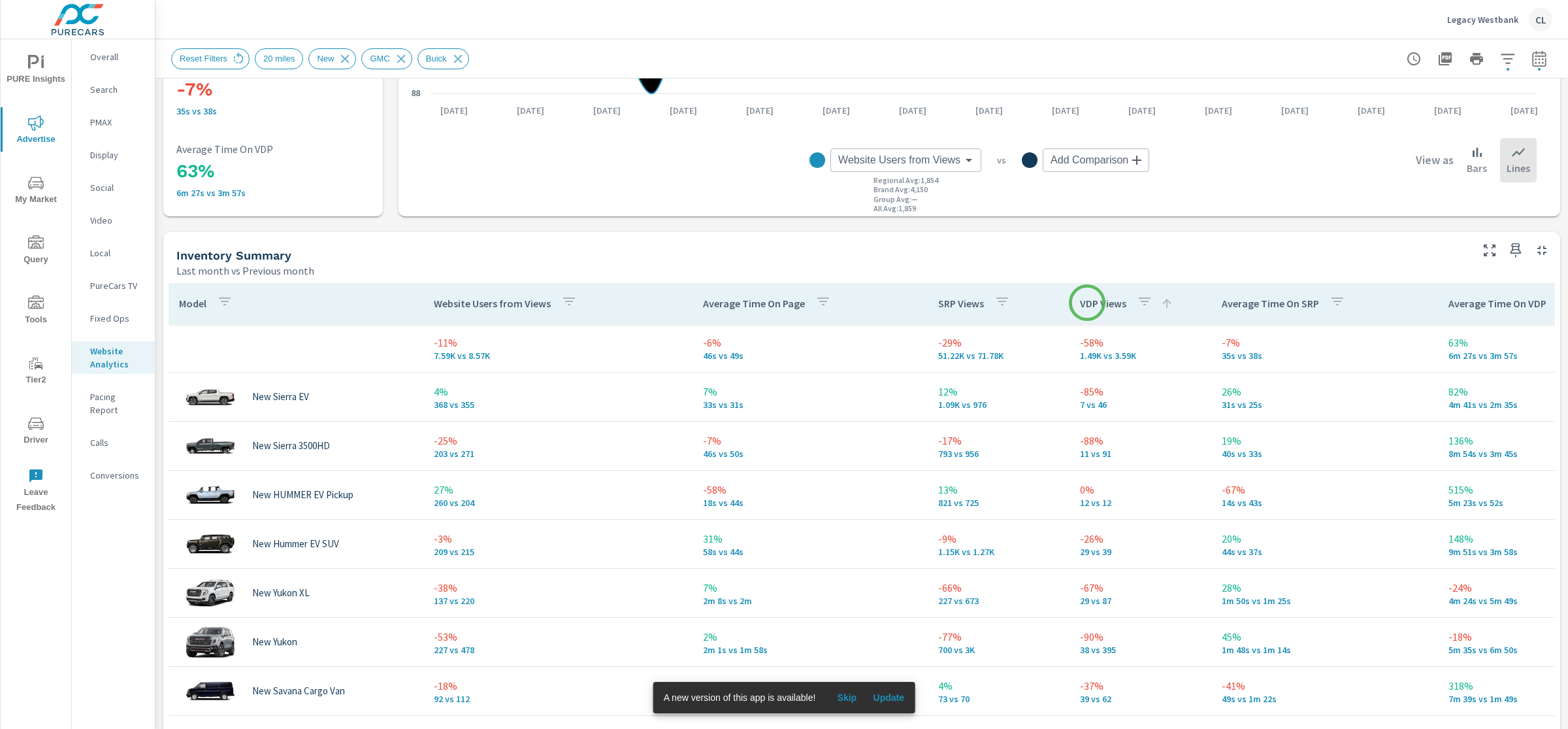
click at [1088, 303] on p "VDP Views" at bounding box center [1103, 303] width 46 height 13
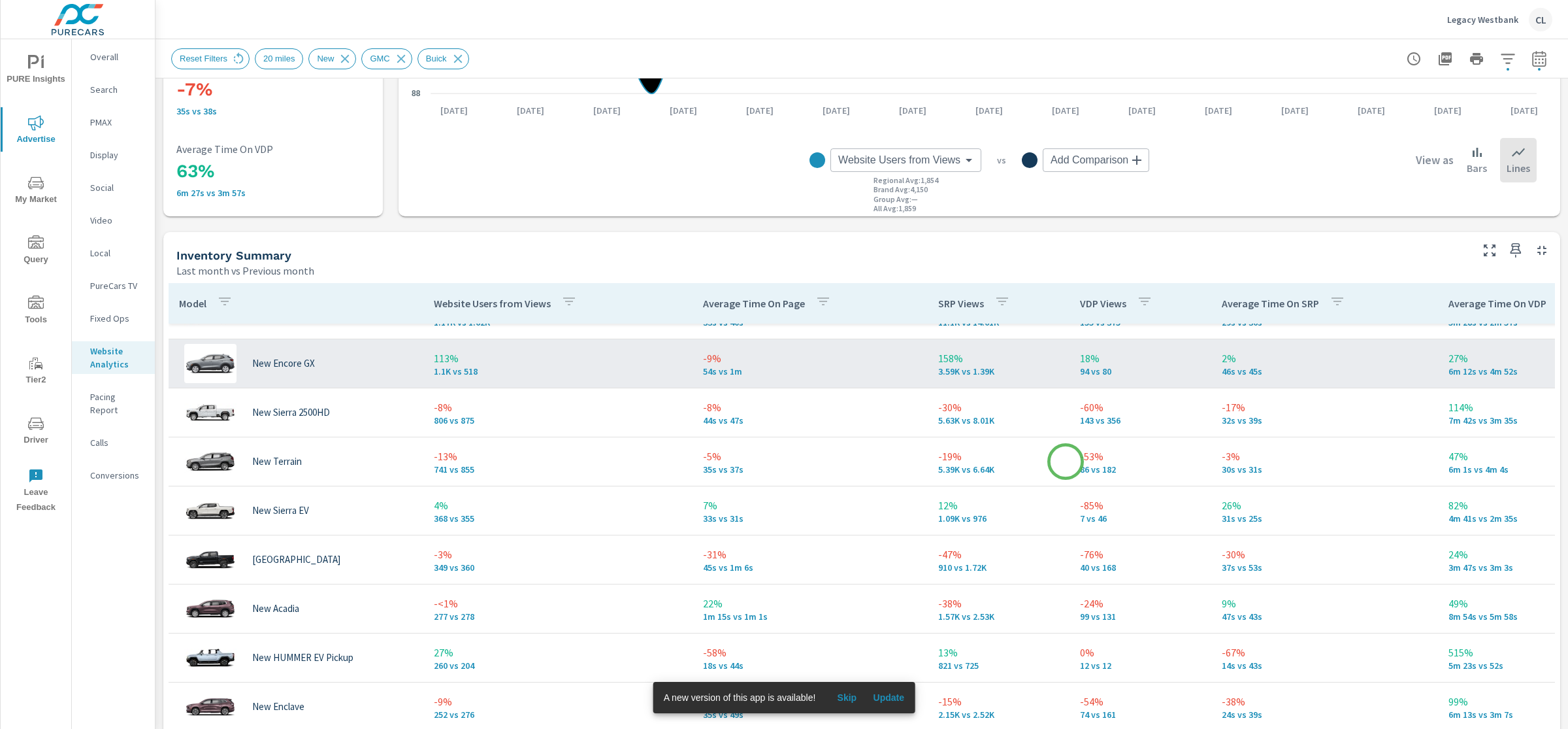
scroll to position [144, 0]
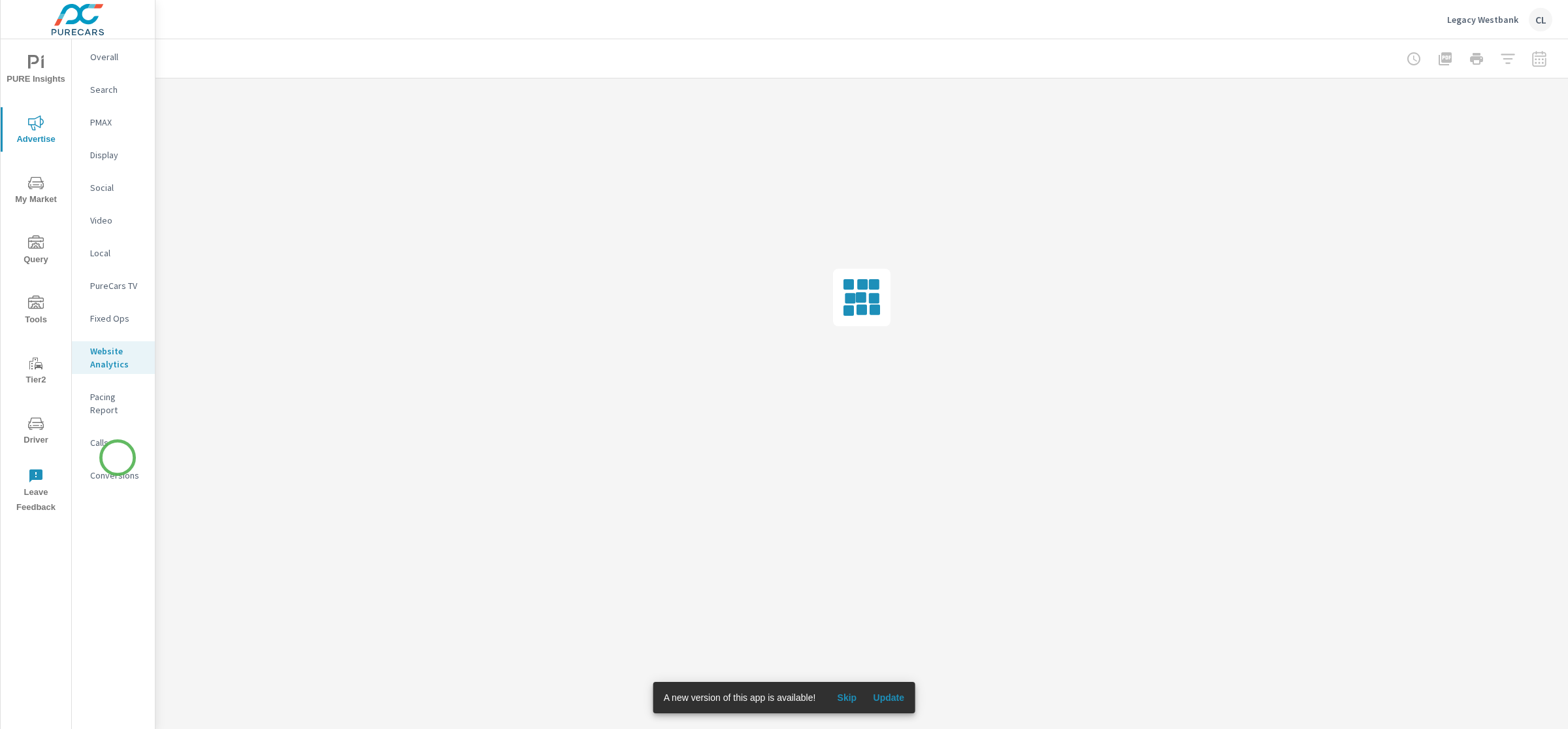
click at [118, 469] on p "Conversions" at bounding box center [118, 475] width 54 height 13
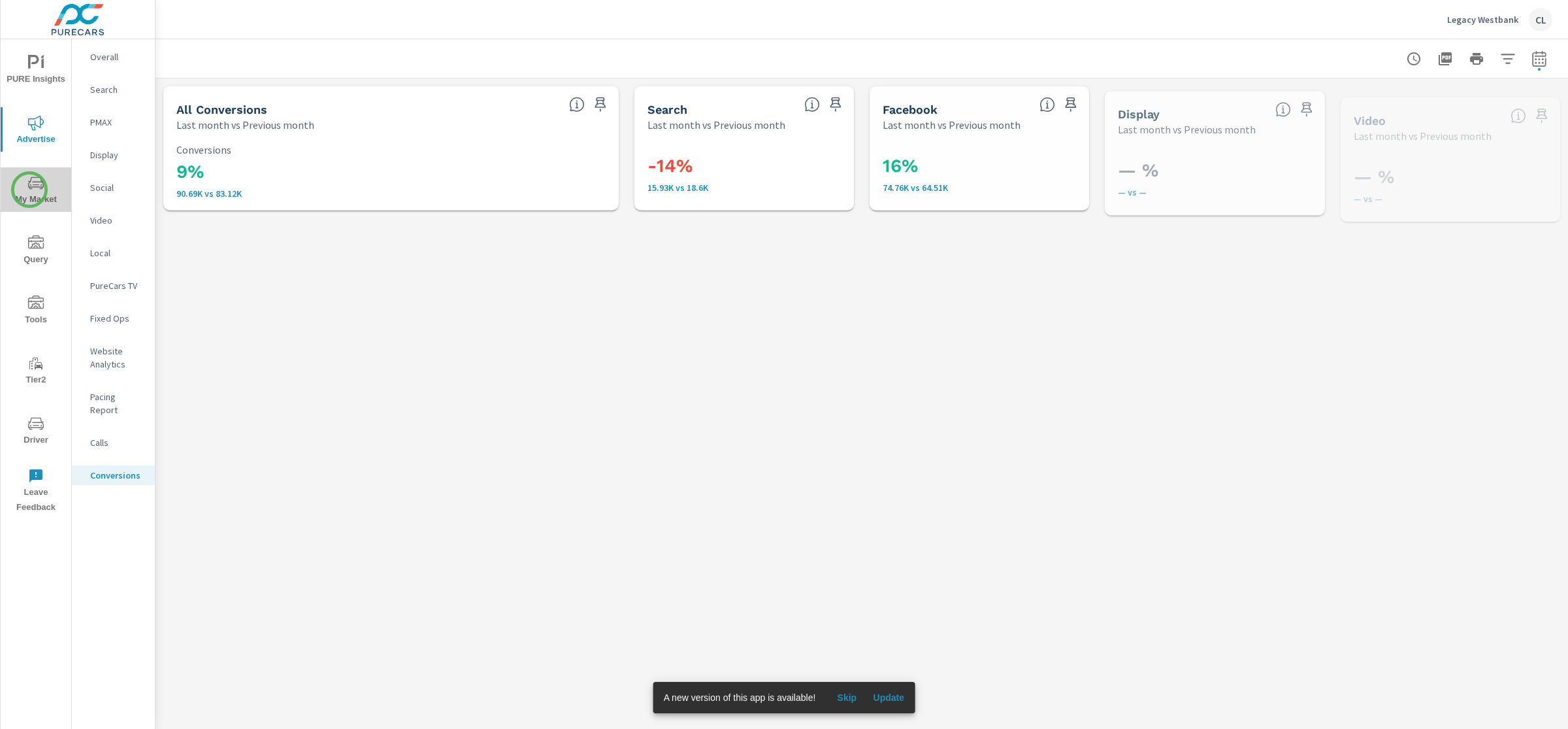
click at [29, 190] on icon "nav menu" at bounding box center [36, 183] width 15 height 15
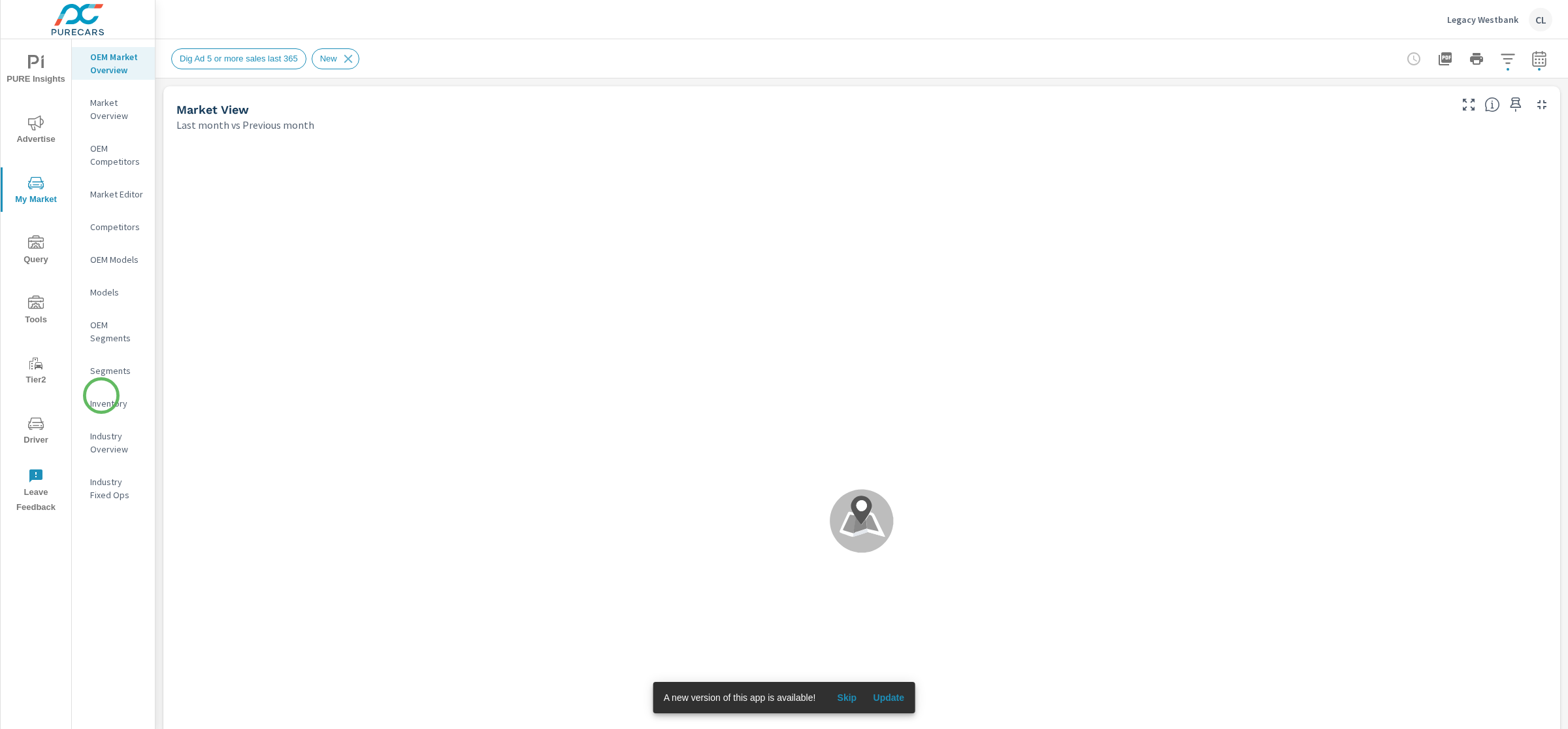
click at [101, 397] on p "Inventory" at bounding box center [118, 403] width 54 height 13
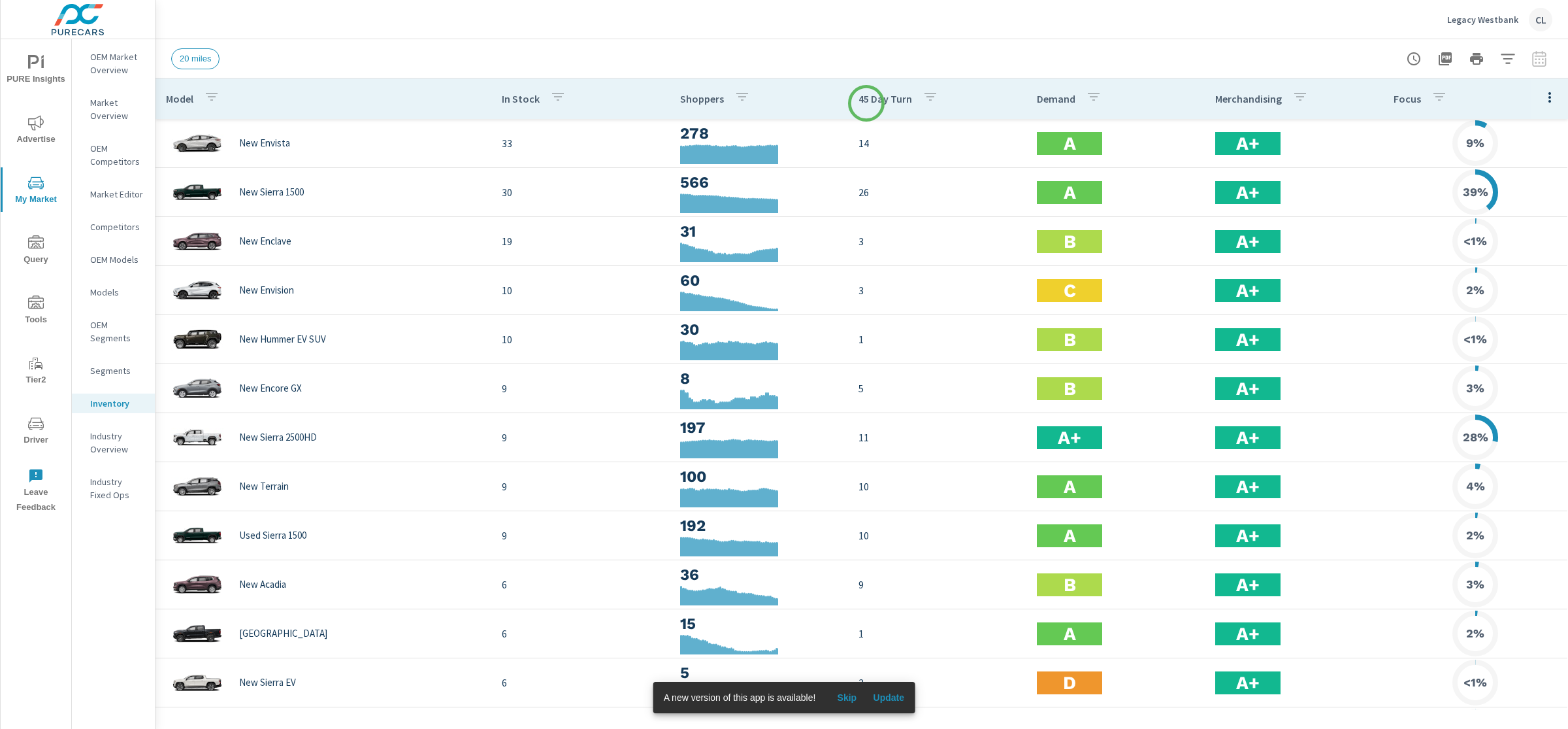
click at [866, 103] on p "45 Day Turn" at bounding box center [885, 98] width 53 height 13
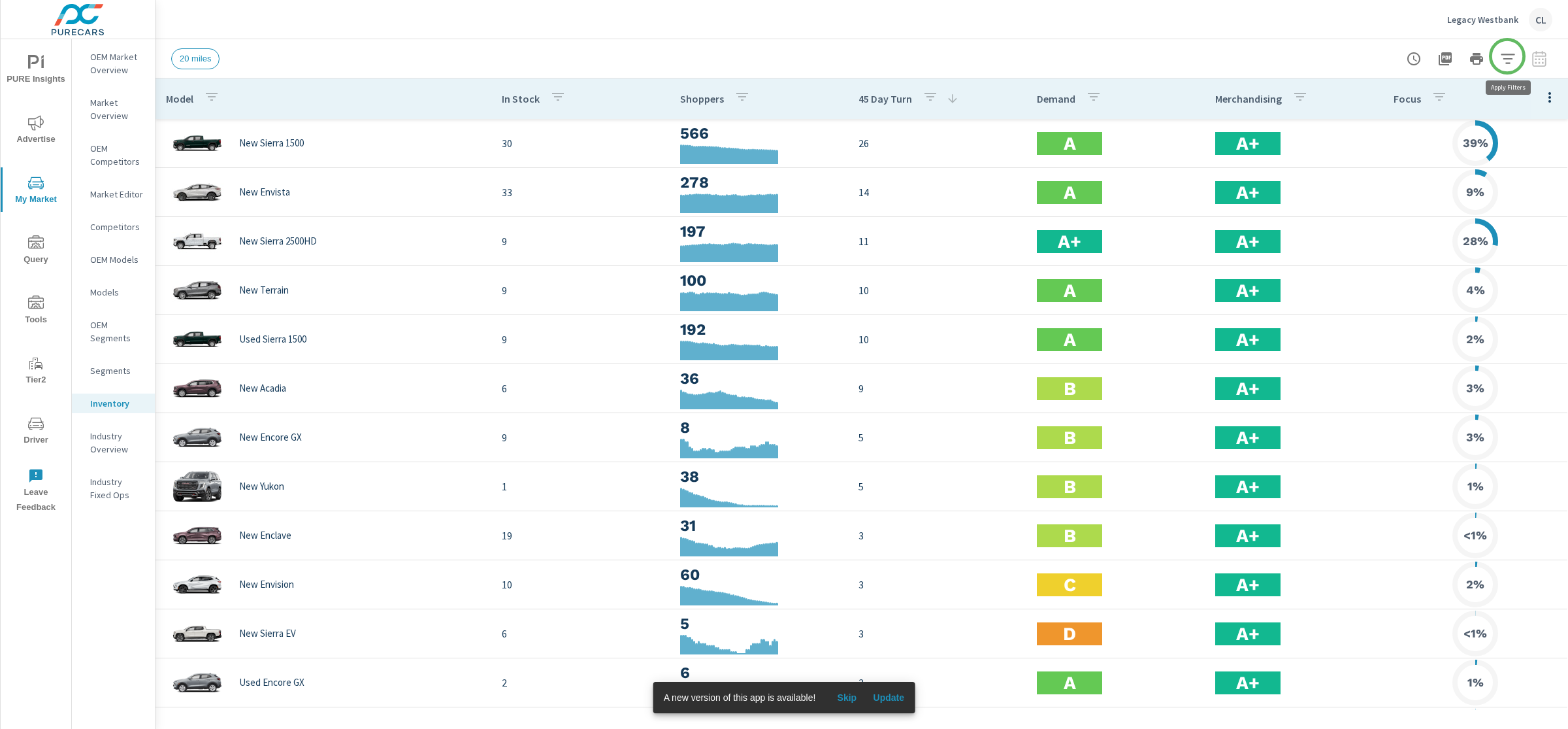
click at [1508, 56] on icon "button" at bounding box center [1508, 59] width 15 height 15
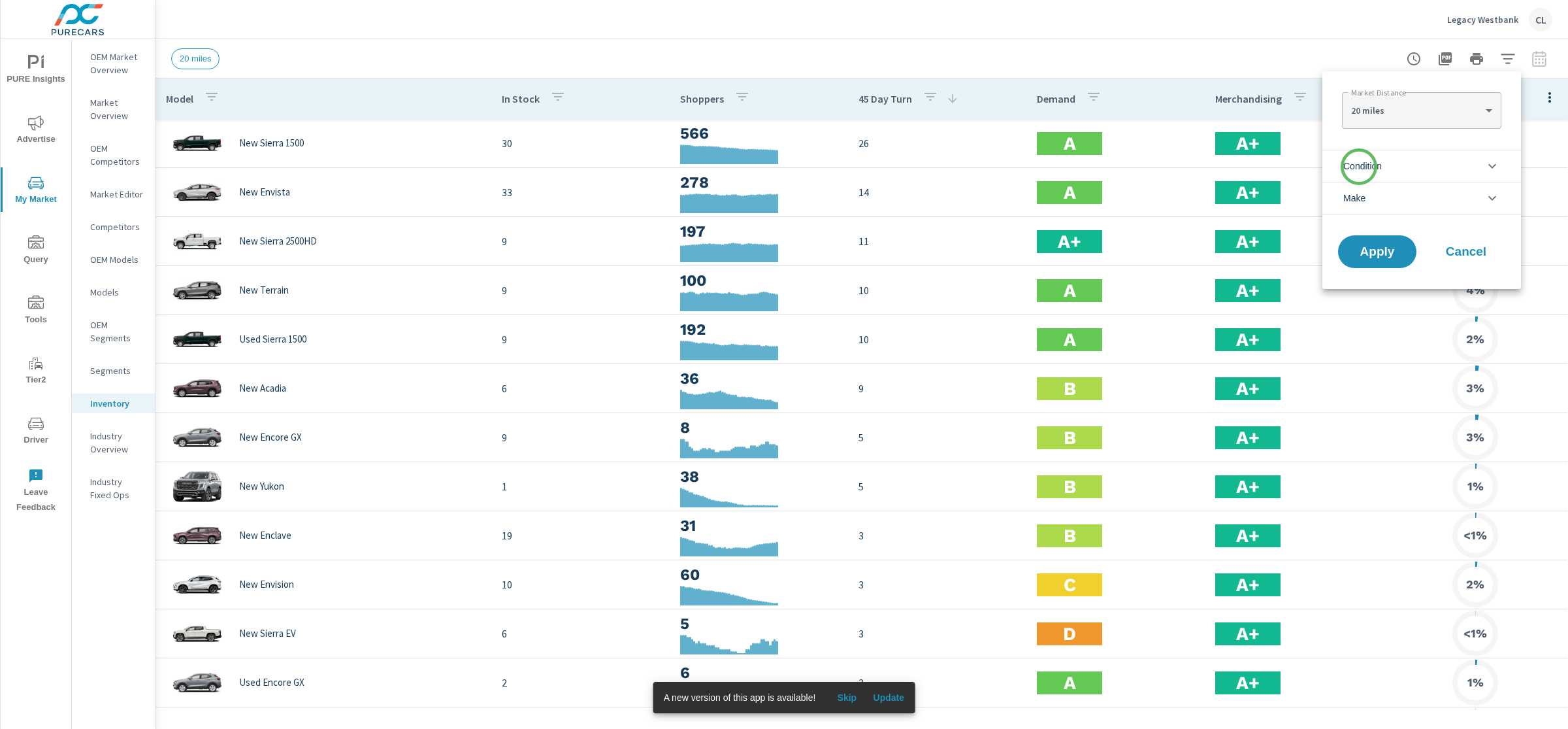
click at [1359, 166] on span "Condition" at bounding box center [1363, 166] width 39 height 32
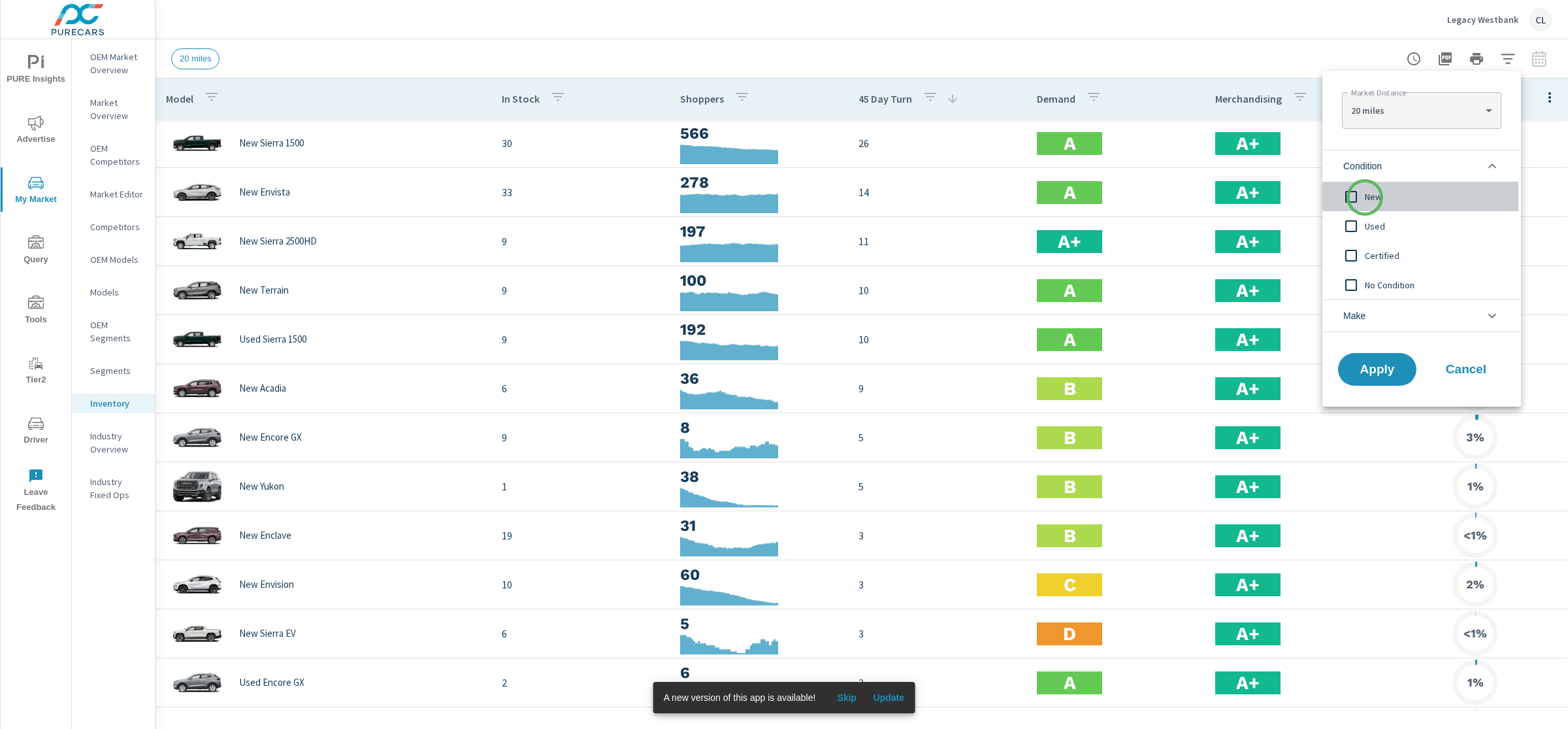
click at [1365, 197] on span "New" at bounding box center [1436, 197] width 143 height 15
click at [1372, 306] on li "Make" at bounding box center [1422, 316] width 199 height 33
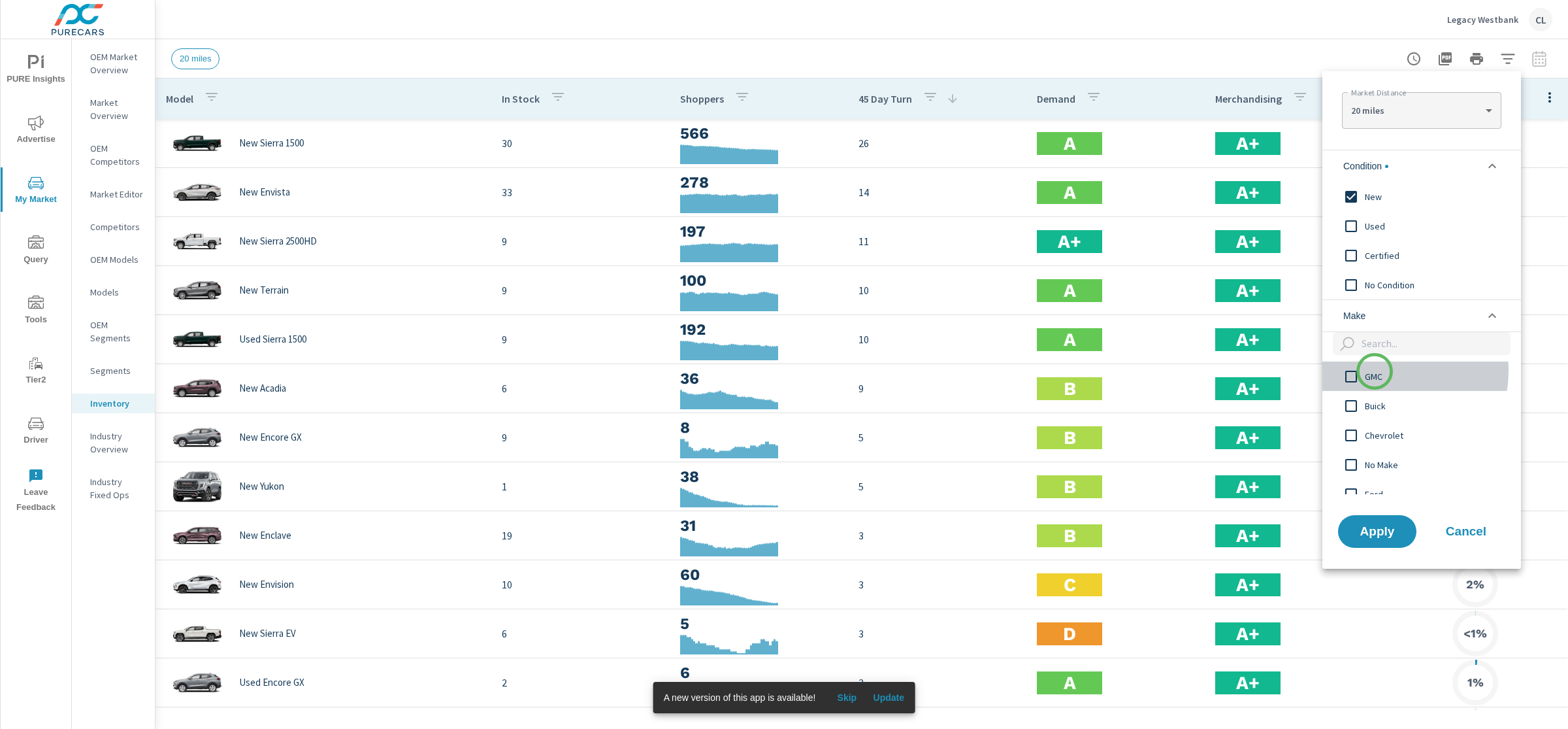
click at [1375, 371] on span "GMC" at bounding box center [1436, 376] width 143 height 15
click at [1373, 409] on span "Buick" at bounding box center [1436, 406] width 143 height 15
click at [1381, 529] on span "Apply" at bounding box center [1377, 531] width 53 height 12
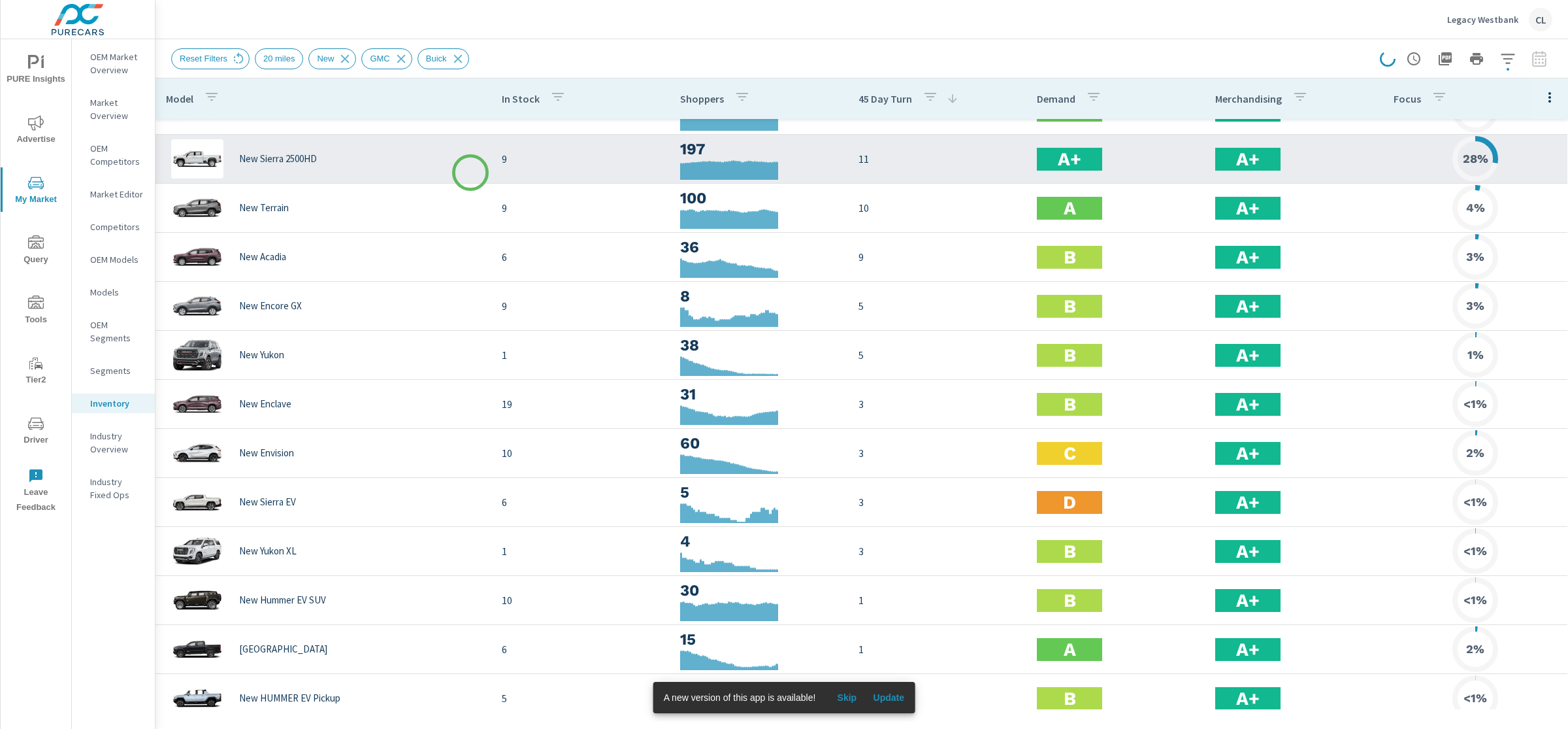
scroll to position [83, 0]
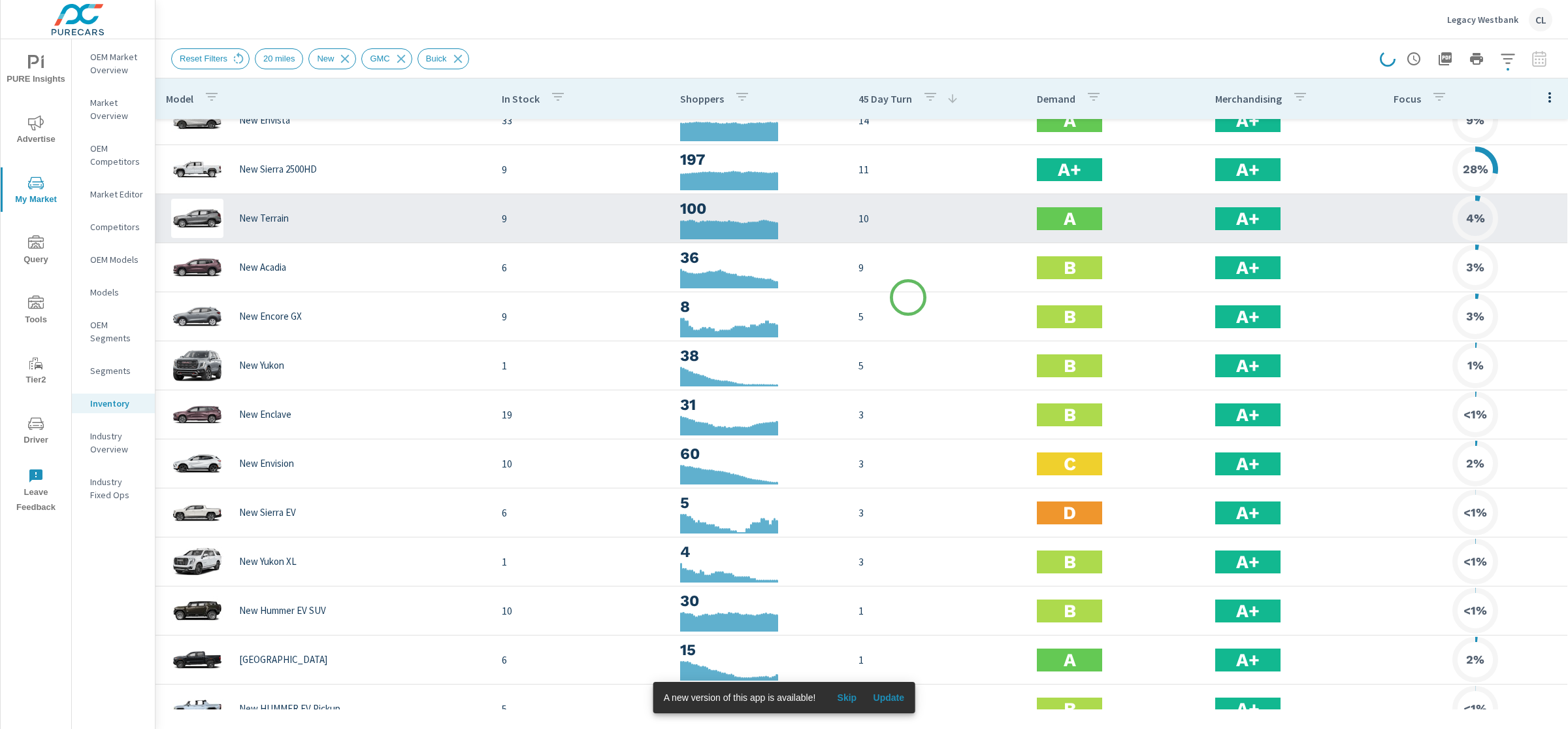
scroll to position [77, 0]
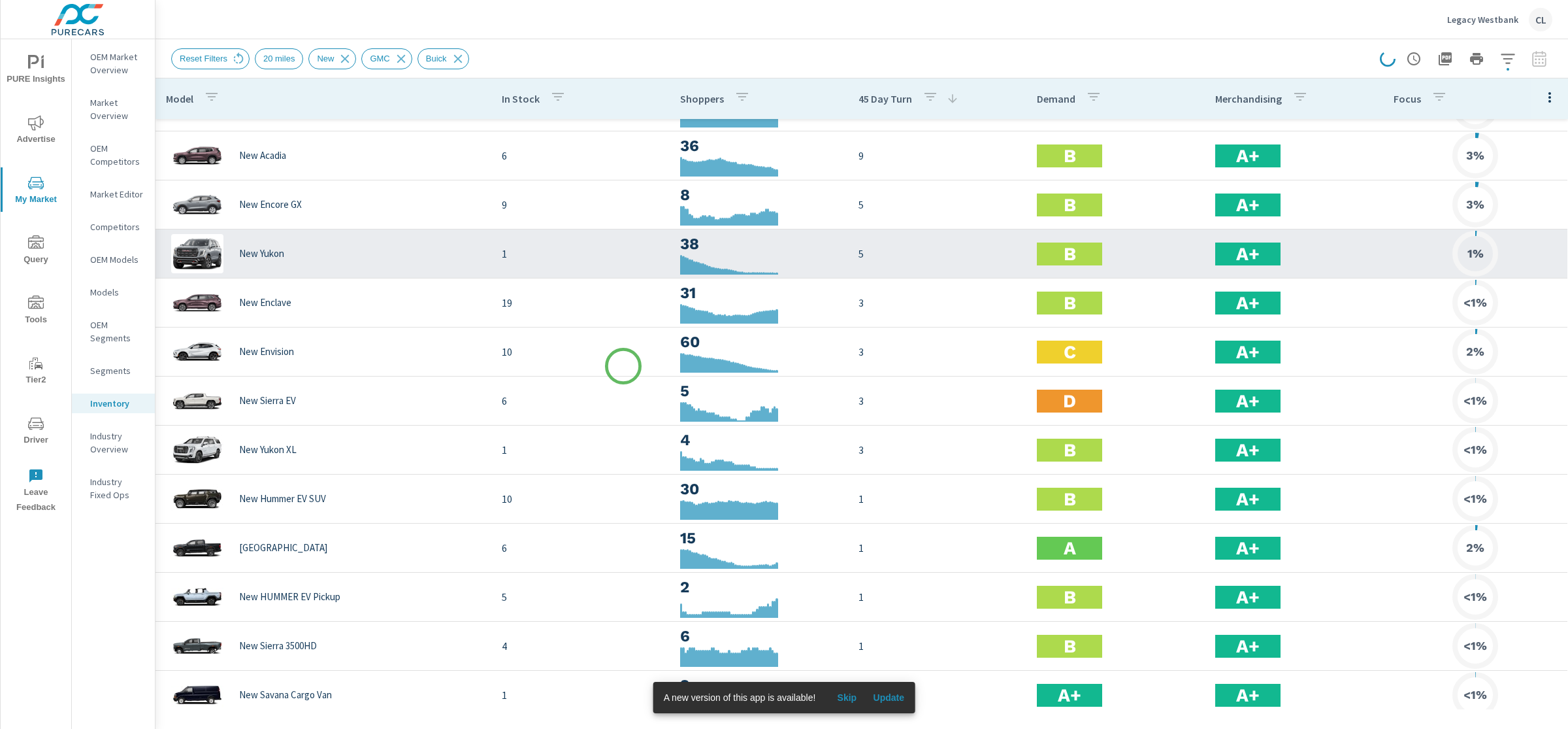
scroll to position [203, 0]
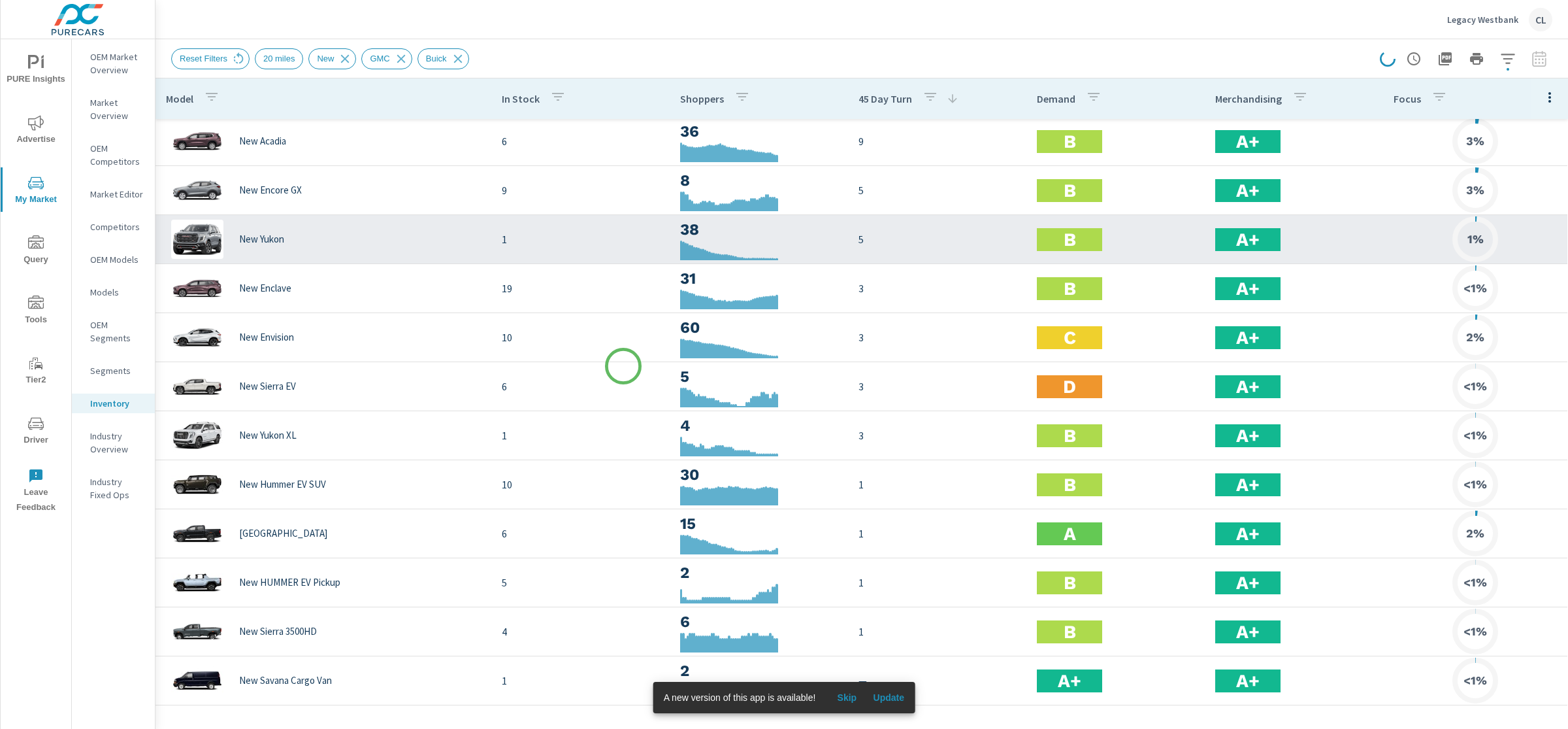
scroll to position [187, 0]
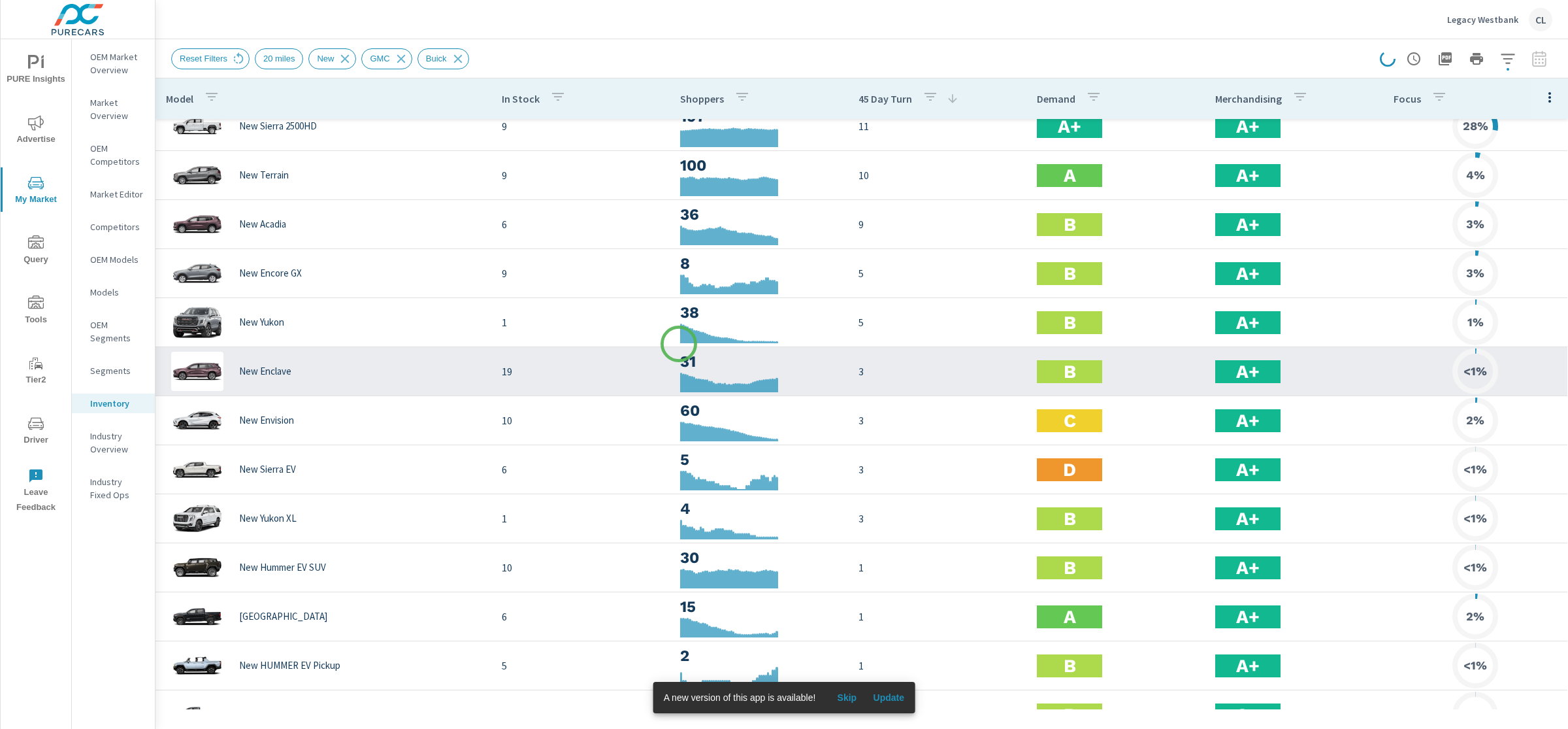
scroll to position [94, 0]
